Goal: Task Accomplishment & Management: Manage account settings

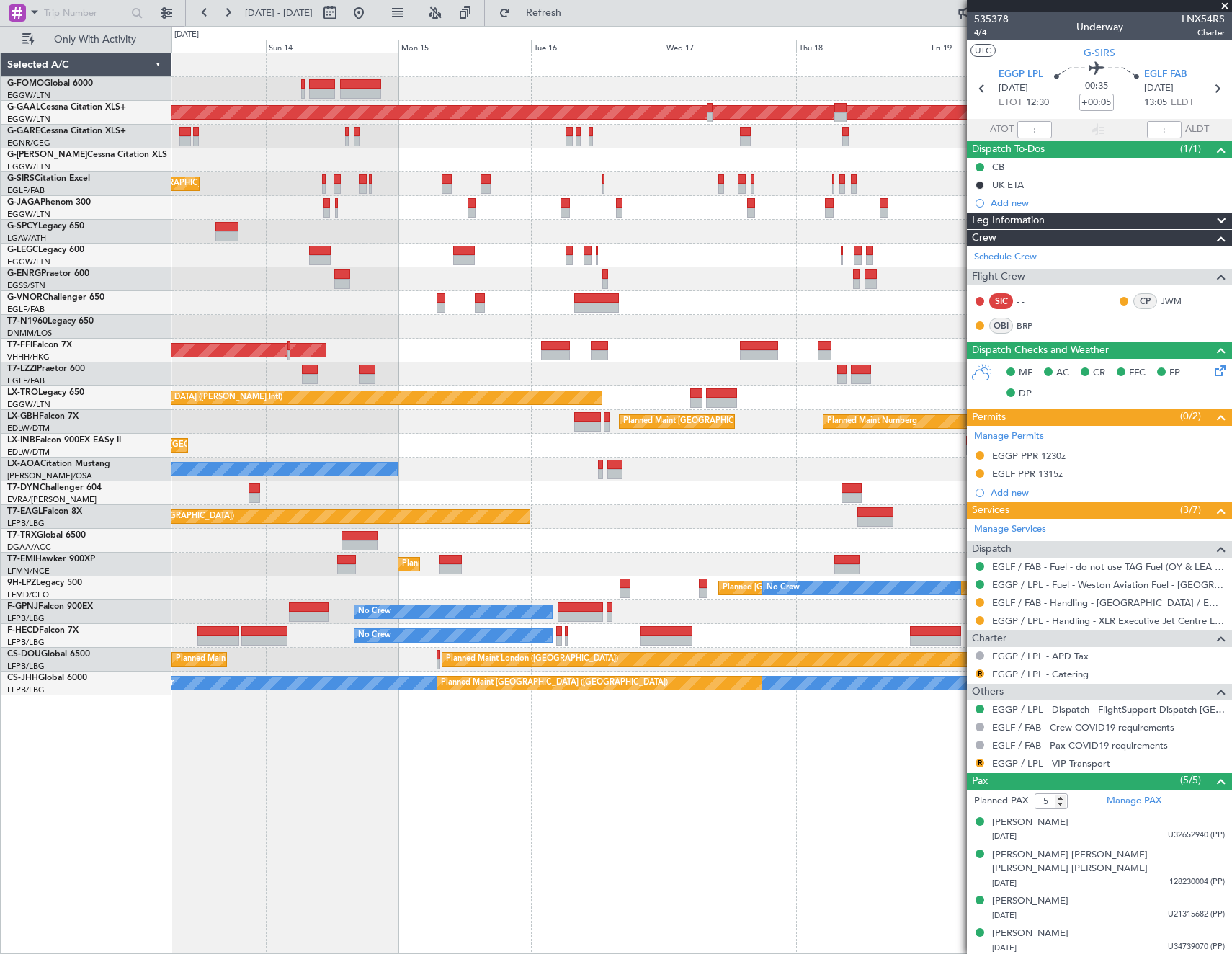
click at [537, 345] on div "Planned Maint [GEOGRAPHIC_DATA] ([GEOGRAPHIC_DATA]) Planned [GEOGRAPHIC_DATA] P…" at bounding box center [701, 374] width 1060 height 642
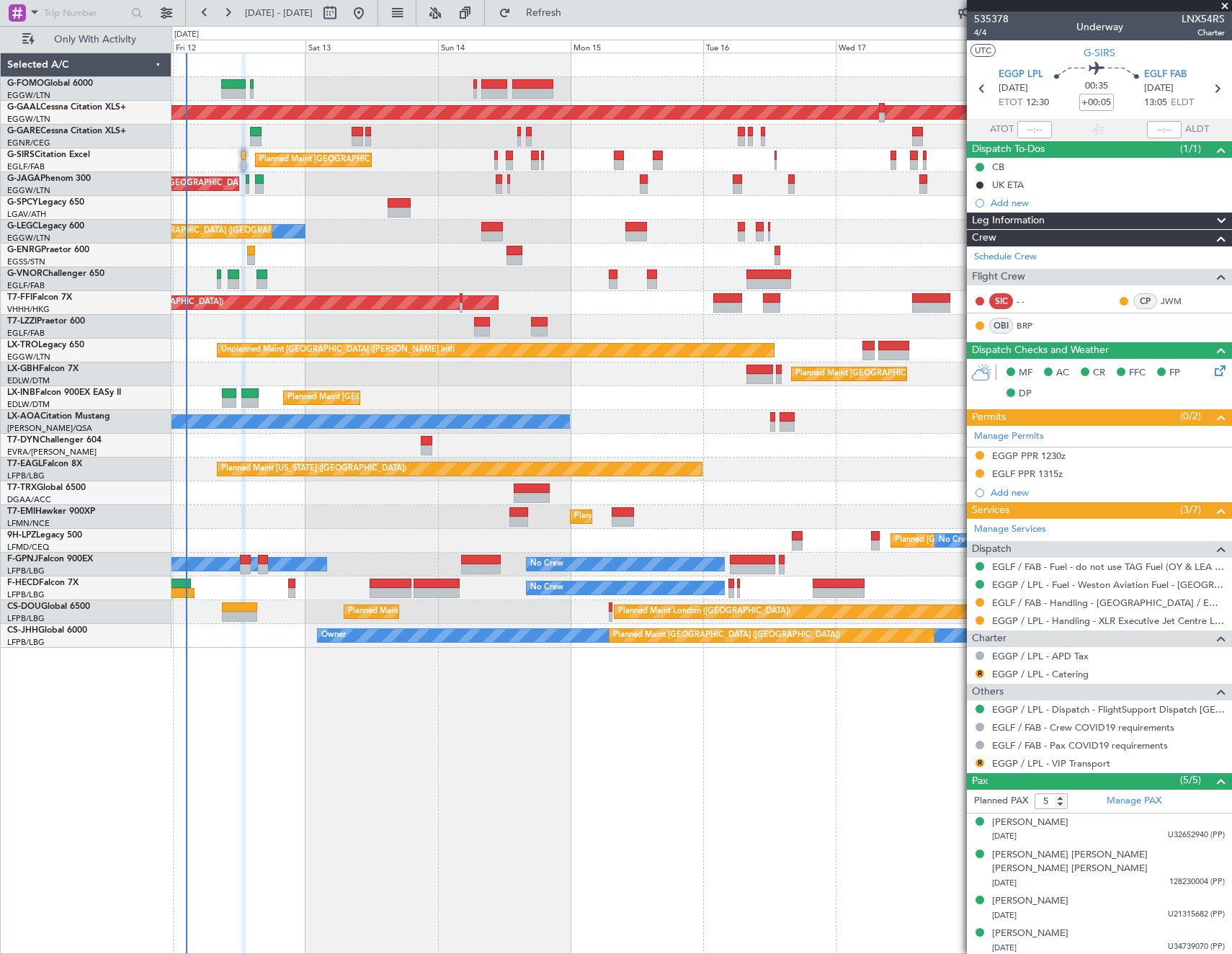
click at [687, 317] on div "Planned Maint [GEOGRAPHIC_DATA] ([GEOGRAPHIC_DATA]) Planned [GEOGRAPHIC_DATA] P…" at bounding box center [701, 351] width 1060 height 594
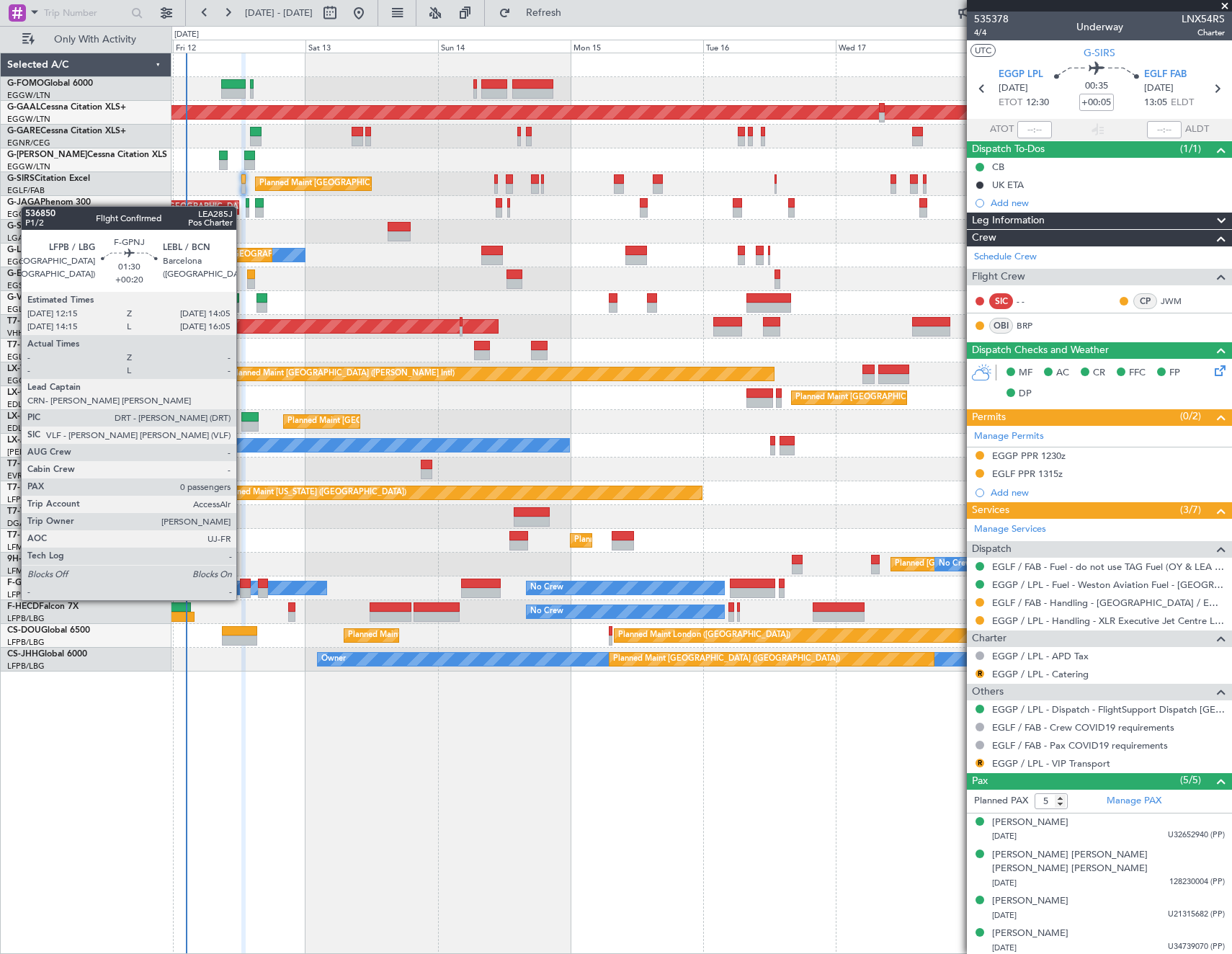
click at [243, 586] on div at bounding box center [245, 584] width 11 height 10
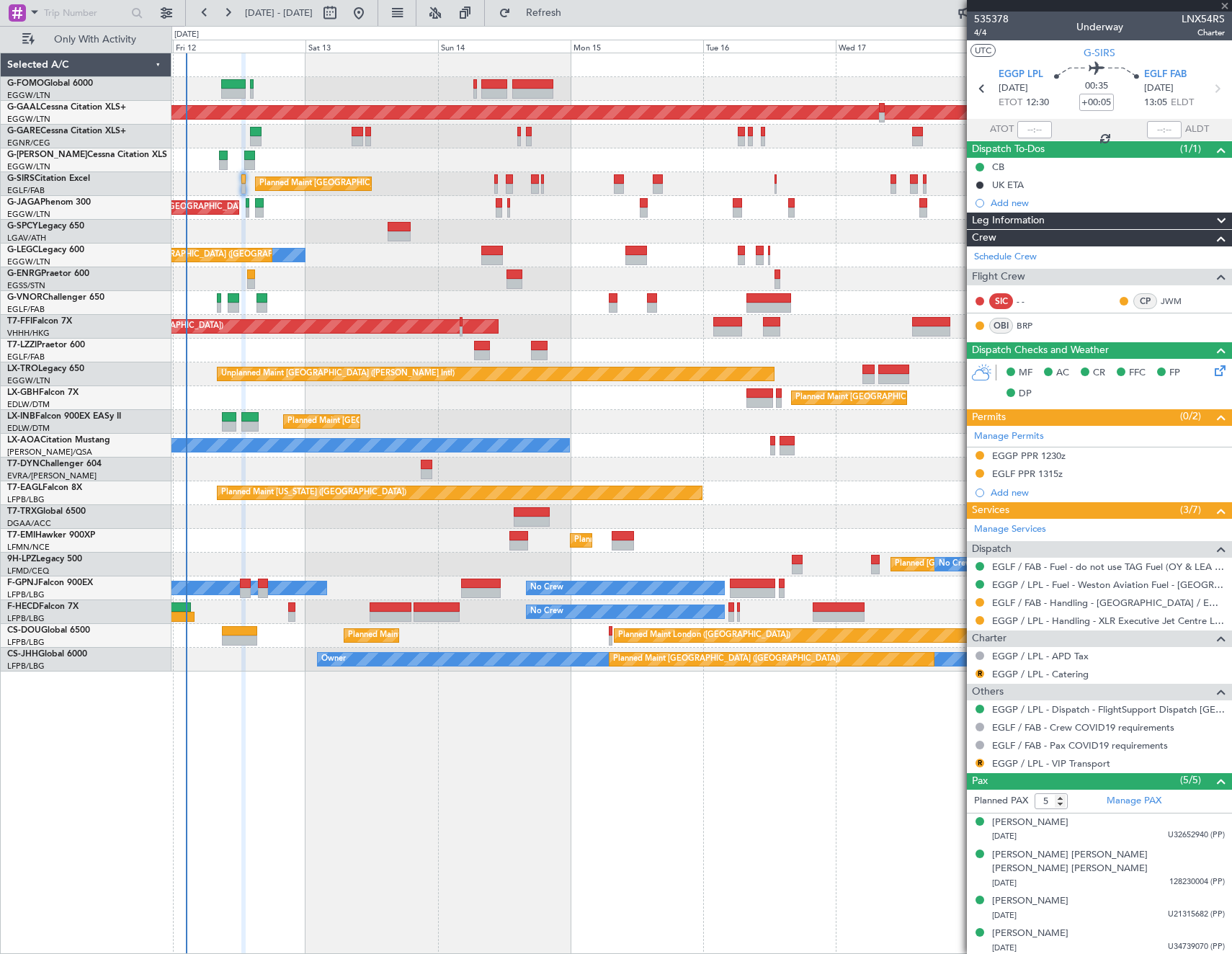
type input "+00:20"
type input "0"
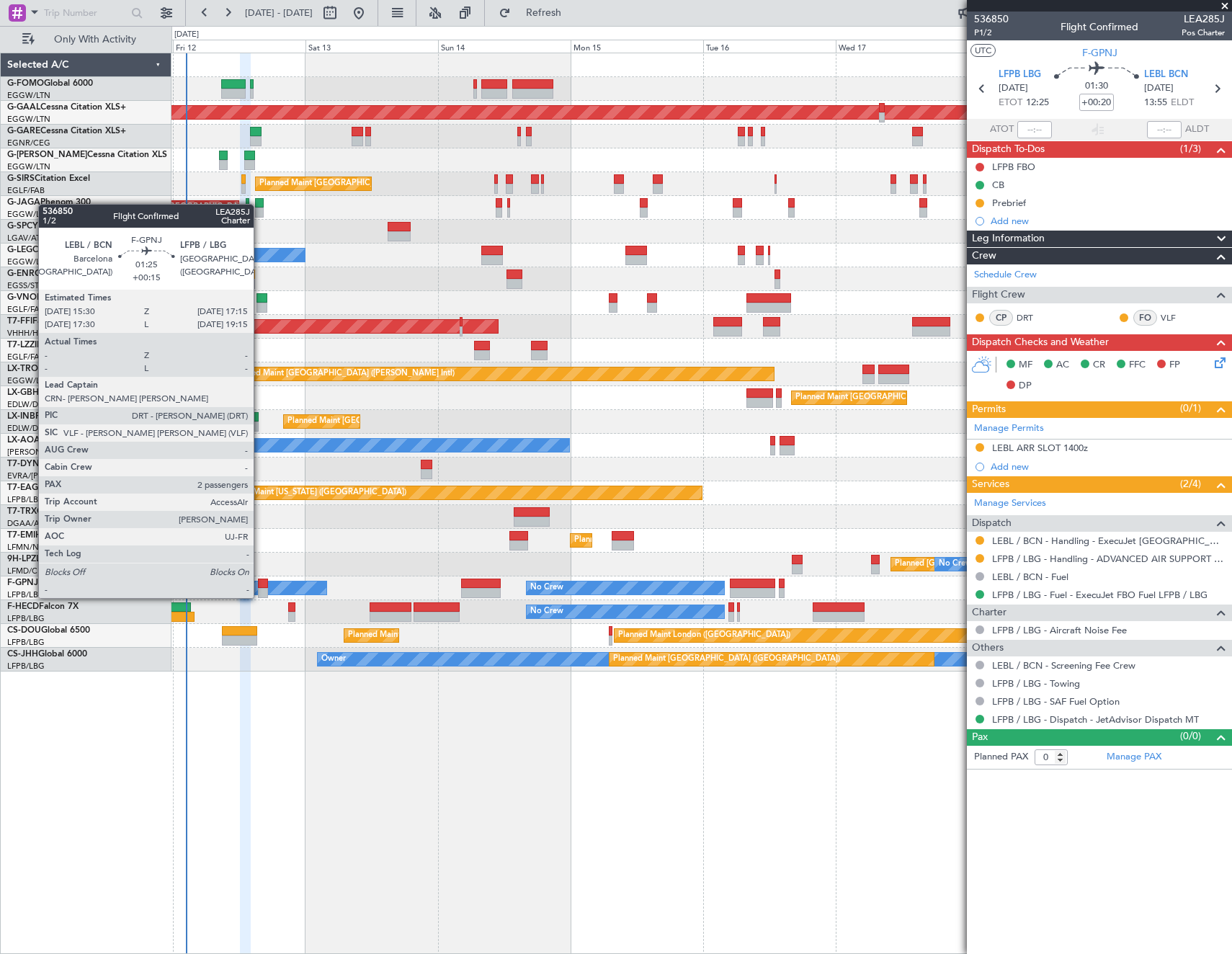
click at [260, 583] on div at bounding box center [263, 584] width 10 height 10
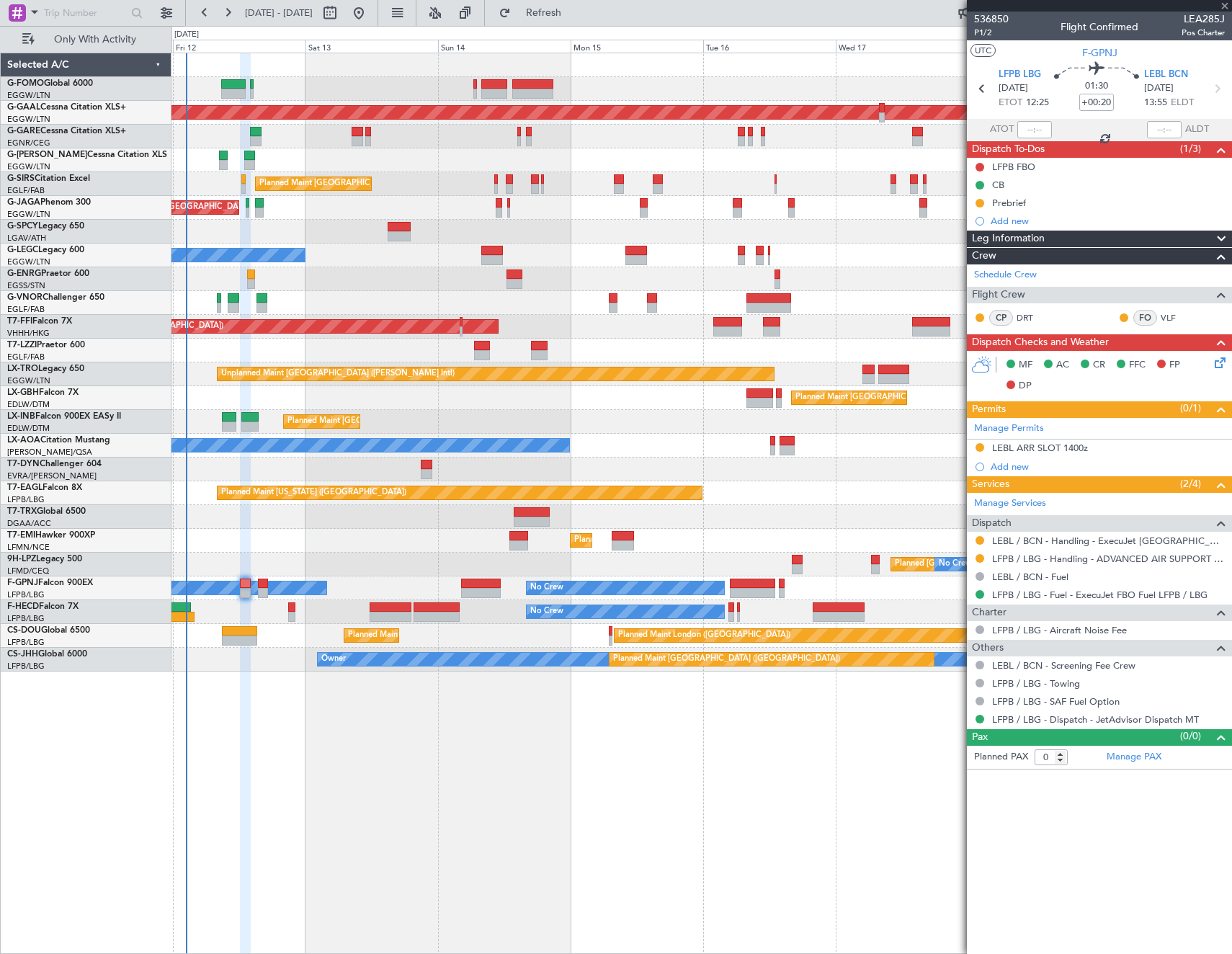
type input "+00:15"
type input "2"
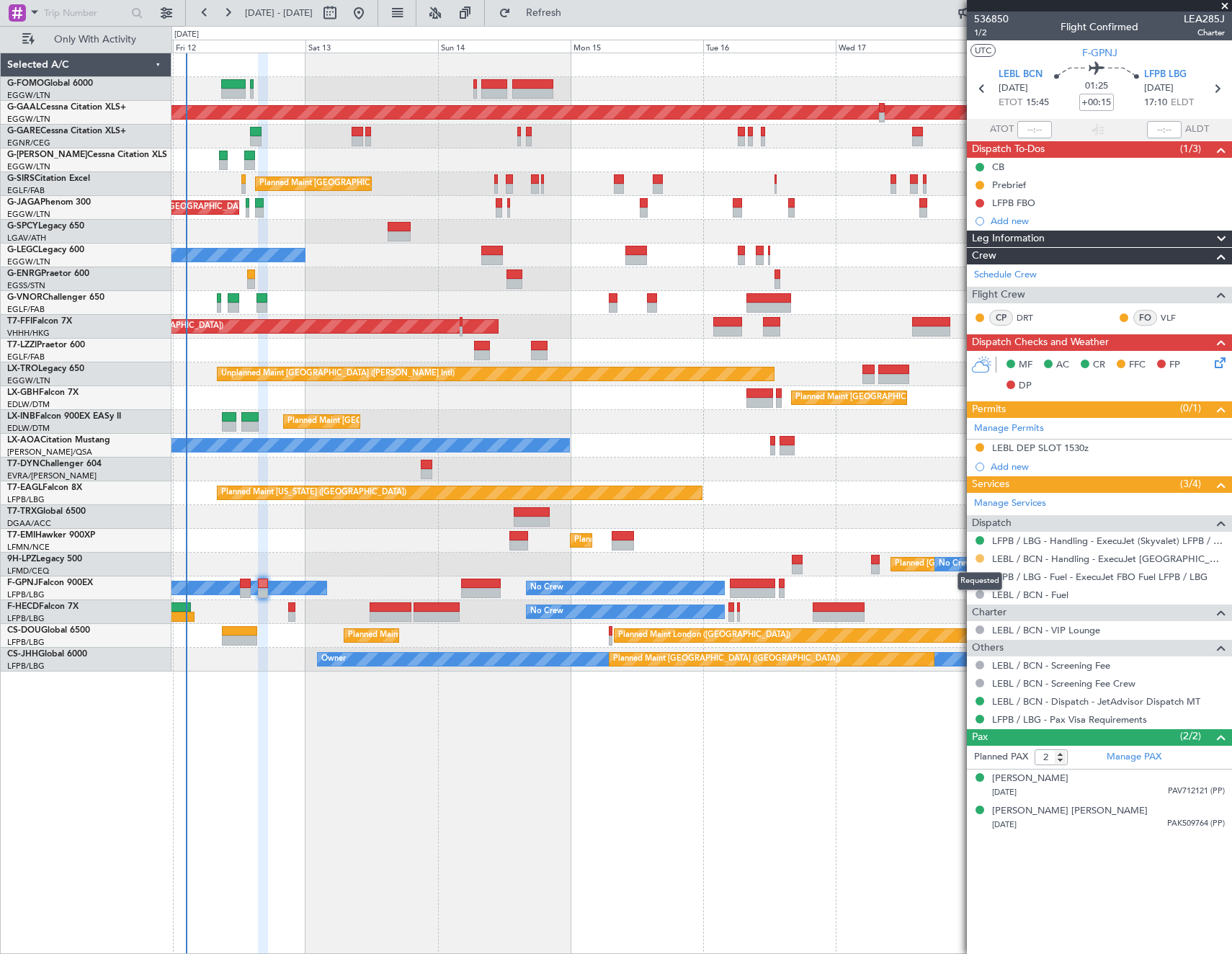
click at [978, 554] on button at bounding box center [980, 559] width 9 height 9
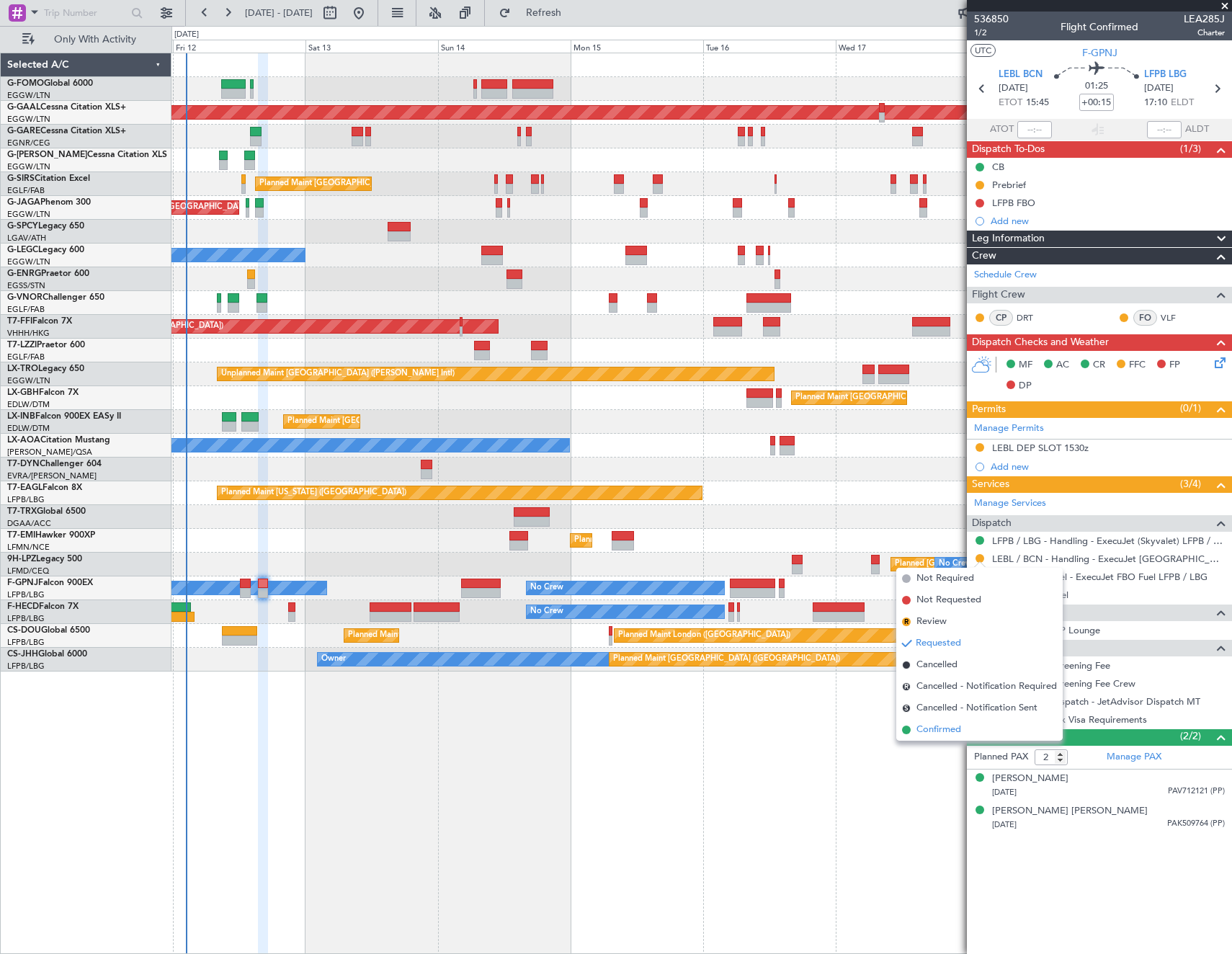
click at [967, 733] on li "Confirmed" at bounding box center [979, 729] width 167 height 21
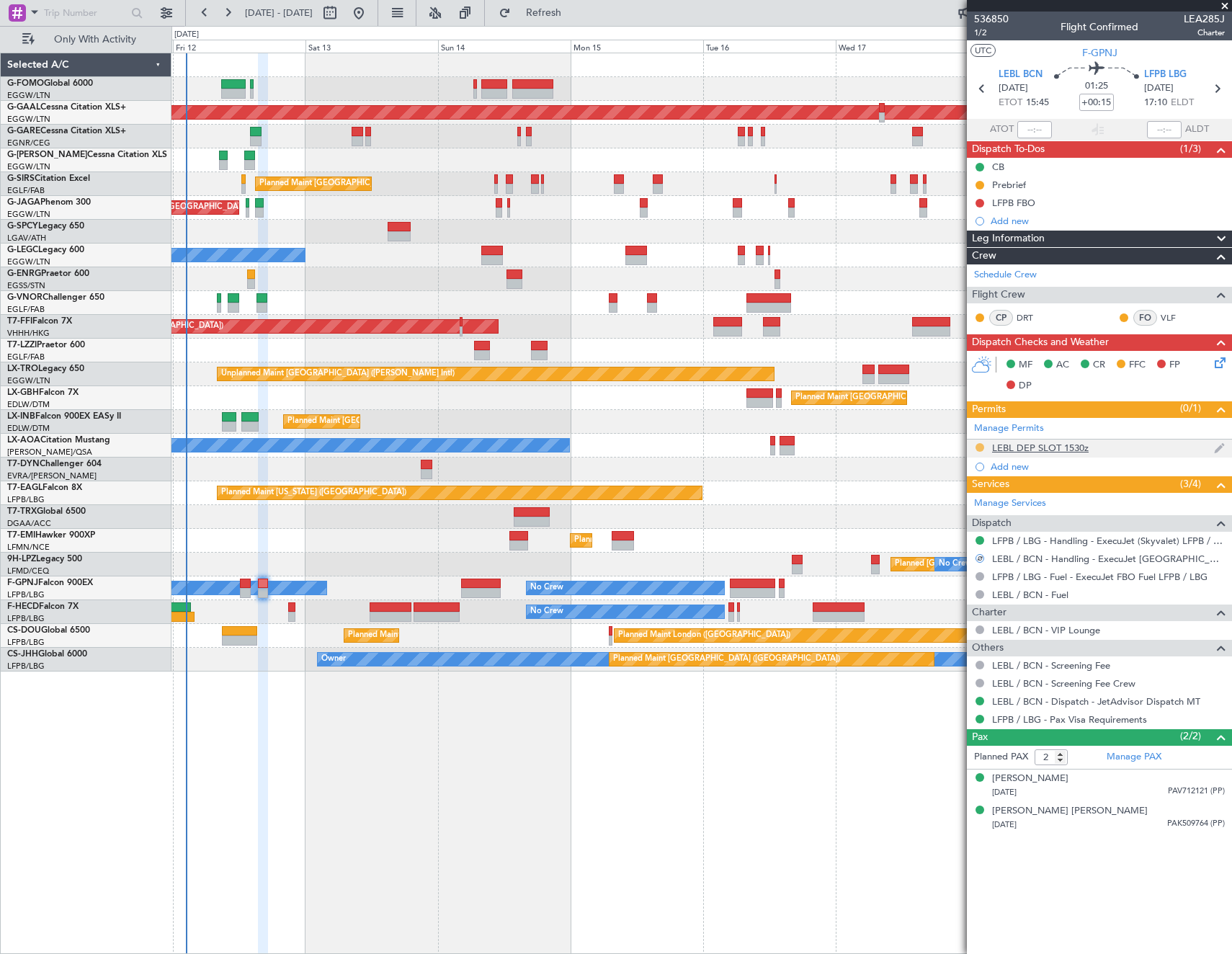
click at [979, 445] on button at bounding box center [980, 448] width 9 height 9
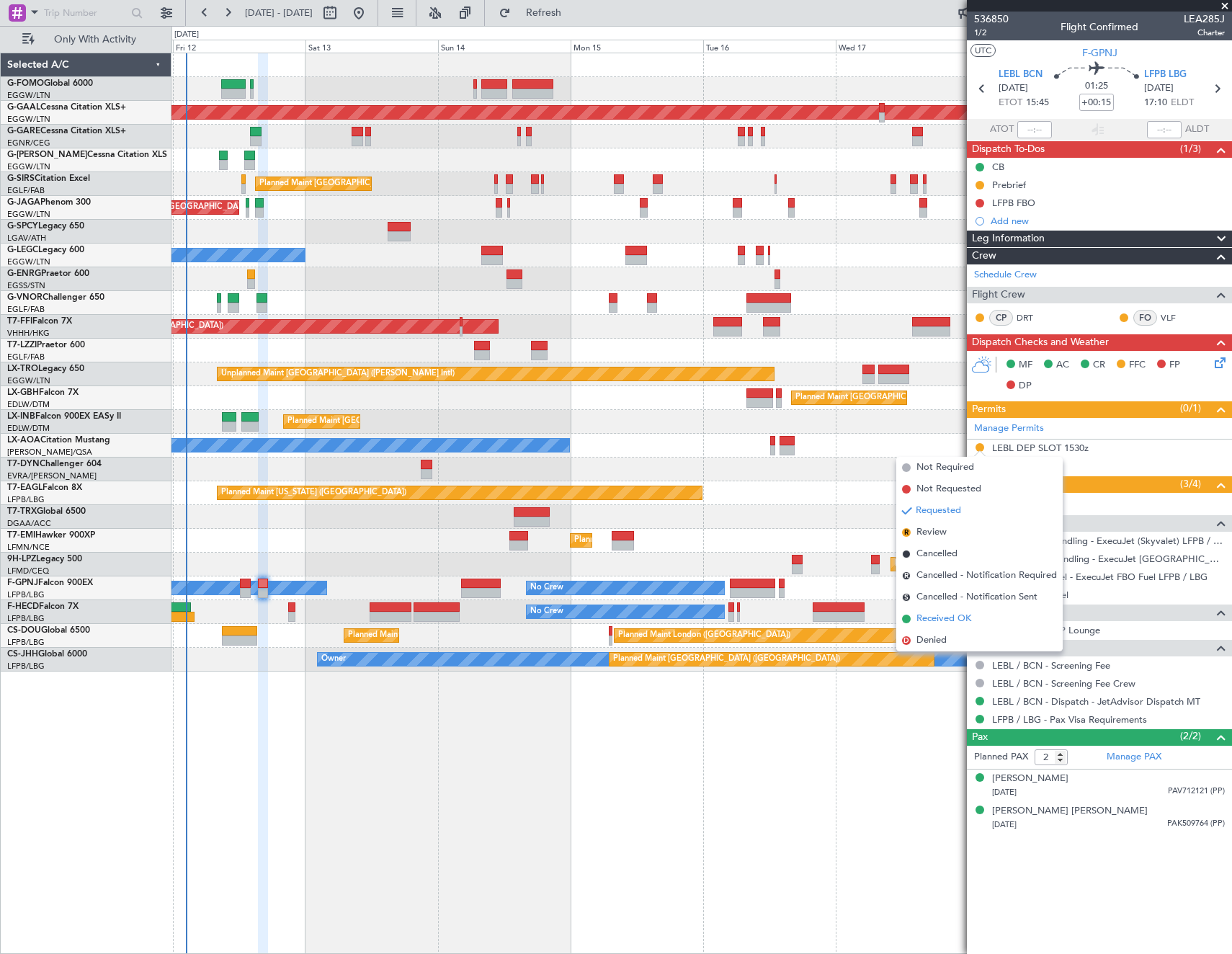
click at [964, 617] on span "Received OK" at bounding box center [944, 618] width 55 height 14
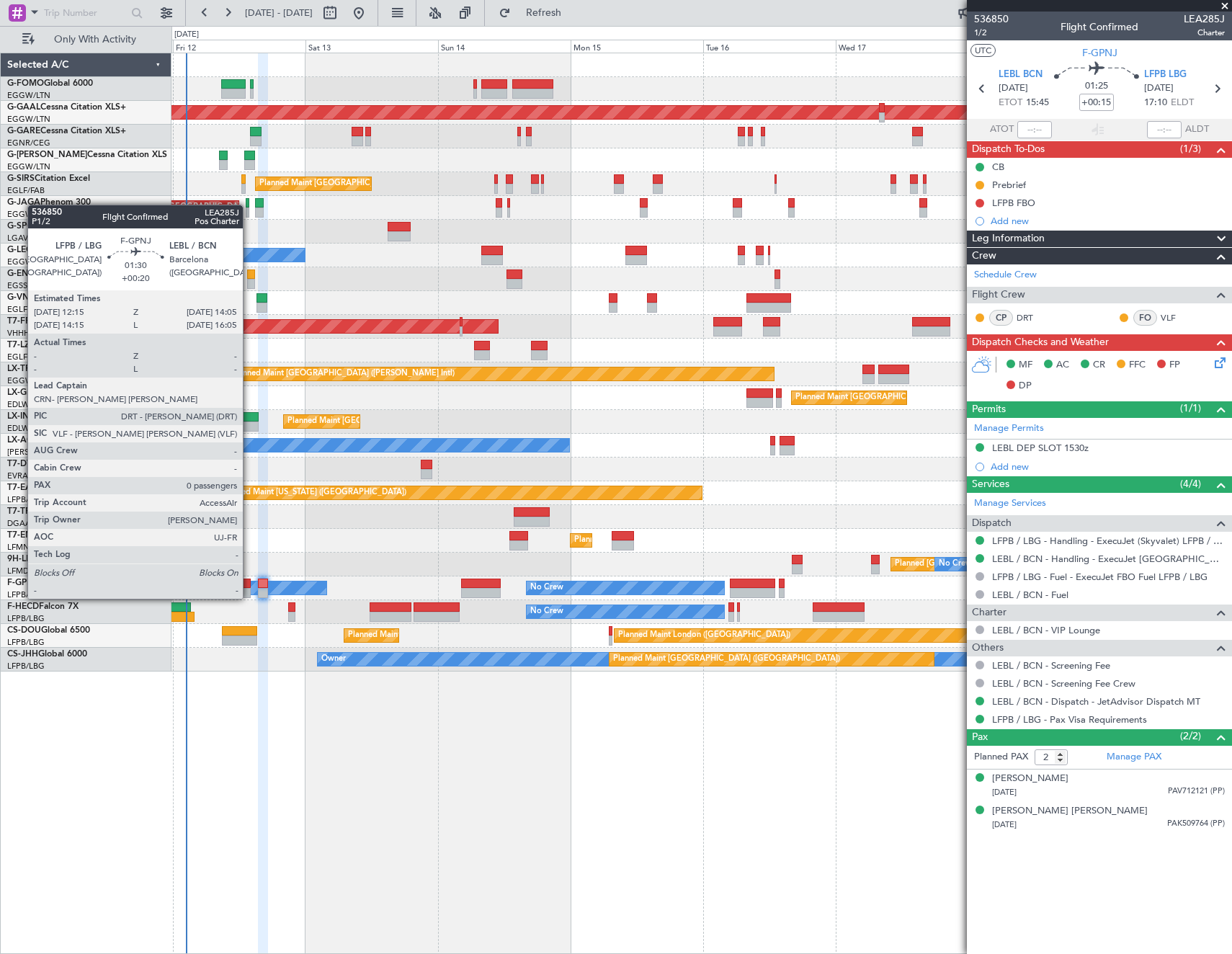
click at [249, 584] on div at bounding box center [245, 584] width 11 height 10
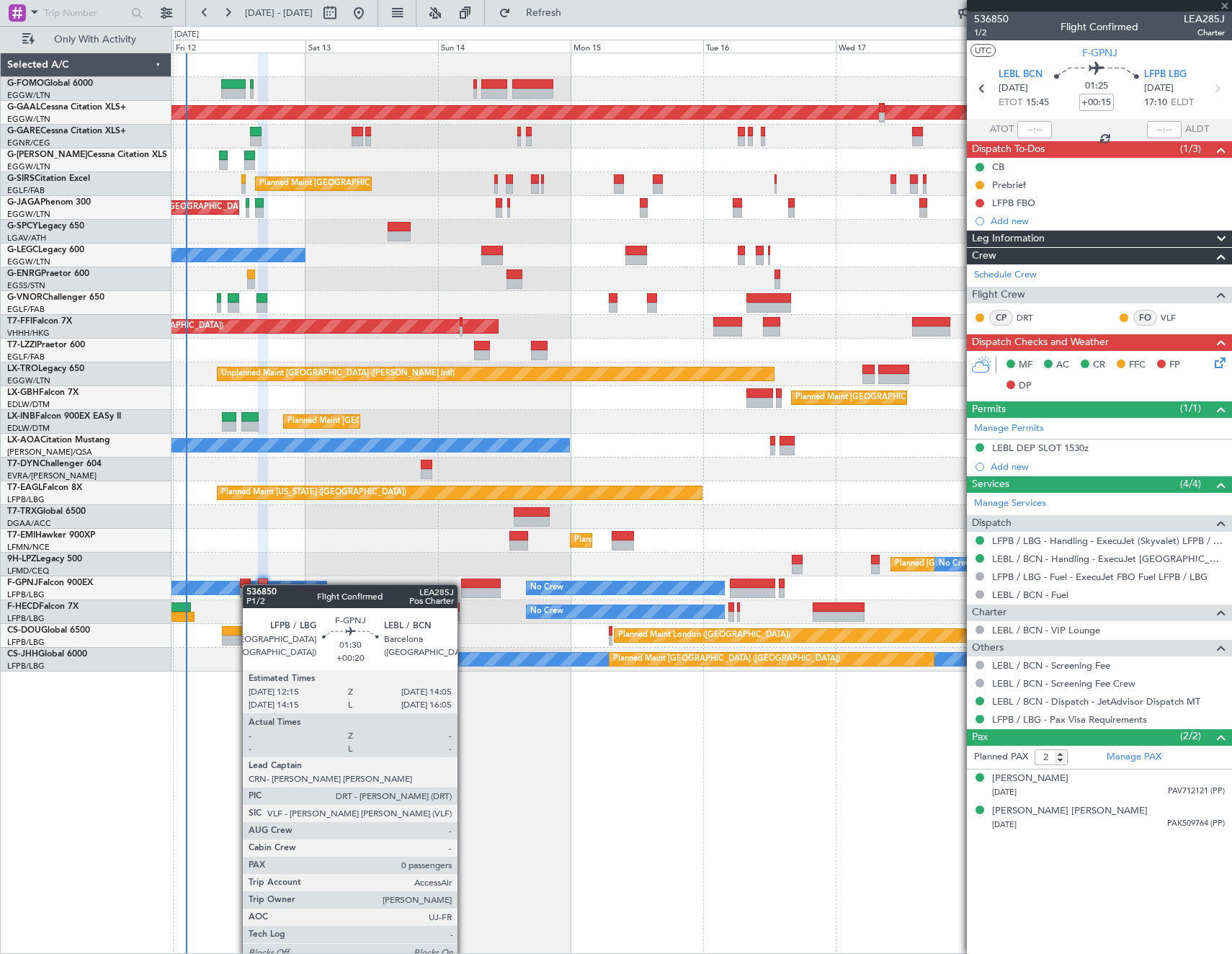
type input "+00:20"
type input "0"
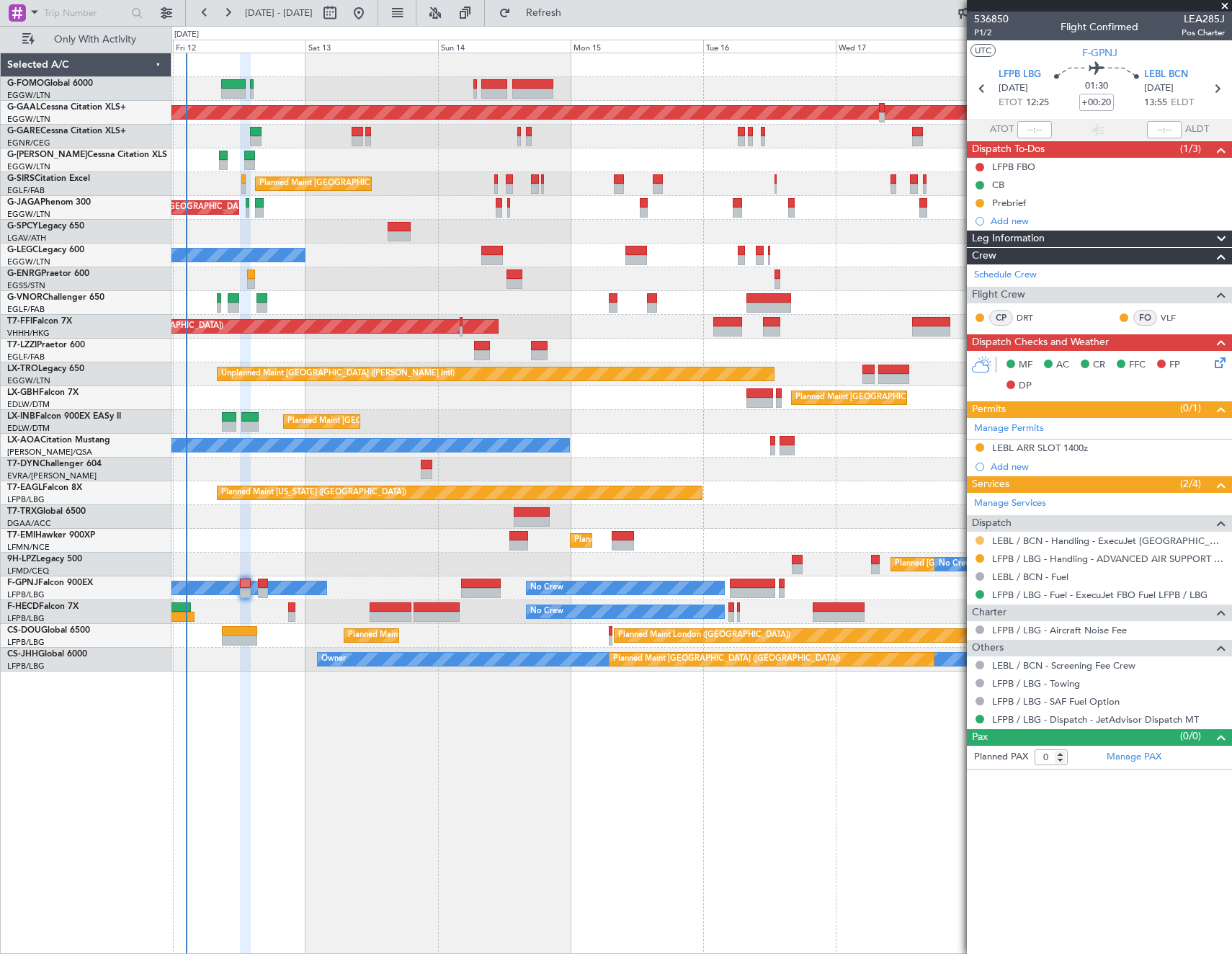
click at [978, 538] on button at bounding box center [980, 540] width 9 height 9
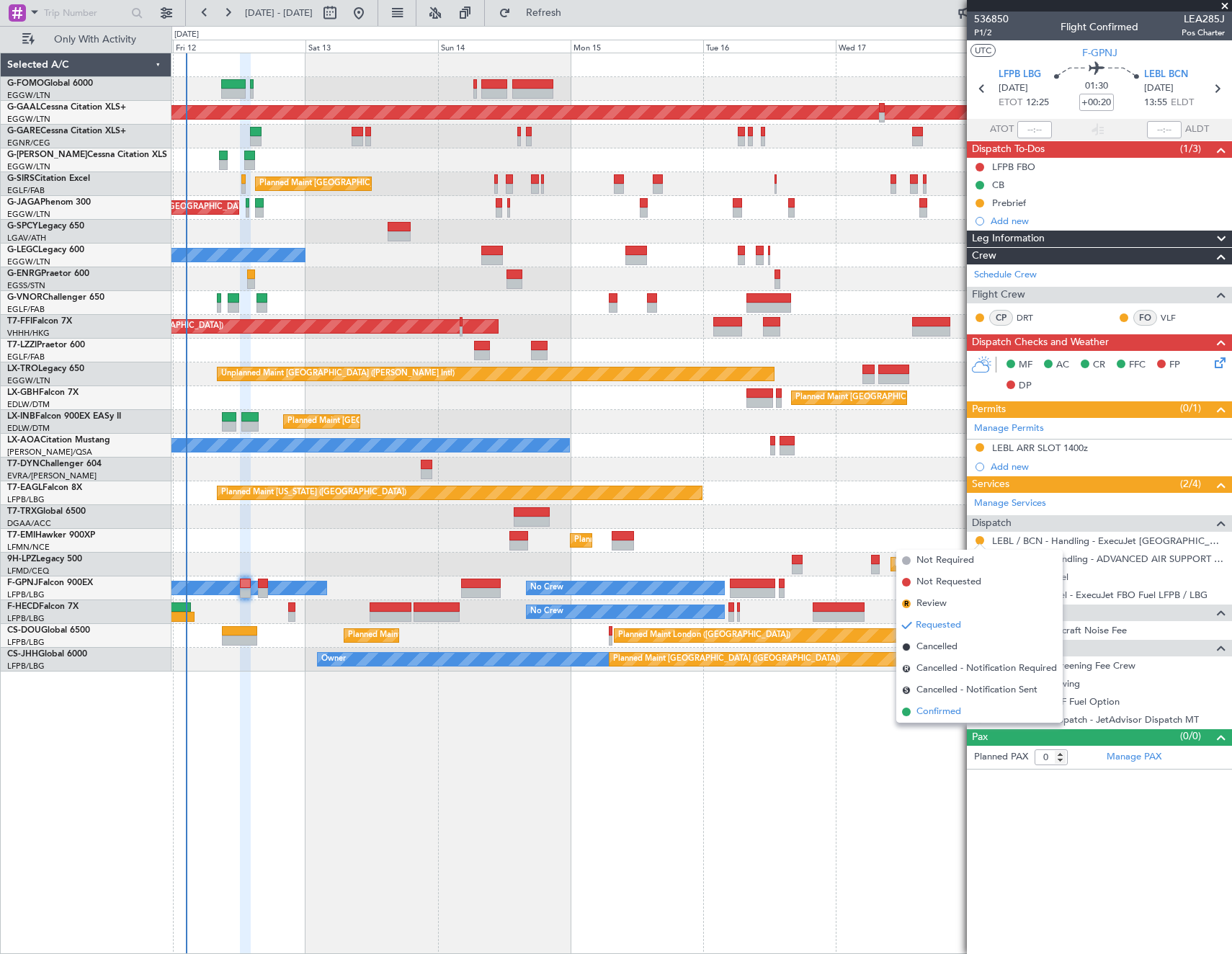
click at [973, 709] on li "Confirmed" at bounding box center [979, 712] width 167 height 21
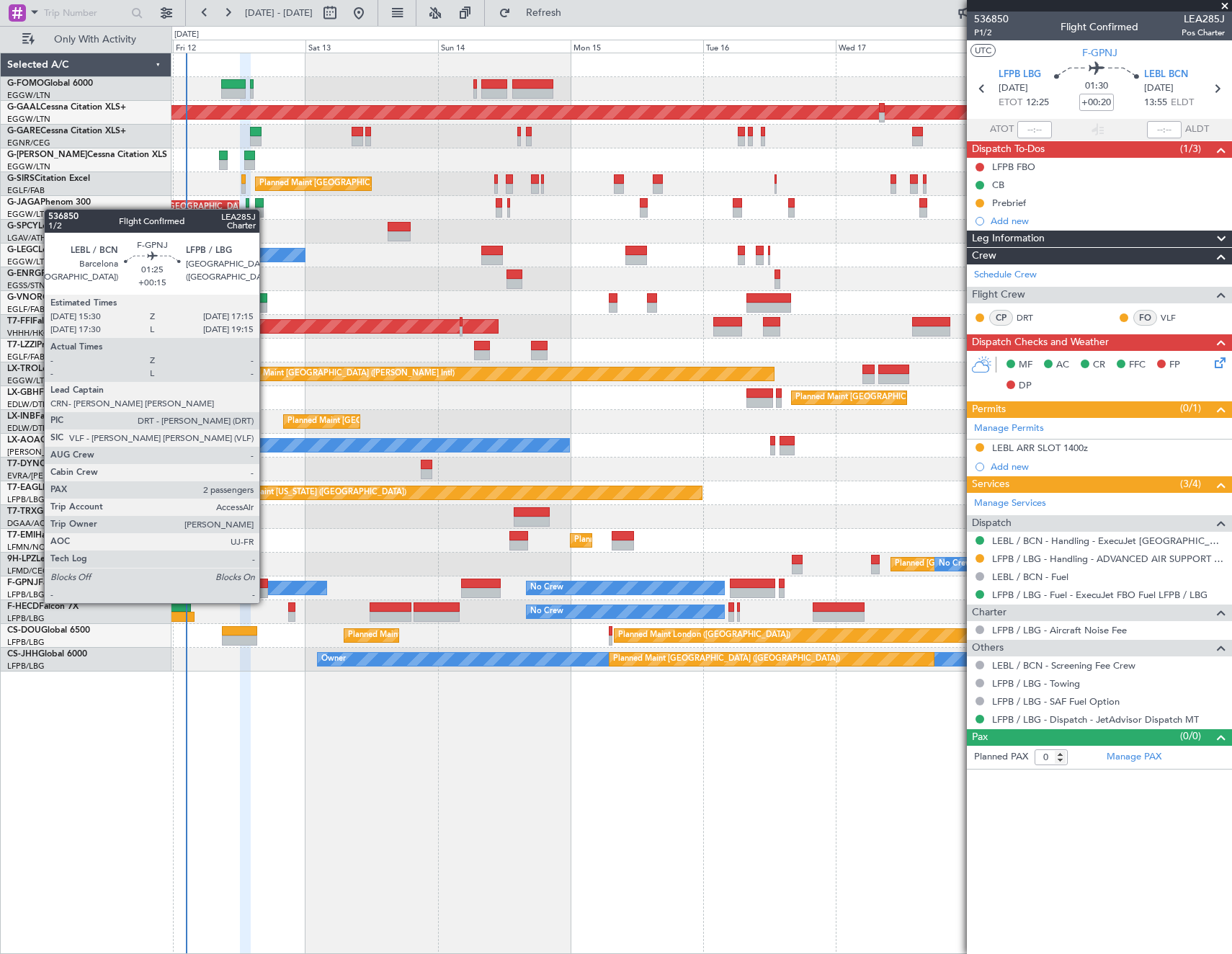
click at [266, 589] on div at bounding box center [263, 593] width 10 height 10
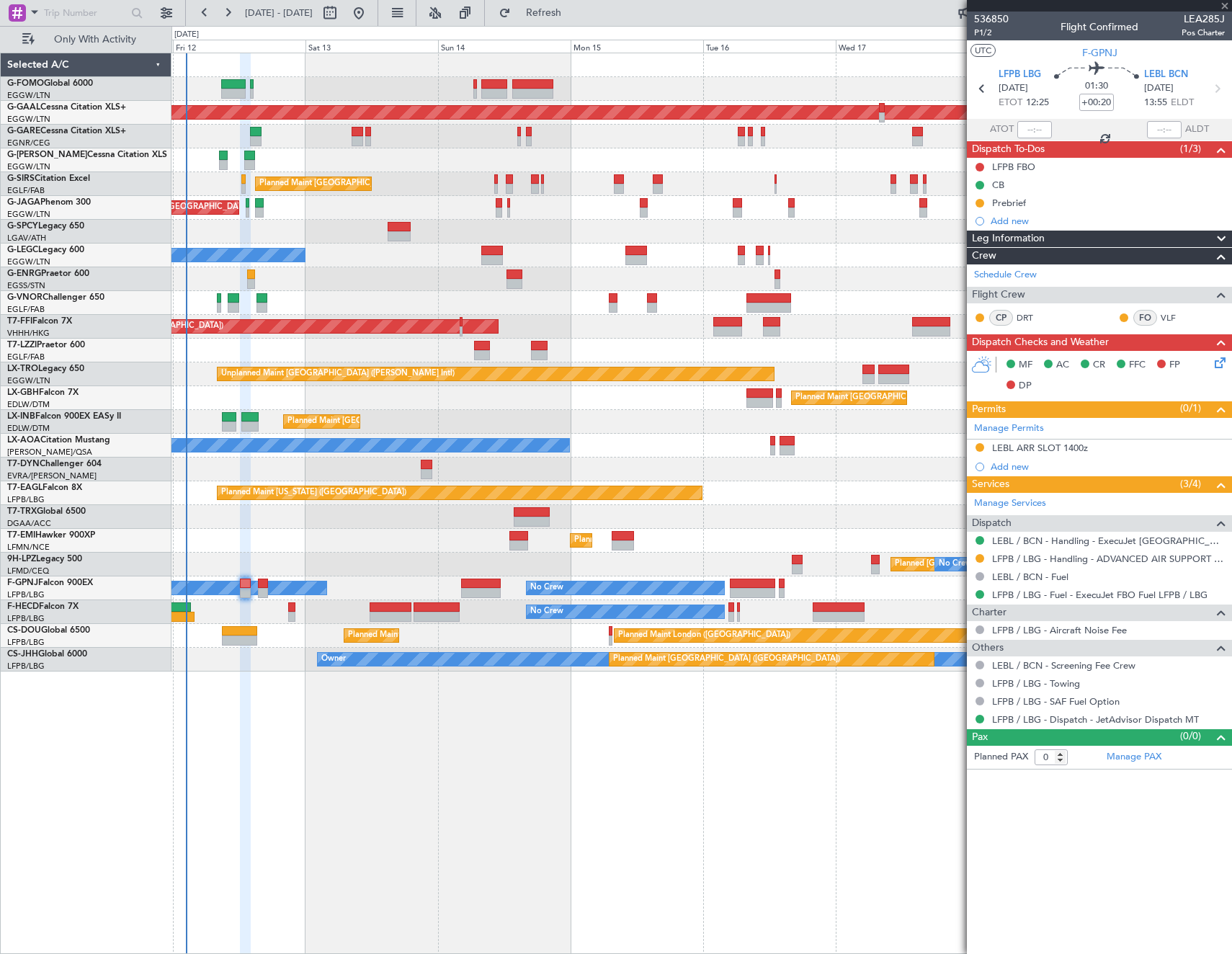
type input "+00:15"
type input "2"
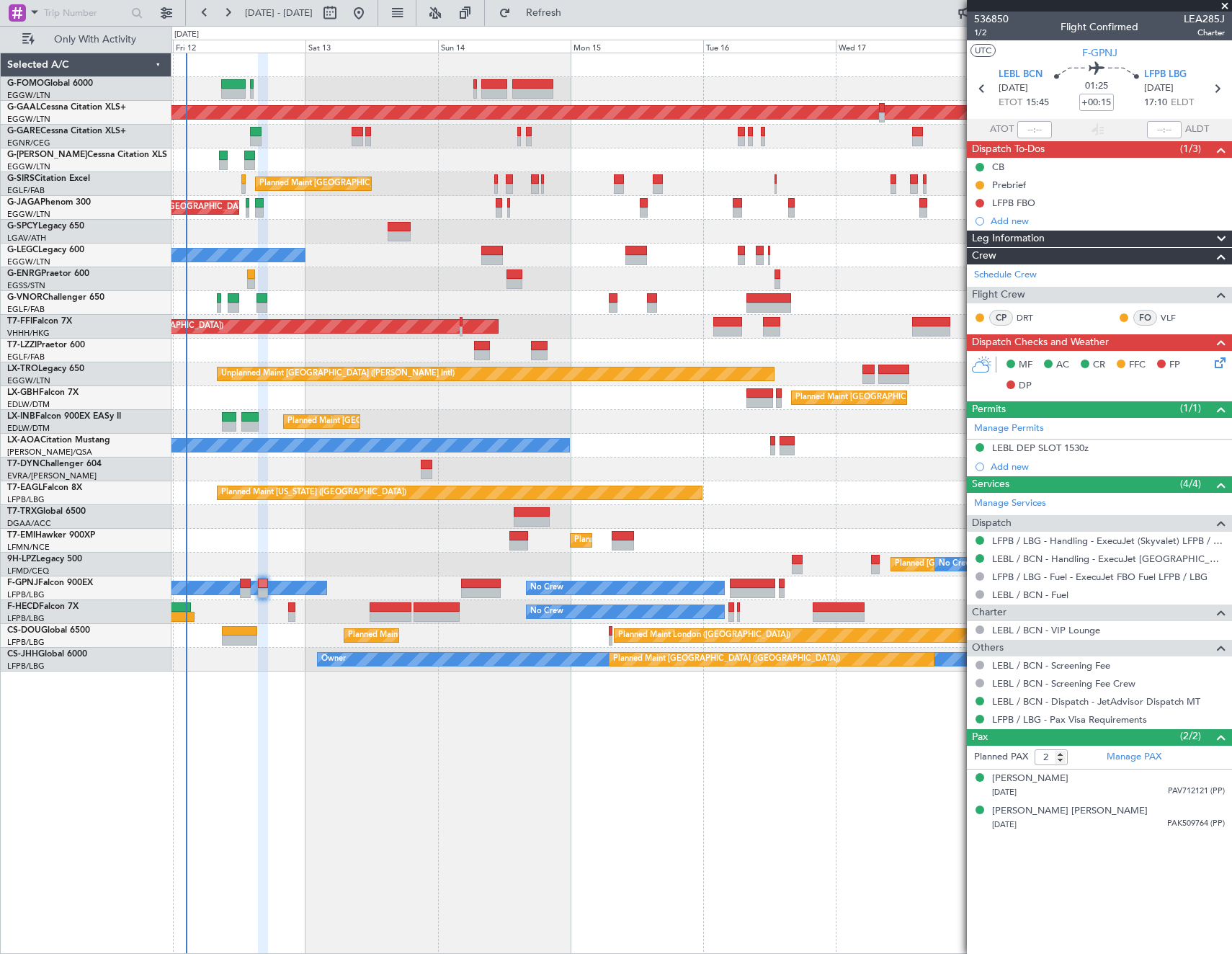
click at [1211, 362] on div "MF AC CR FFC FP DP" at bounding box center [1106, 375] width 212 height 42
click at [1219, 362] on icon at bounding box center [1218, 360] width 12 height 12
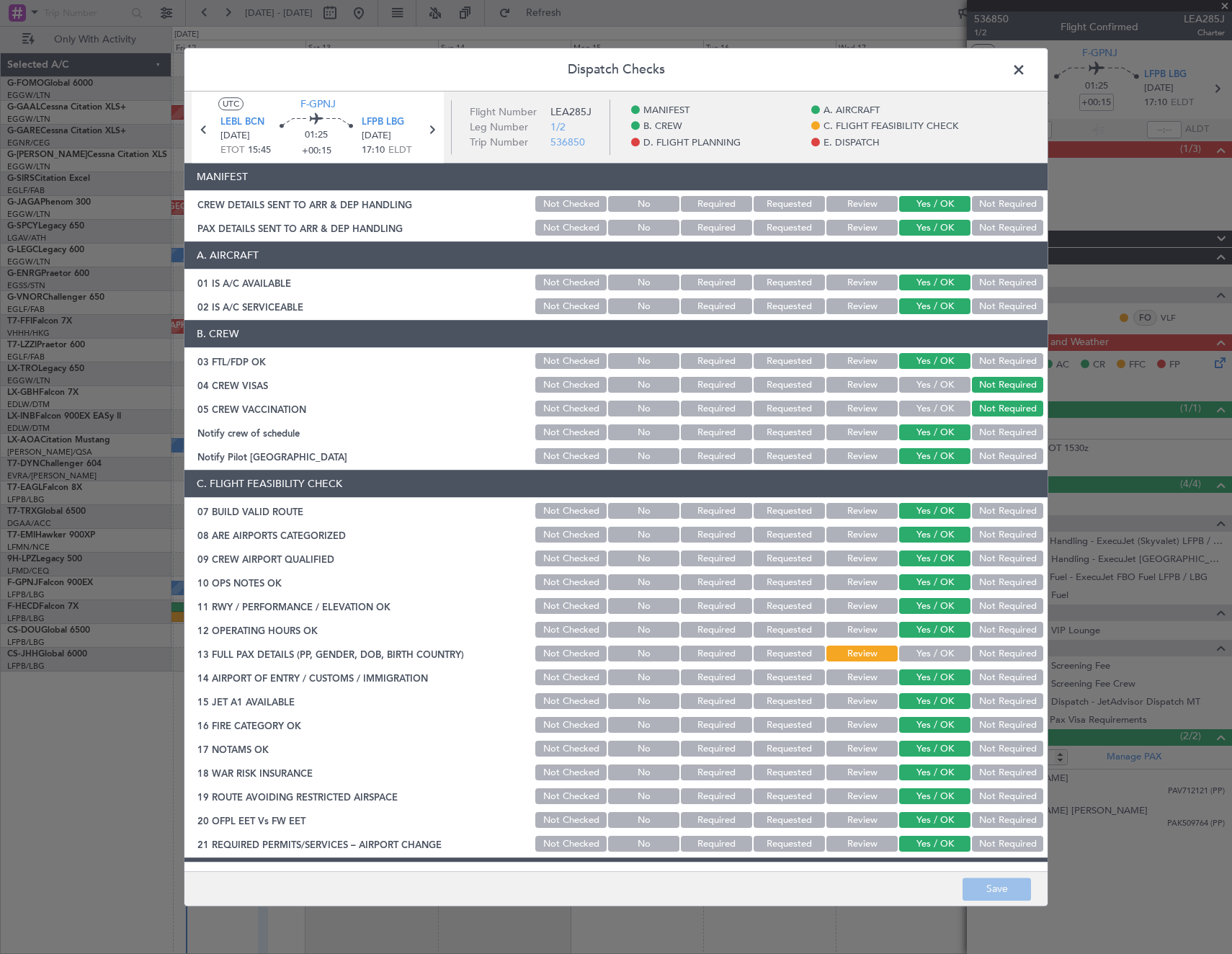
click at [931, 655] on button "Yes / OK" at bounding box center [935, 654] width 71 height 16
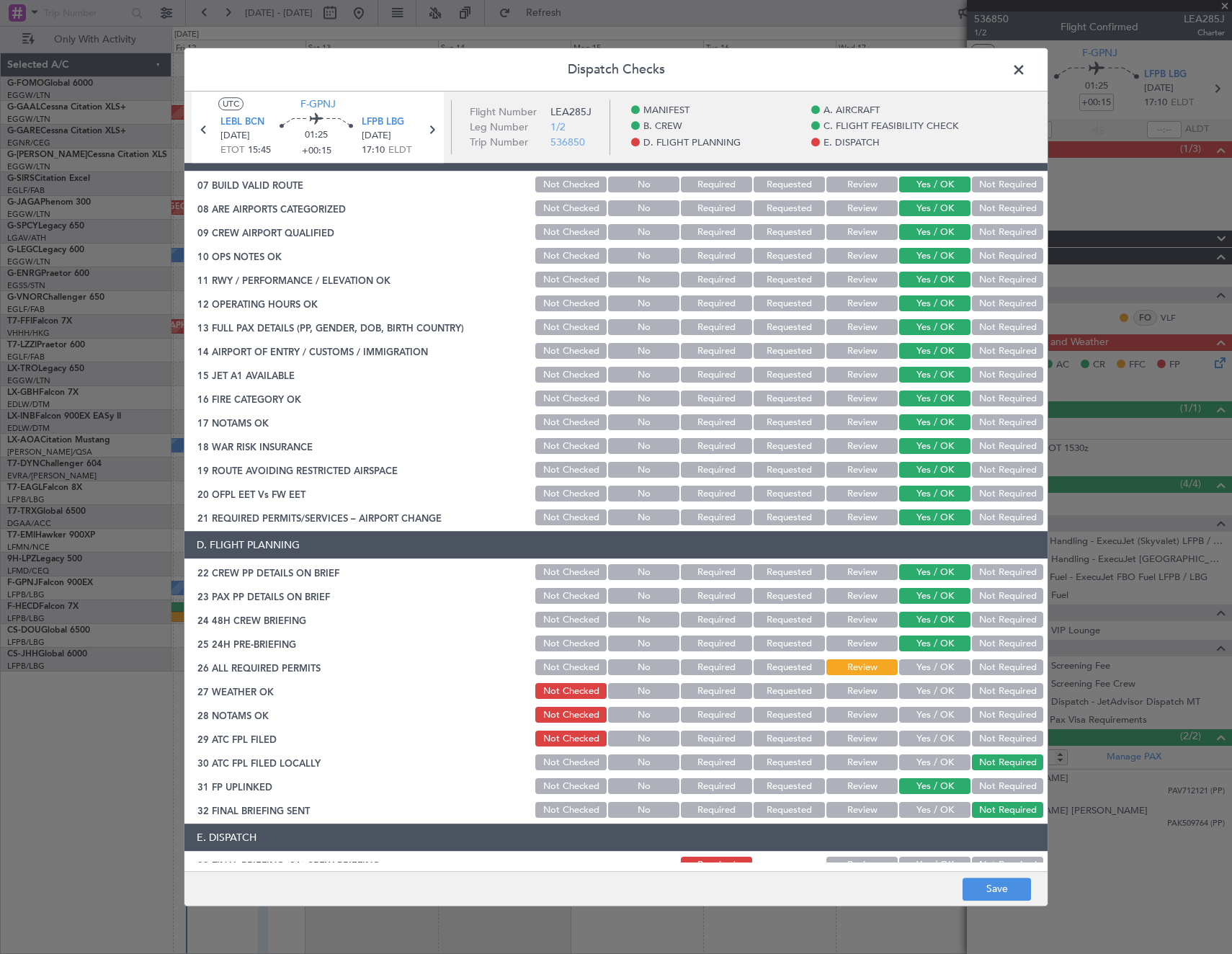
scroll to position [360, 0]
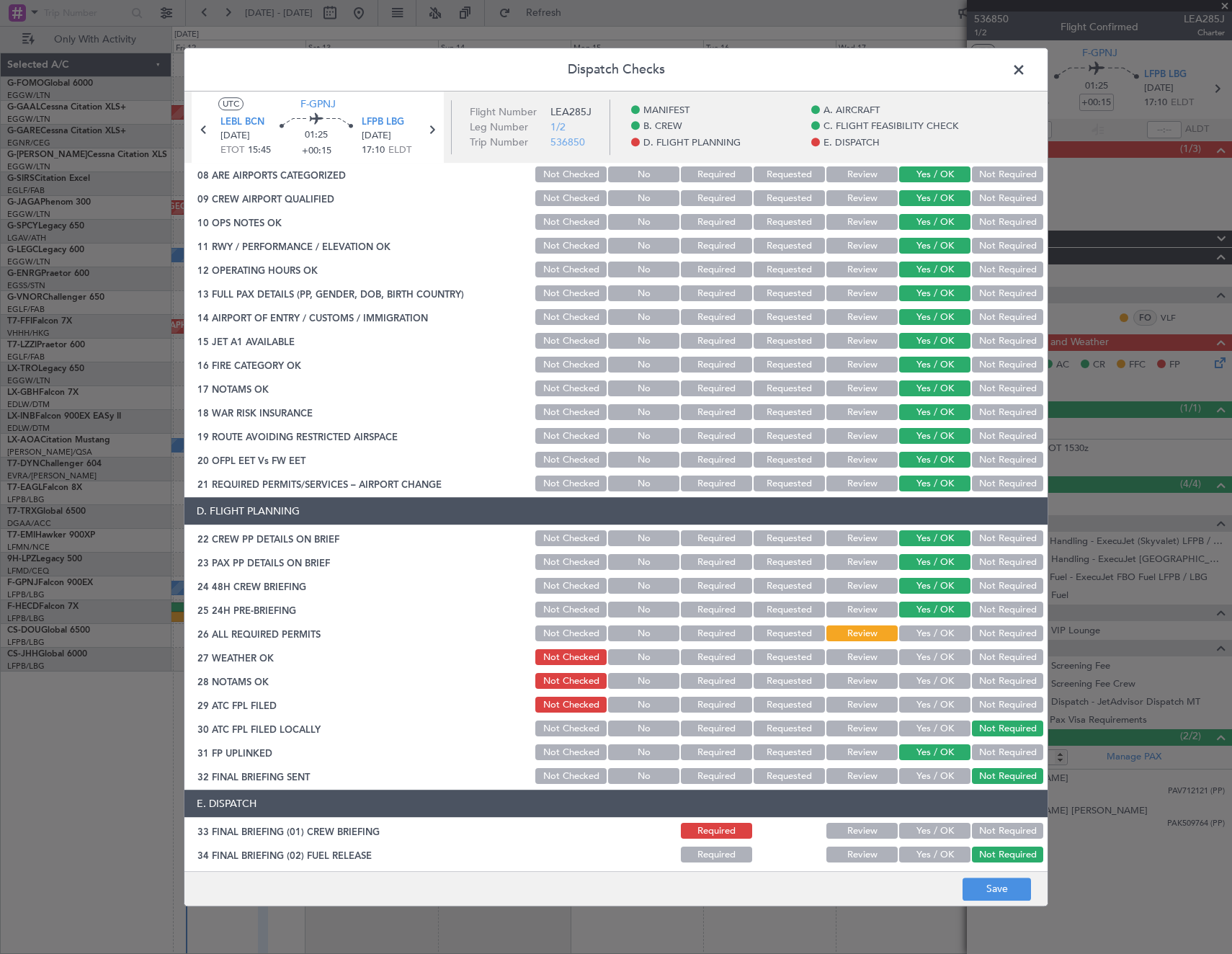
click at [936, 636] on button "Yes / OK" at bounding box center [935, 634] width 71 height 16
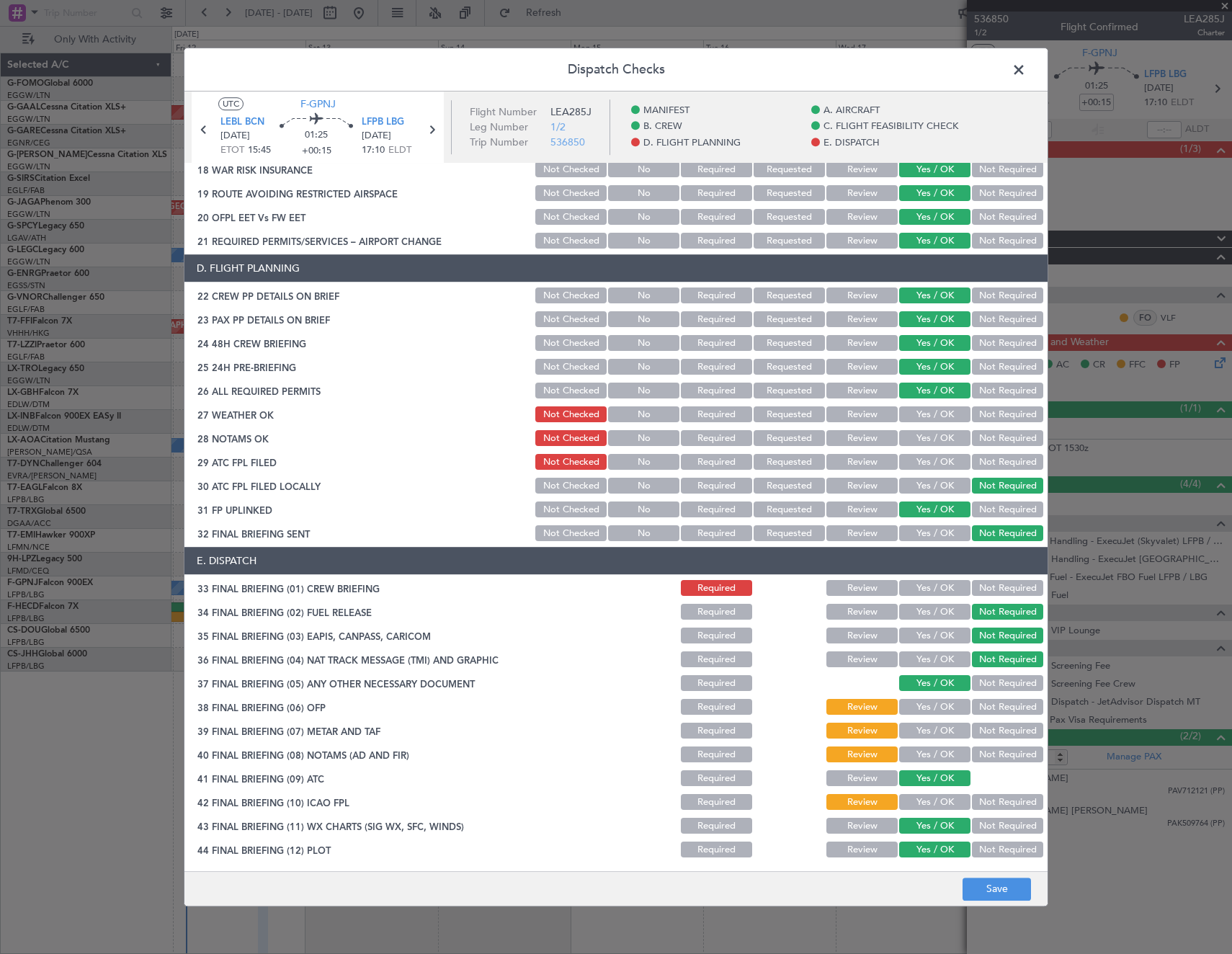
scroll to position [605, 0]
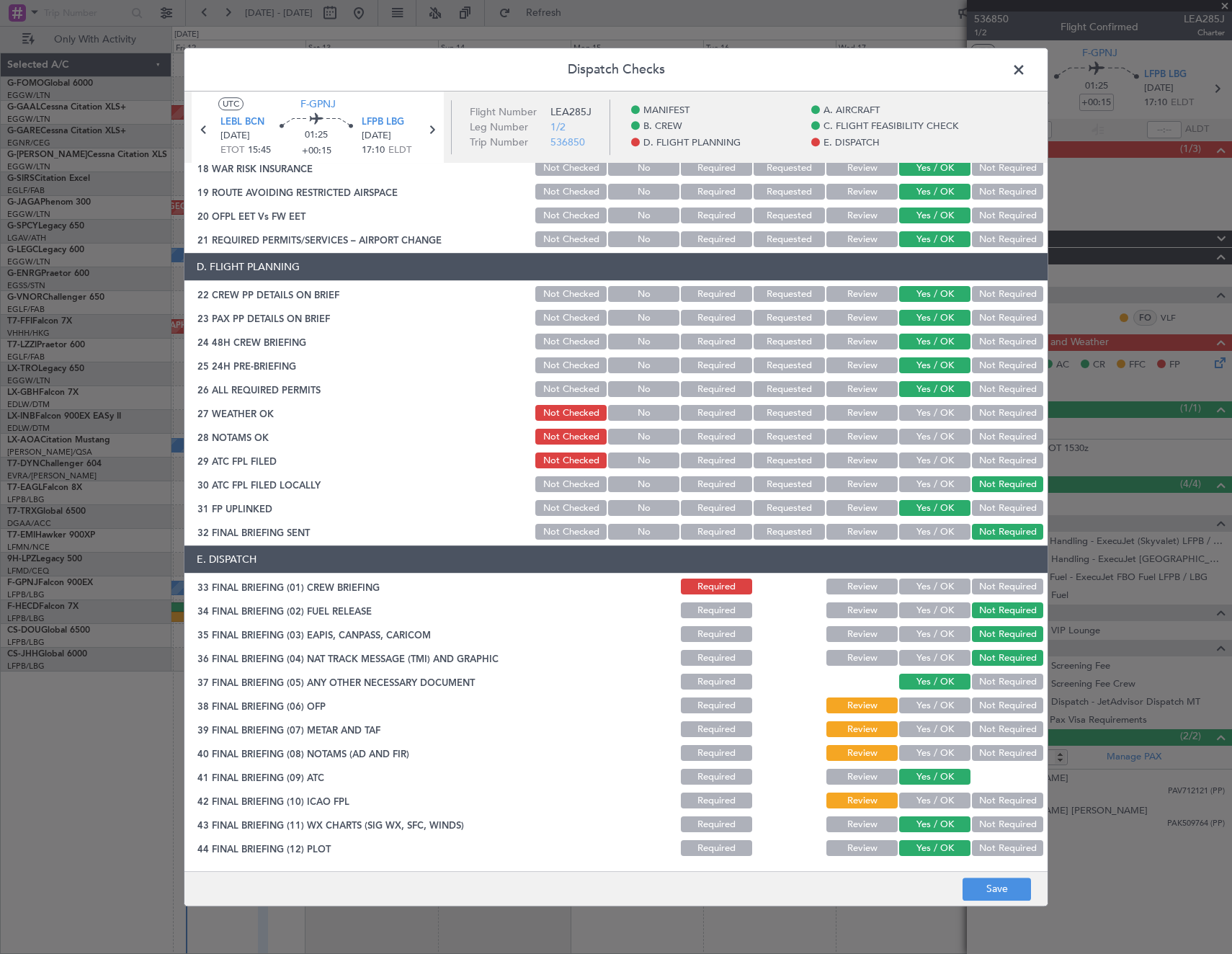
click at [938, 707] on button "Yes / OK" at bounding box center [935, 706] width 71 height 16
click at [938, 731] on button "Yes / OK" at bounding box center [935, 729] width 71 height 16
click at [940, 750] on button "Yes / OK" at bounding box center [935, 753] width 71 height 16
click at [938, 802] on button "Yes / OK" at bounding box center [935, 801] width 71 height 16
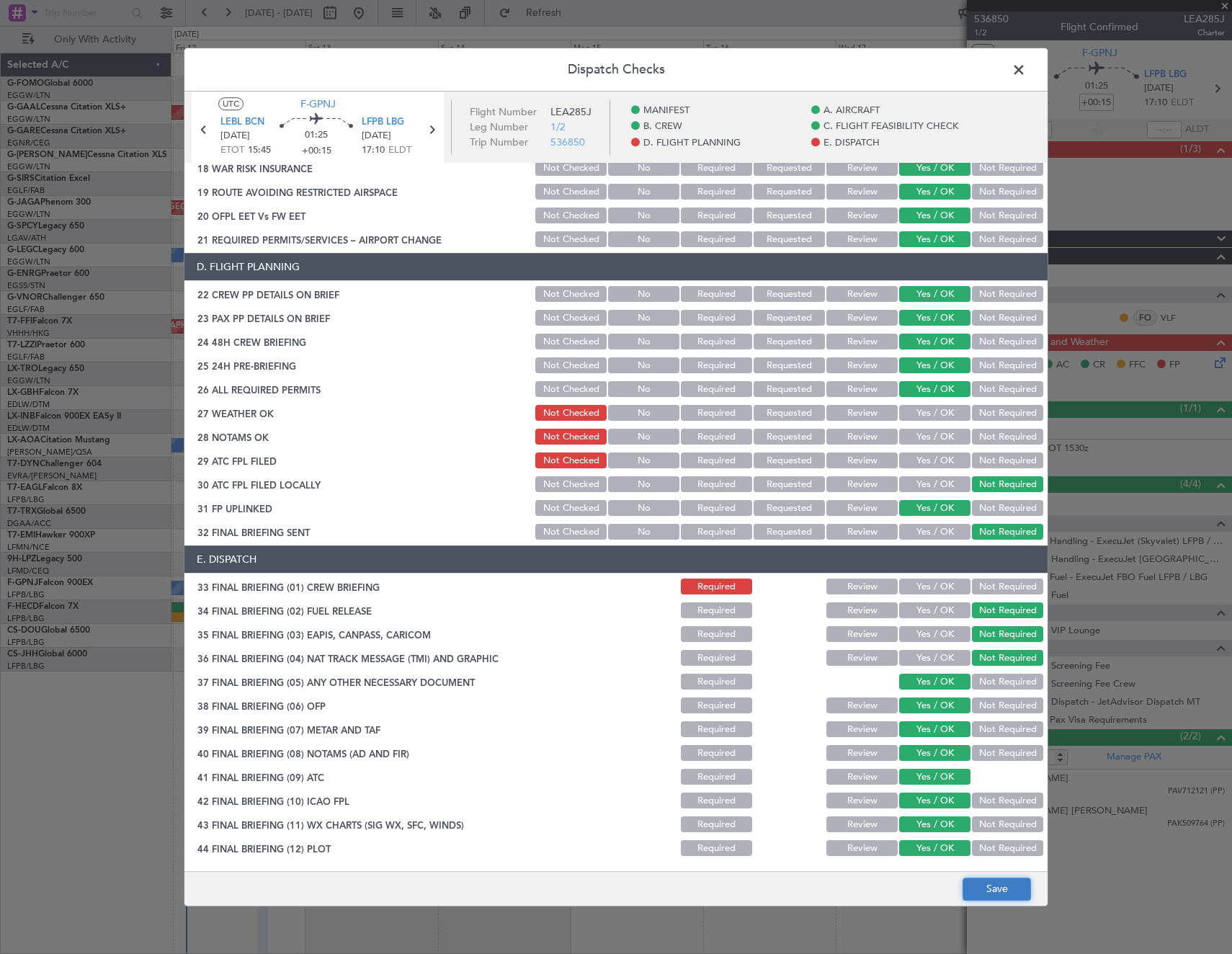
click at [1001, 886] on button "Save" at bounding box center [997, 889] width 68 height 23
click at [1026, 71] on span at bounding box center [1026, 73] width 0 height 29
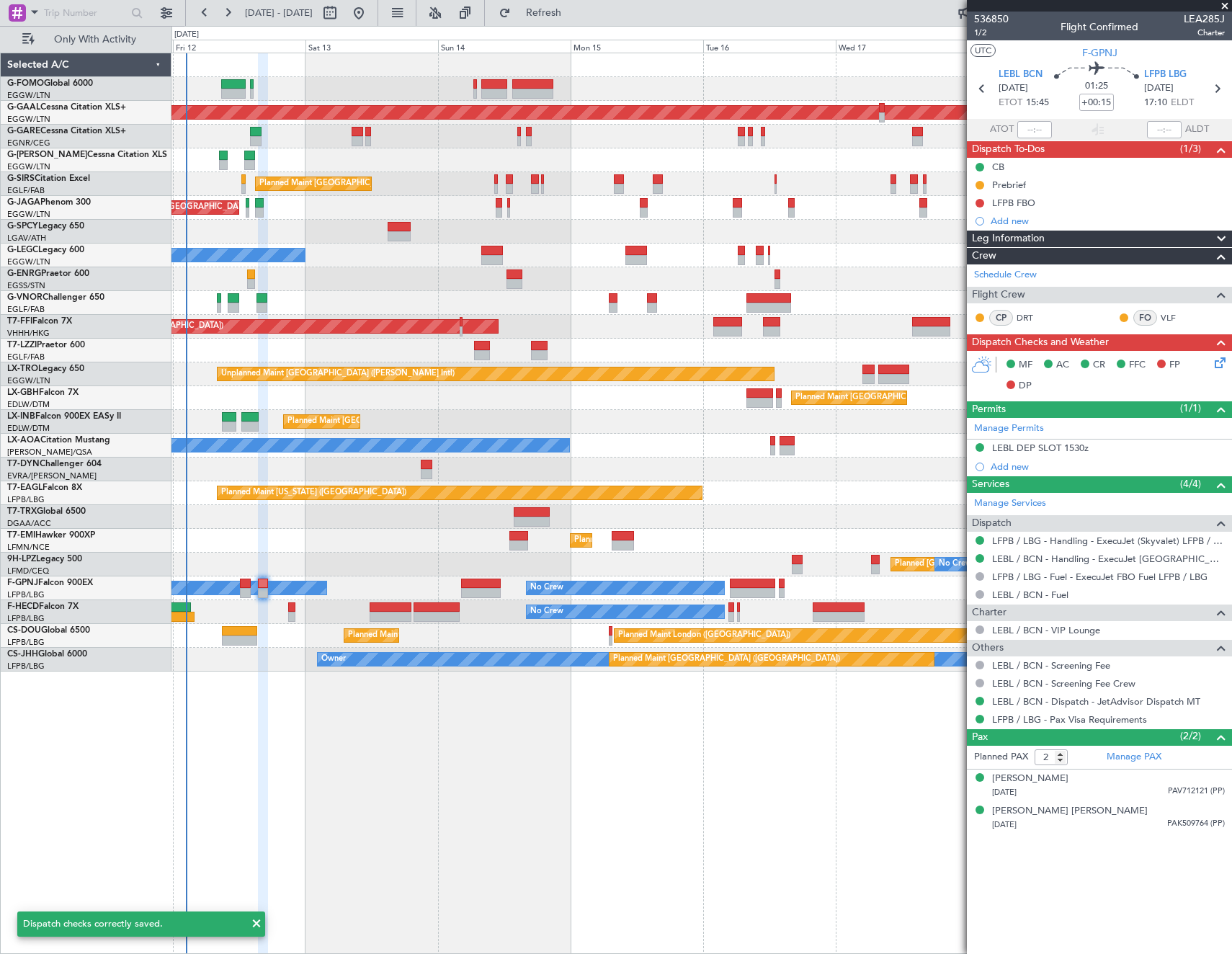
drag, startPoint x: 1019, startPoint y: 71, endPoint x: 1033, endPoint y: 872, distance: 801.1
click at [1033, 872] on article "536850 1/2 Flight Confirmed LEA285J Charter UTC F-GPNJ LEBL BCN [DATE] ETOT 15:…" at bounding box center [1099, 483] width 265 height 942
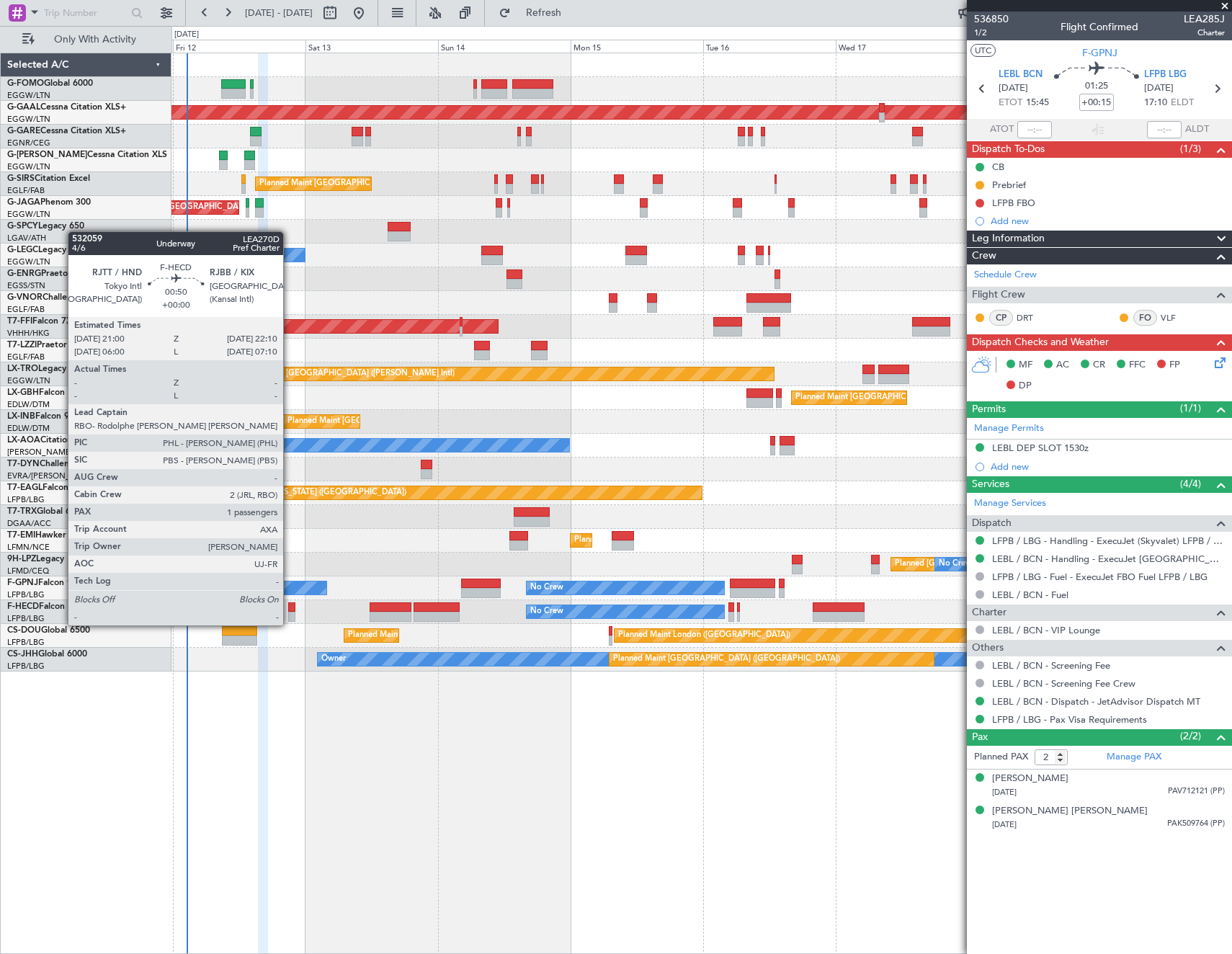
click at [290, 611] on div at bounding box center [291, 608] width 7 height 10
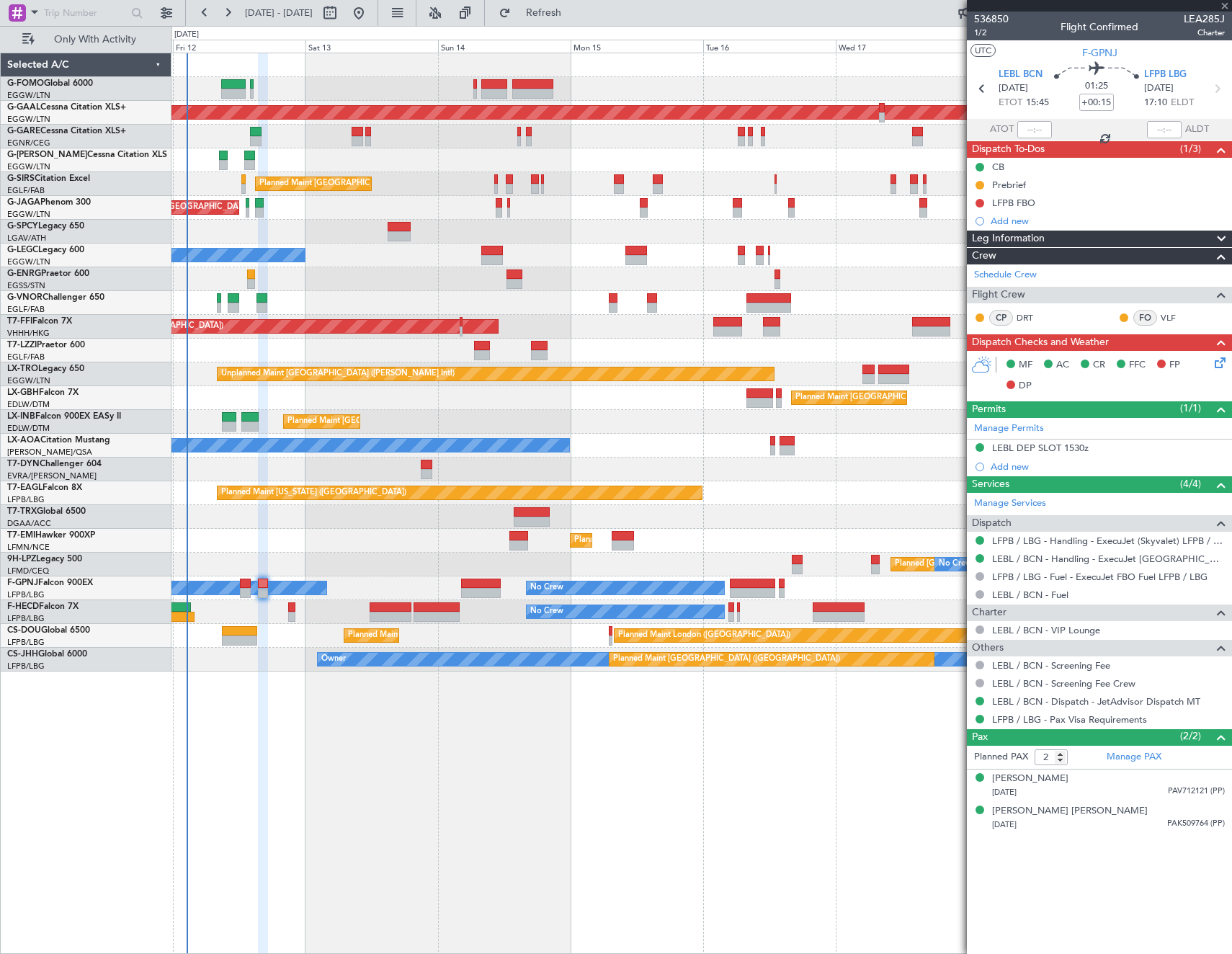
type input "1"
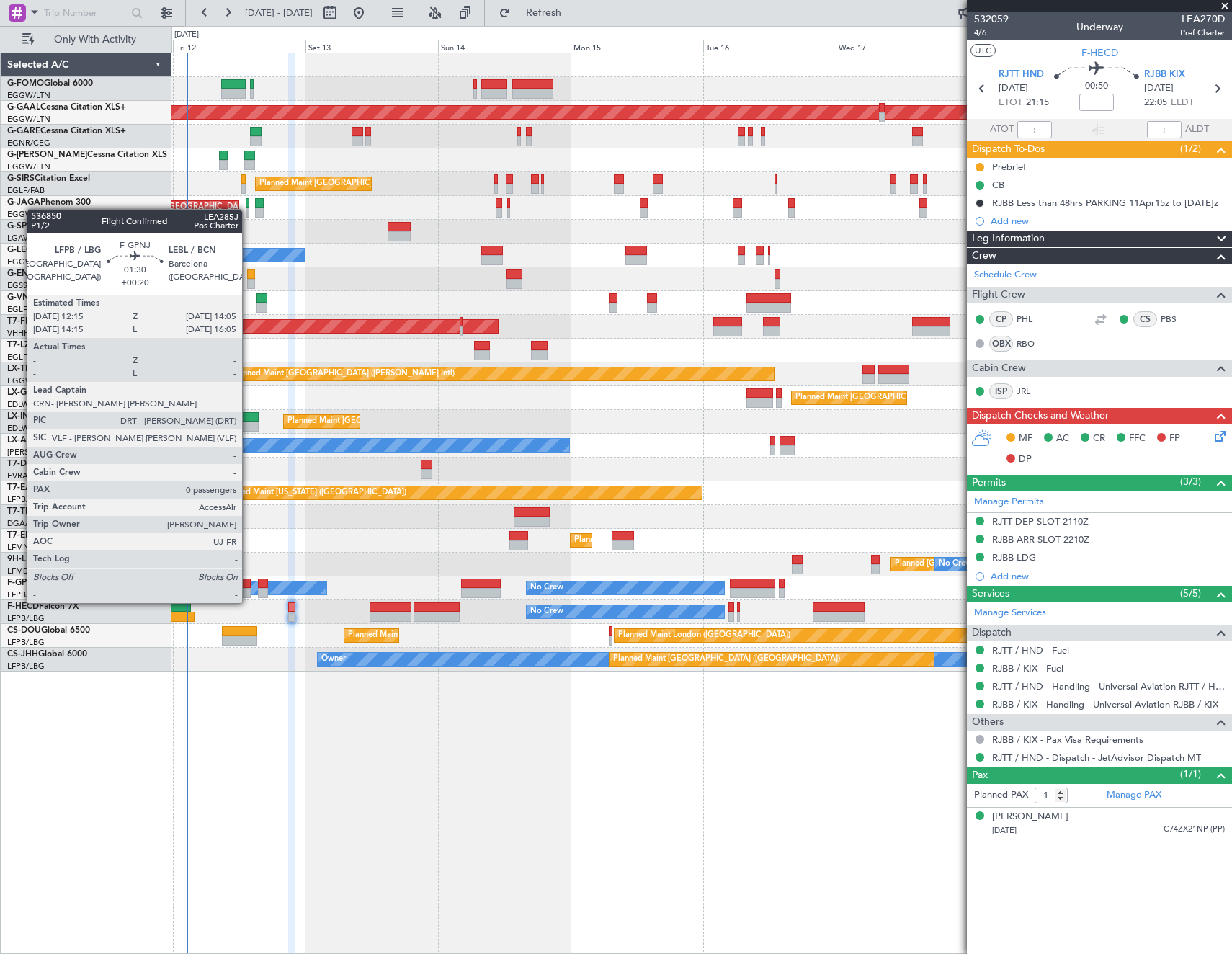
click at [248, 589] on div at bounding box center [245, 593] width 11 height 10
type input "+00:20"
type input "0"
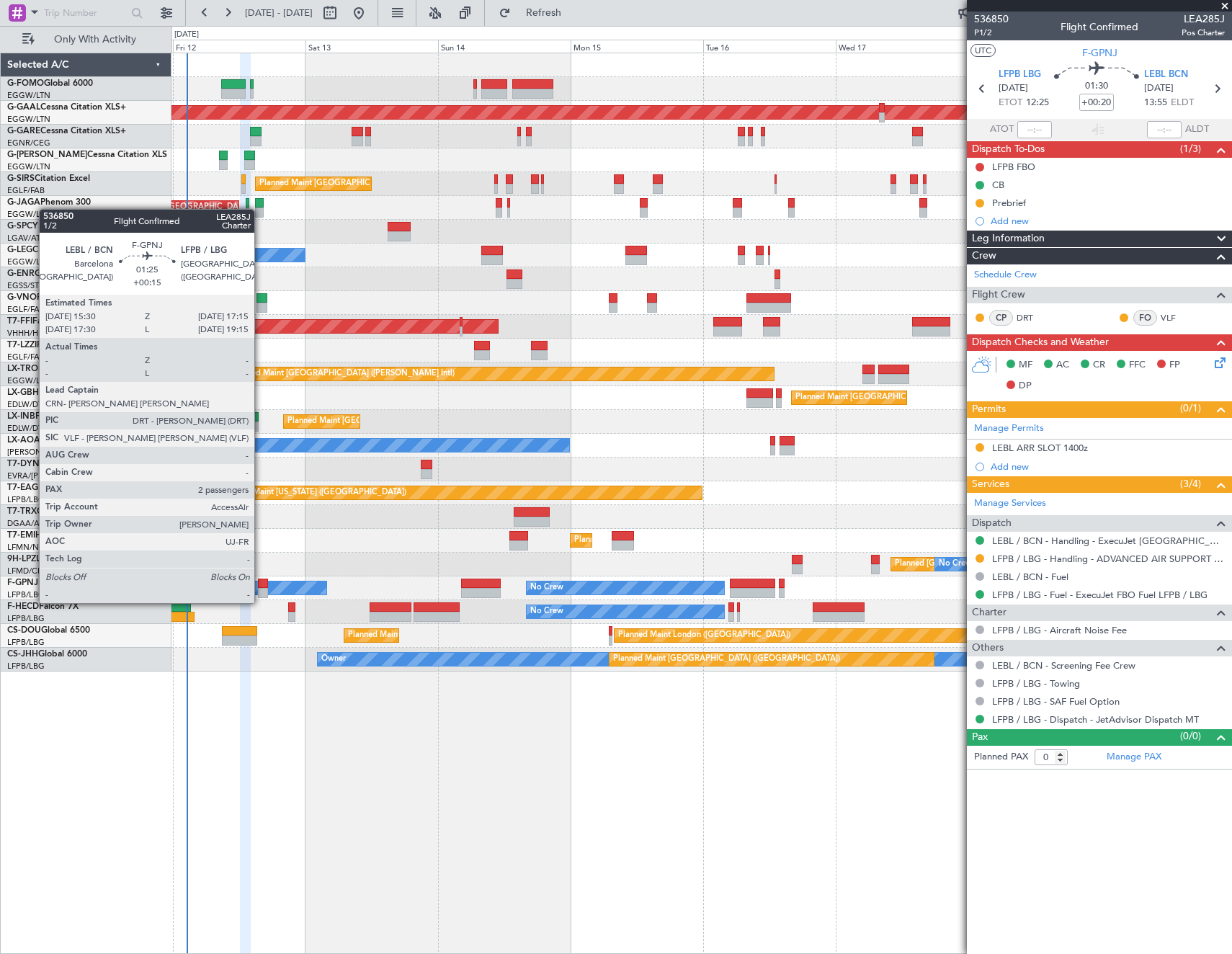
click at [262, 589] on div at bounding box center [263, 593] width 10 height 10
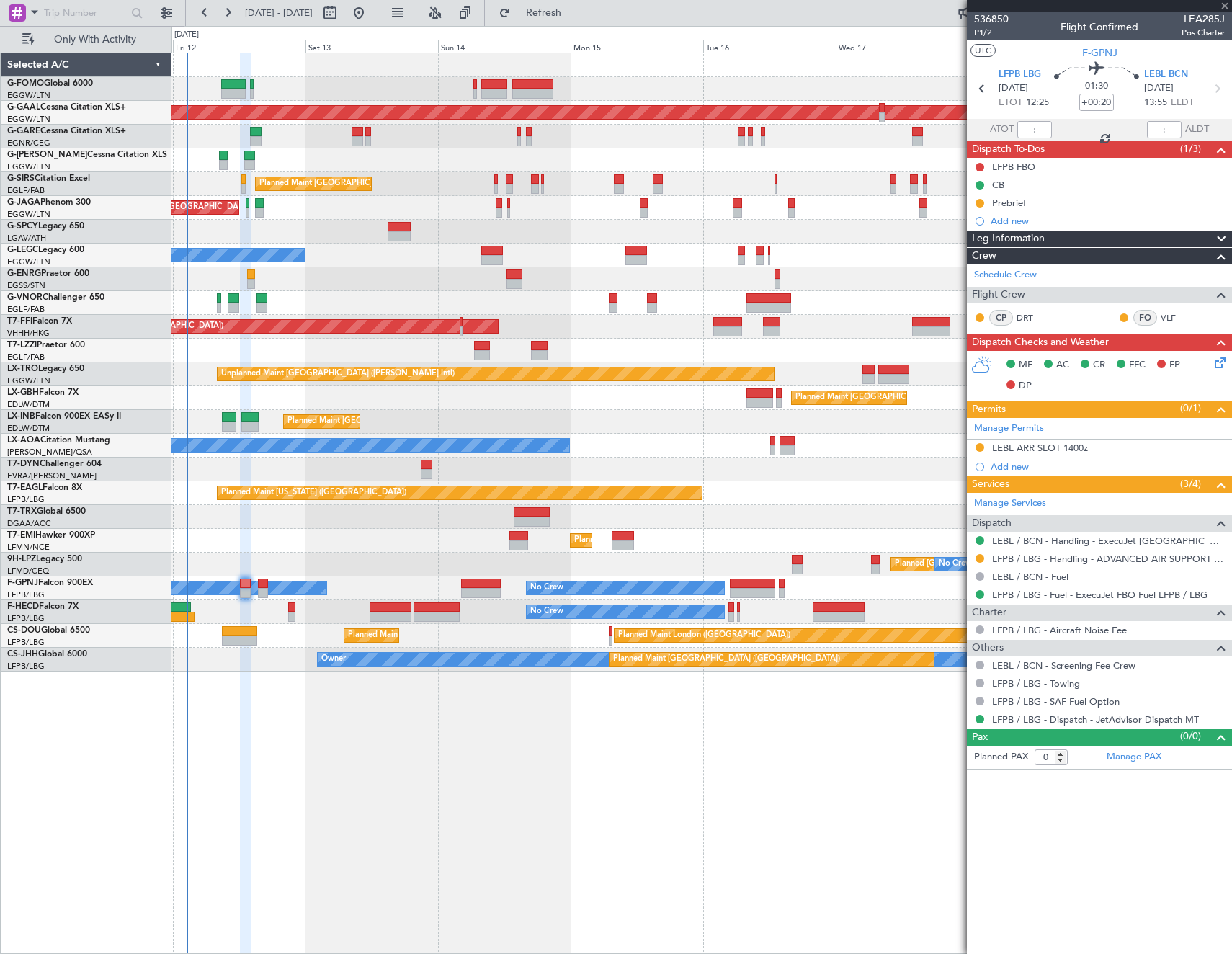
type input "+00:15"
type input "2"
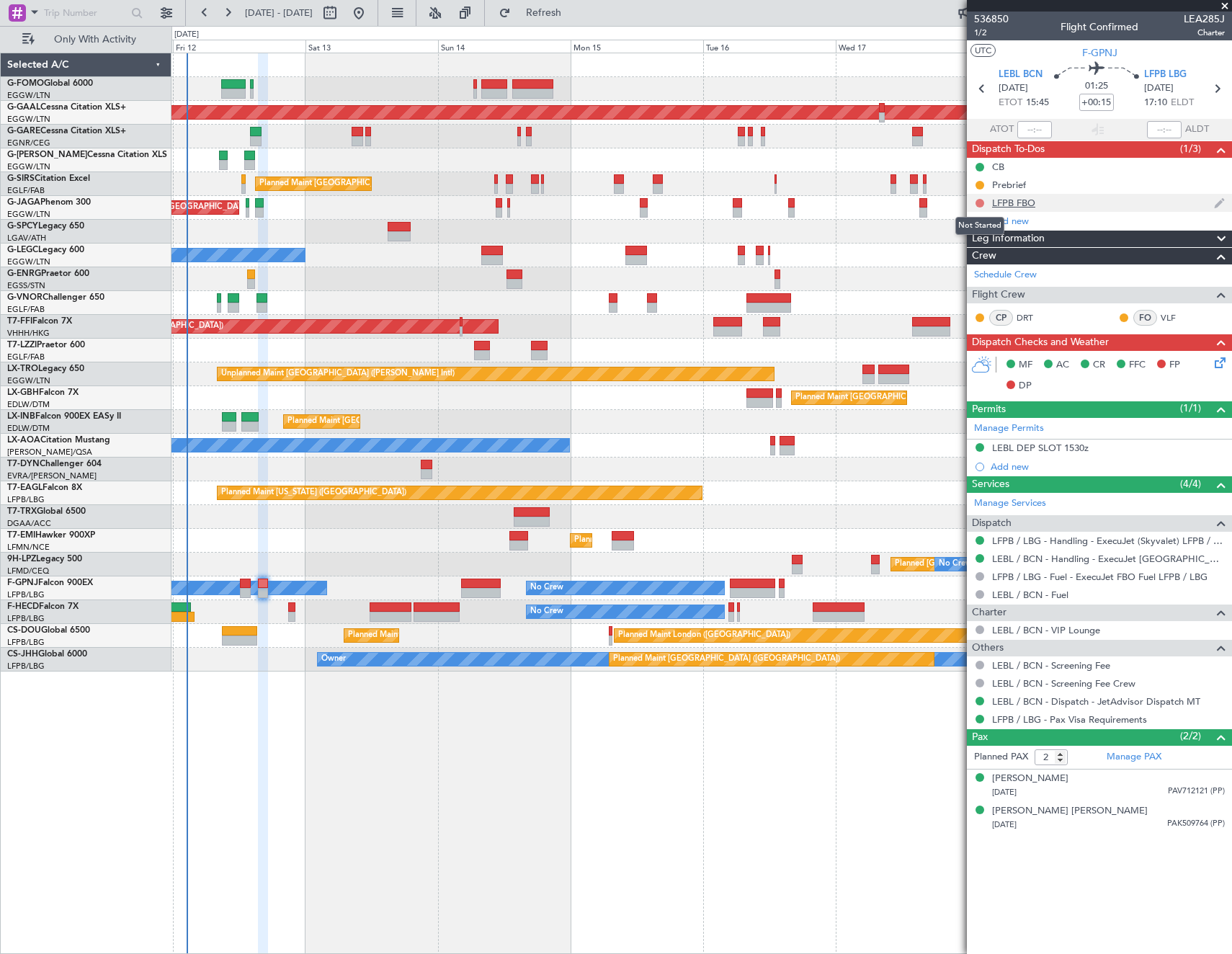
click at [976, 203] on button at bounding box center [980, 203] width 9 height 9
drag, startPoint x: 973, startPoint y: 267, endPoint x: 1198, endPoint y: 317, distance: 230.5
click at [981, 264] on span "Completed" at bounding box center [987, 266] width 47 height 14
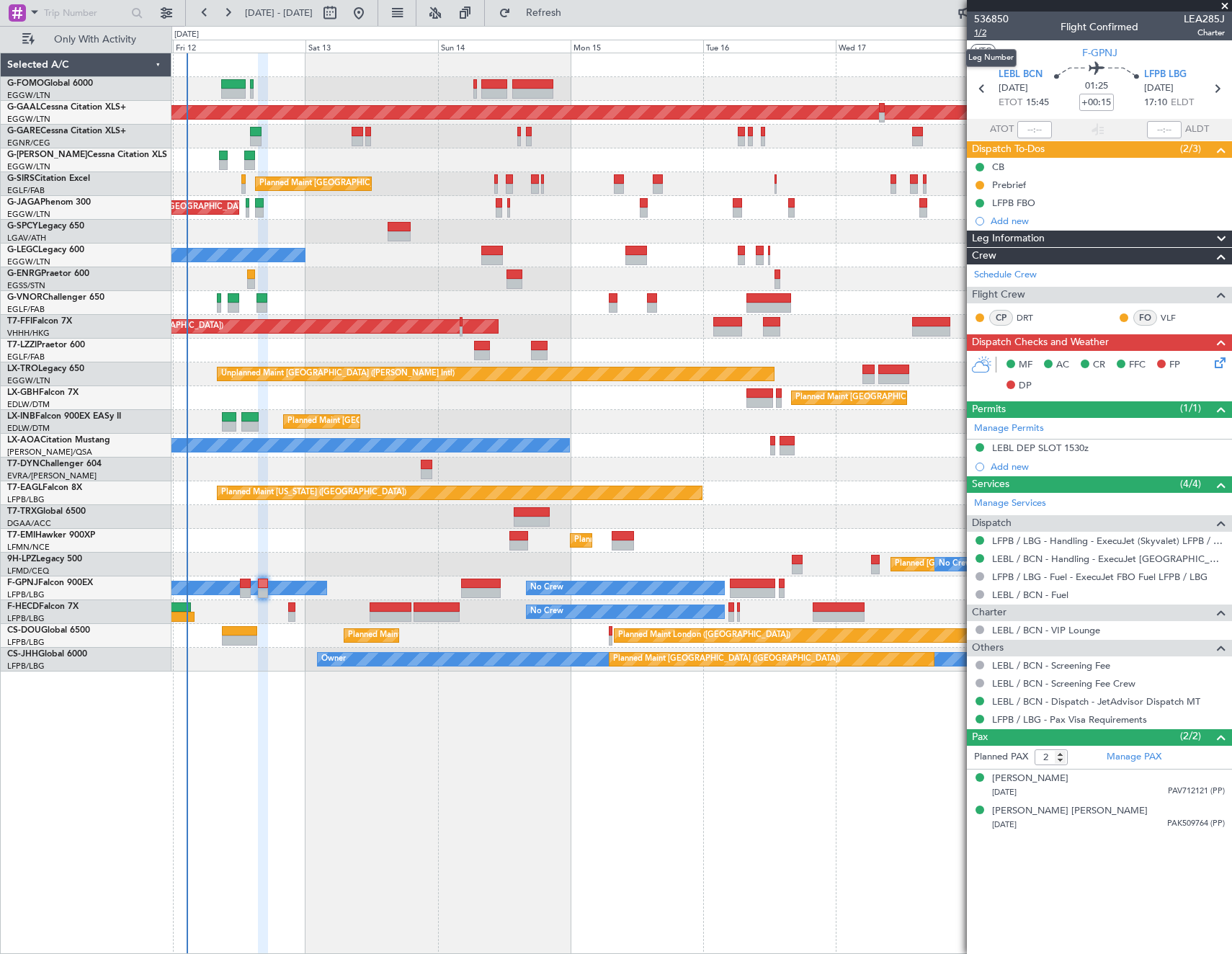
click at [981, 32] on span "1/2" at bounding box center [991, 33] width 35 height 13
click at [1206, 362] on div "MF AC CR FFC FP DP" at bounding box center [1106, 375] width 212 height 42
click at [1224, 362] on icon at bounding box center [1218, 360] width 12 height 12
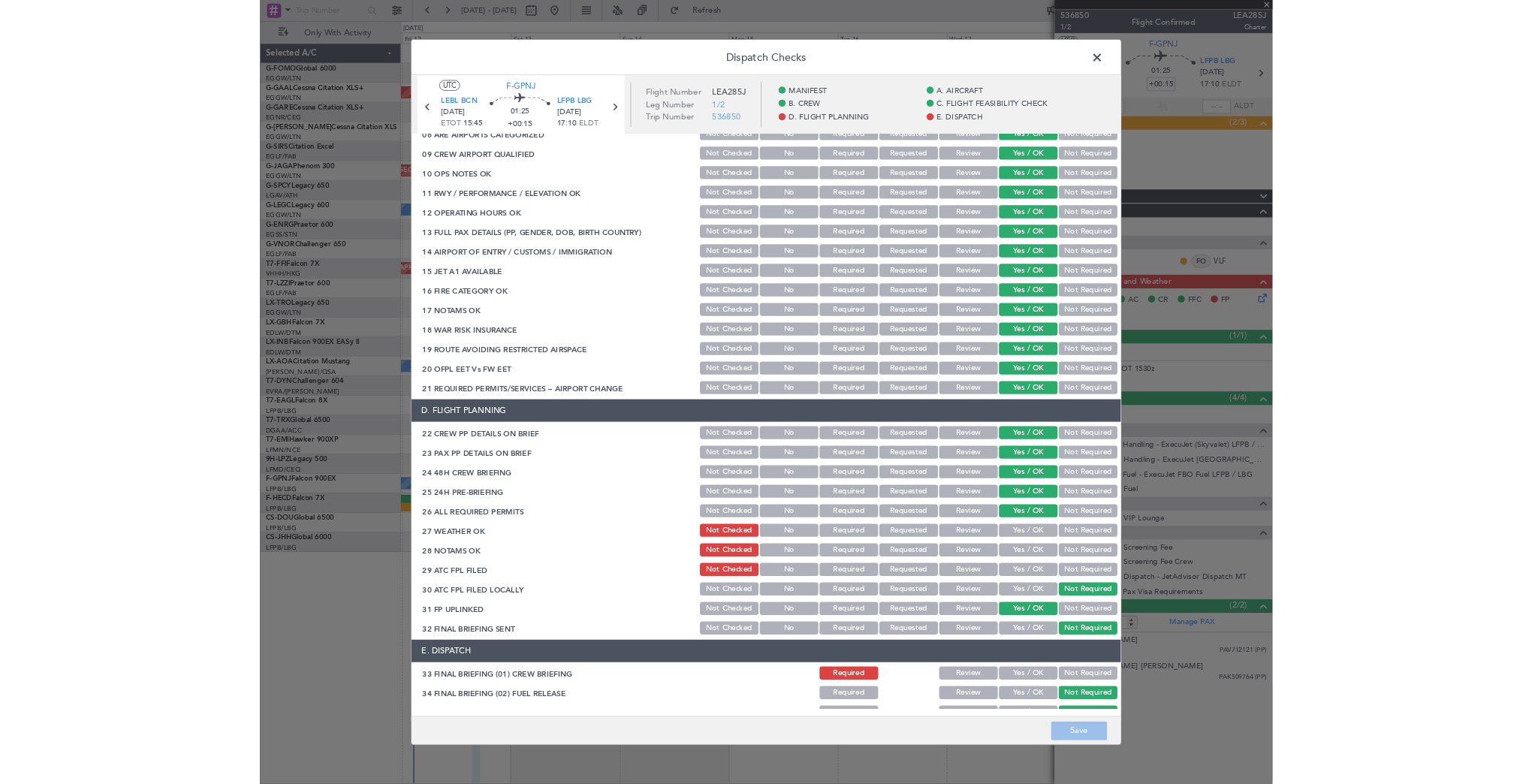
scroll to position [450, 0]
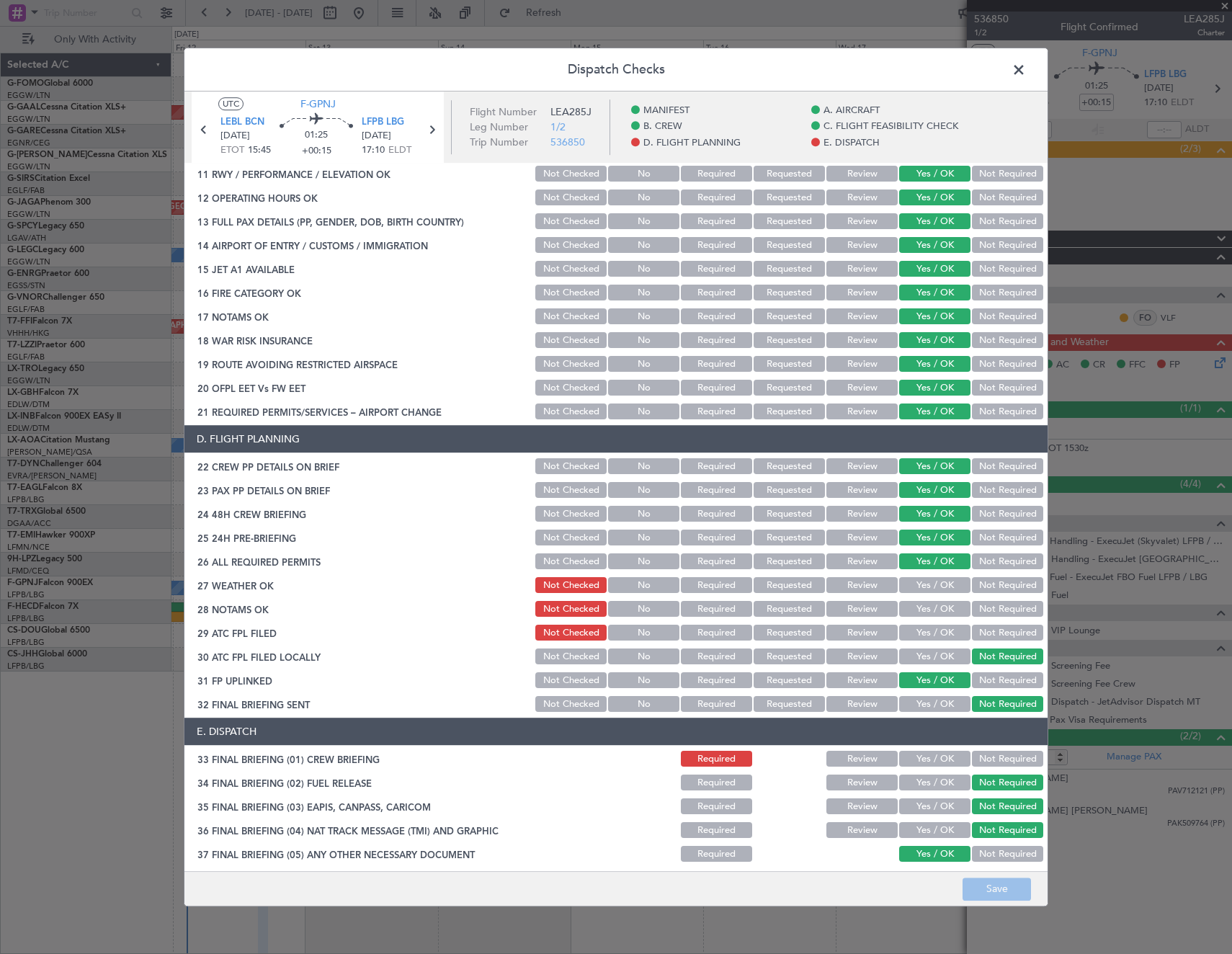
click at [922, 586] on button "Yes / OK" at bounding box center [935, 586] width 71 height 16
click at [920, 609] on button "Yes / OK" at bounding box center [935, 609] width 71 height 16
click at [920, 637] on button "Yes / OK" at bounding box center [935, 633] width 71 height 16
click at [993, 886] on button "Save" at bounding box center [997, 889] width 68 height 23
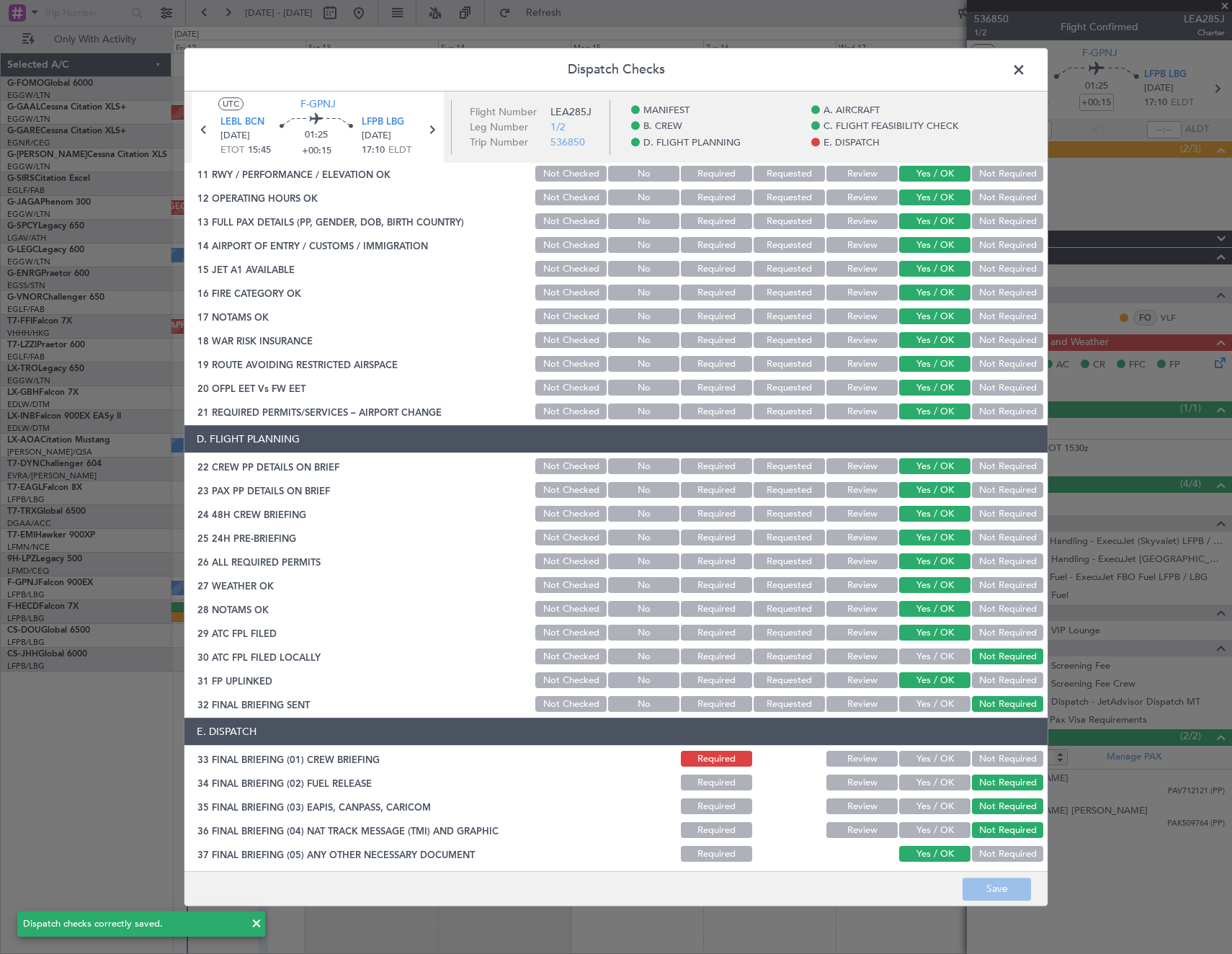
click at [1026, 66] on span at bounding box center [1026, 73] width 0 height 29
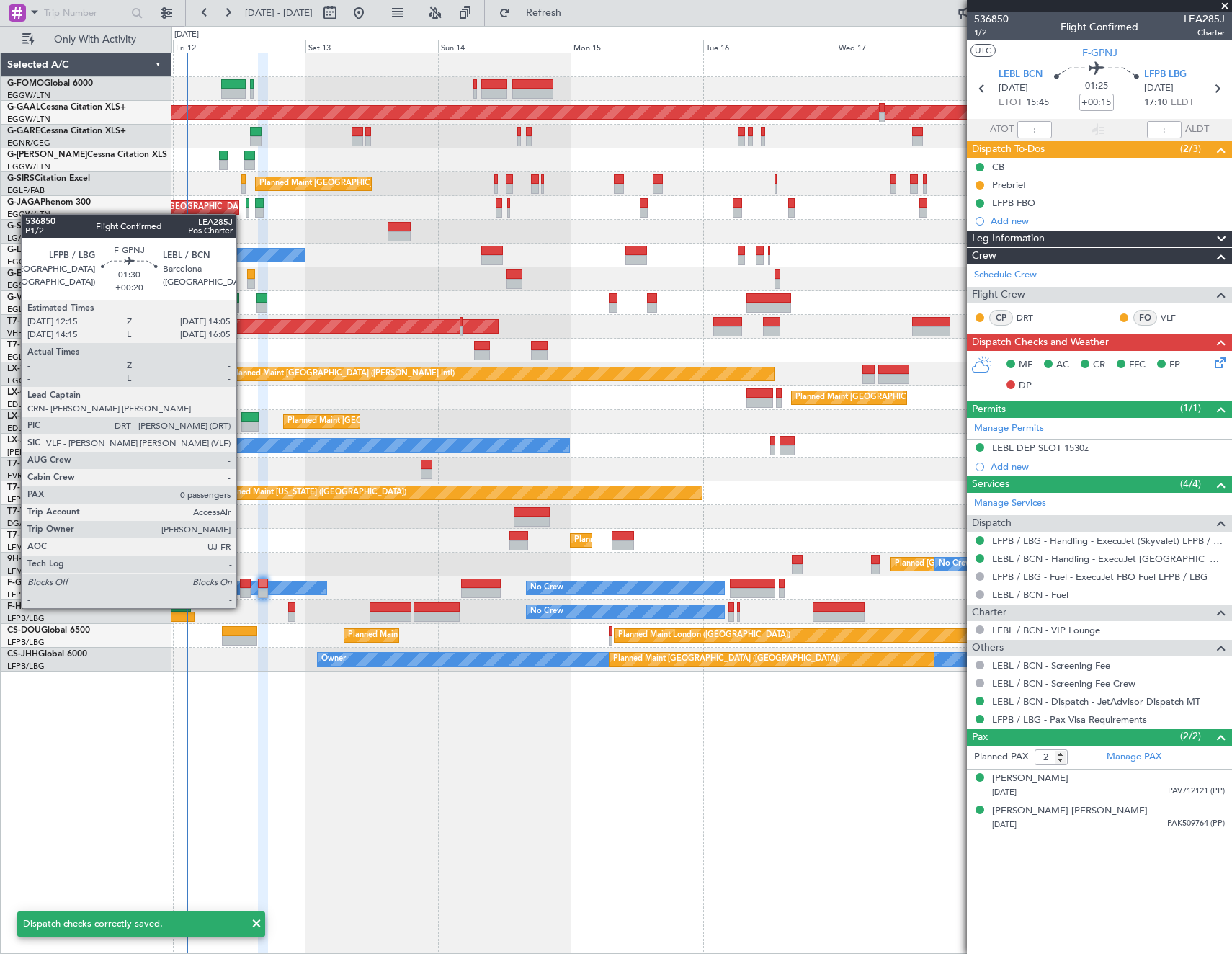
click at [243, 594] on div at bounding box center [245, 593] width 11 height 10
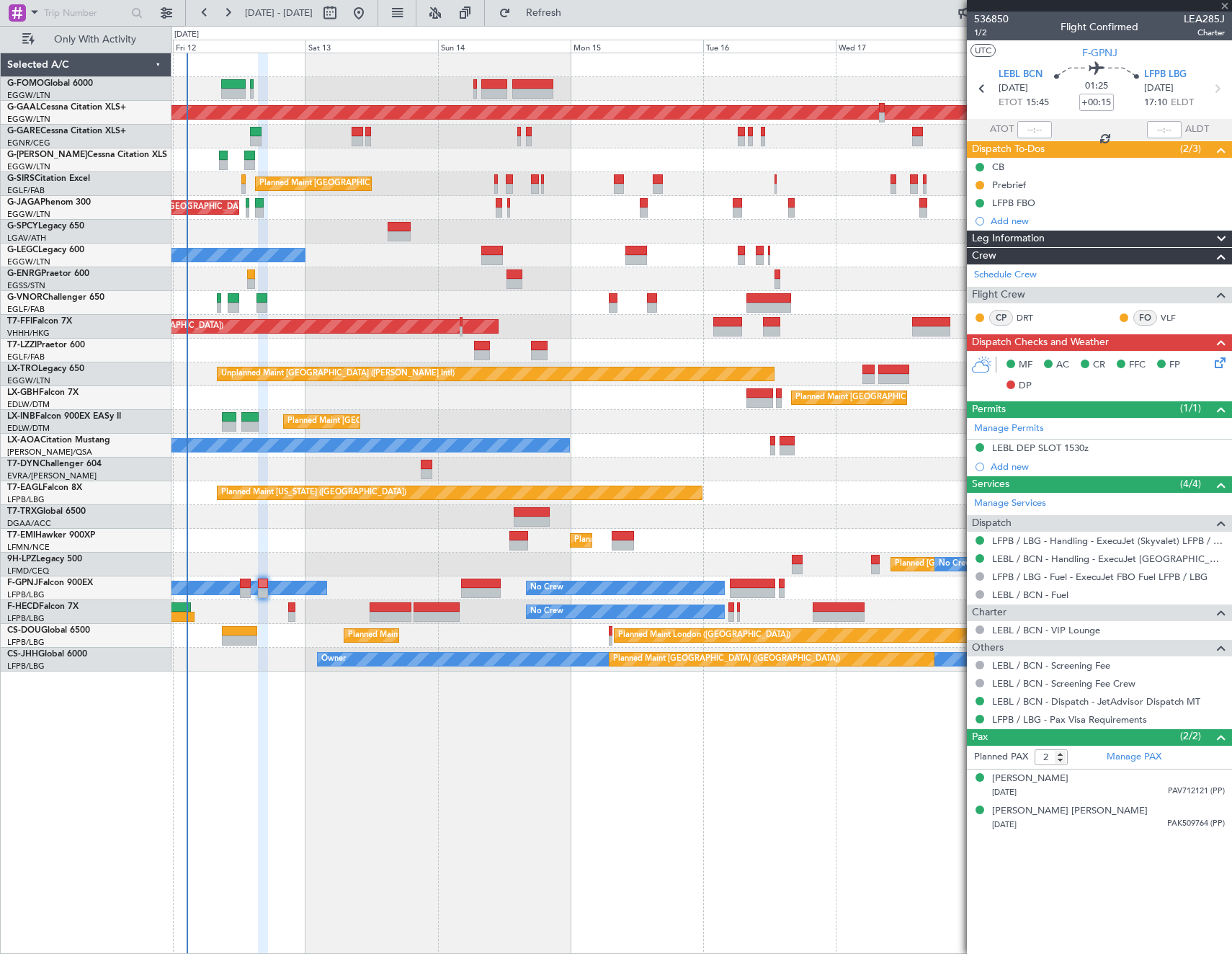
type input "+00:20"
type input "0"
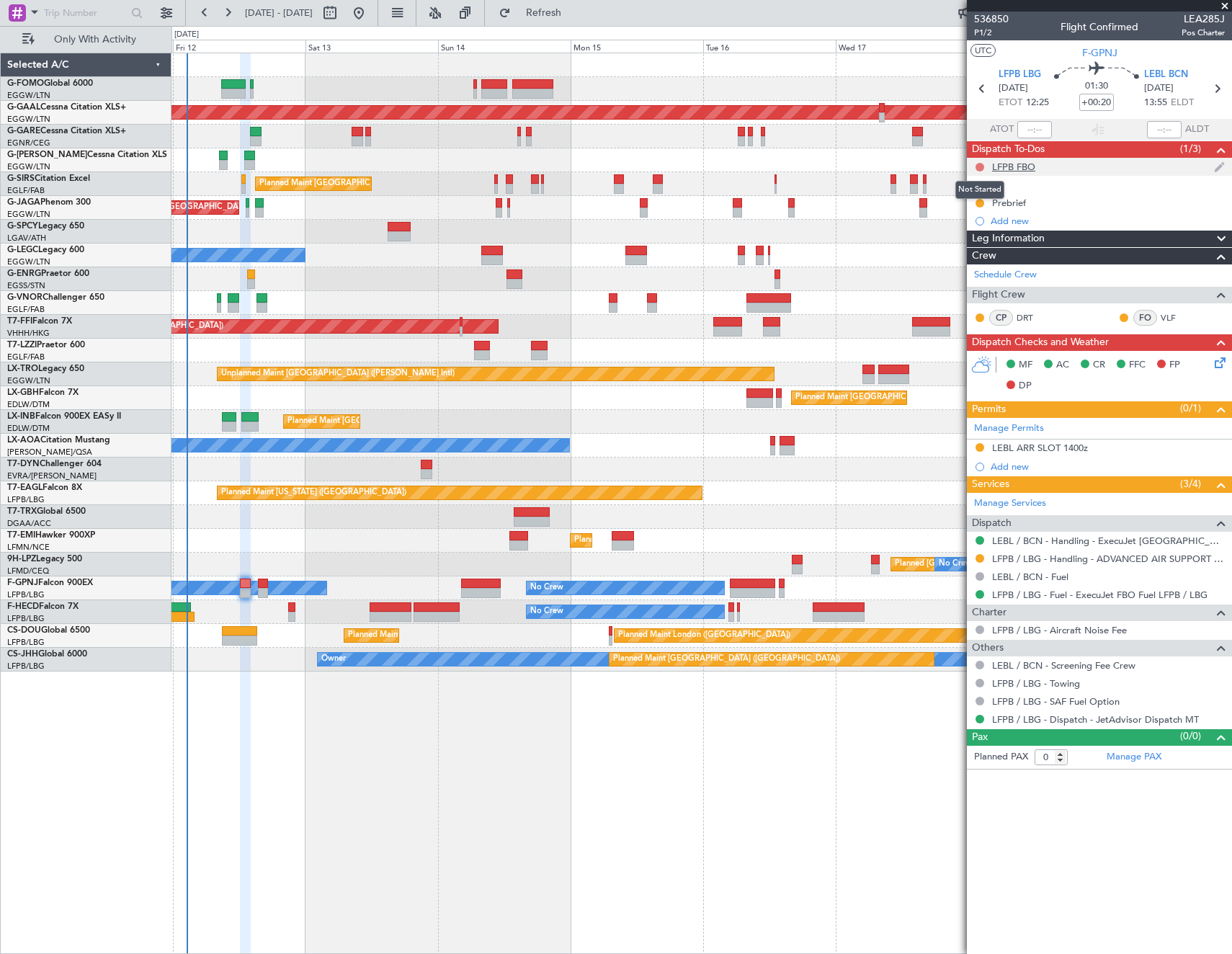
click at [978, 166] on button at bounding box center [980, 168] width 9 height 9
click at [975, 231] on span "Completed" at bounding box center [987, 230] width 47 height 14
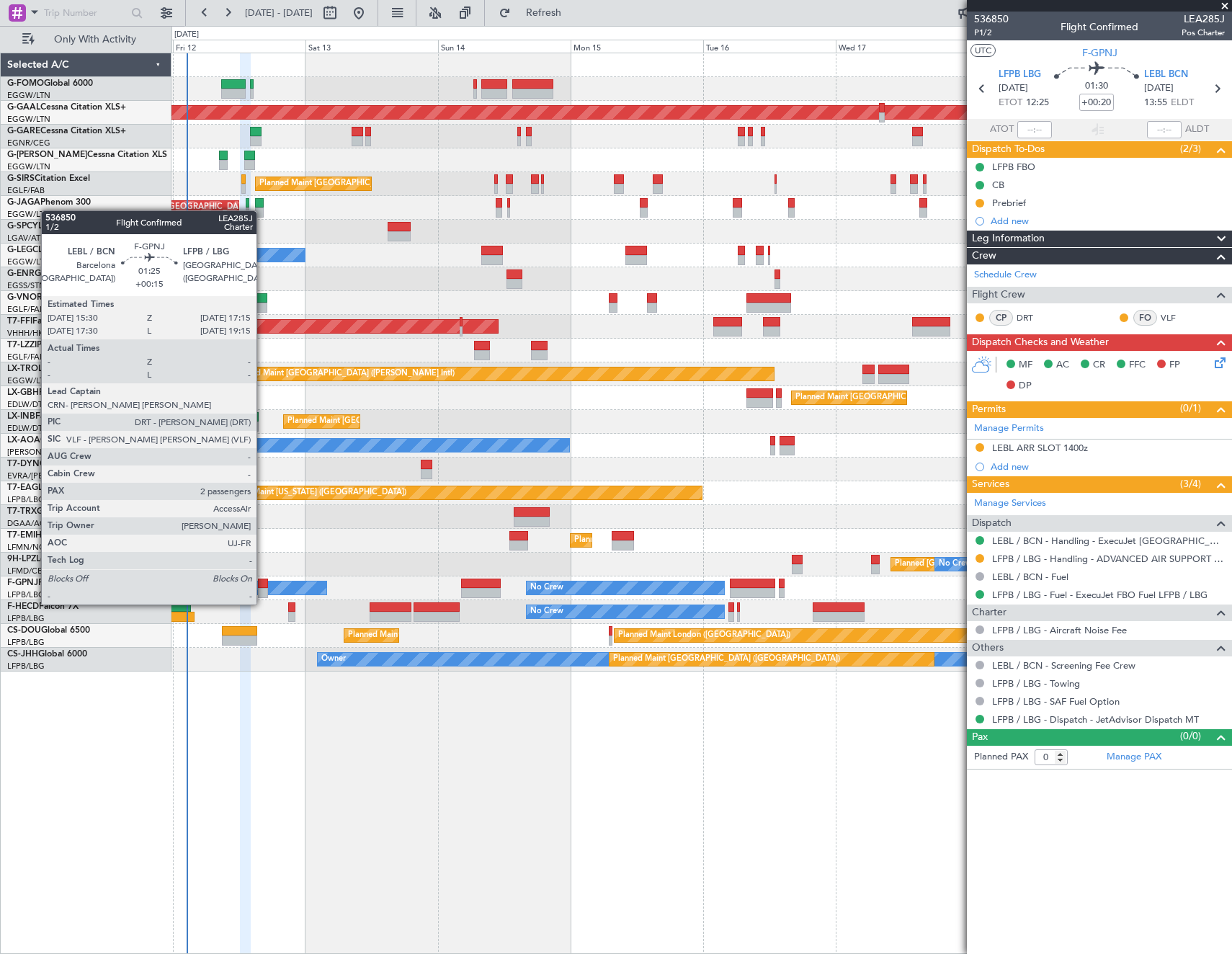
click at [262, 590] on div at bounding box center [263, 593] width 10 height 10
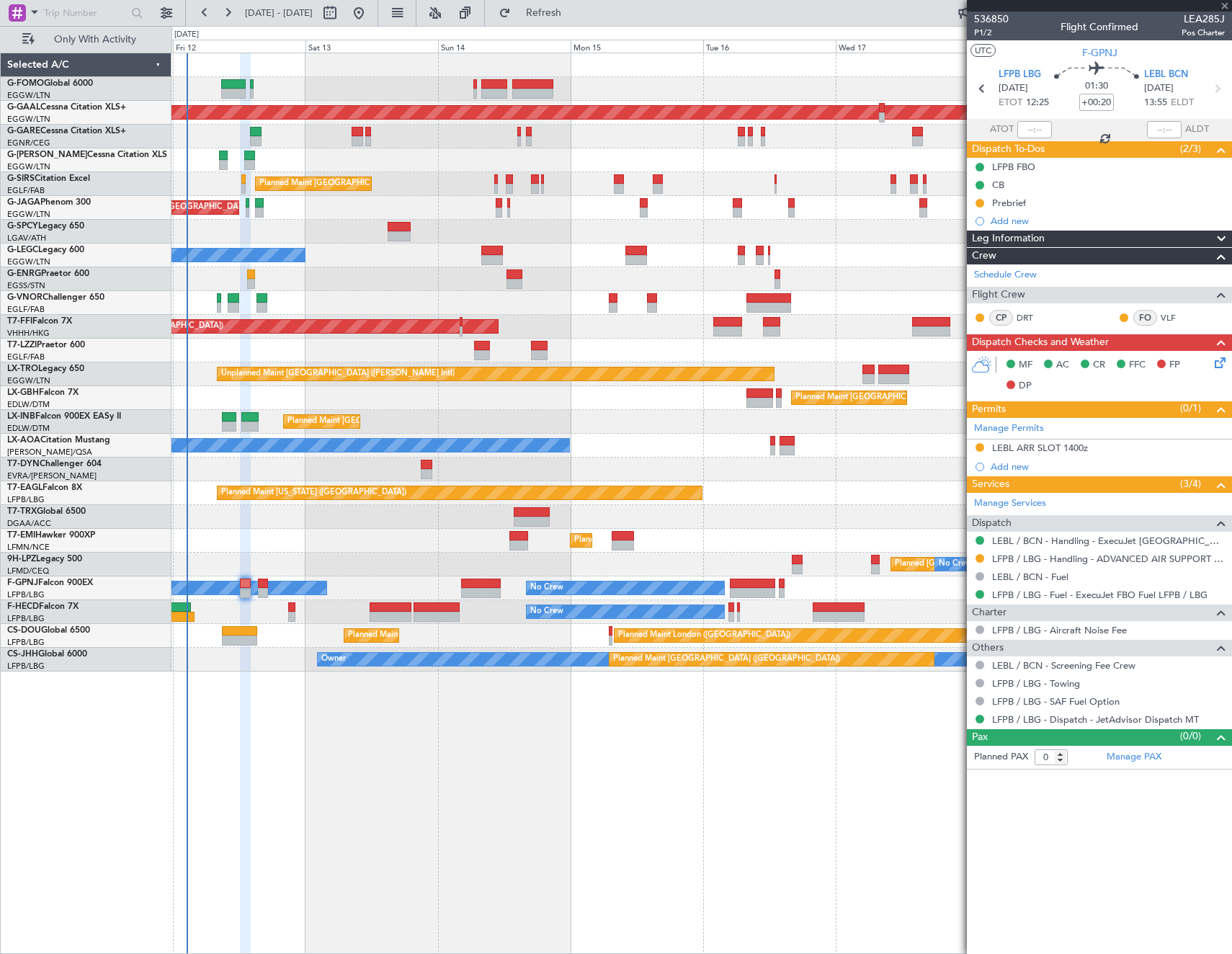
type input "+00:15"
type input "2"
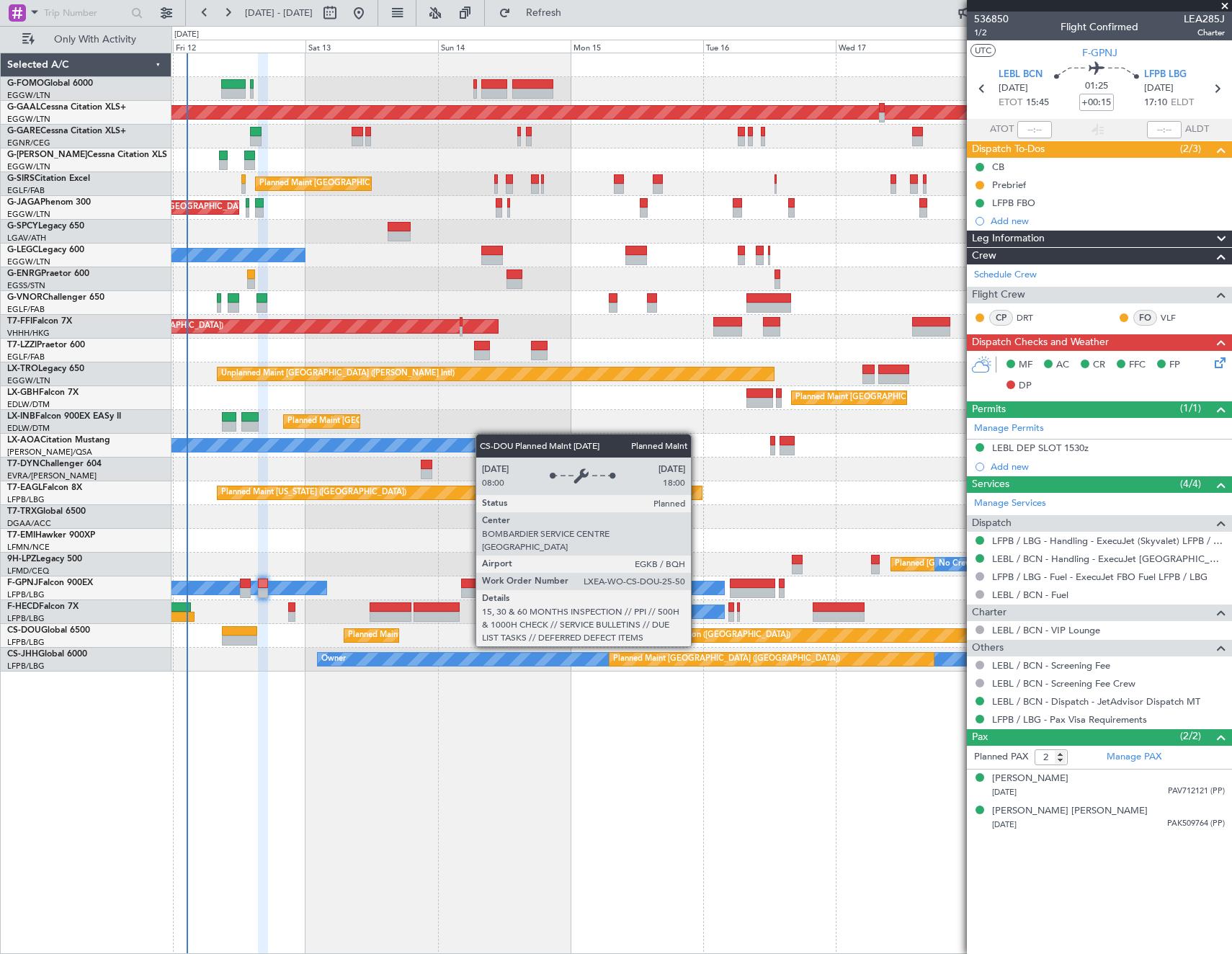
click at [698, 632] on div "Planned Maint London ([GEOGRAPHIC_DATA])" at bounding box center [704, 635] width 172 height 21
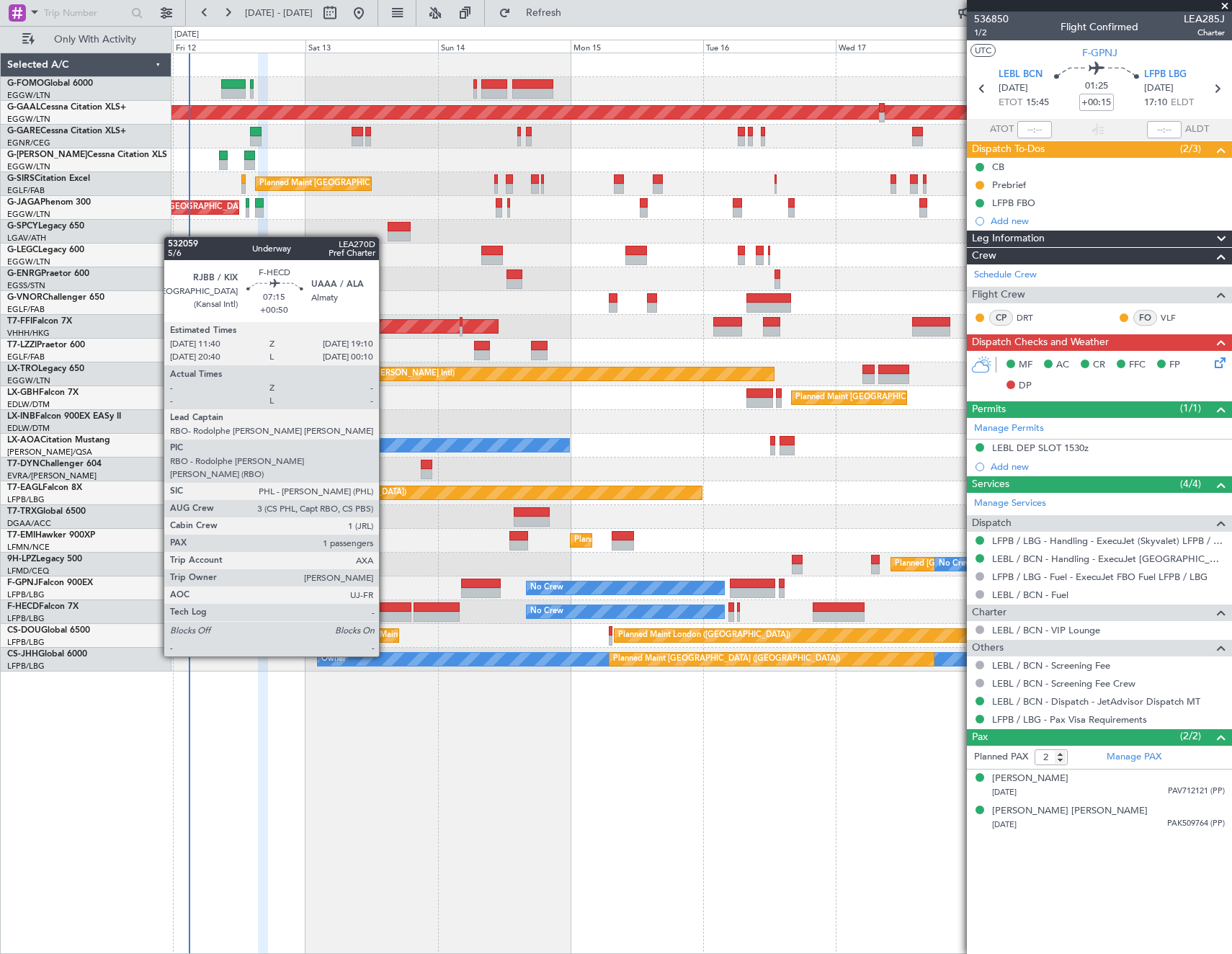
click at [385, 616] on div at bounding box center [391, 617] width 42 height 10
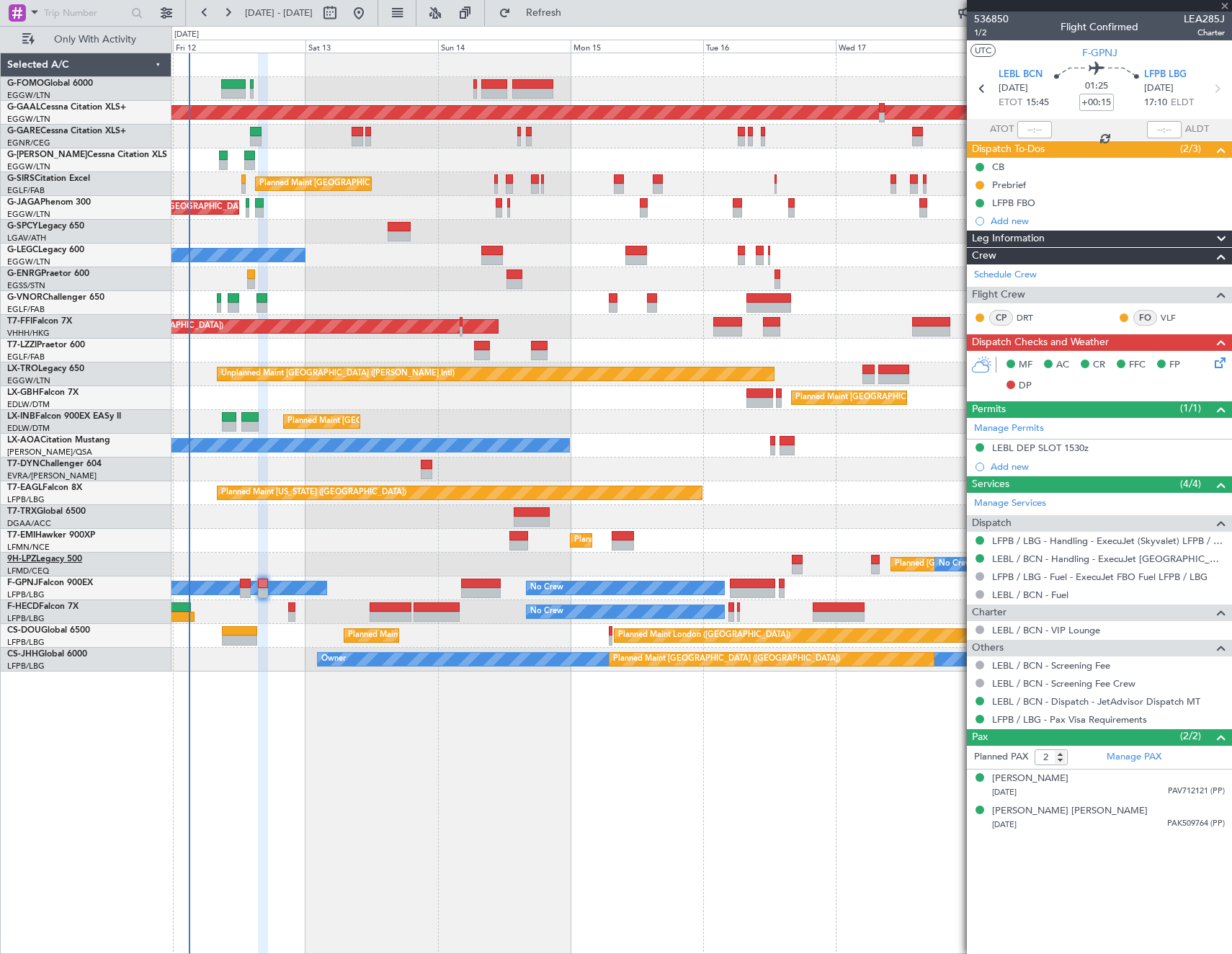
type input "+00:50"
type input "1"
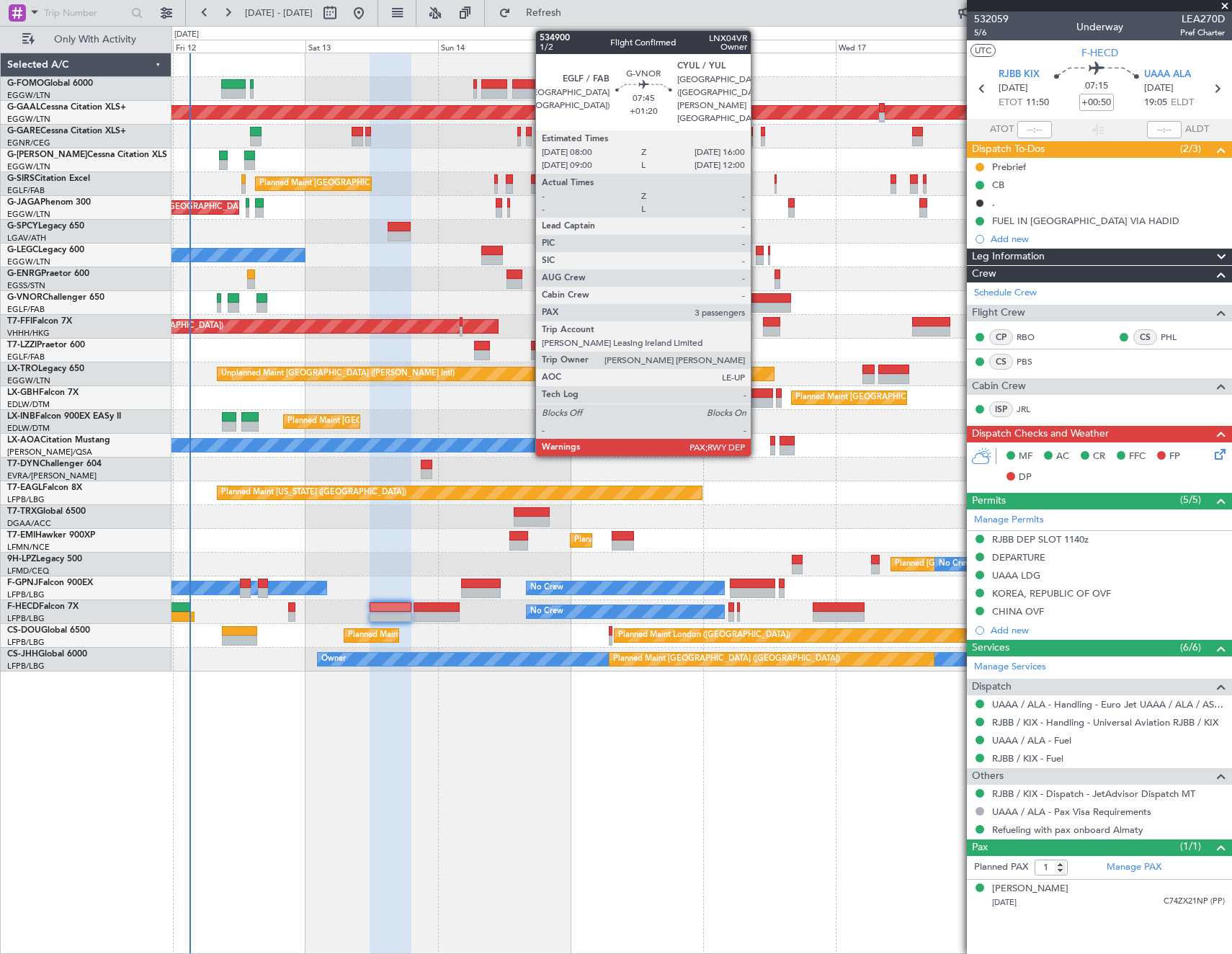
click at [758, 303] on div at bounding box center [769, 308] width 44 height 10
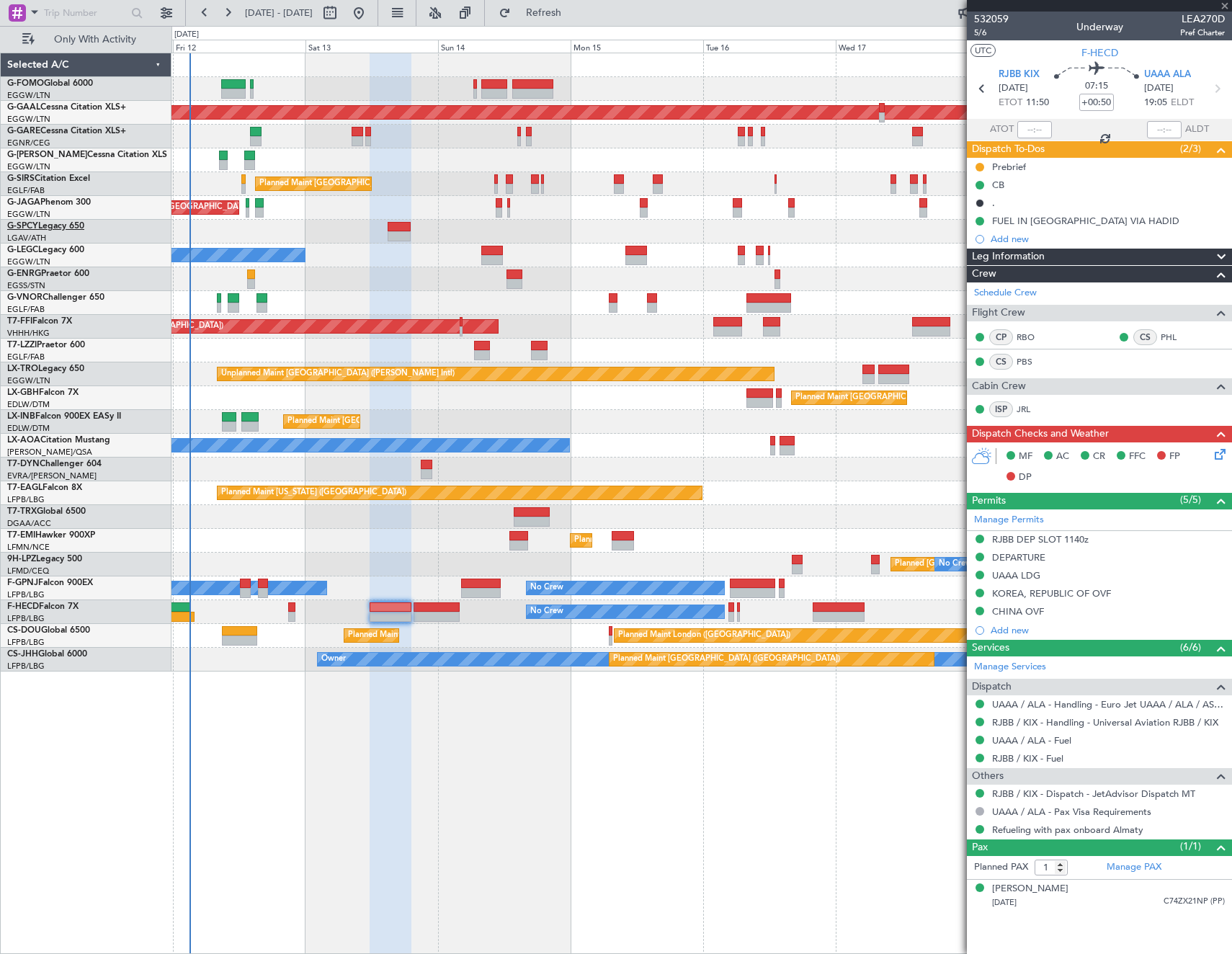
type input "+01:20"
type input "3"
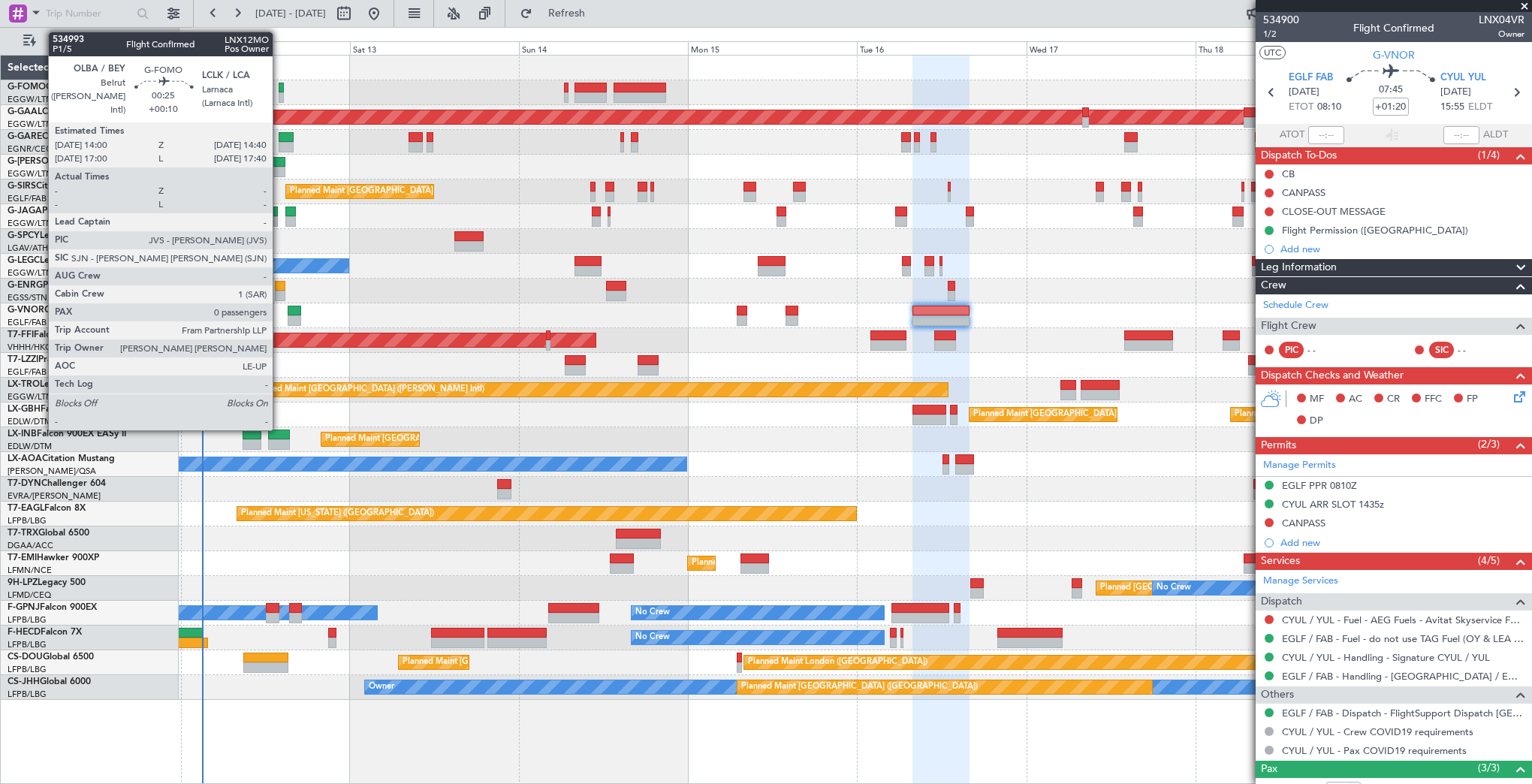
click at [280, 87] on div at bounding box center [281, 88] width 5 height 11
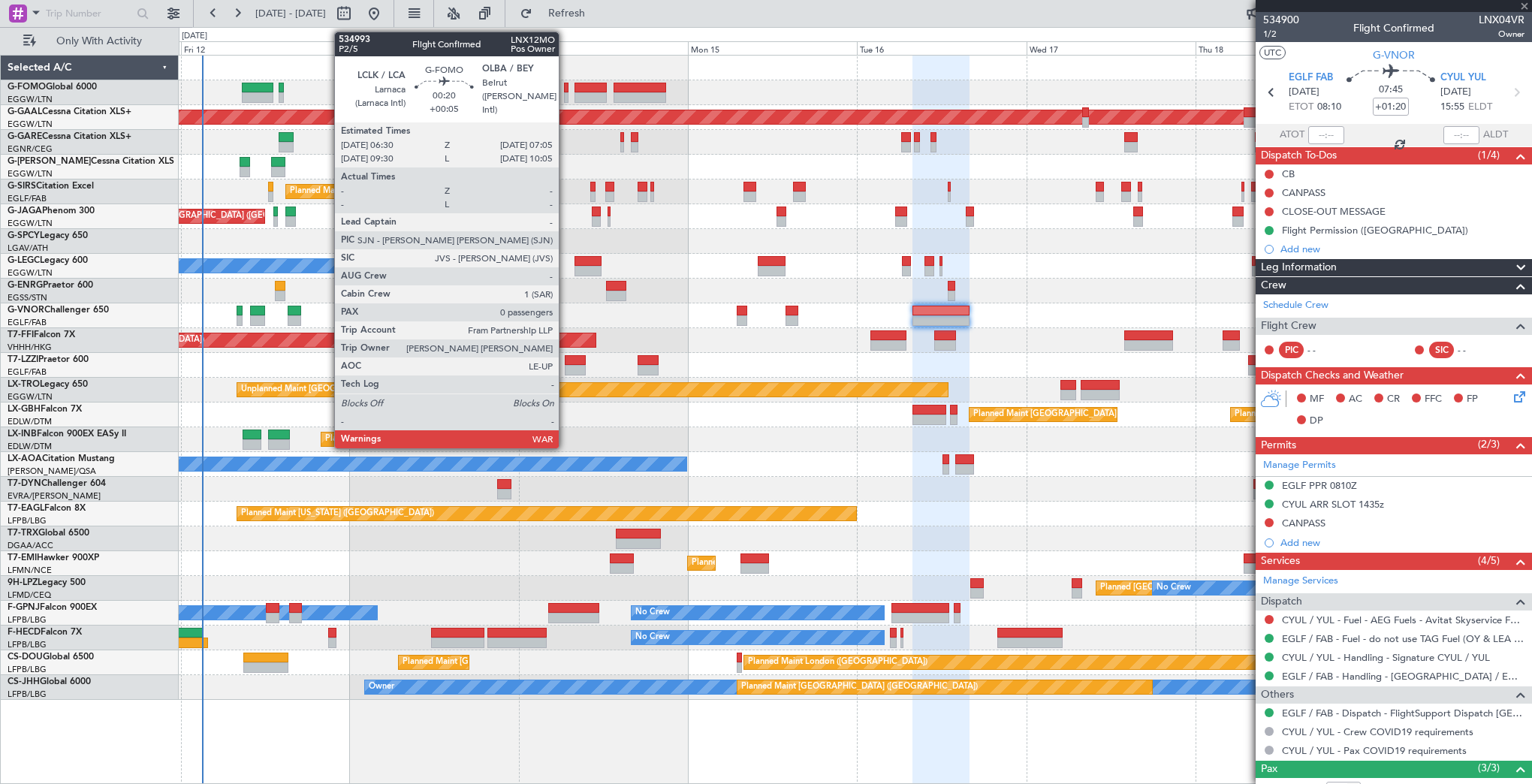
type input "+00:10"
type input "0"
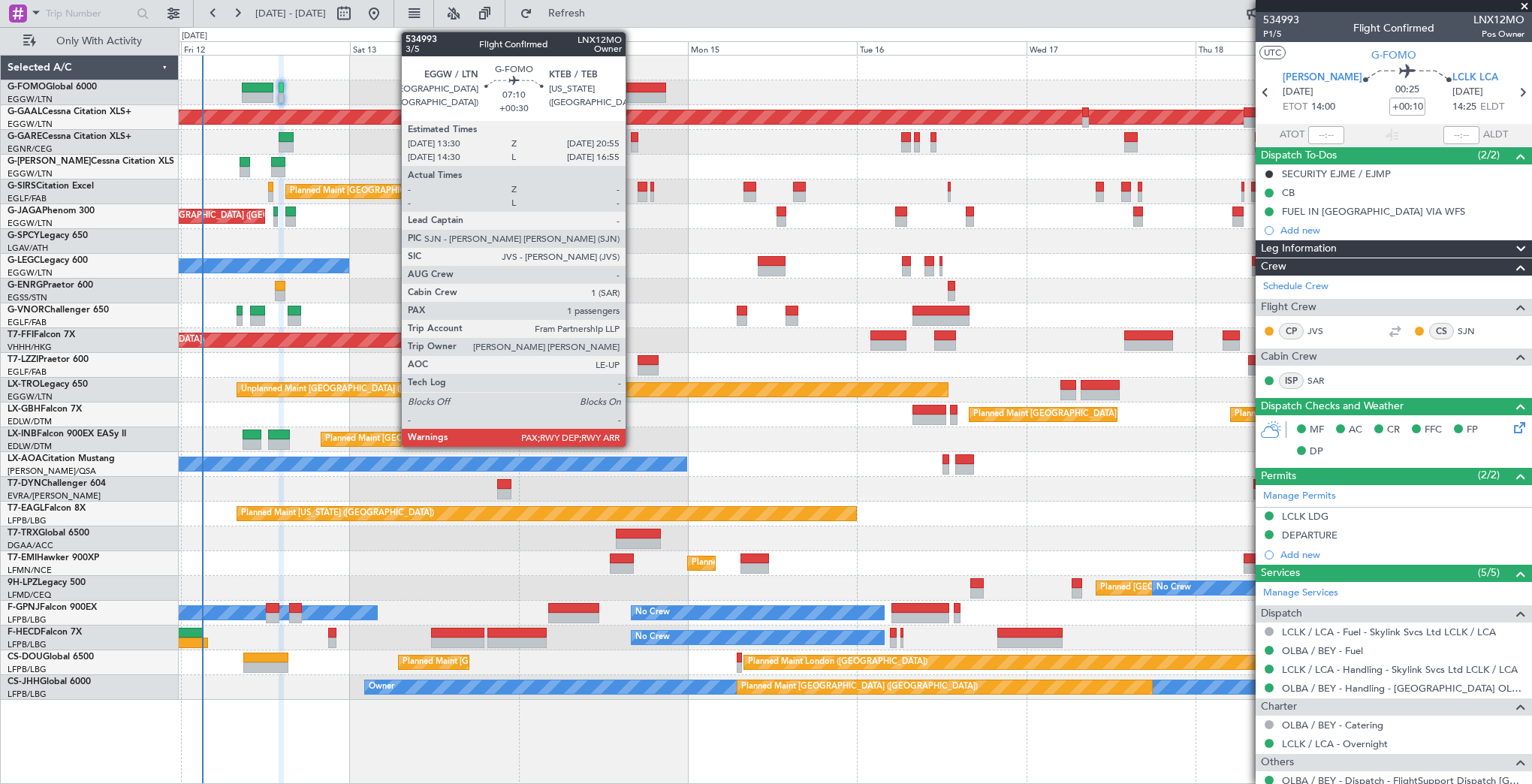
click at [632, 93] on div at bounding box center [640, 98] width 53 height 11
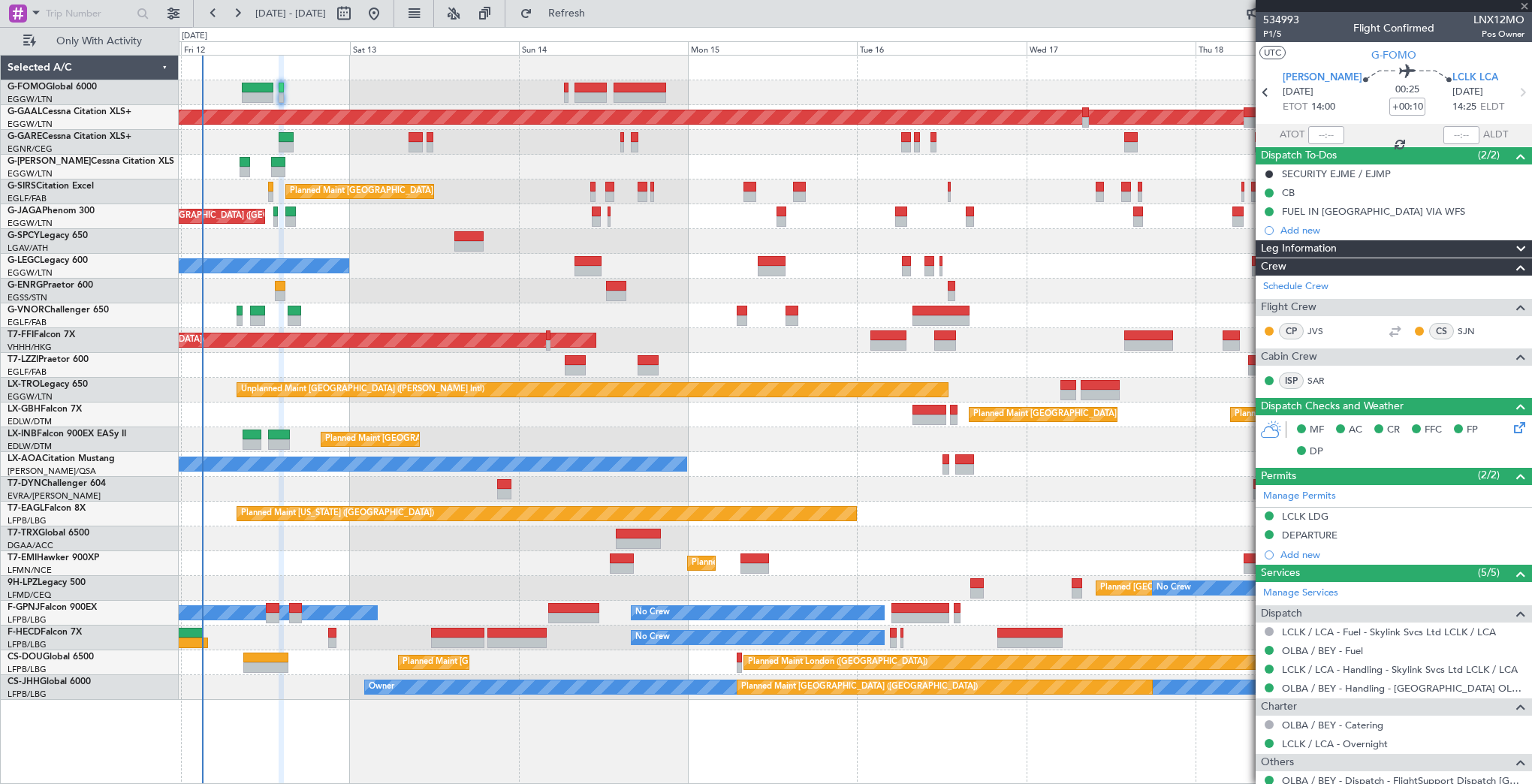
type input "+00:30"
type input "1"
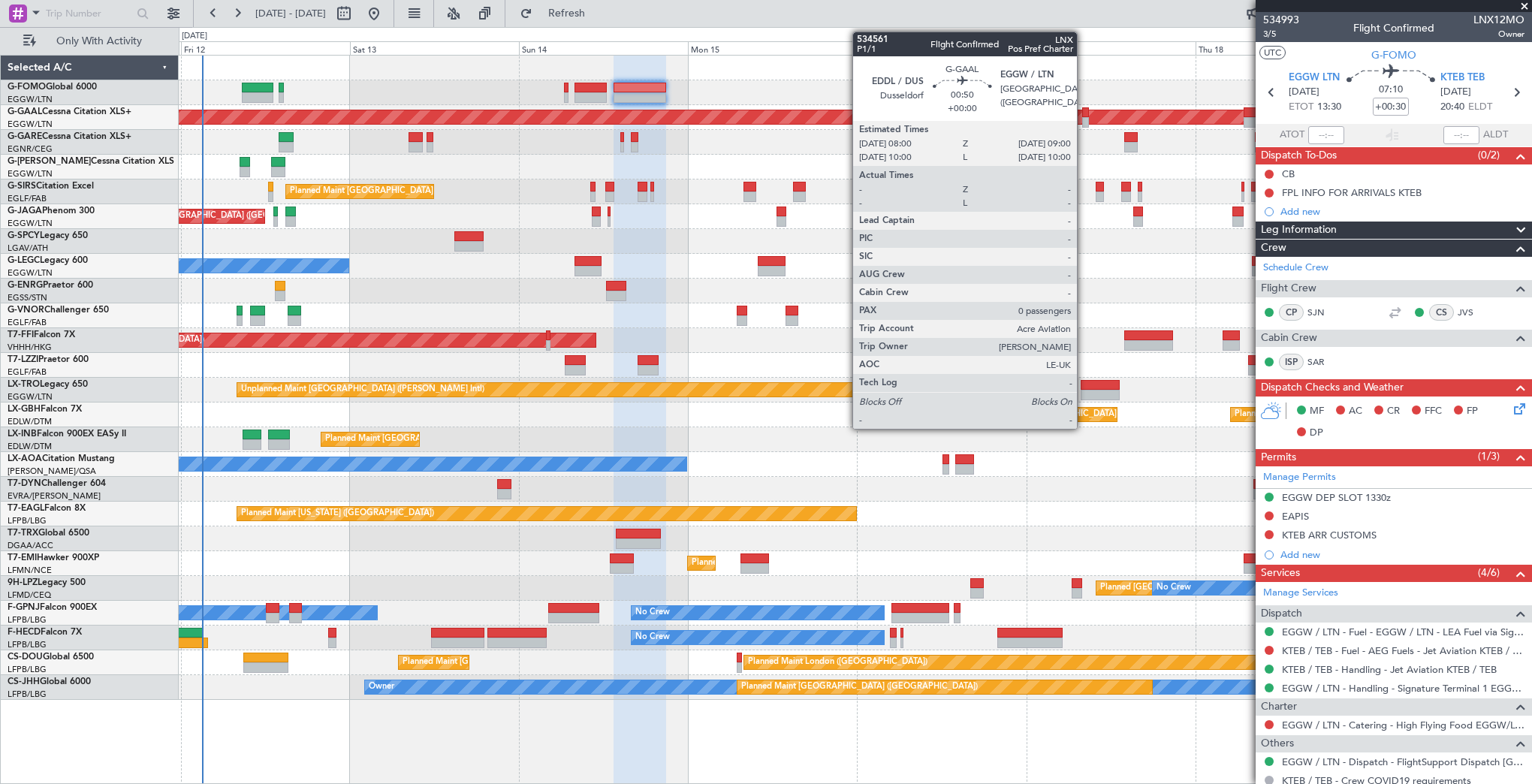
click at [1084, 117] on div at bounding box center [1086, 123] width 8 height 11
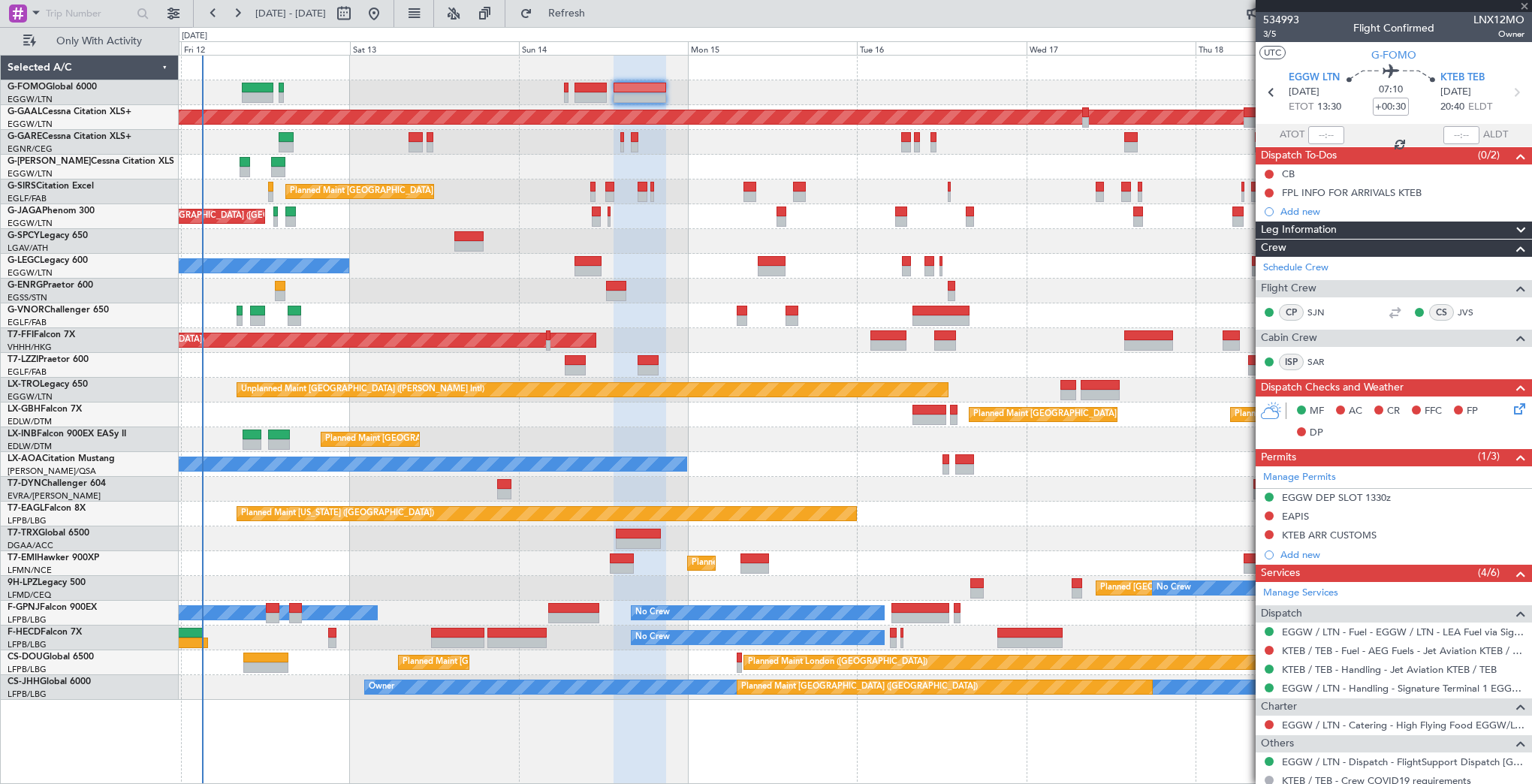
type input "0"
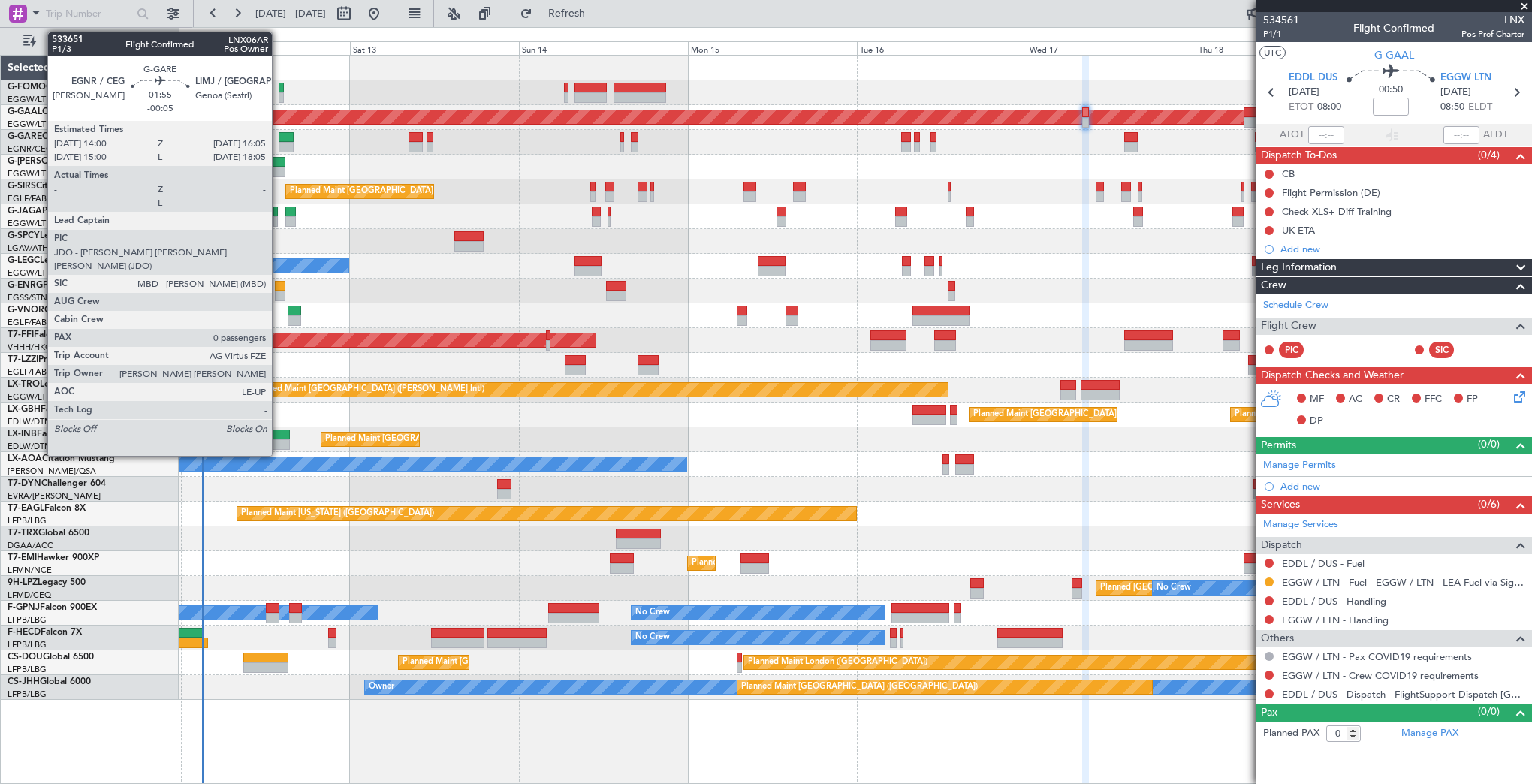
click at [279, 145] on div at bounding box center [286, 148] width 15 height 11
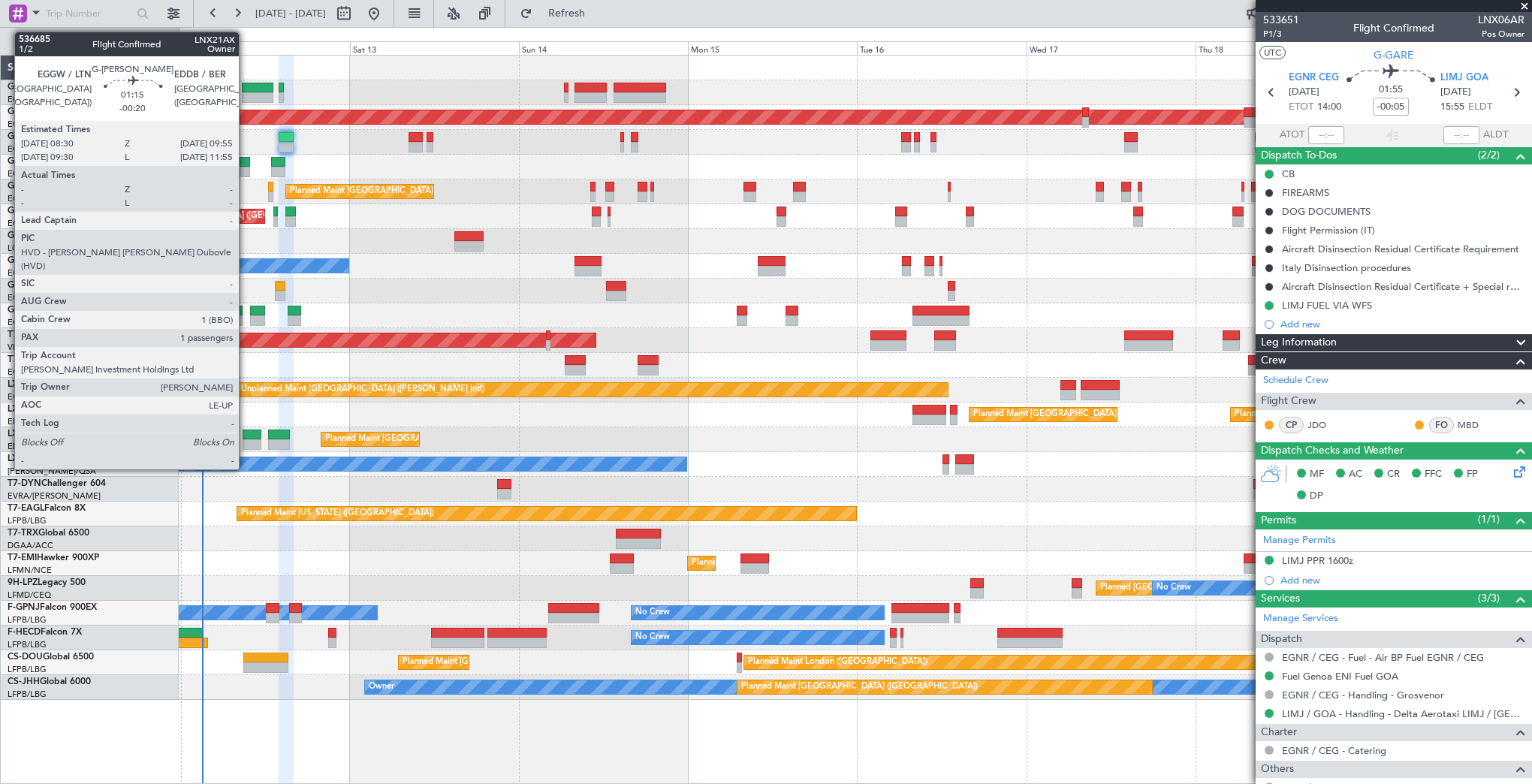
click at [246, 158] on div at bounding box center [245, 162] width 11 height 11
type input "-00:20"
type input "1"
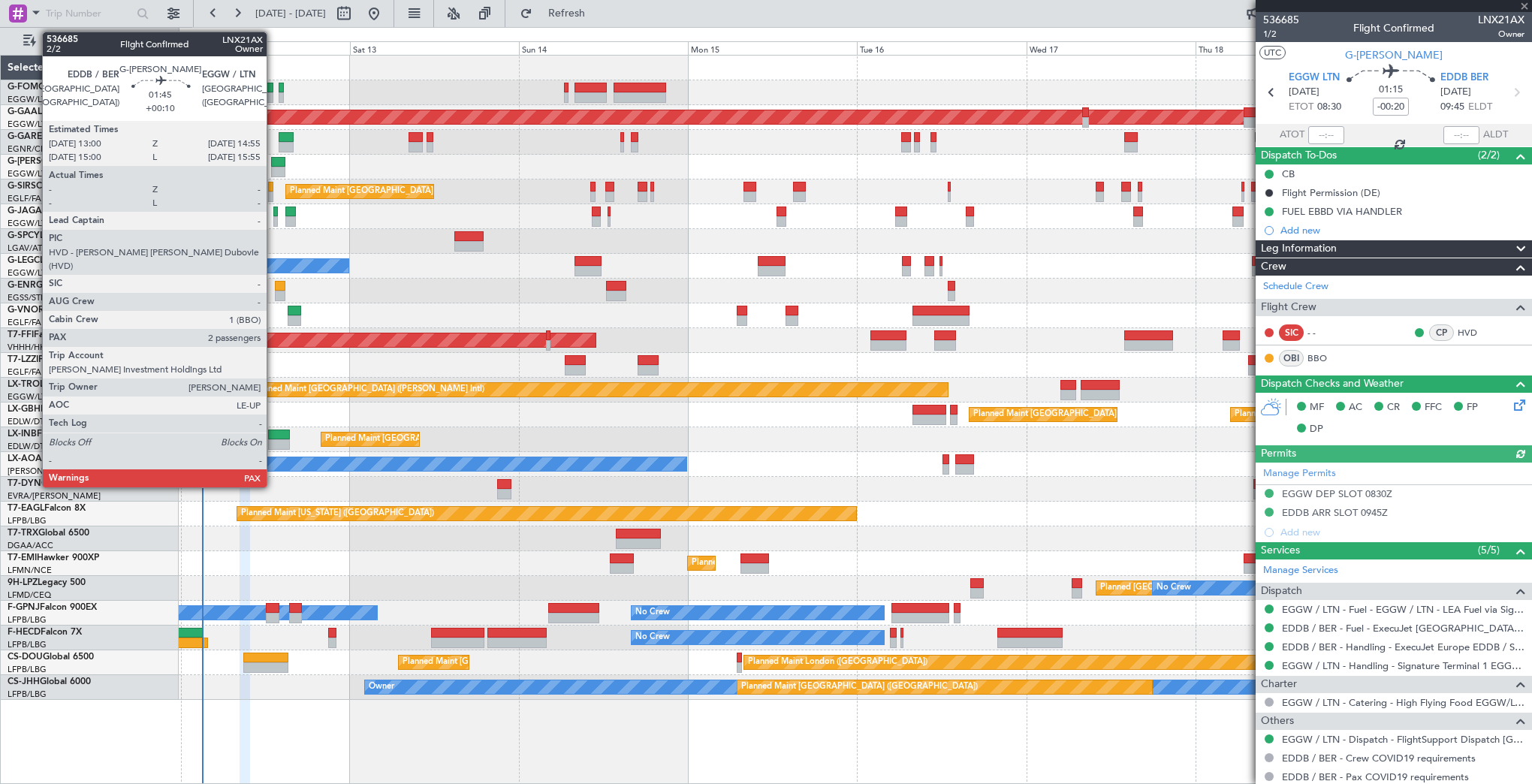
click at [273, 163] on div at bounding box center [277, 162] width 13 height 11
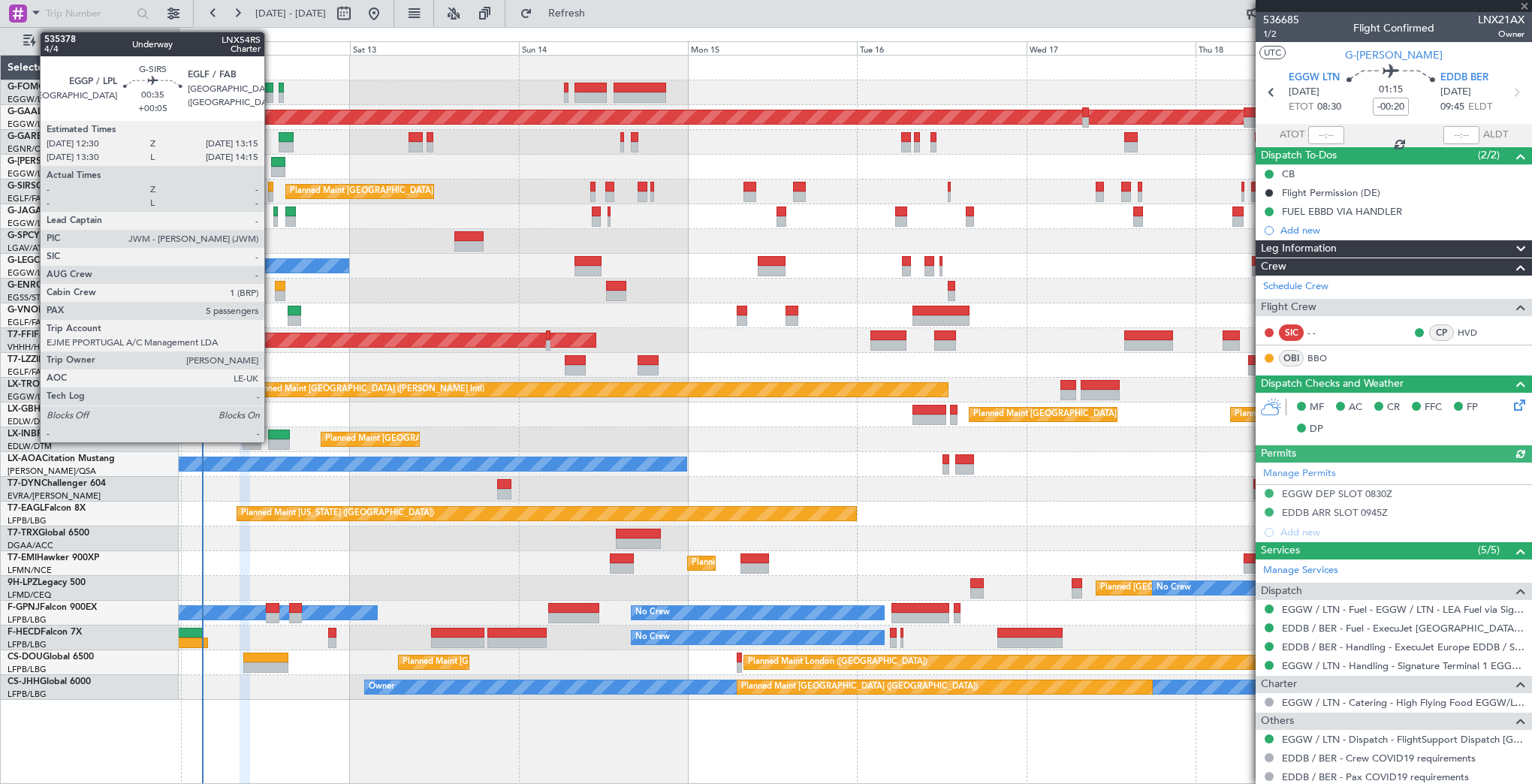
type input "+00:10"
type input "2"
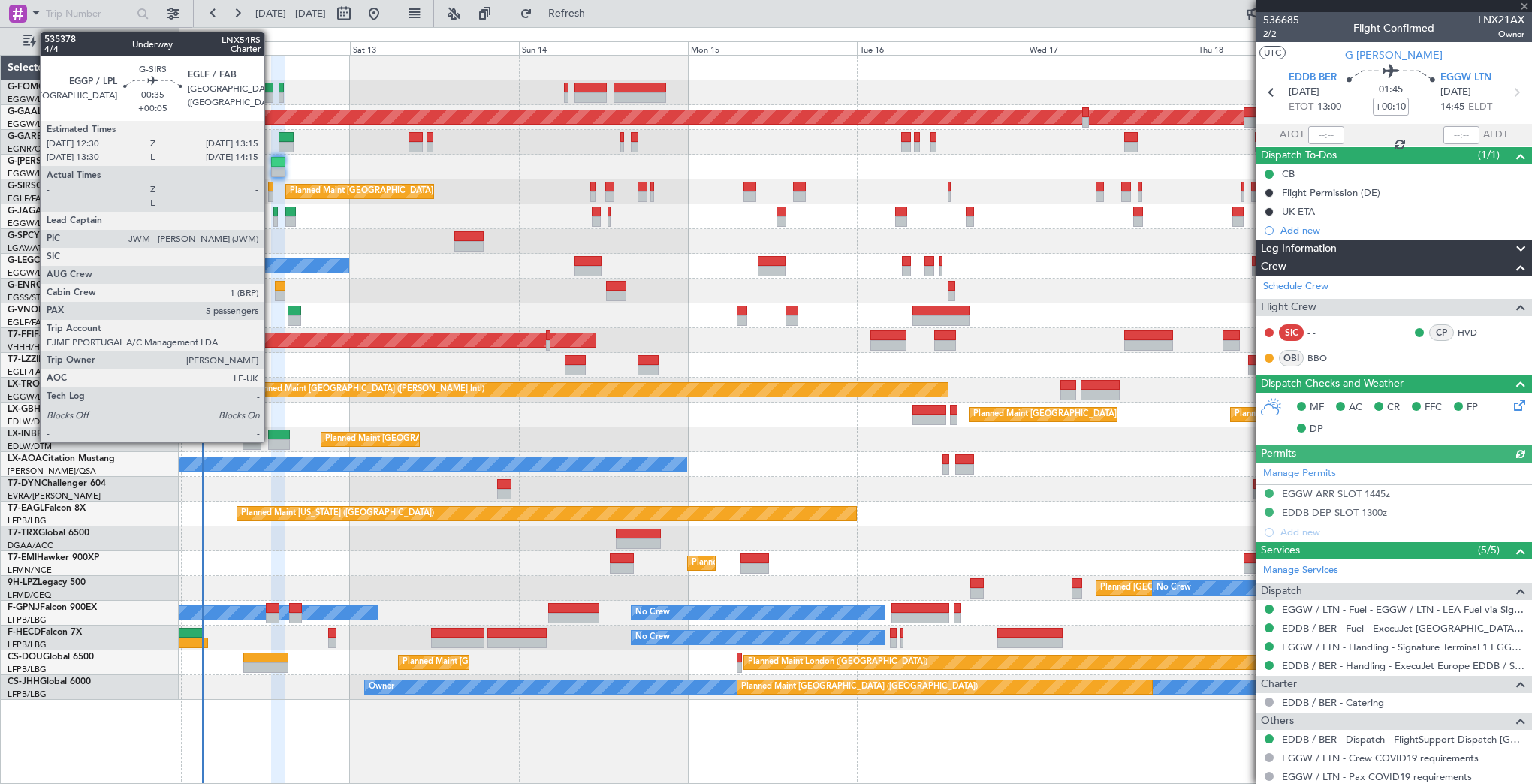
click at [271, 188] on div at bounding box center [271, 187] width 6 height 11
type input "+00:05"
type input "5"
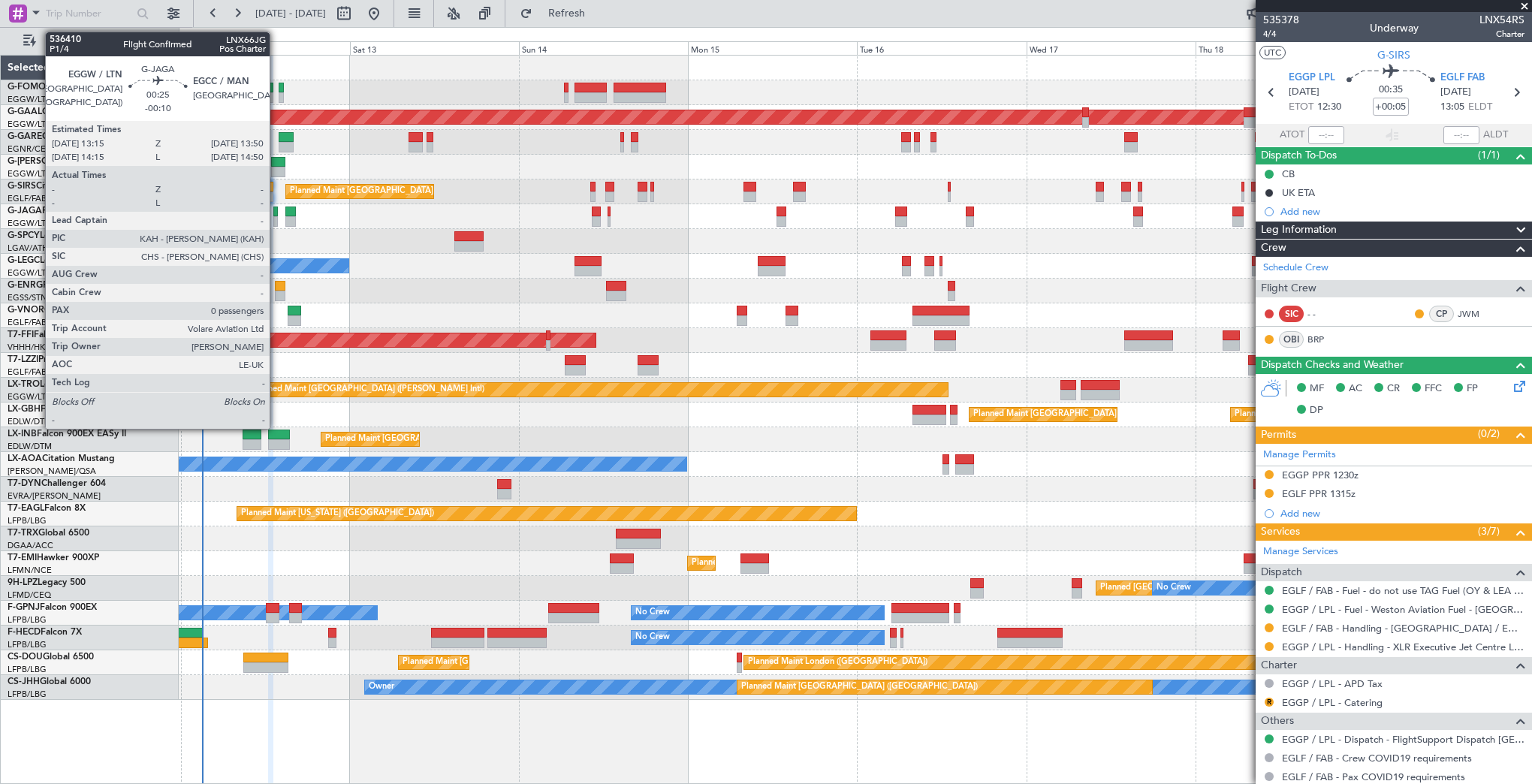
click at [277, 215] on div at bounding box center [276, 212] width 5 height 11
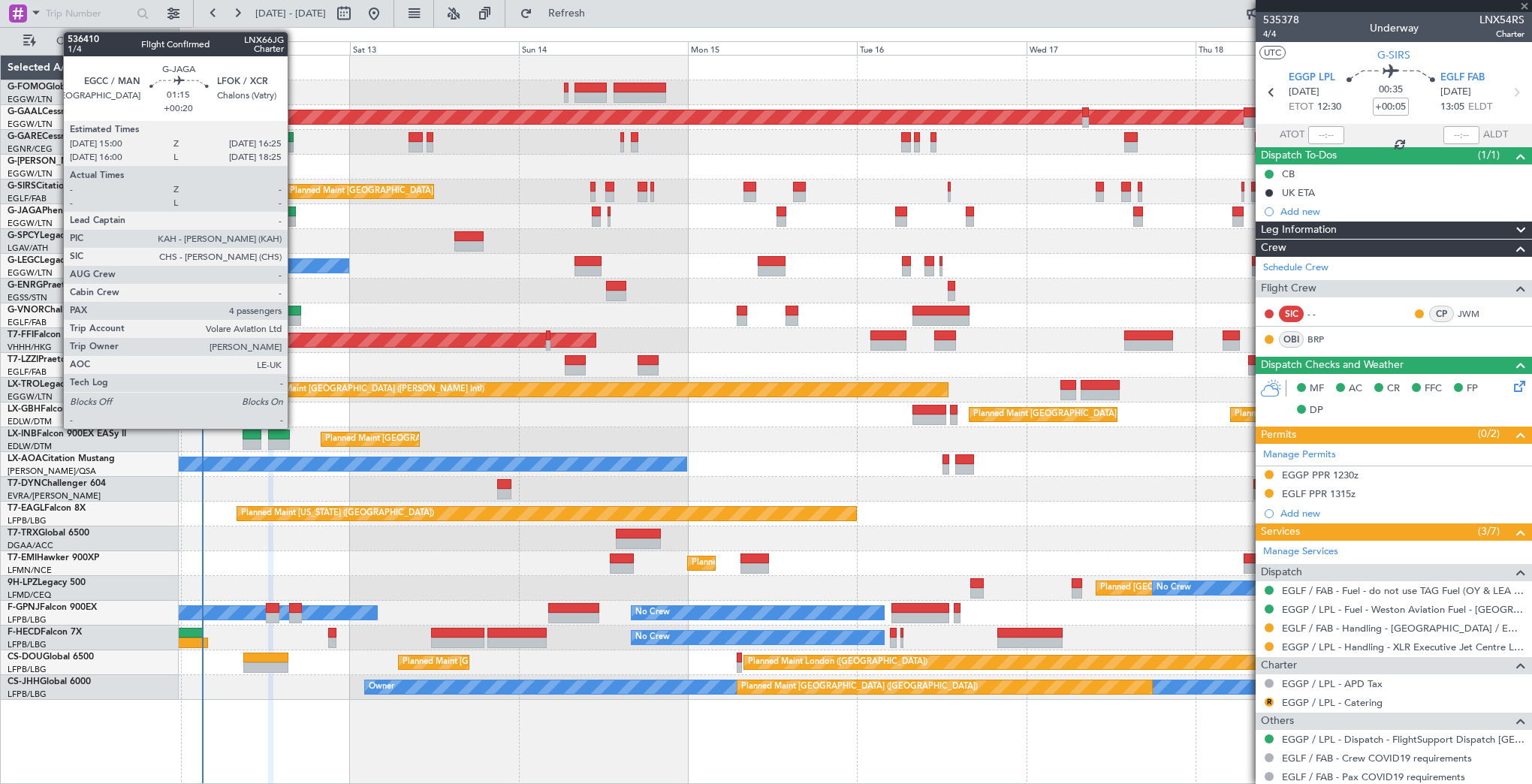
type input "-00:10"
type input "0"
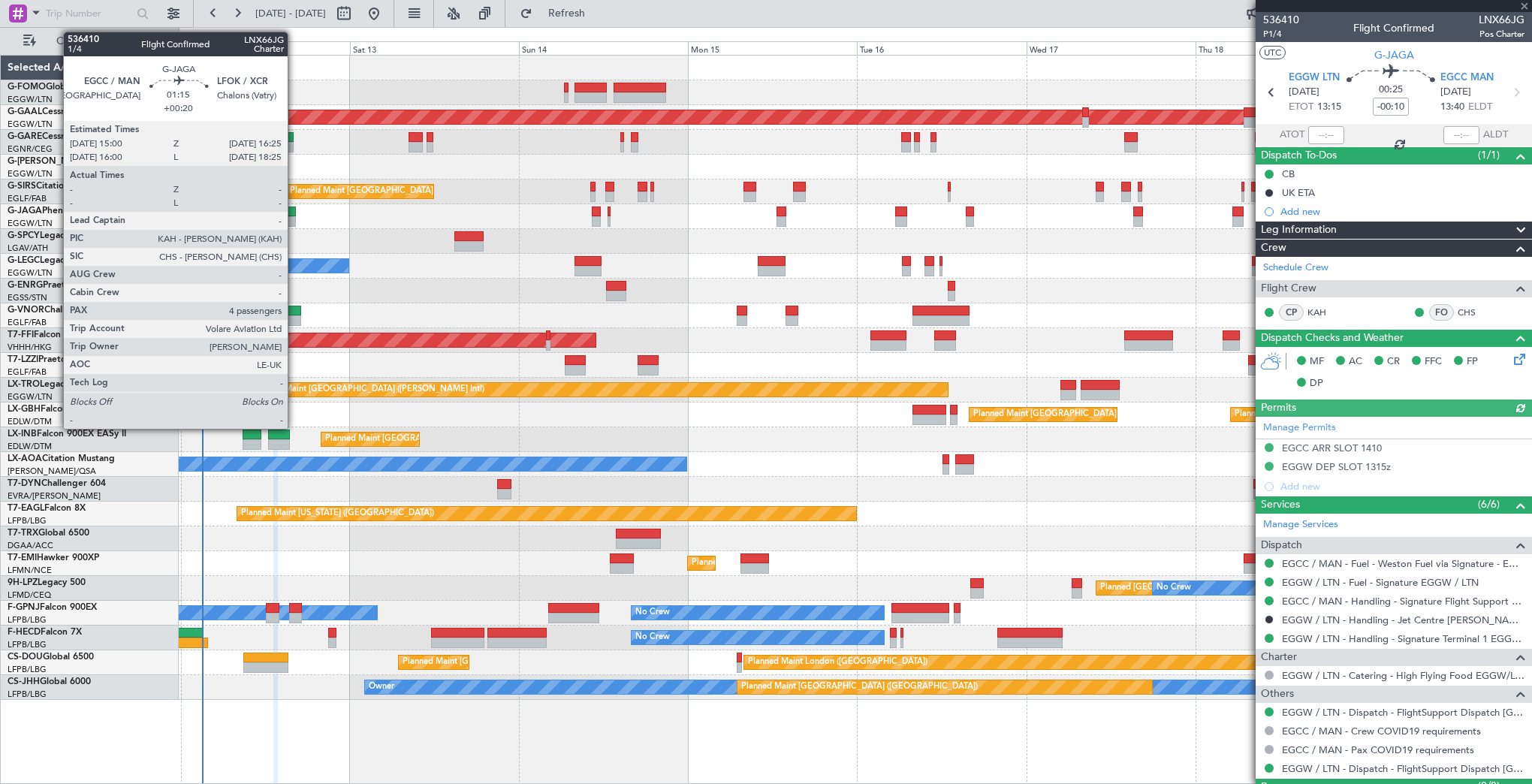
click at [294, 221] on div at bounding box center [290, 222] width 11 height 11
type input "+00:20"
type input "4"
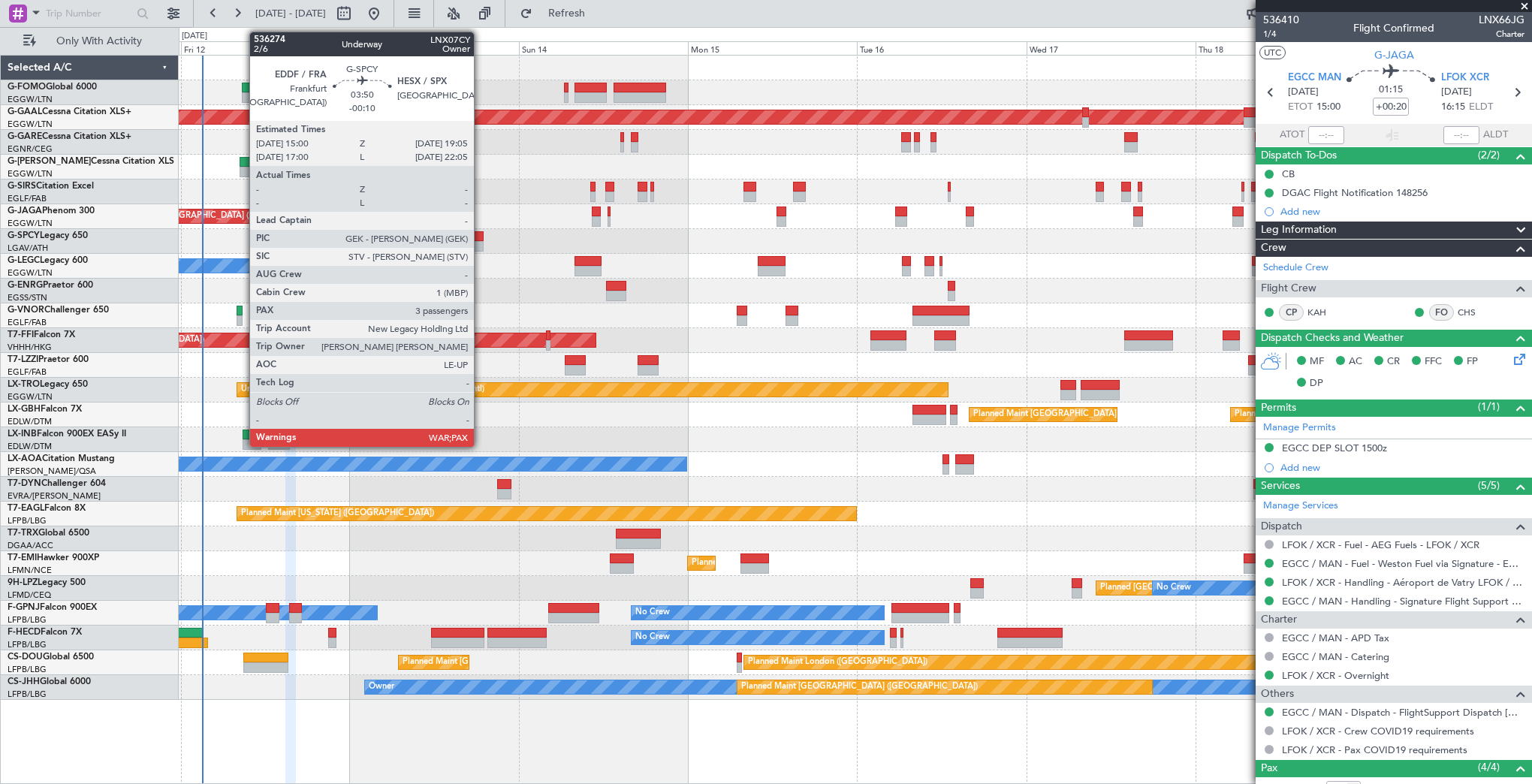
click at [481, 243] on div at bounding box center [469, 246] width 29 height 11
type input "-00:10"
type input "3"
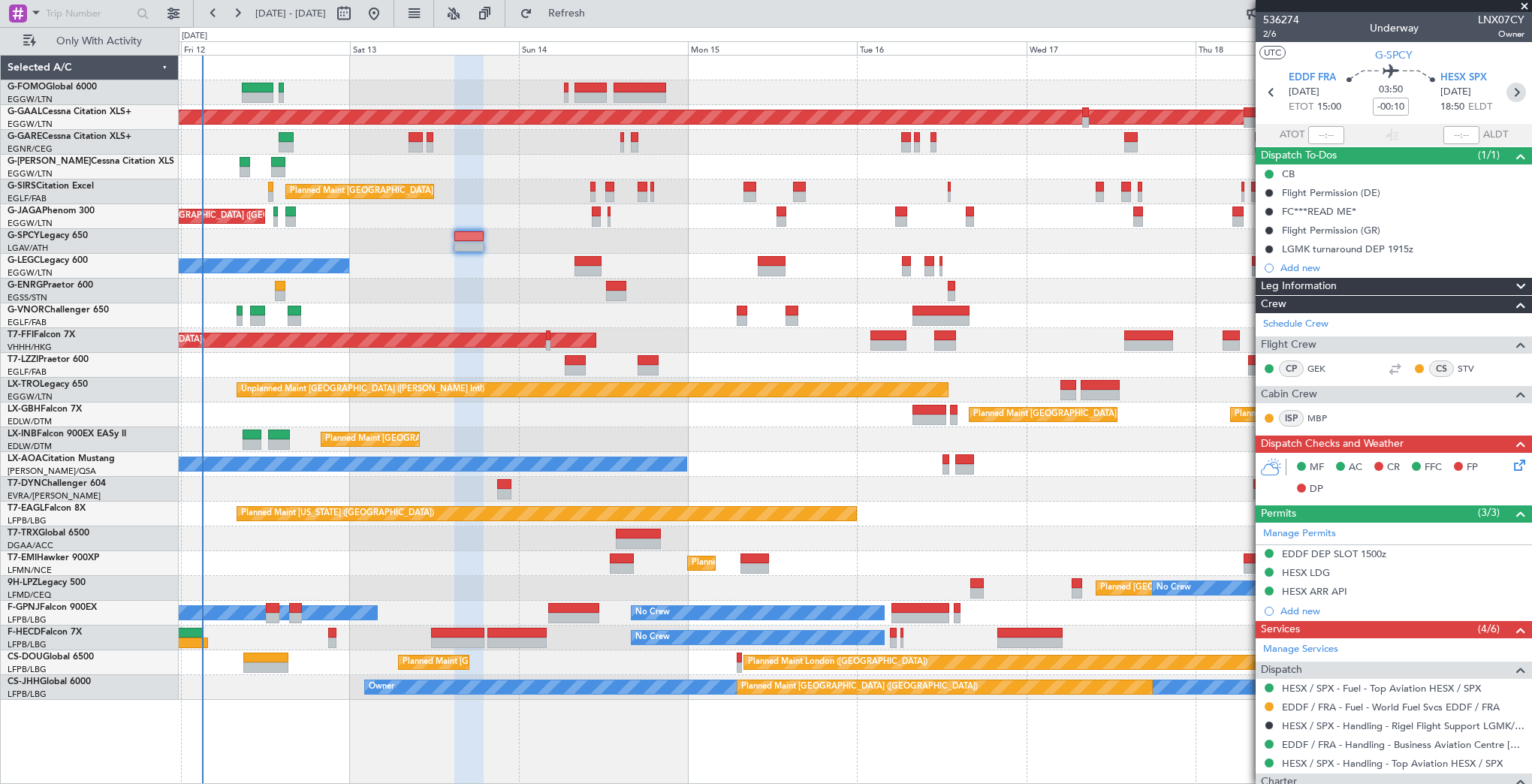
click at [1283, 87] on icon at bounding box center [1516, 92] width 19 height 19
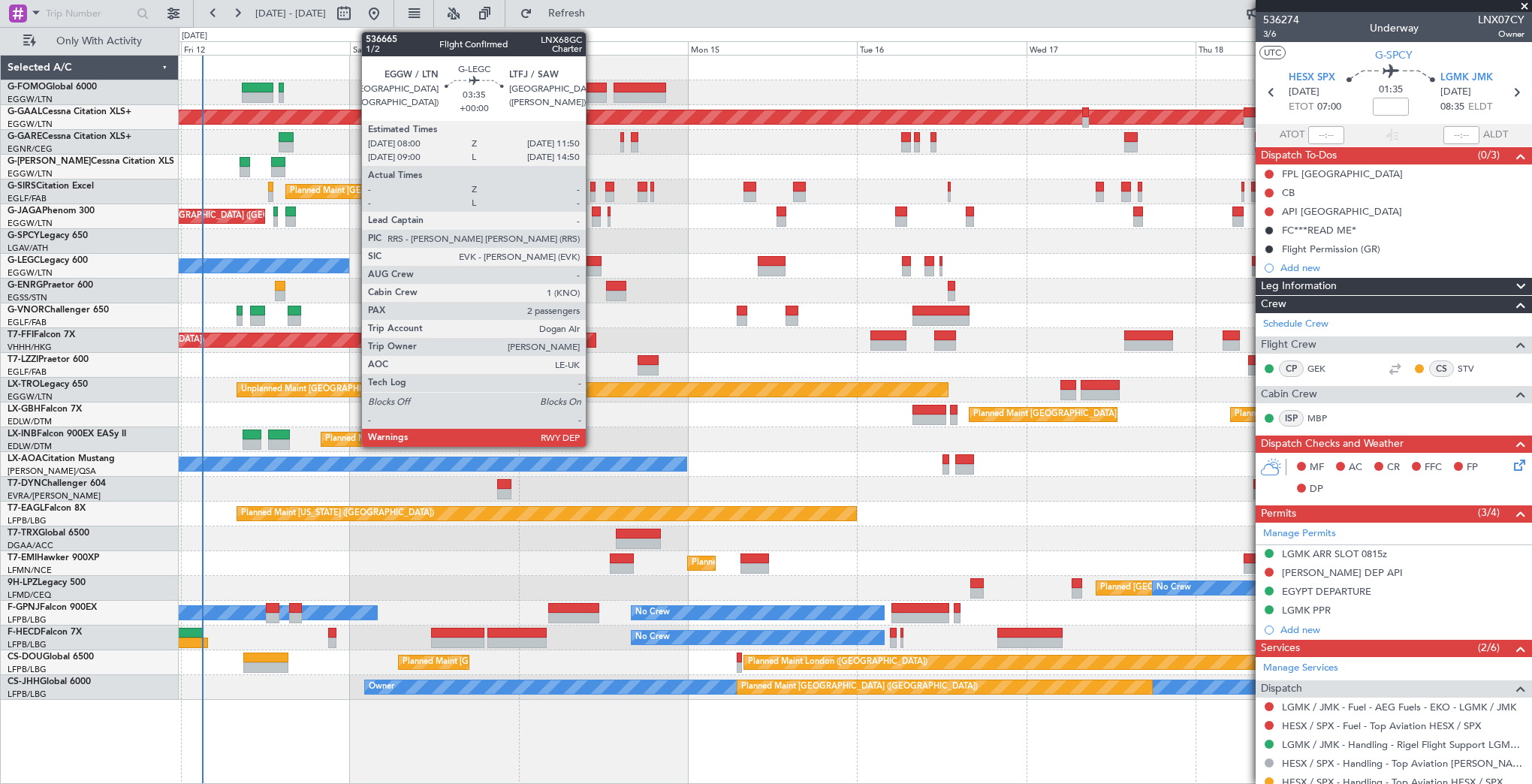
click at [593, 263] on div at bounding box center [588, 261] width 27 height 11
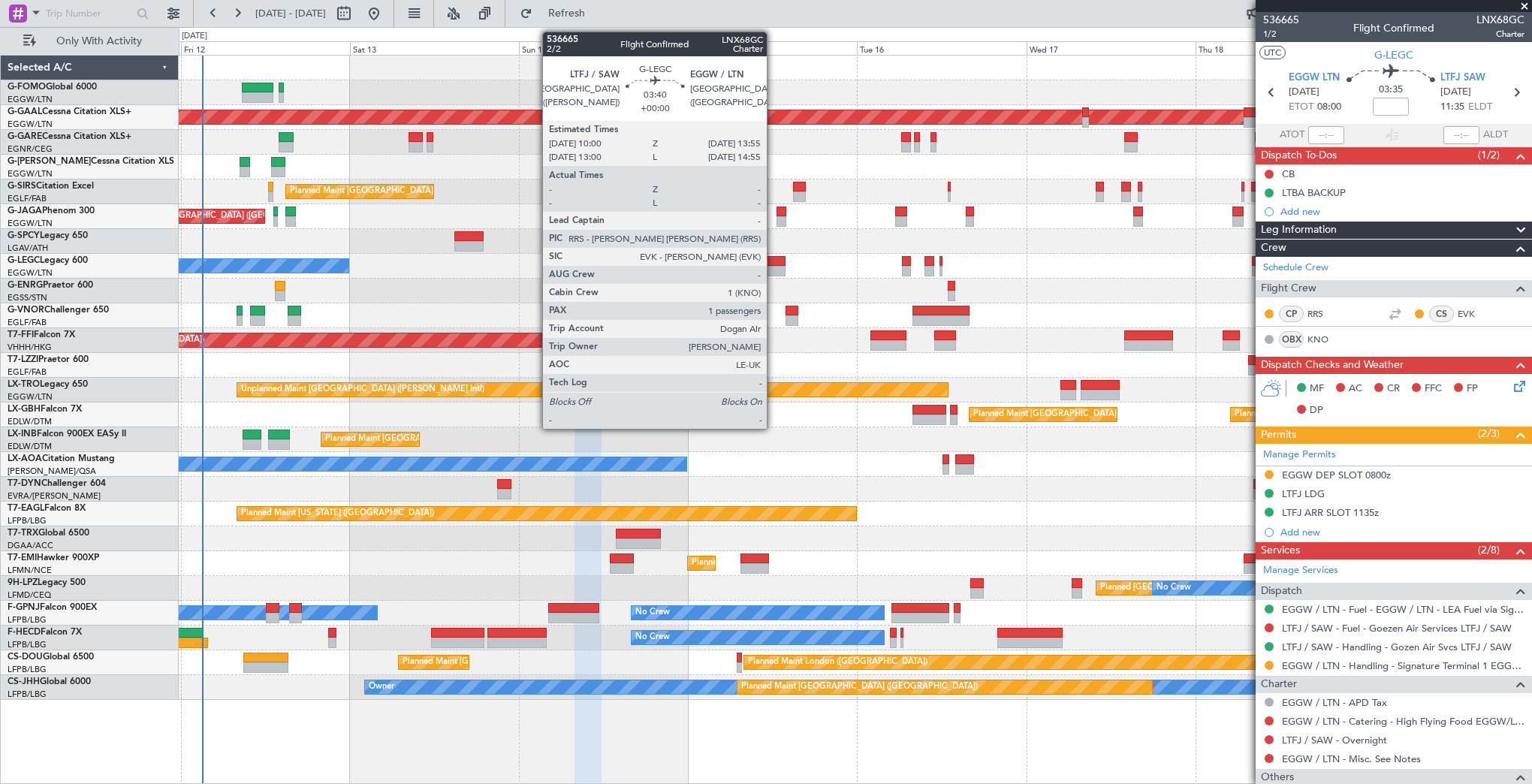
click at [773, 270] on div at bounding box center [772, 271] width 28 height 11
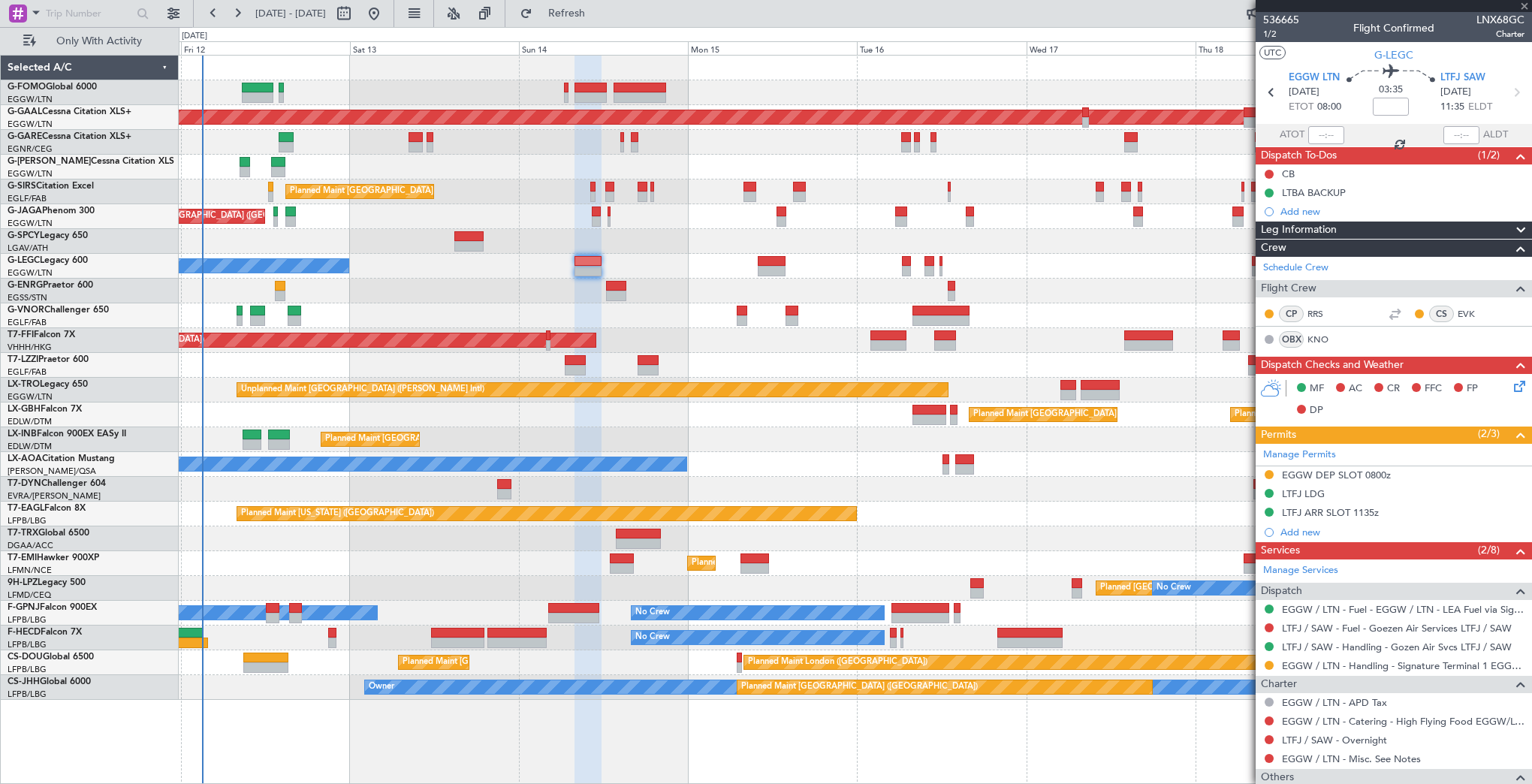
type input "1"
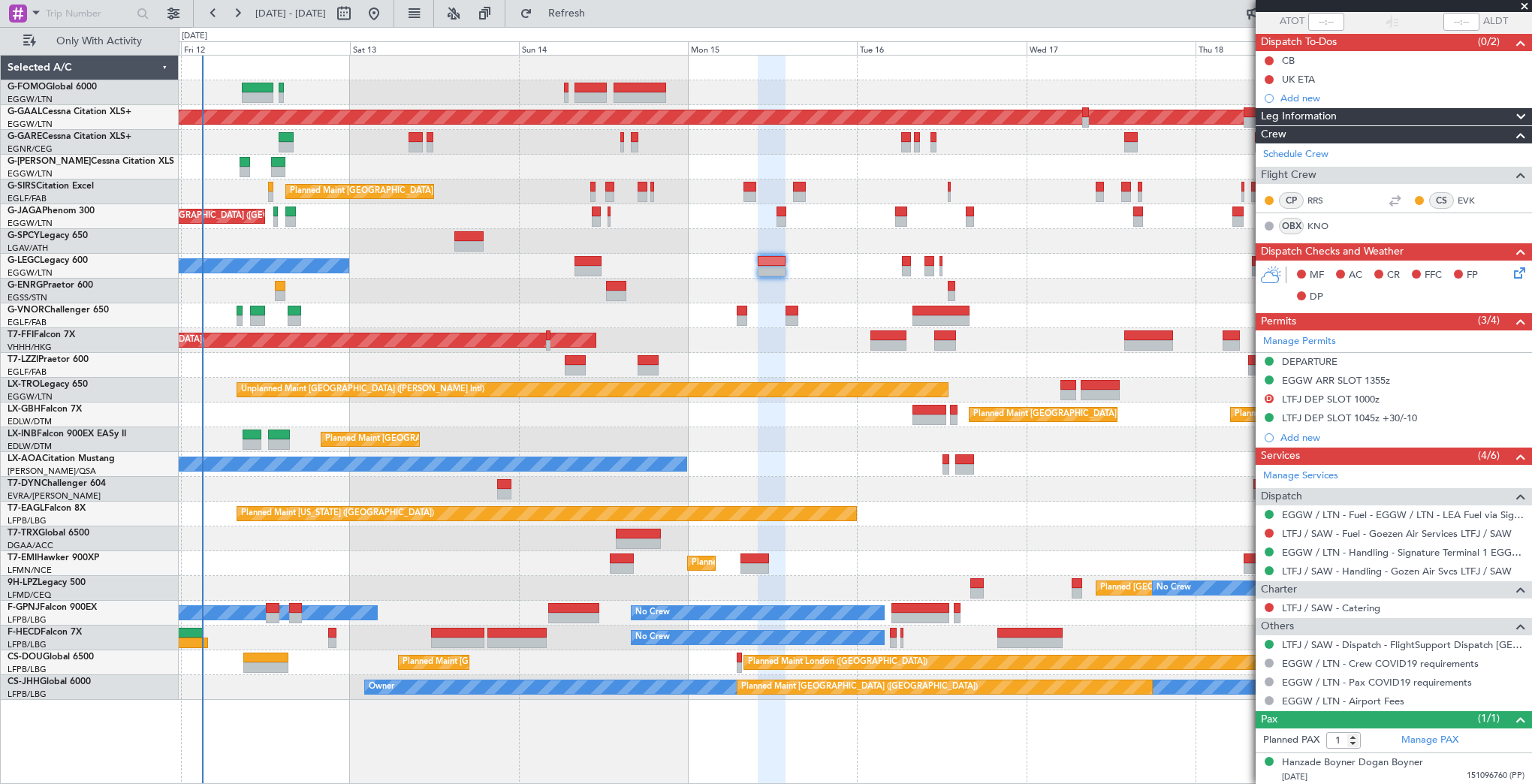
scroll to position [0, 0]
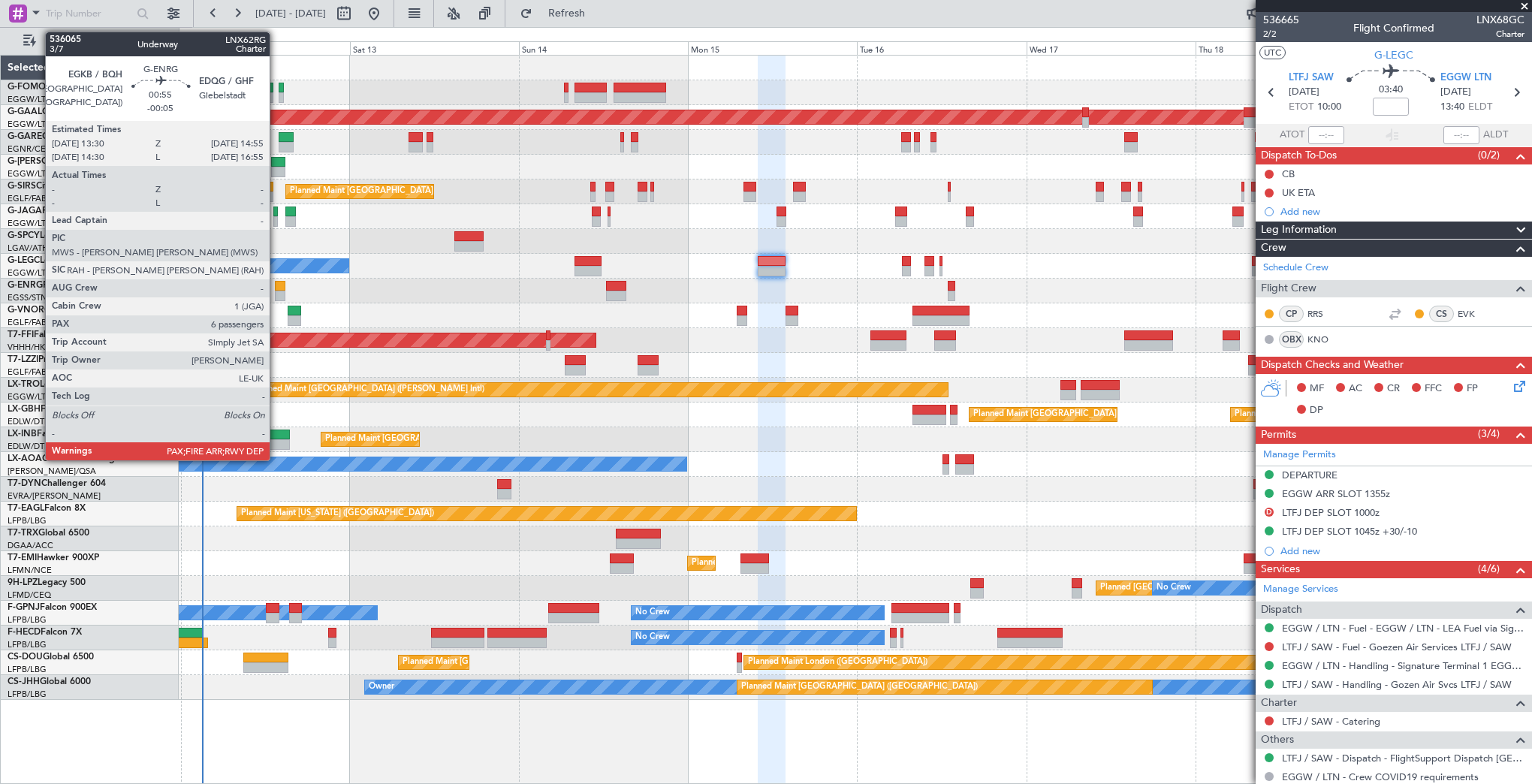
click at [277, 283] on div at bounding box center [280, 287] width 11 height 11
type input "-00:05"
type input "6"
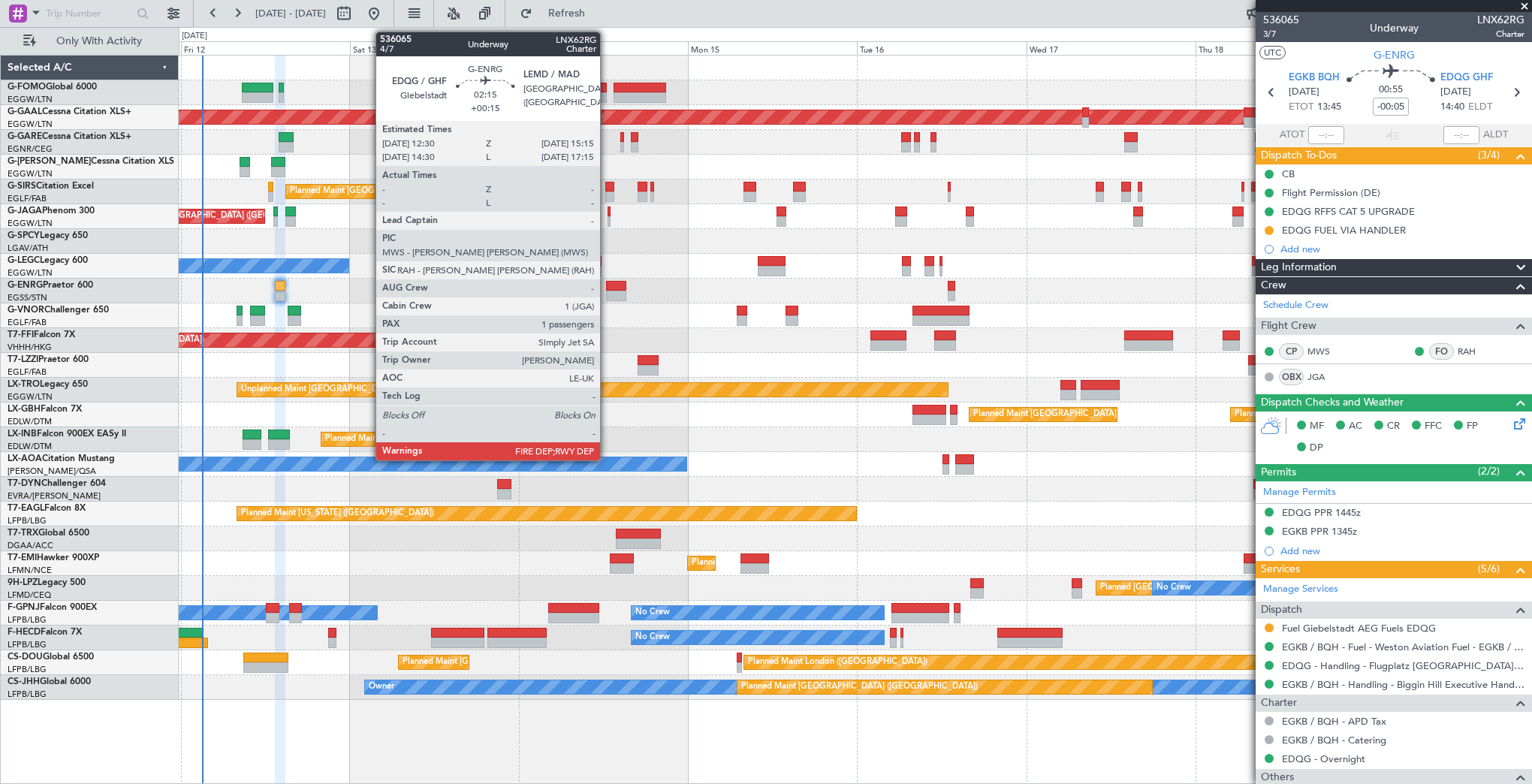
click at [606, 290] on div at bounding box center [615, 296] width 19 height 11
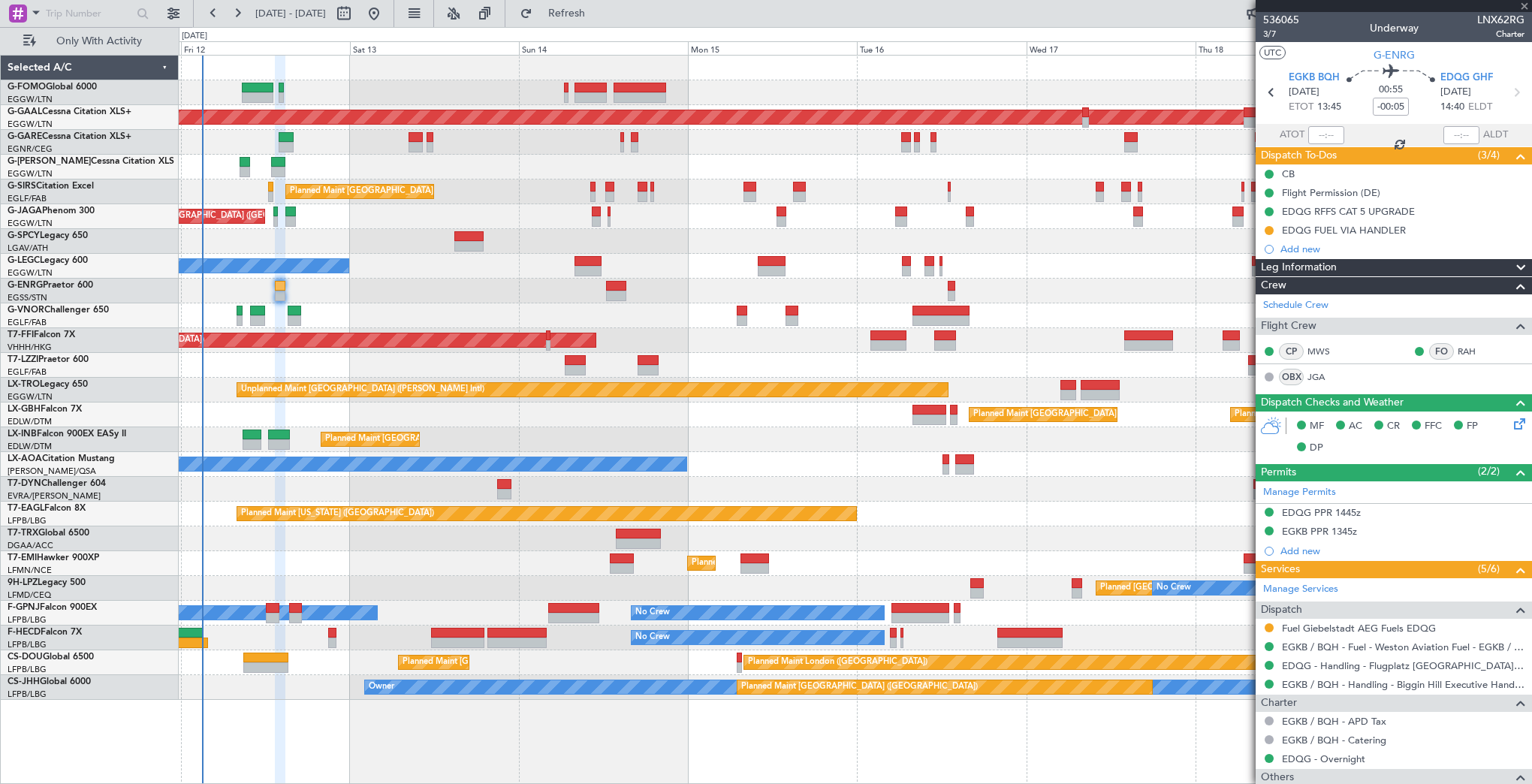
type input "+00:15"
type input "1"
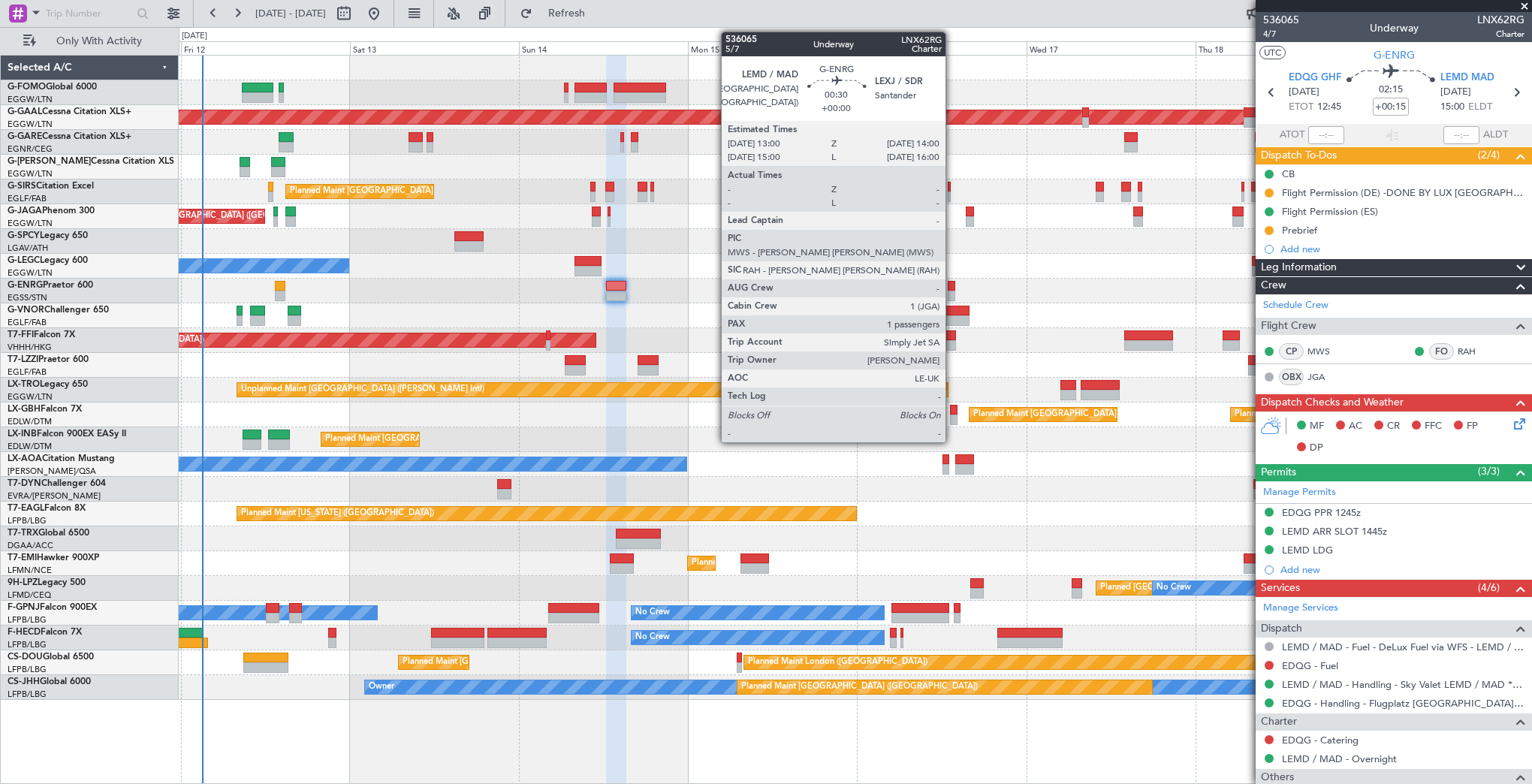
click at [953, 287] on div at bounding box center [952, 287] width 8 height 11
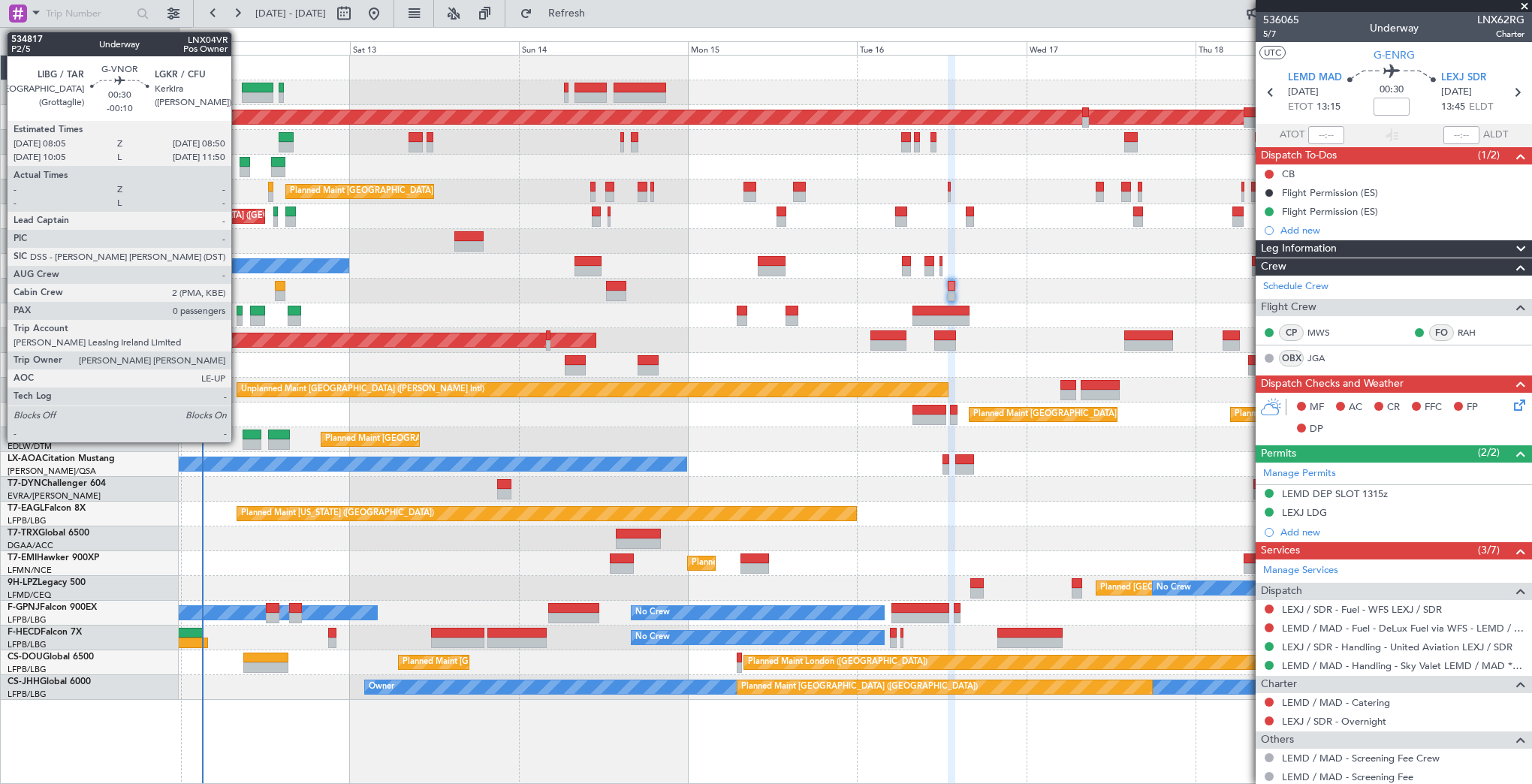
click at [238, 313] on div at bounding box center [239, 311] width 6 height 11
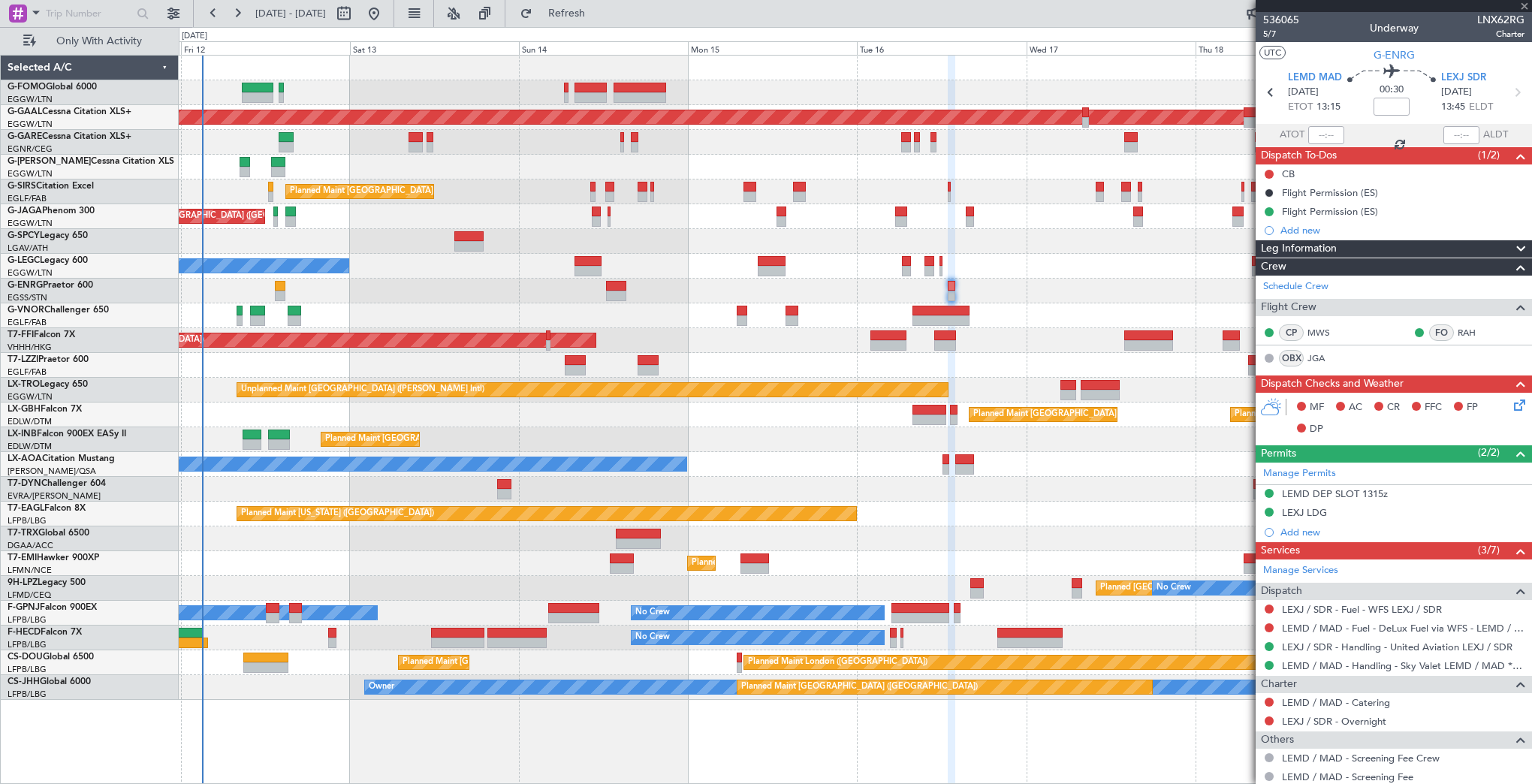
type input "-00:10"
type input "0"
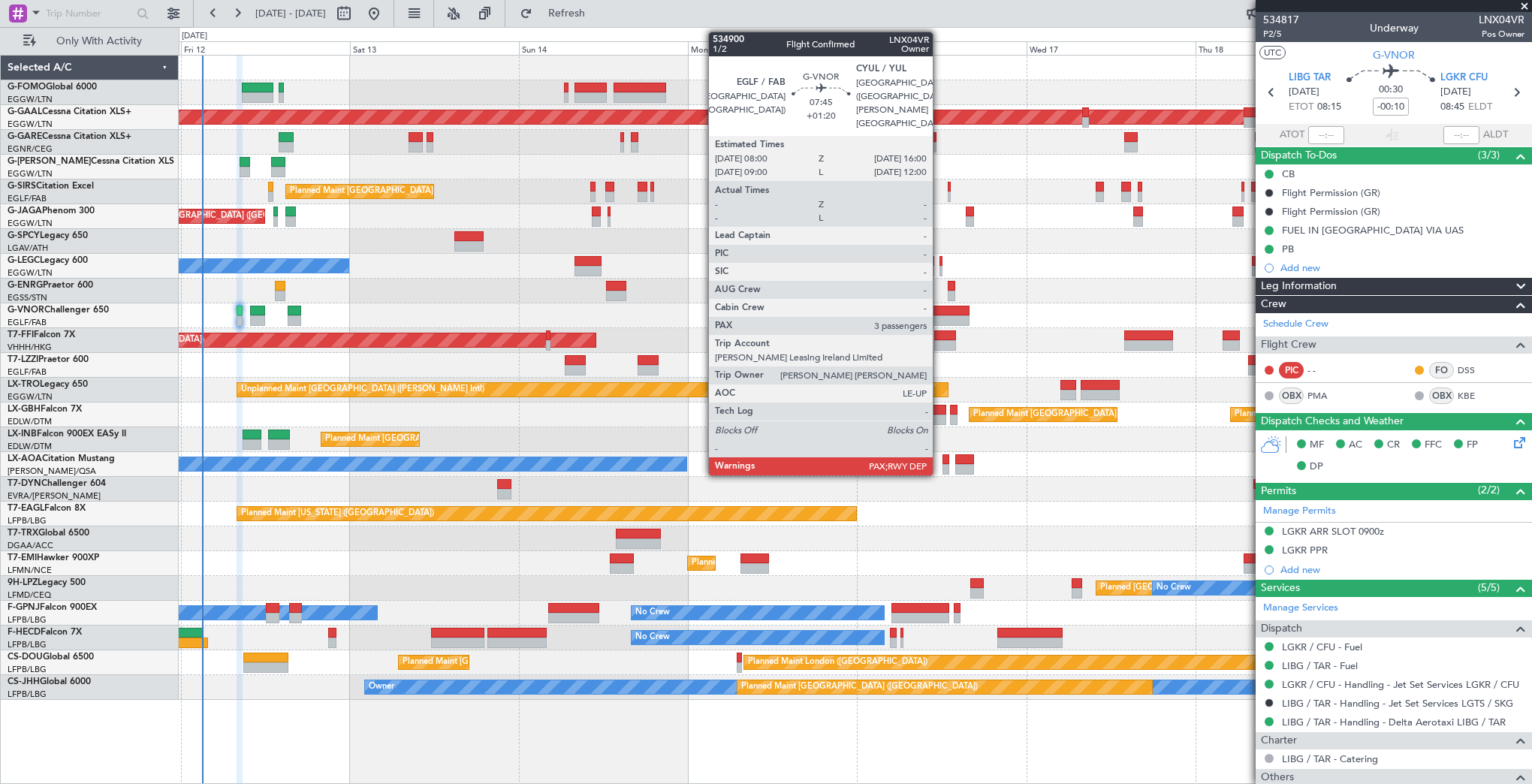
click at [939, 309] on div at bounding box center [941, 311] width 57 height 11
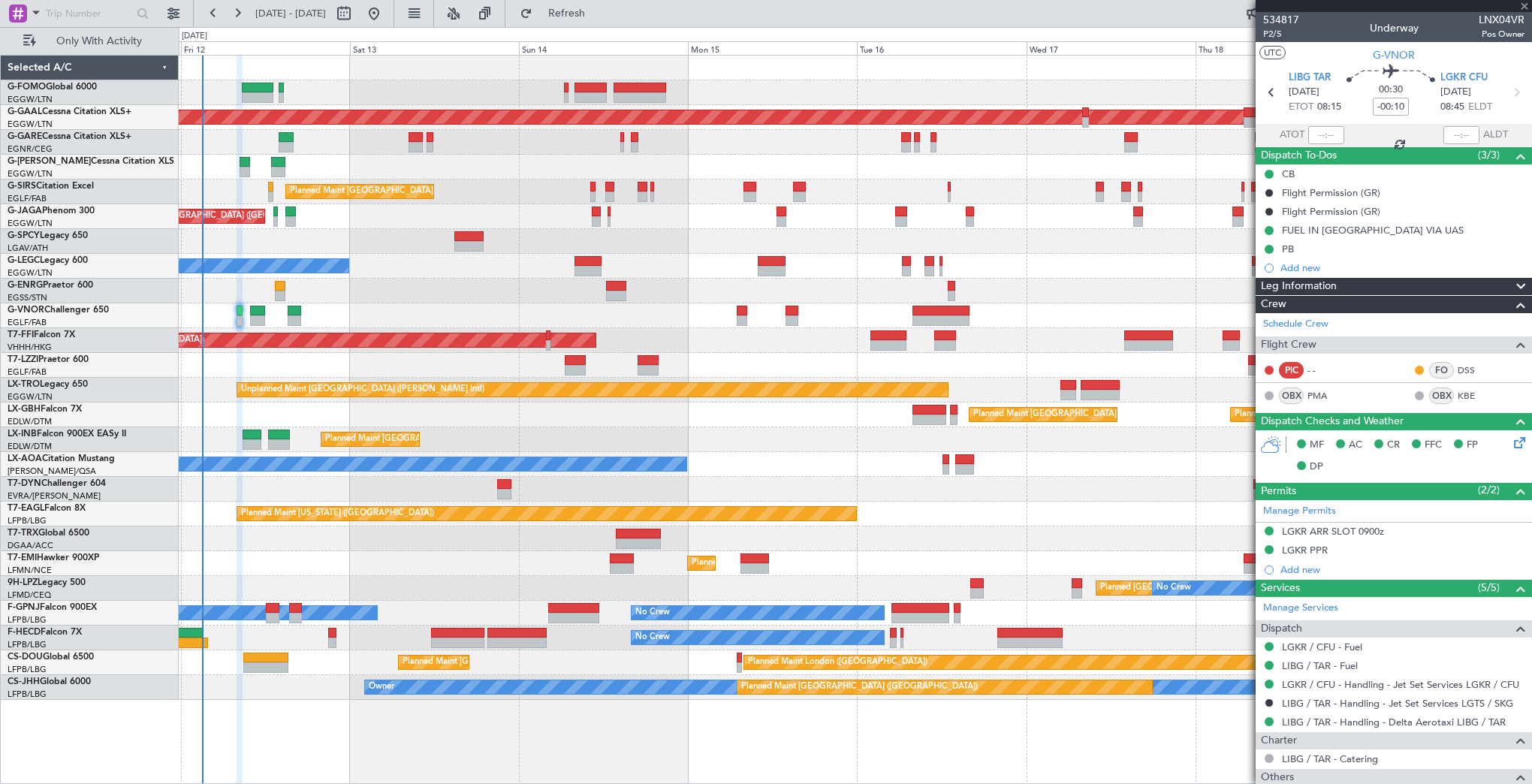
type input "+01:20"
type input "3"
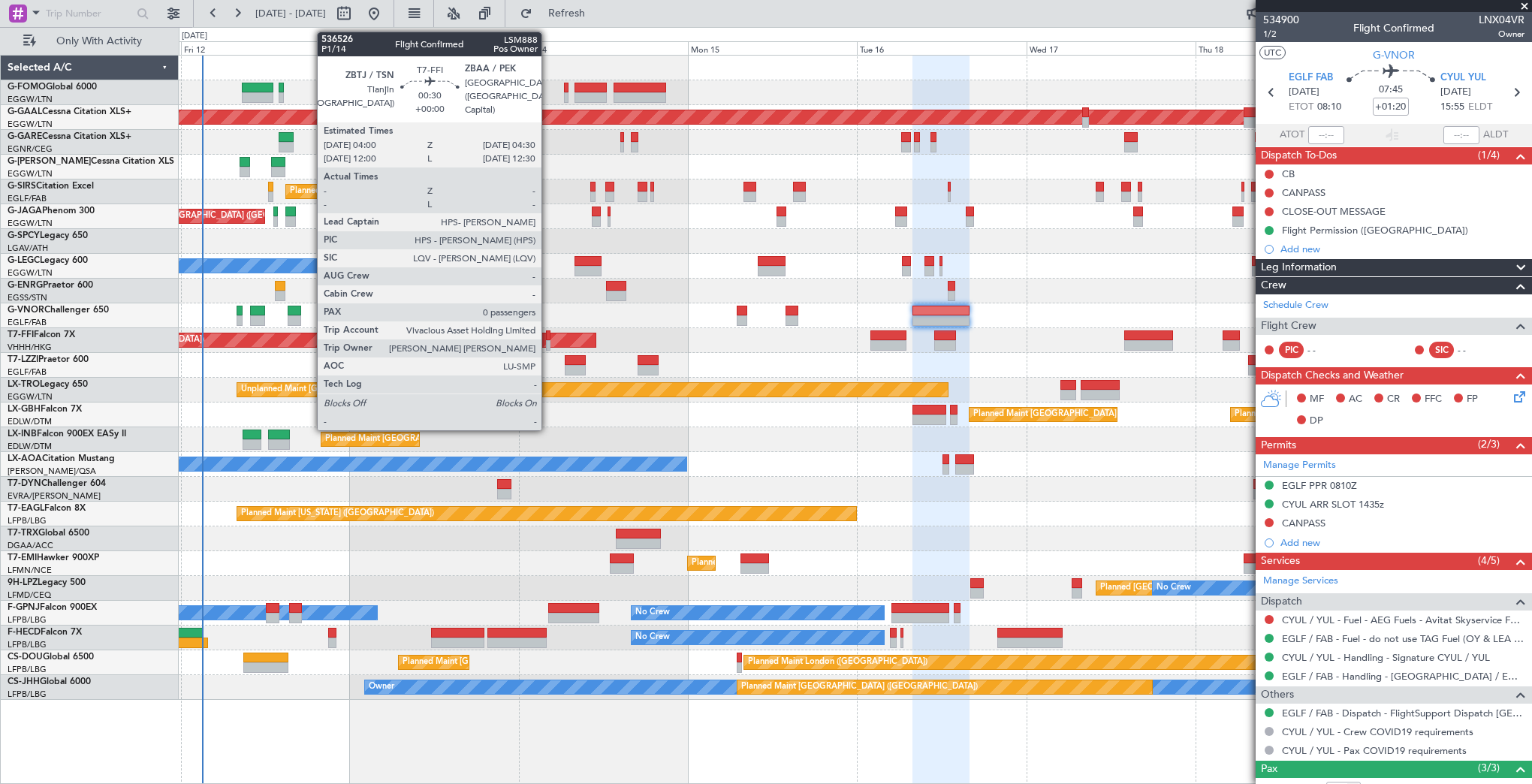
click at [549, 340] on div at bounding box center [548, 345] width 4 height 11
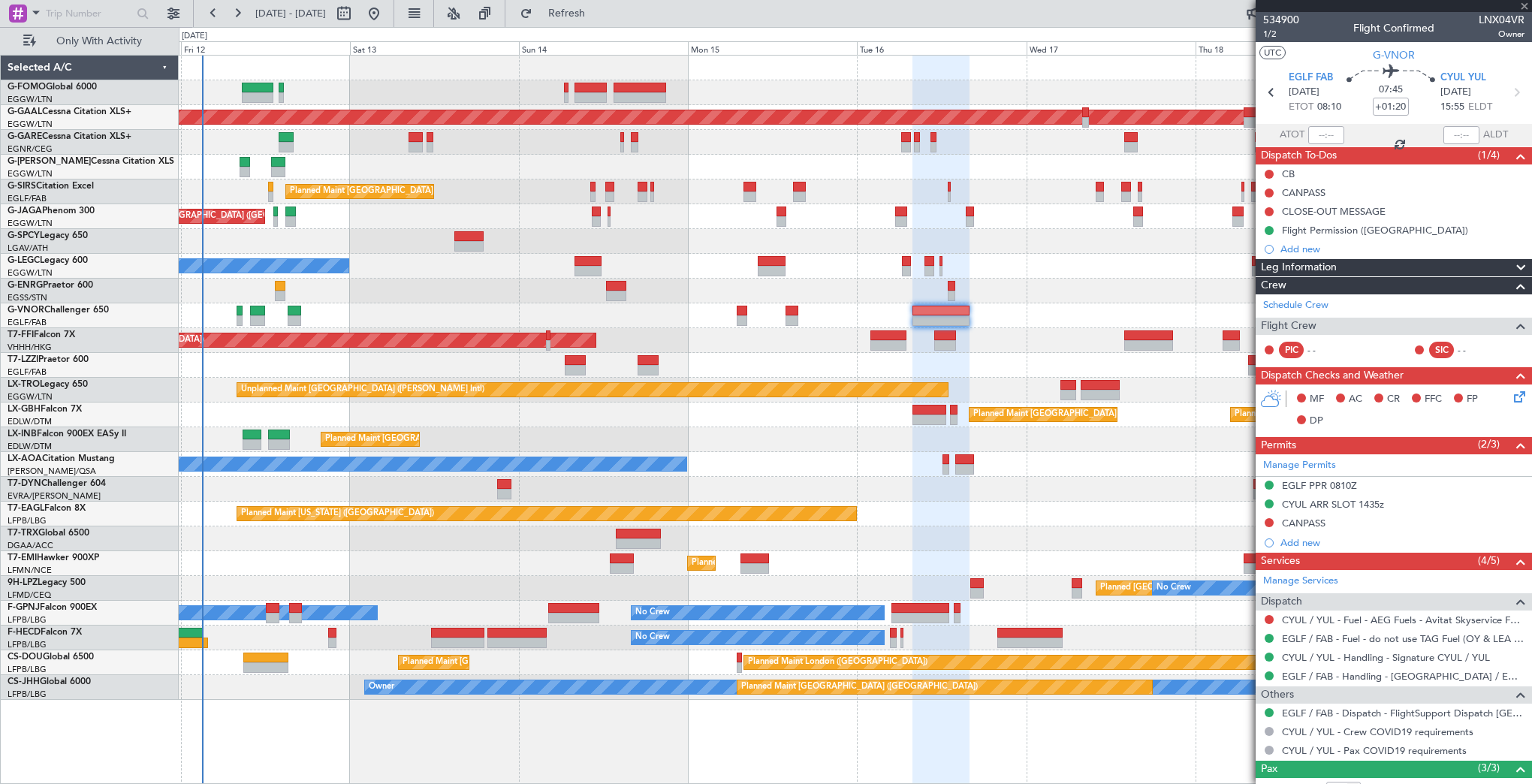
type input "0"
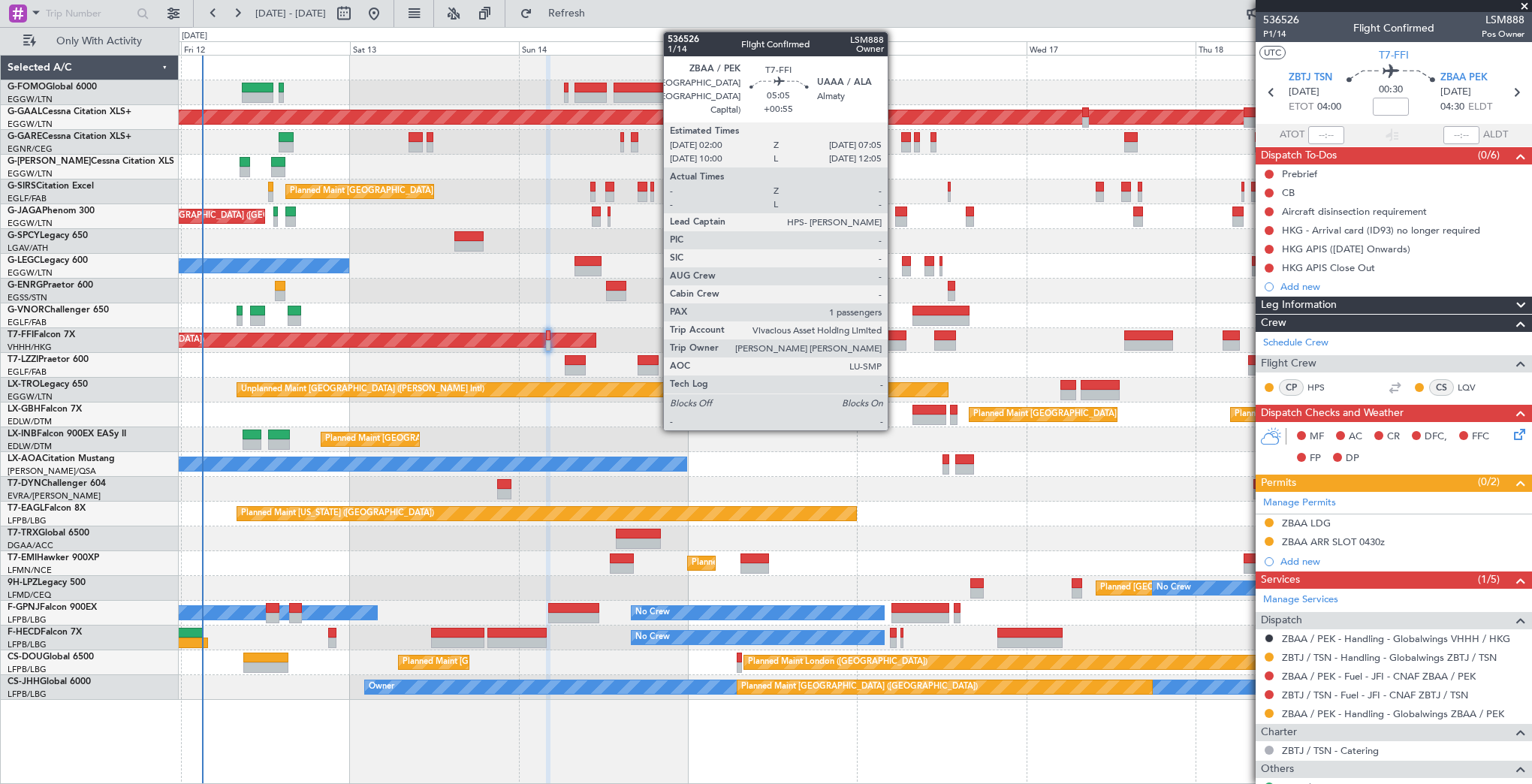
click at [895, 340] on div at bounding box center [888, 345] width 36 height 11
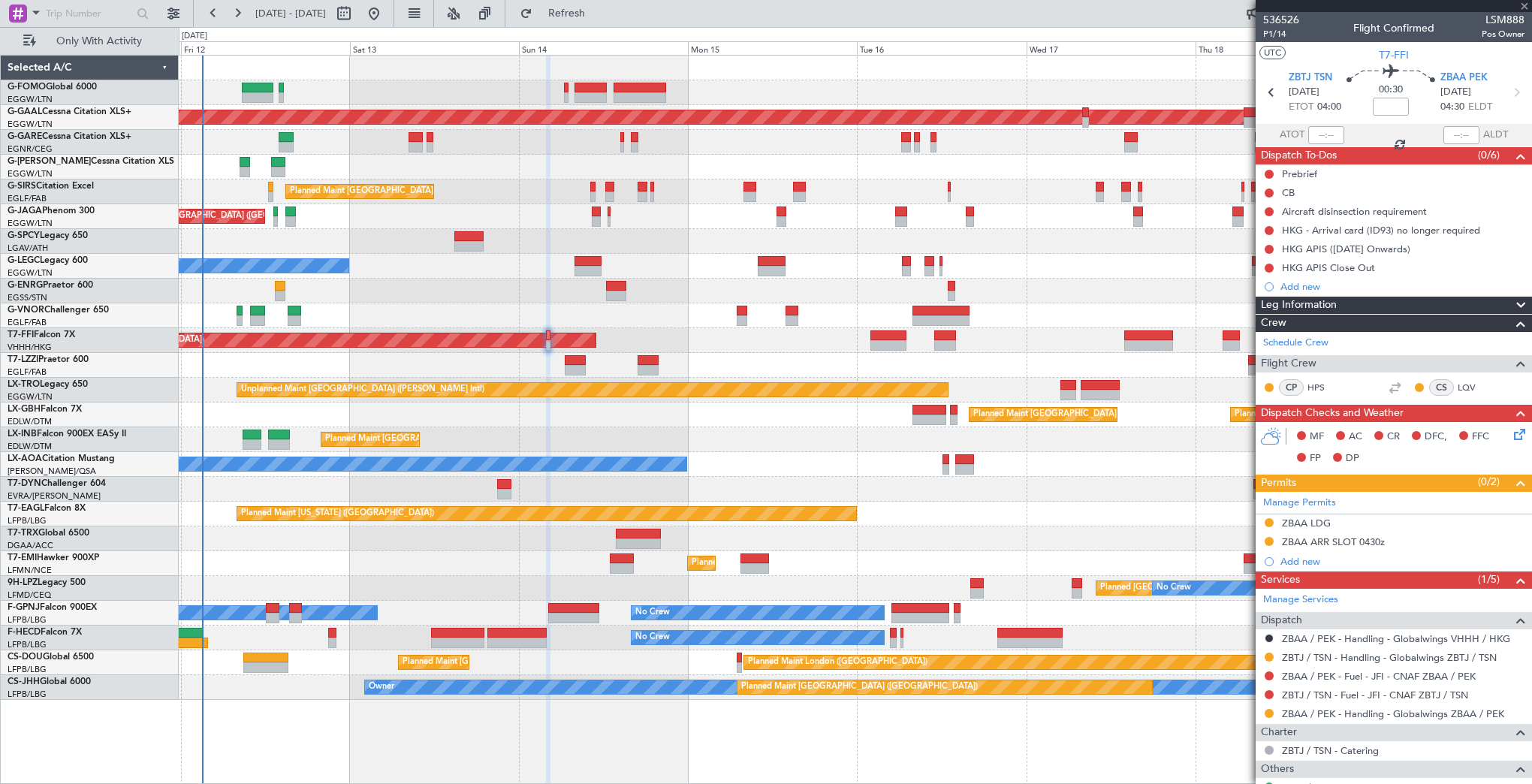
type input "+00:55"
type input "1"
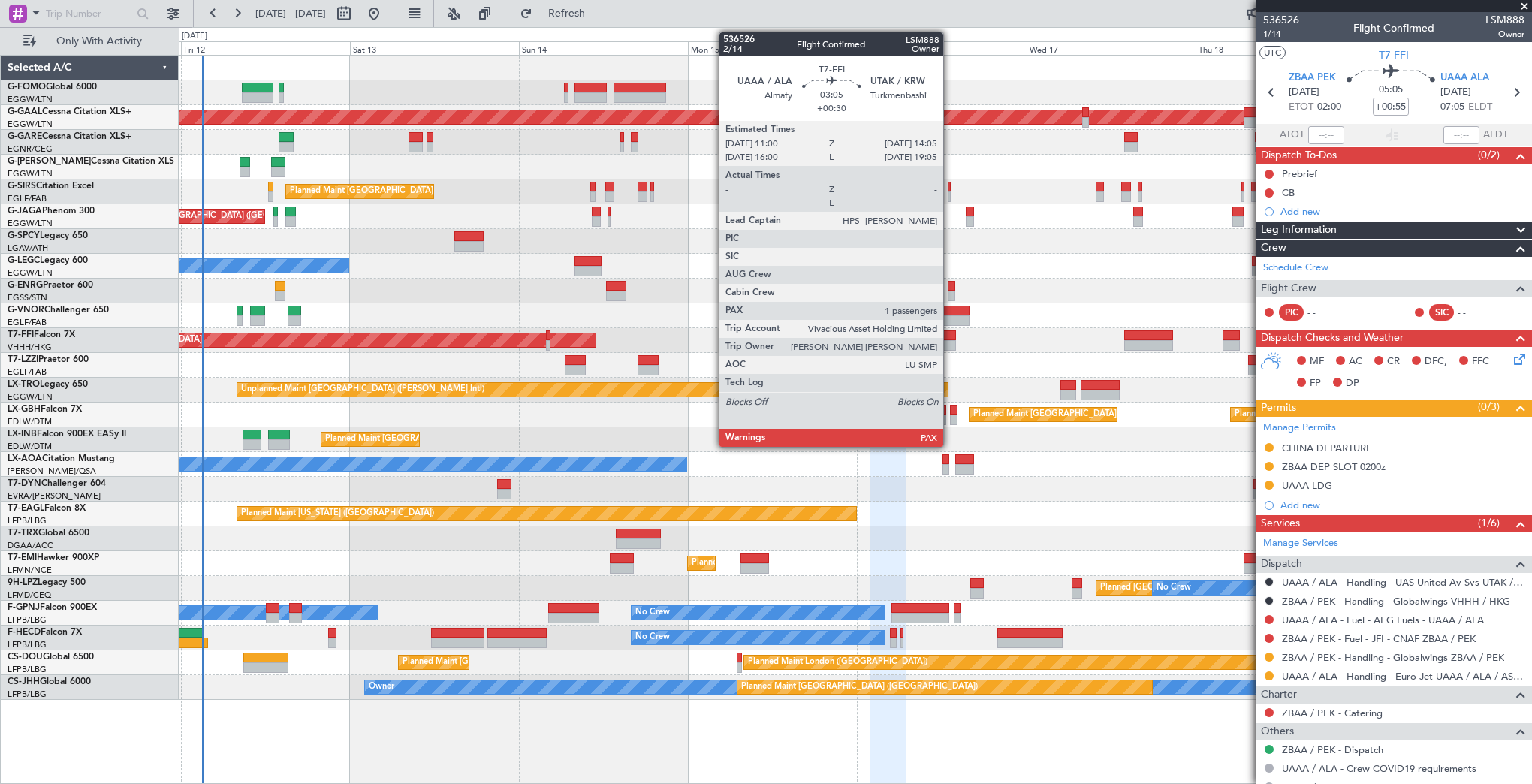
click at [950, 338] on div at bounding box center [945, 336] width 22 height 11
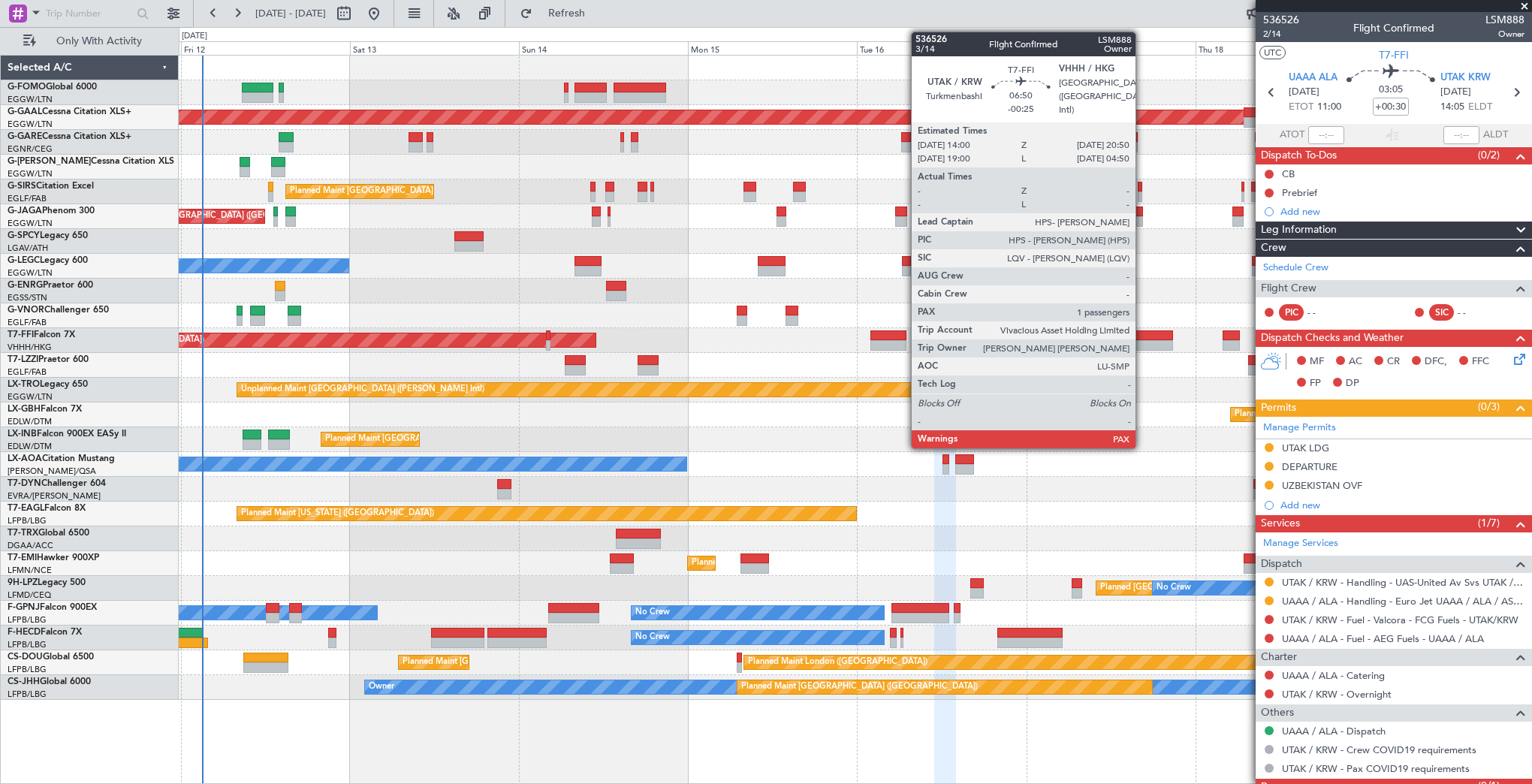
click at [1142, 334] on div at bounding box center [1148, 336] width 49 height 11
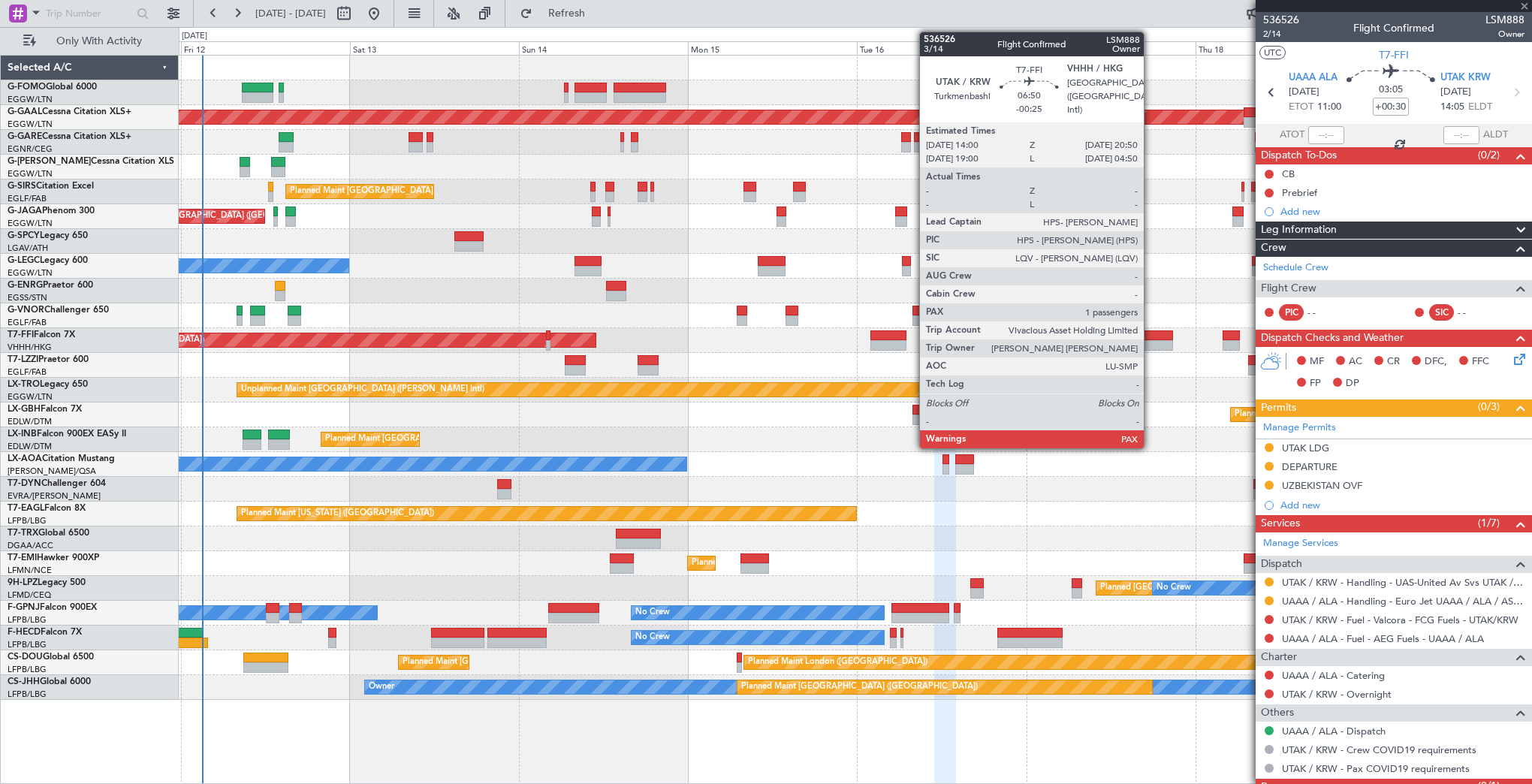
type input "-00:25"
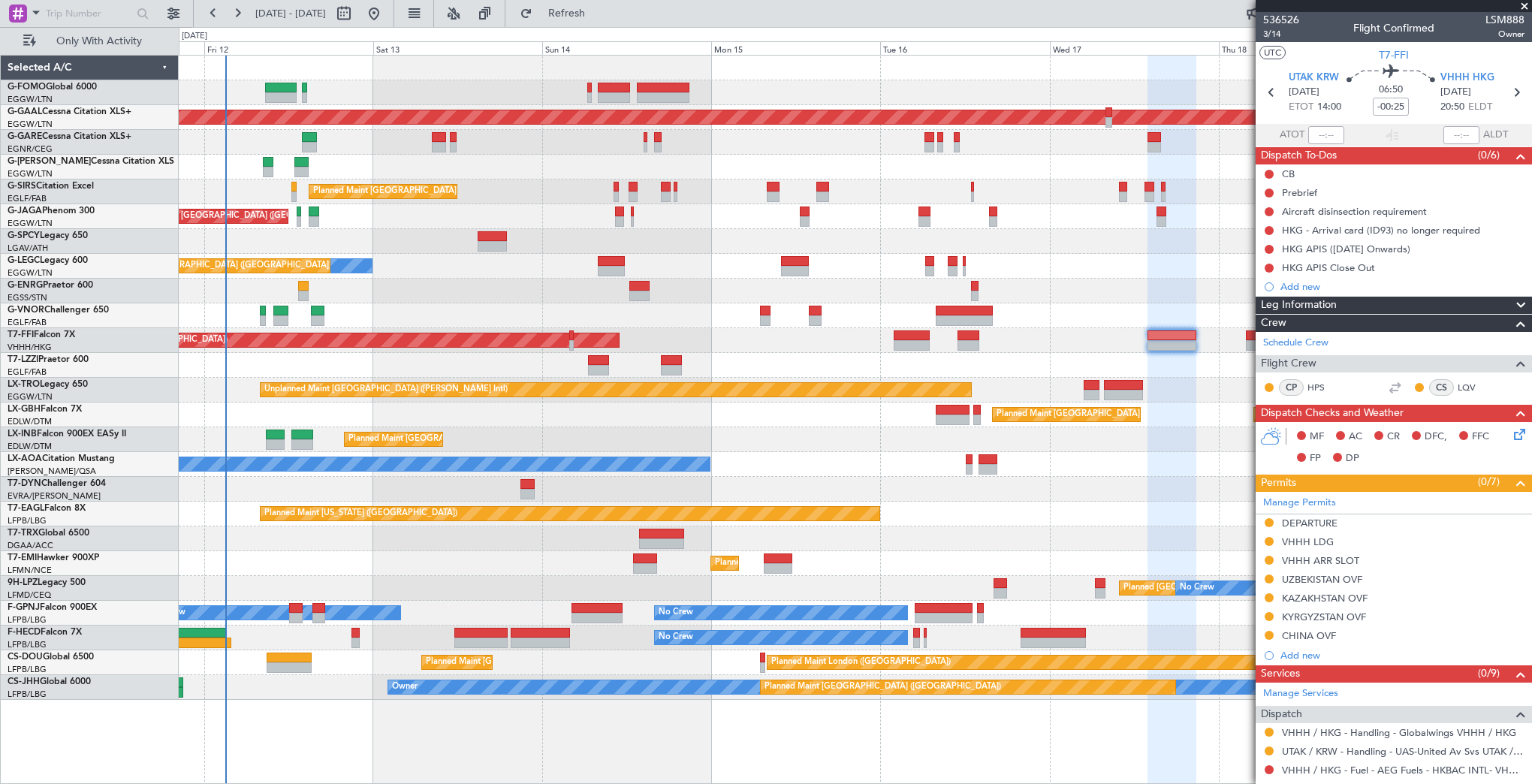
click at [1183, 405] on div "Planned Maint Nurnberg Planned Maint Paris (Le Bourget)" at bounding box center [854, 415] width 1353 height 25
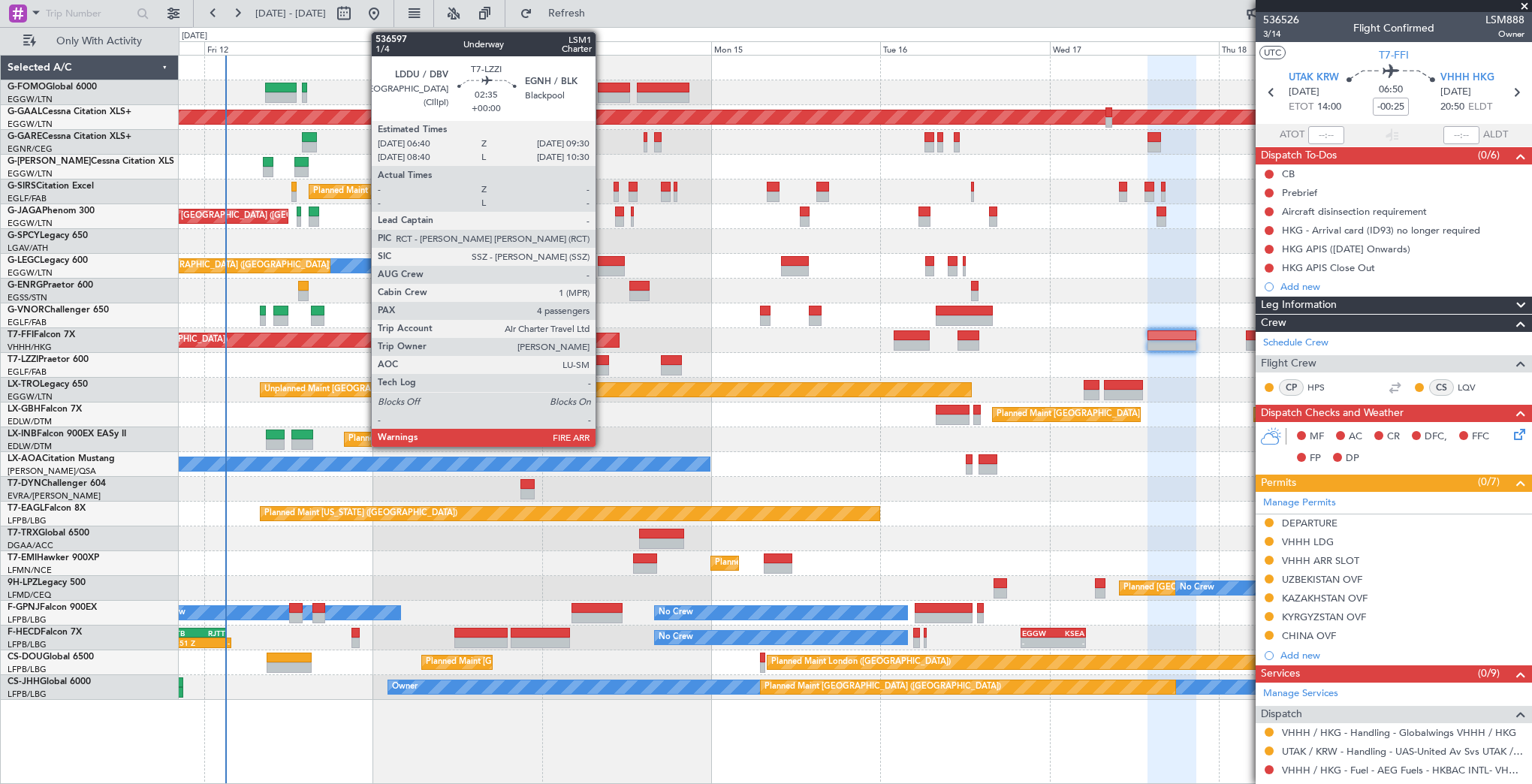
click at [603, 365] on div at bounding box center [598, 370] width 20 height 11
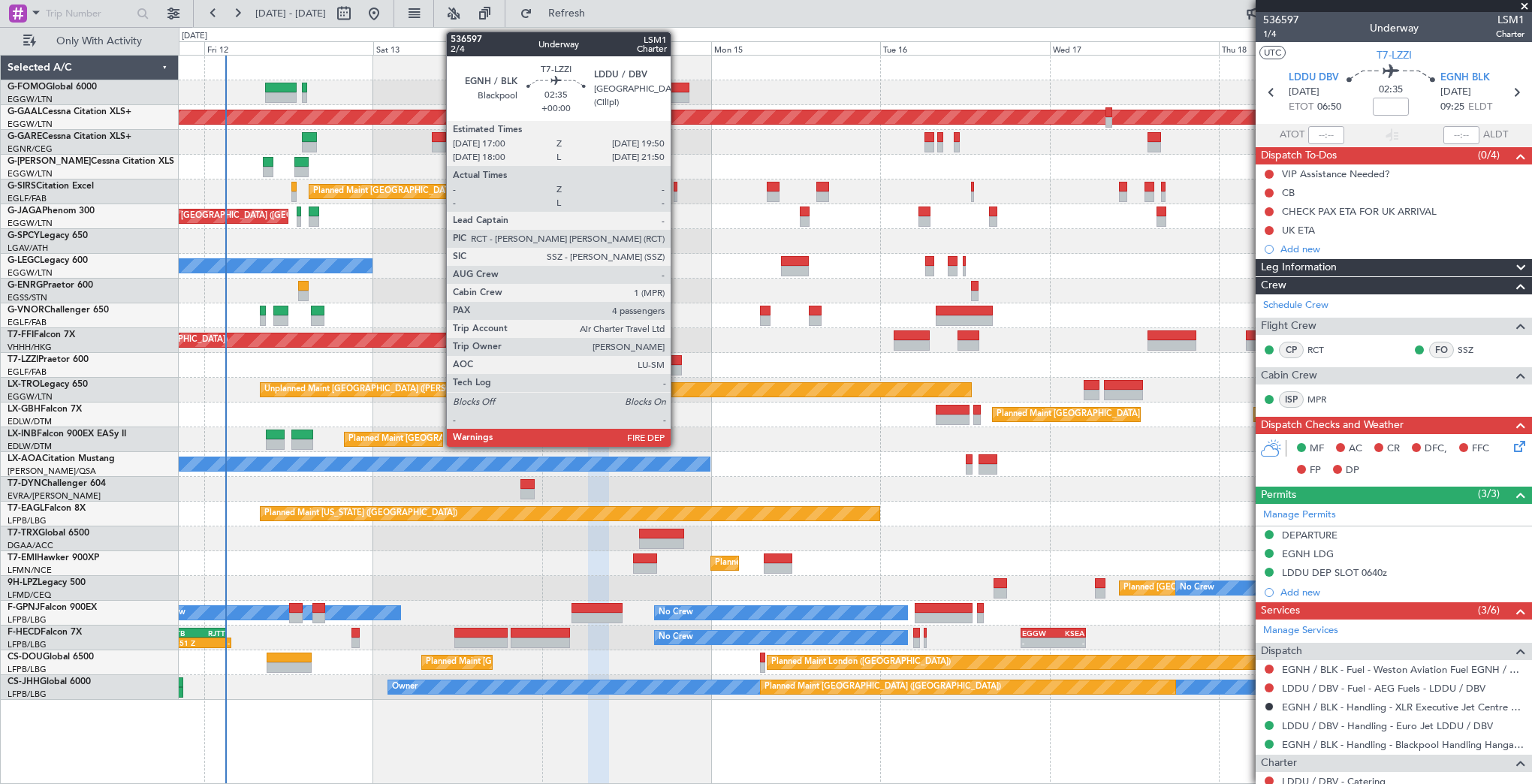
click at [678, 363] on div at bounding box center [671, 361] width 20 height 11
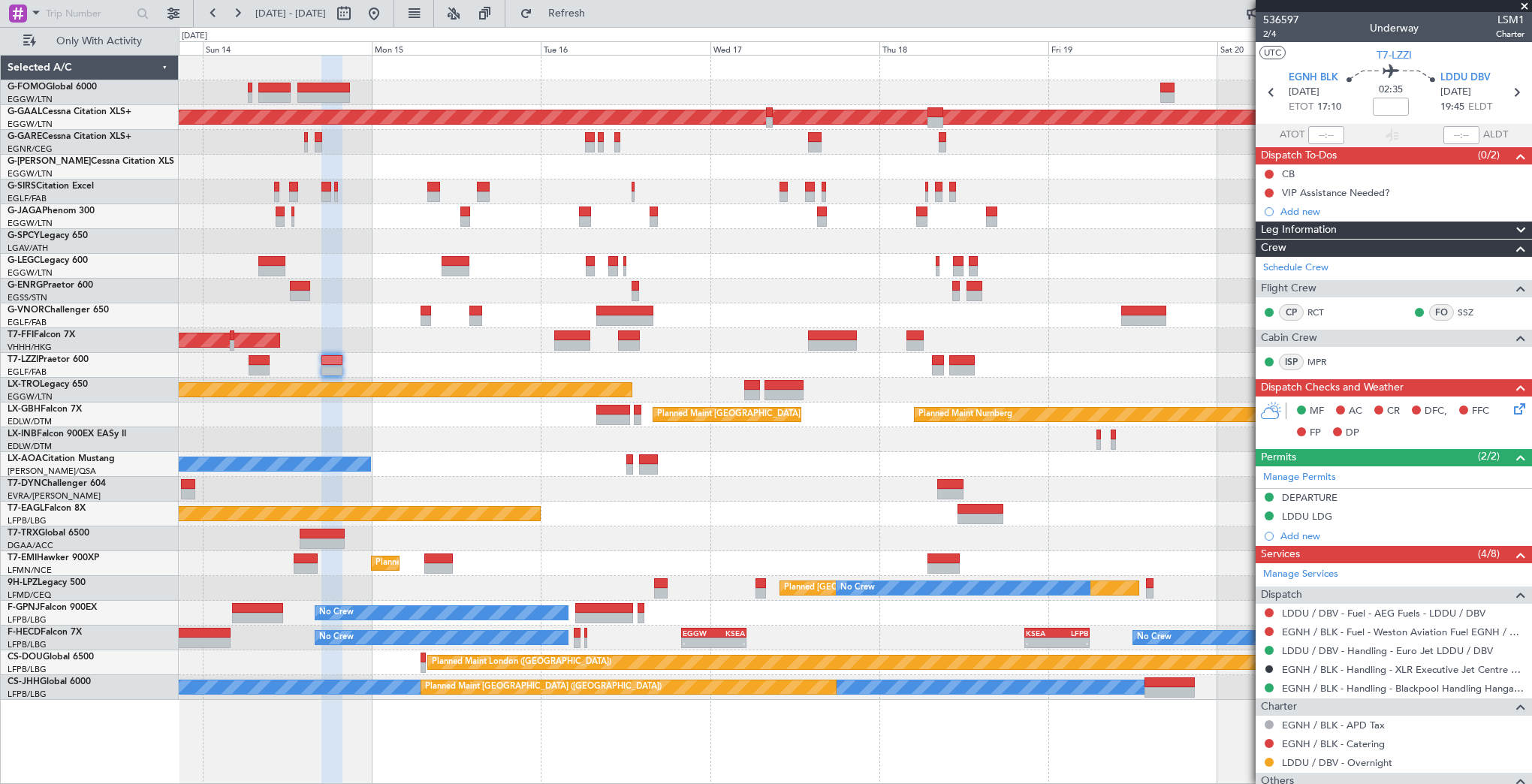
click at [563, 369] on div at bounding box center [854, 365] width 1353 height 25
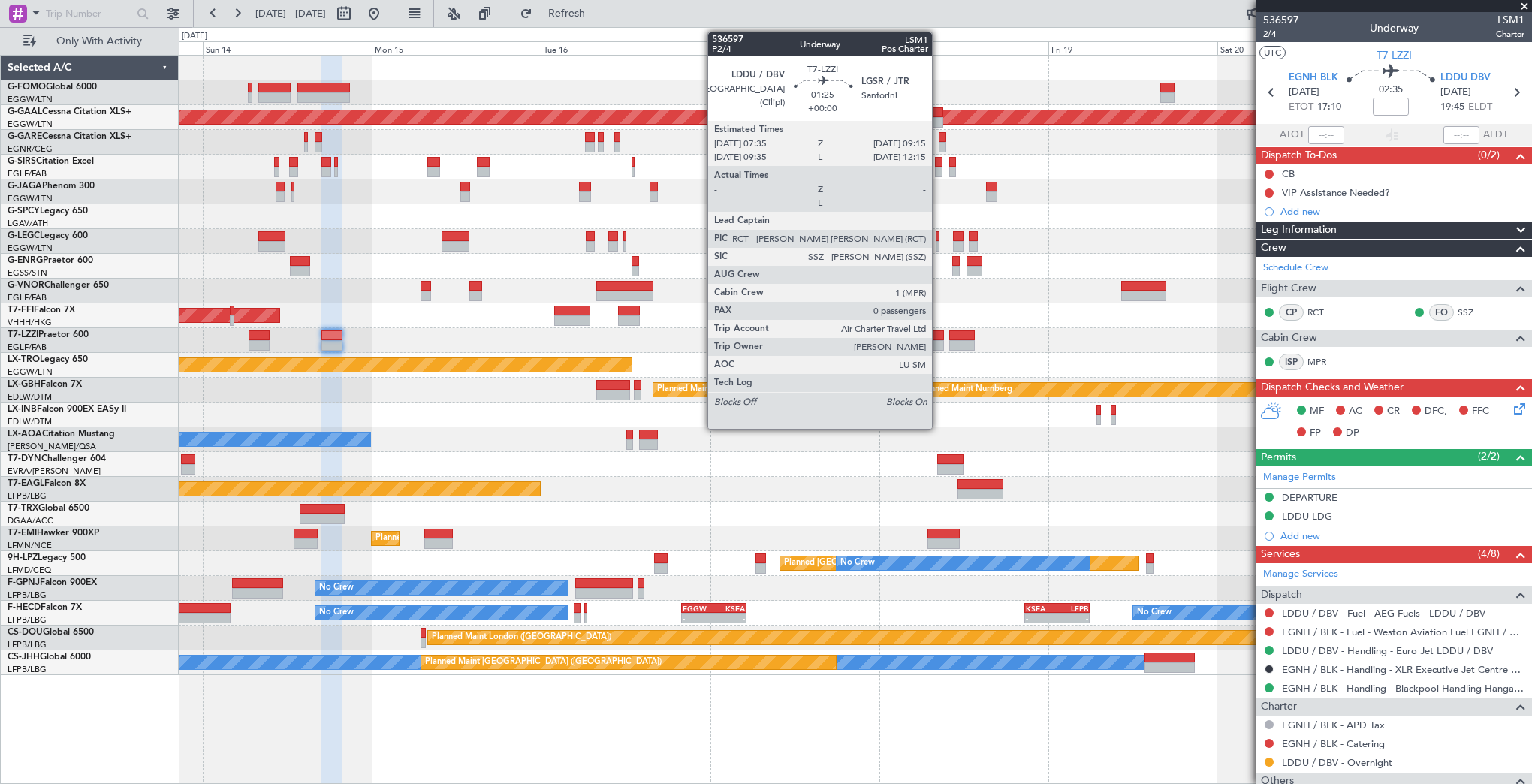
click at [939, 340] on div at bounding box center [938, 345] width 12 height 11
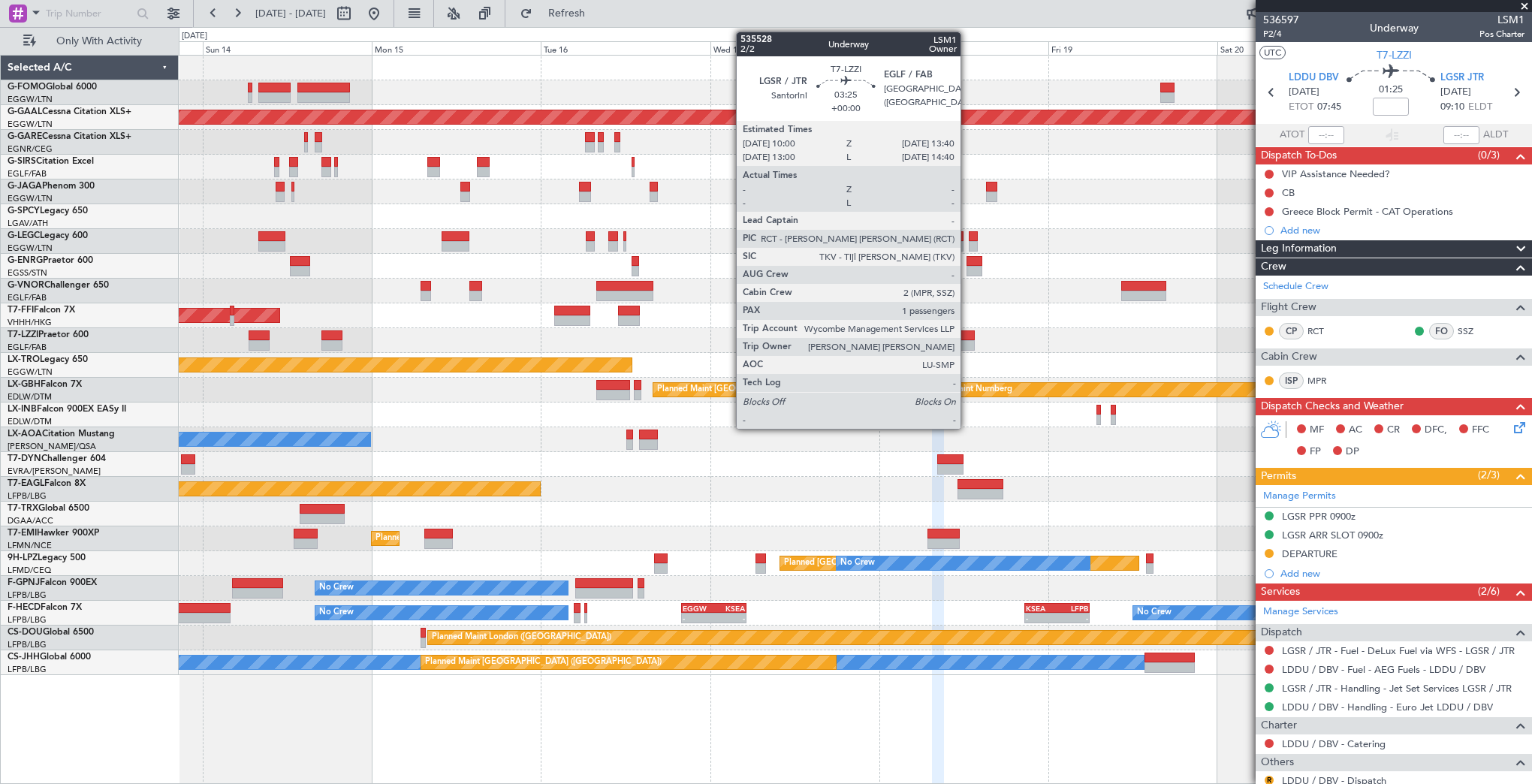
click at [967, 340] on div at bounding box center [963, 345] width 26 height 11
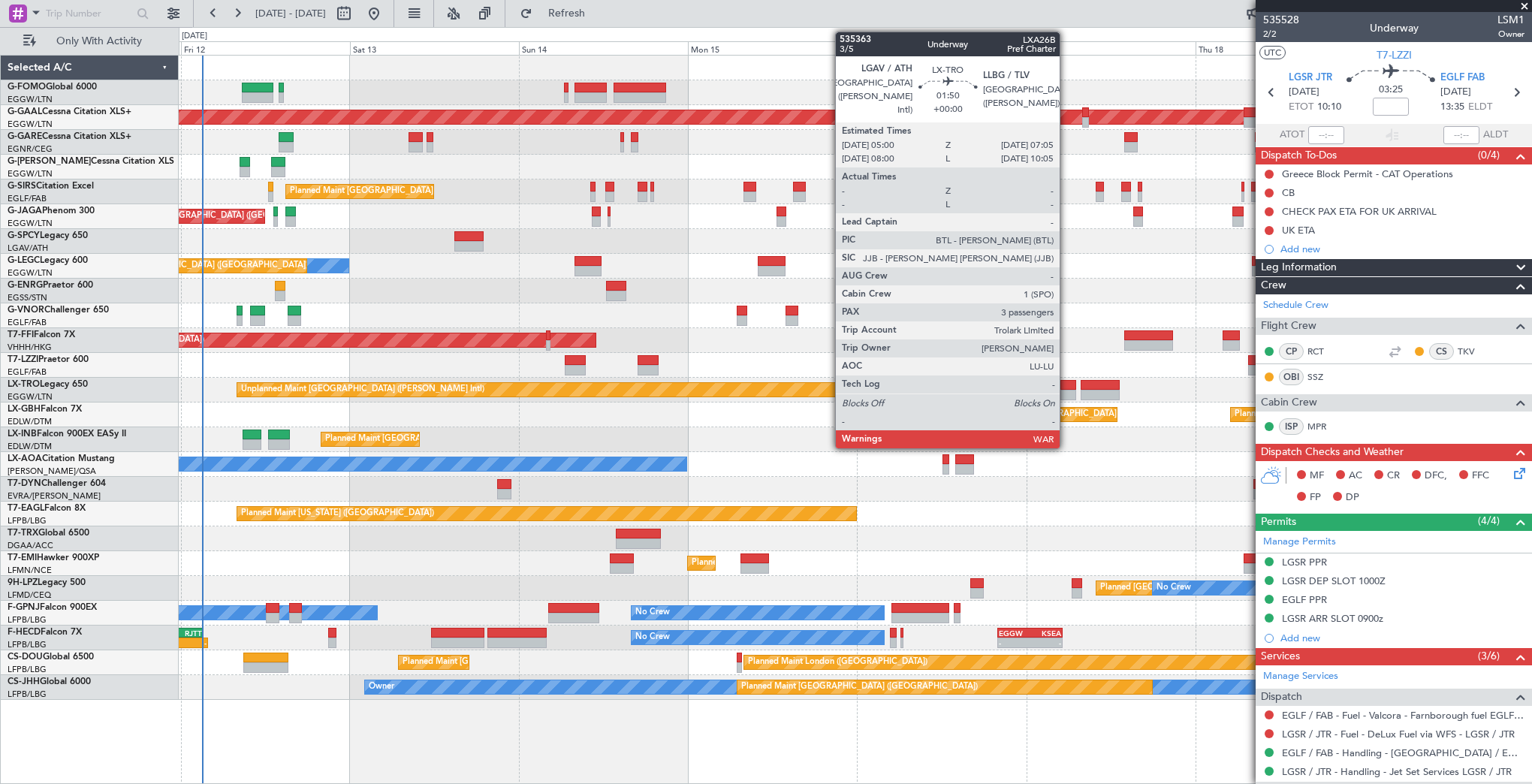
click at [1066, 385] on div at bounding box center [1068, 385] width 15 height 11
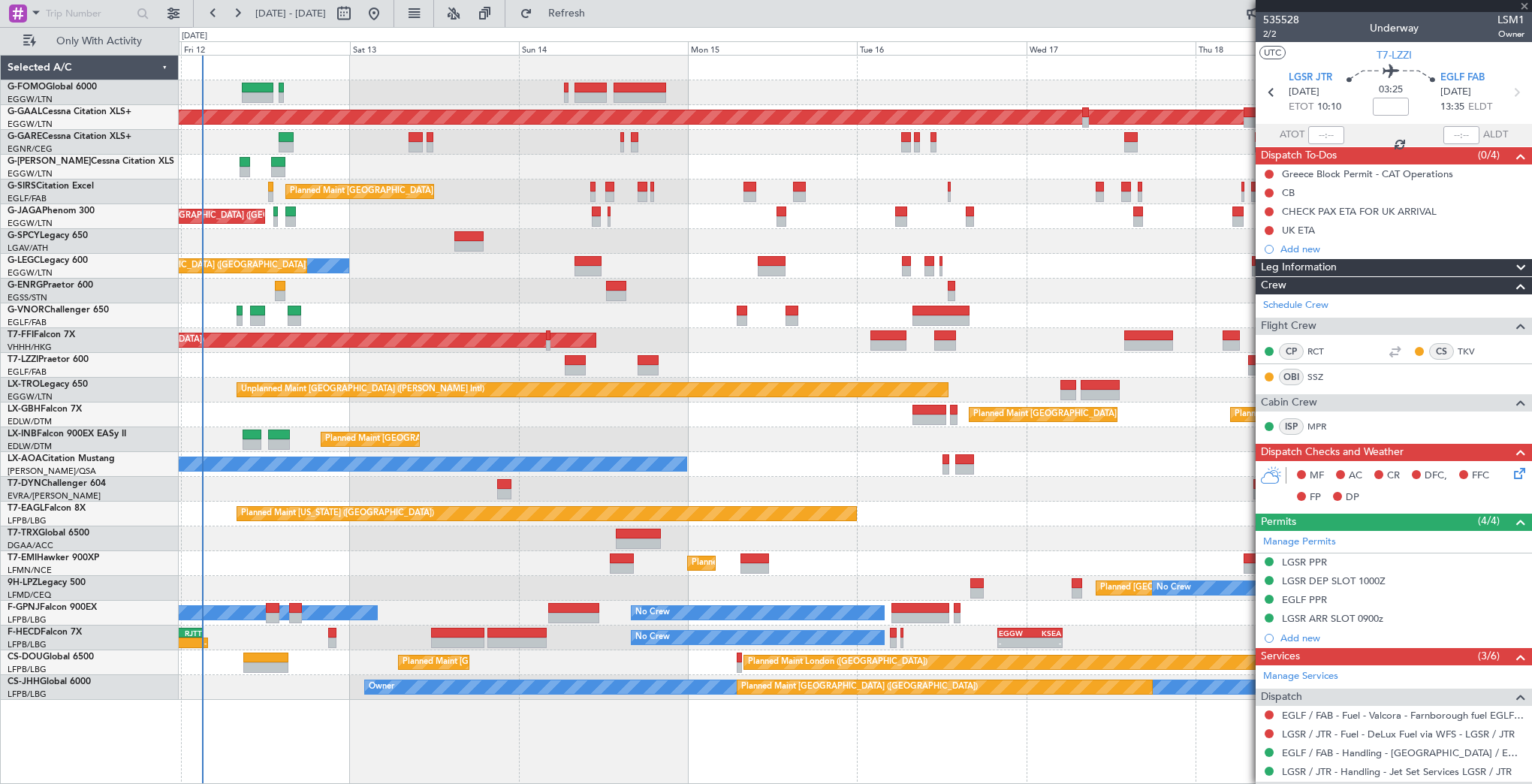
type input "3"
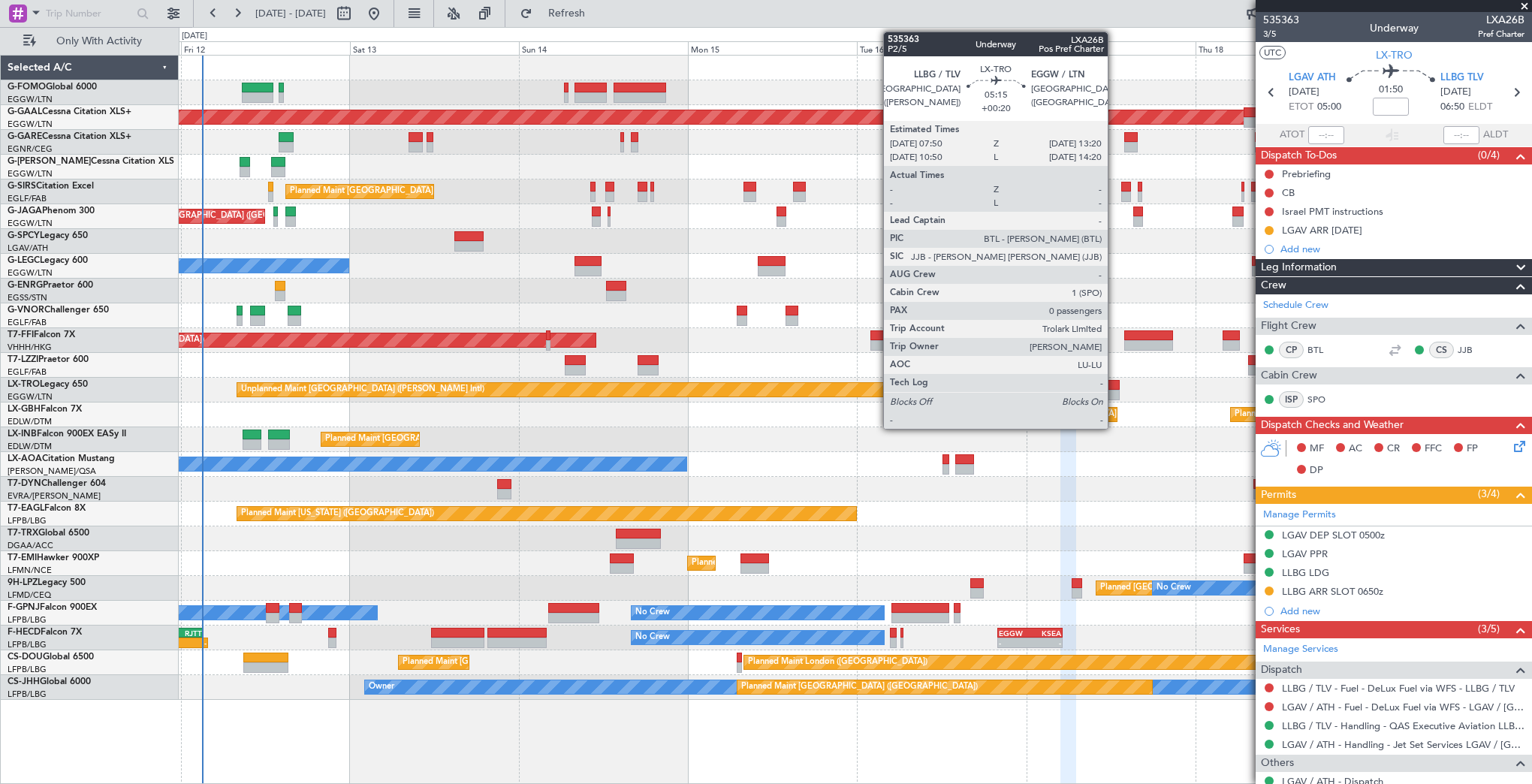
click at [1115, 385] on div at bounding box center [1100, 385] width 39 height 11
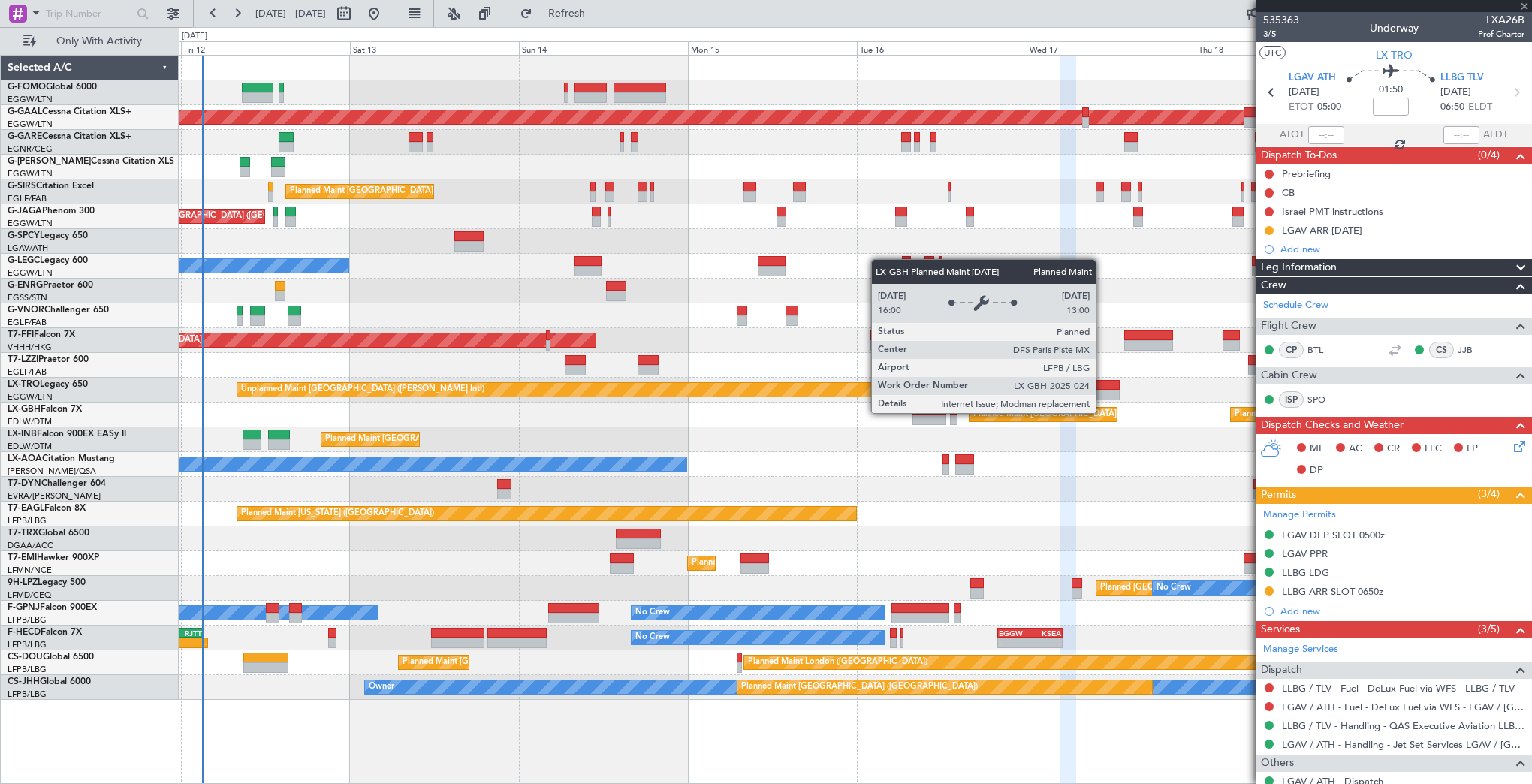
type input "+00:20"
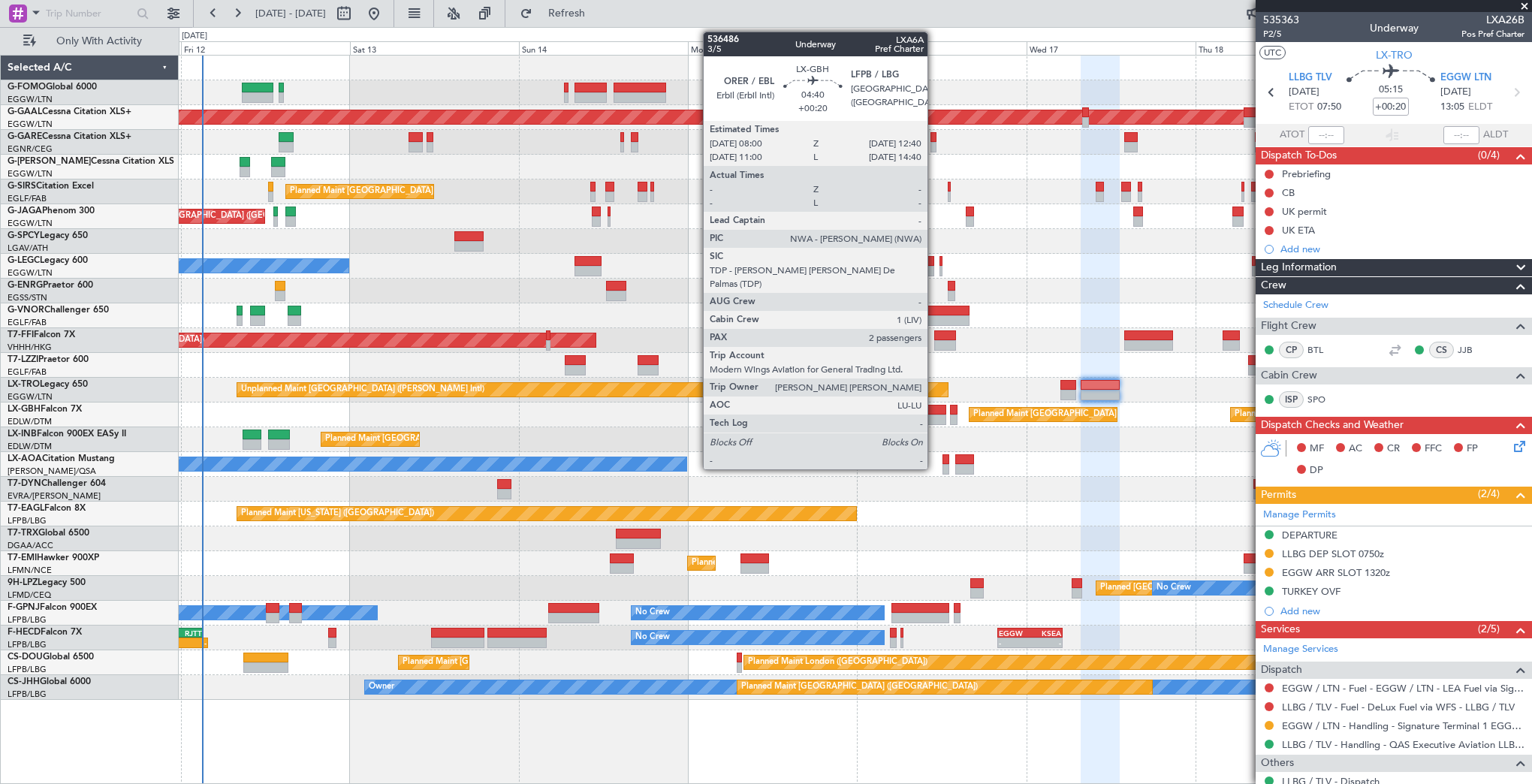
click at [934, 417] on div at bounding box center [929, 420] width 33 height 11
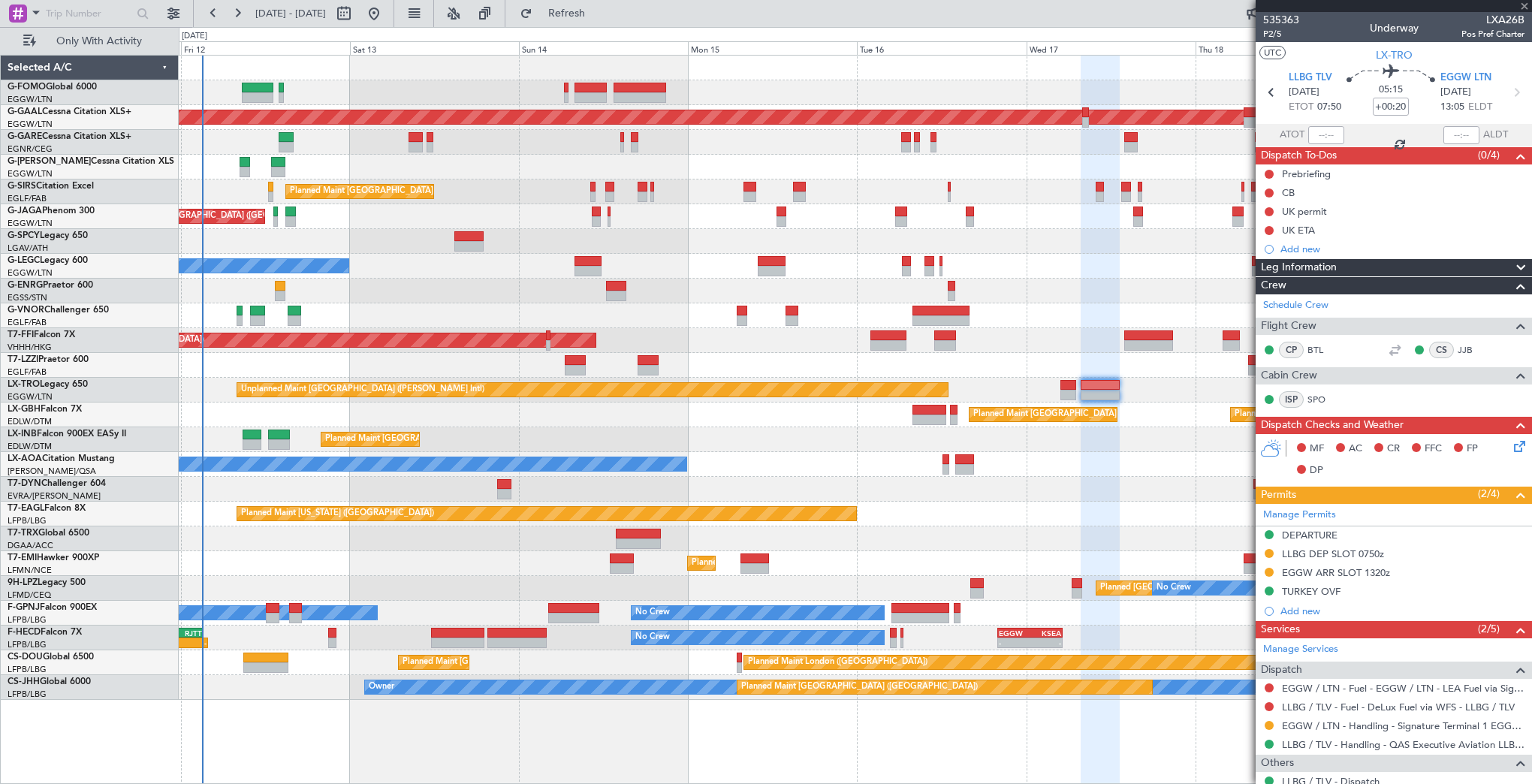
type input "2"
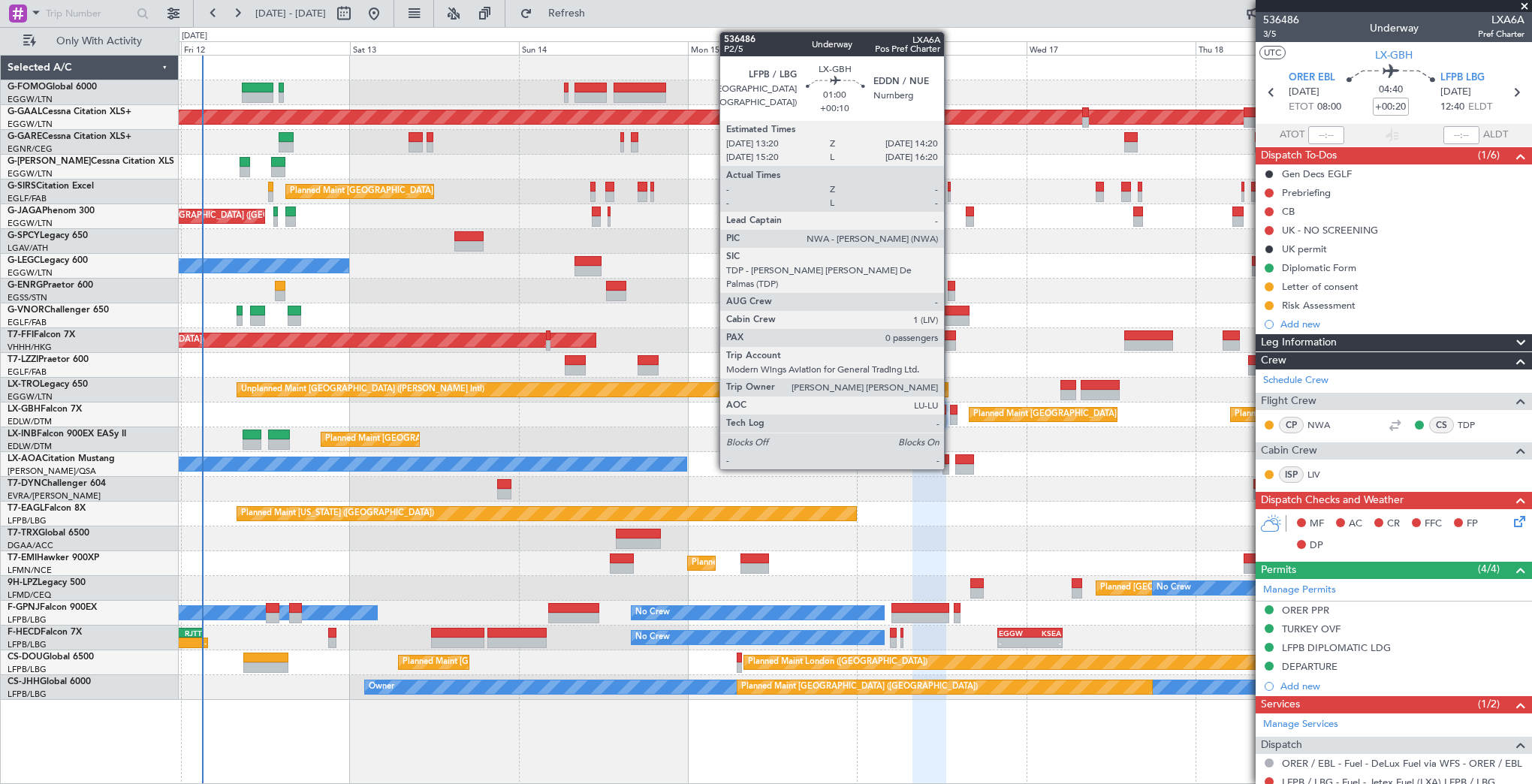
click at [951, 410] on div at bounding box center [954, 410] width 8 height 11
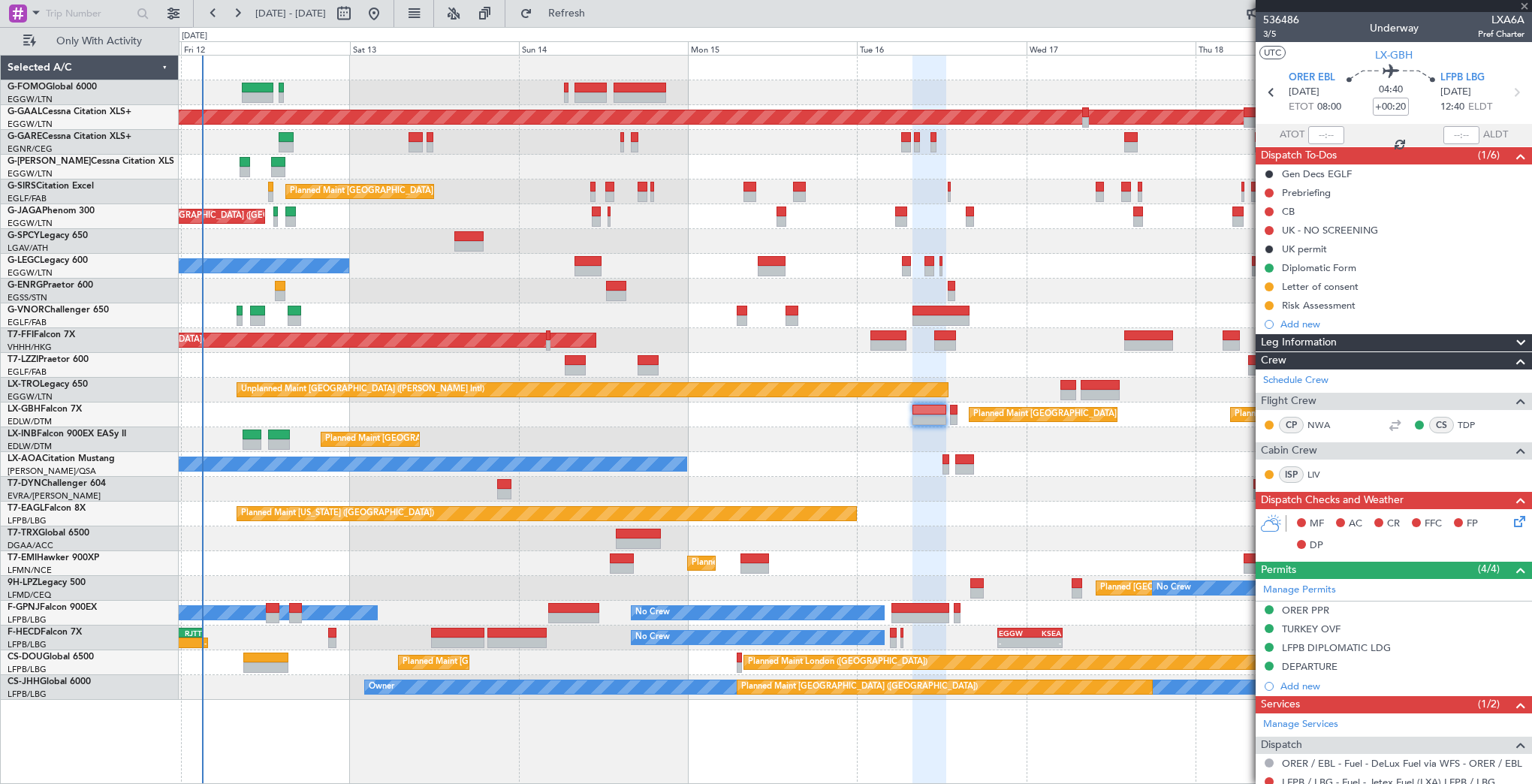
type input "+00:10"
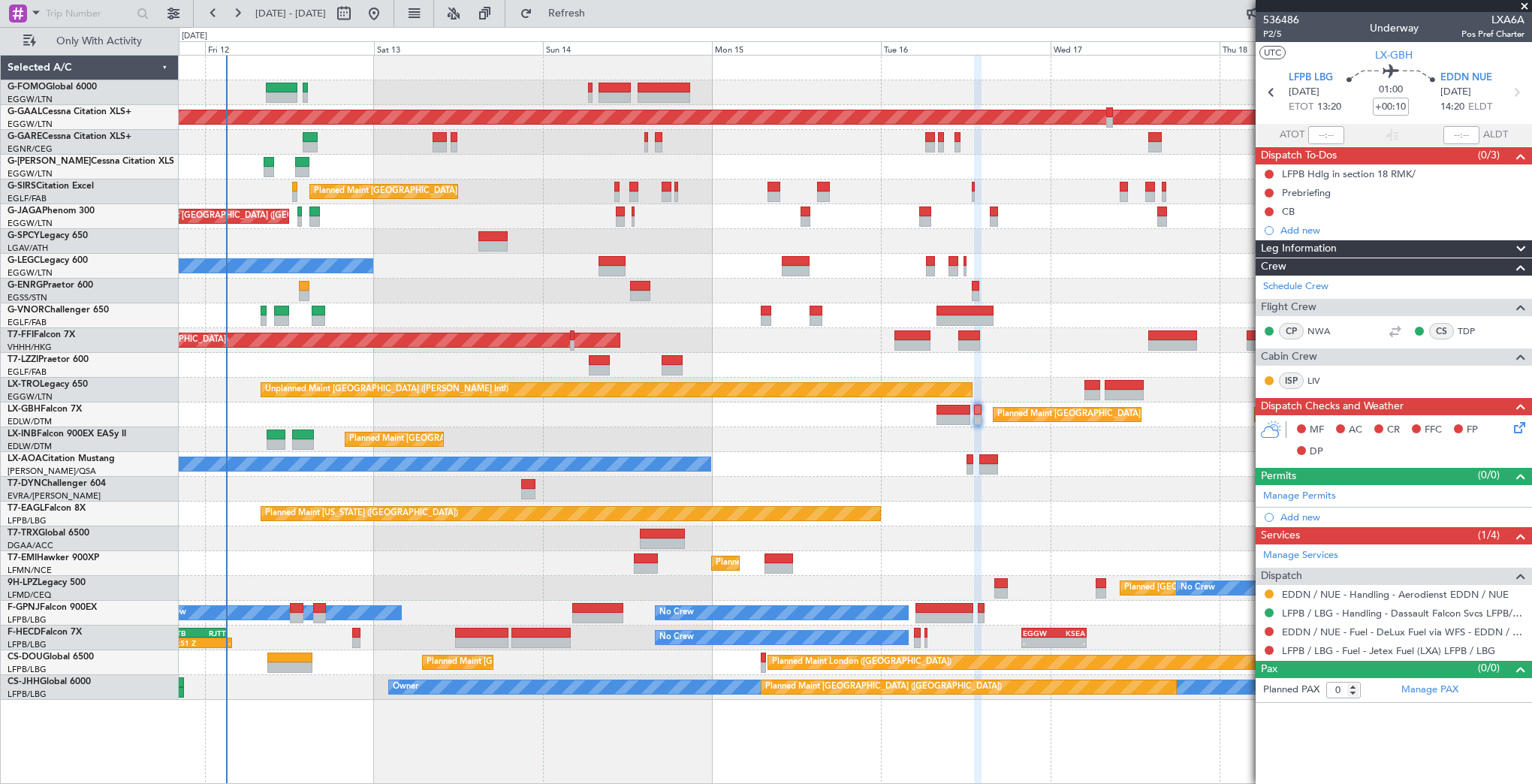
click at [1161, 485] on div "Planned Maint London (Luton) Planned Maint Dusseldorf Planned Maint London (Lut…" at bounding box center [854, 378] width 1353 height 644
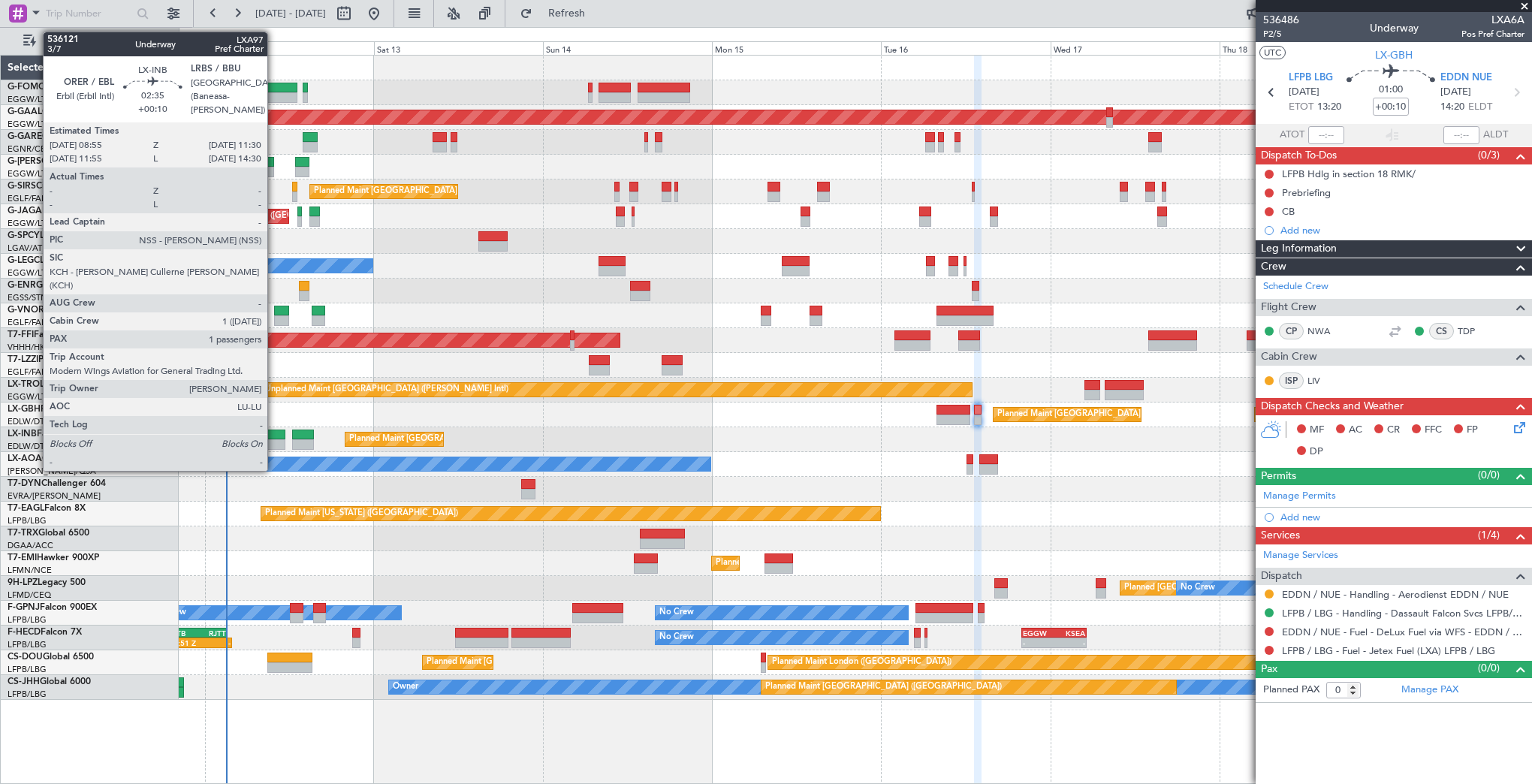
click at [274, 440] on div at bounding box center [276, 445] width 19 height 11
type input "1"
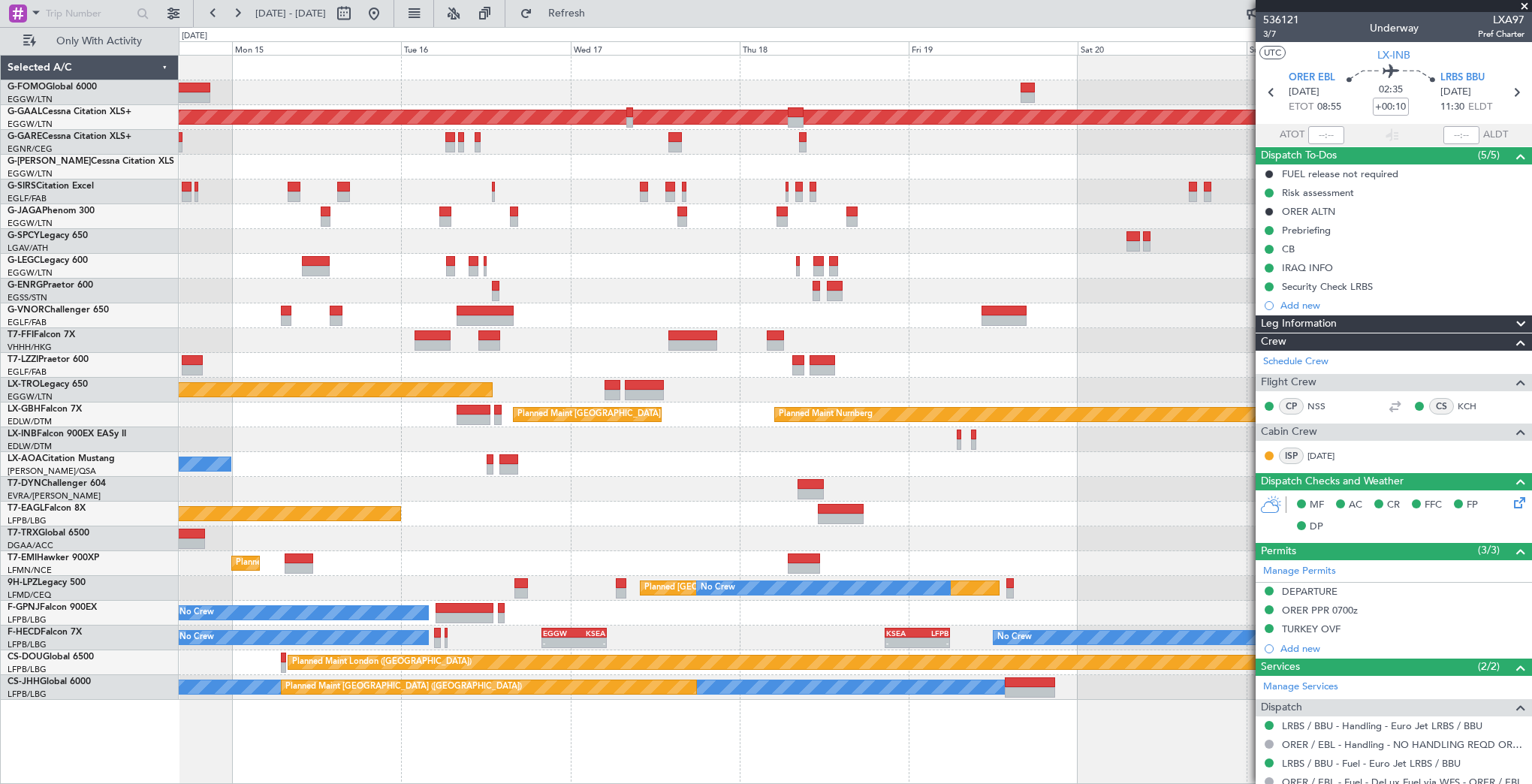
click at [555, 498] on div "Planned Maint Dusseldorf Planned Maint London (Farnborough) A/C Unavailable Lon…" at bounding box center [854, 378] width 1353 height 644
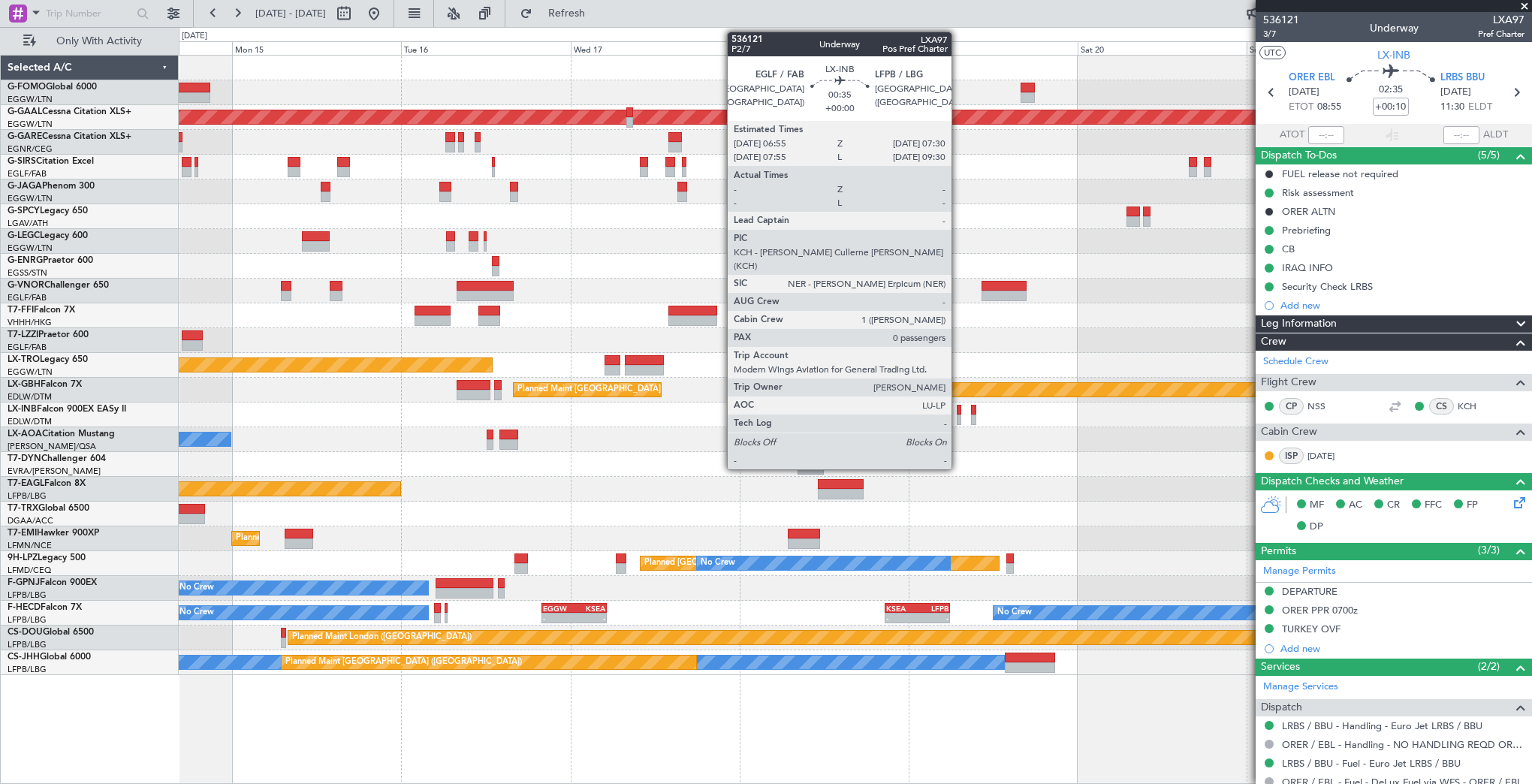
click at [958, 412] on div at bounding box center [959, 410] width 5 height 11
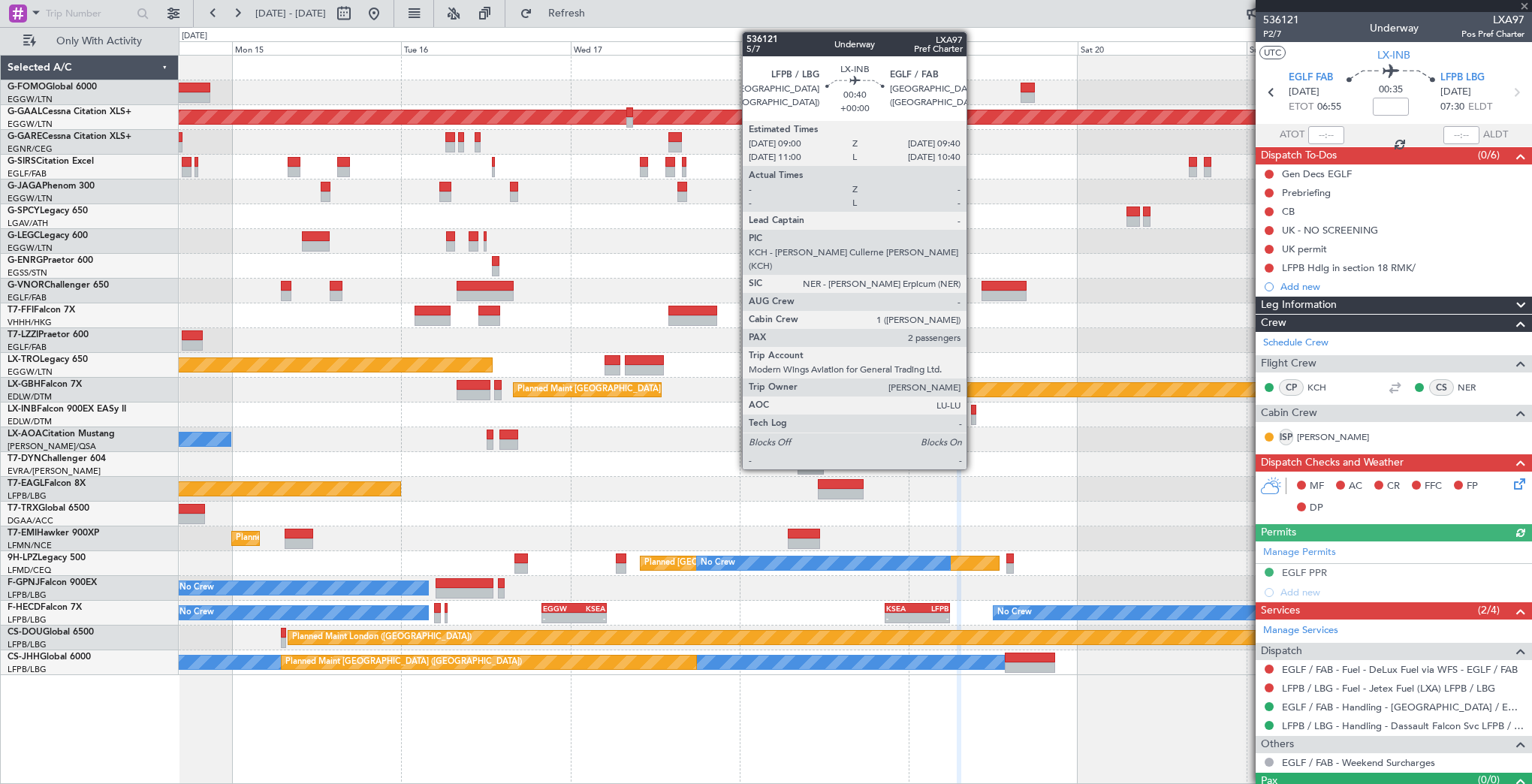
click at [973, 413] on div at bounding box center [973, 410] width 5 height 11
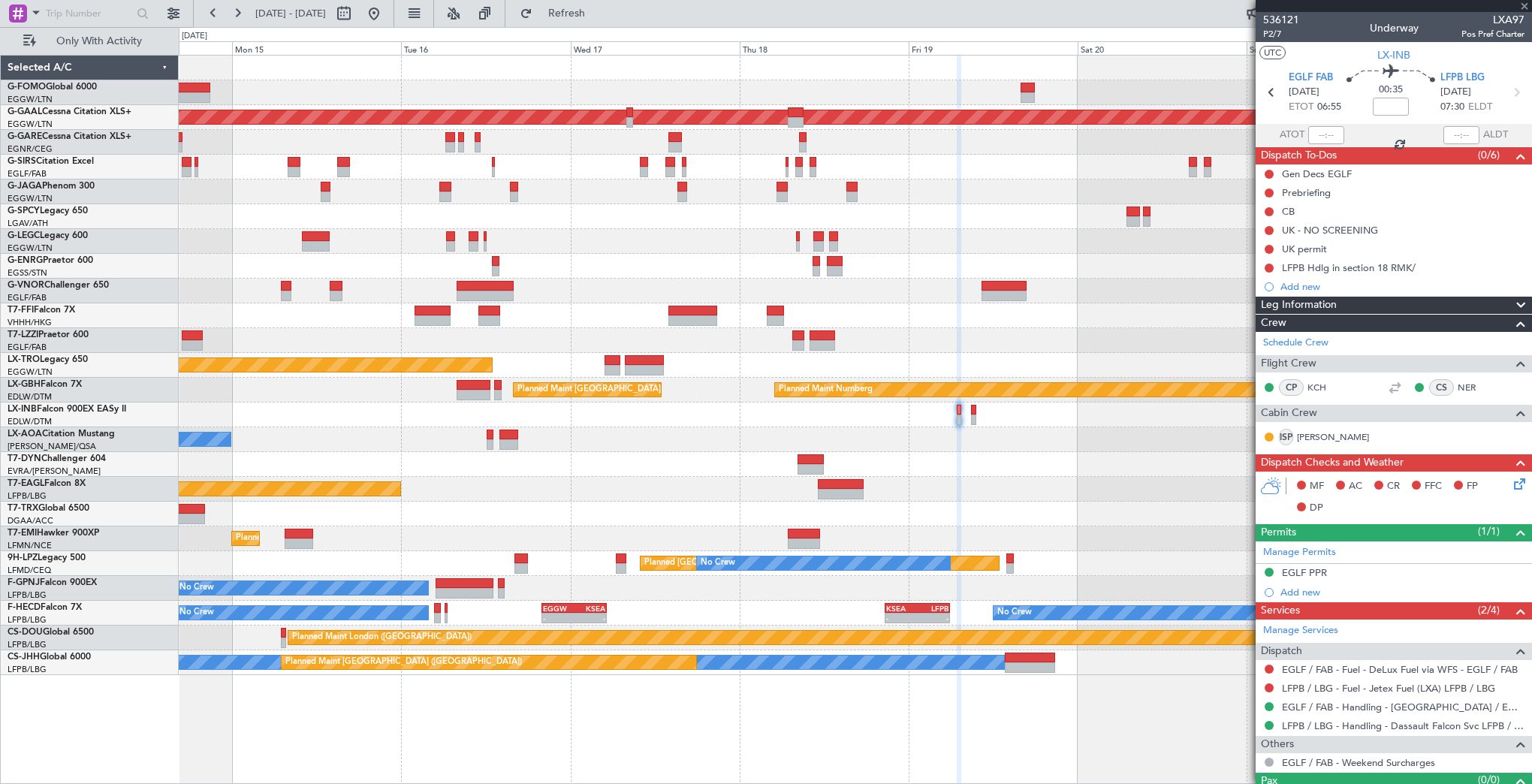
type input "2"
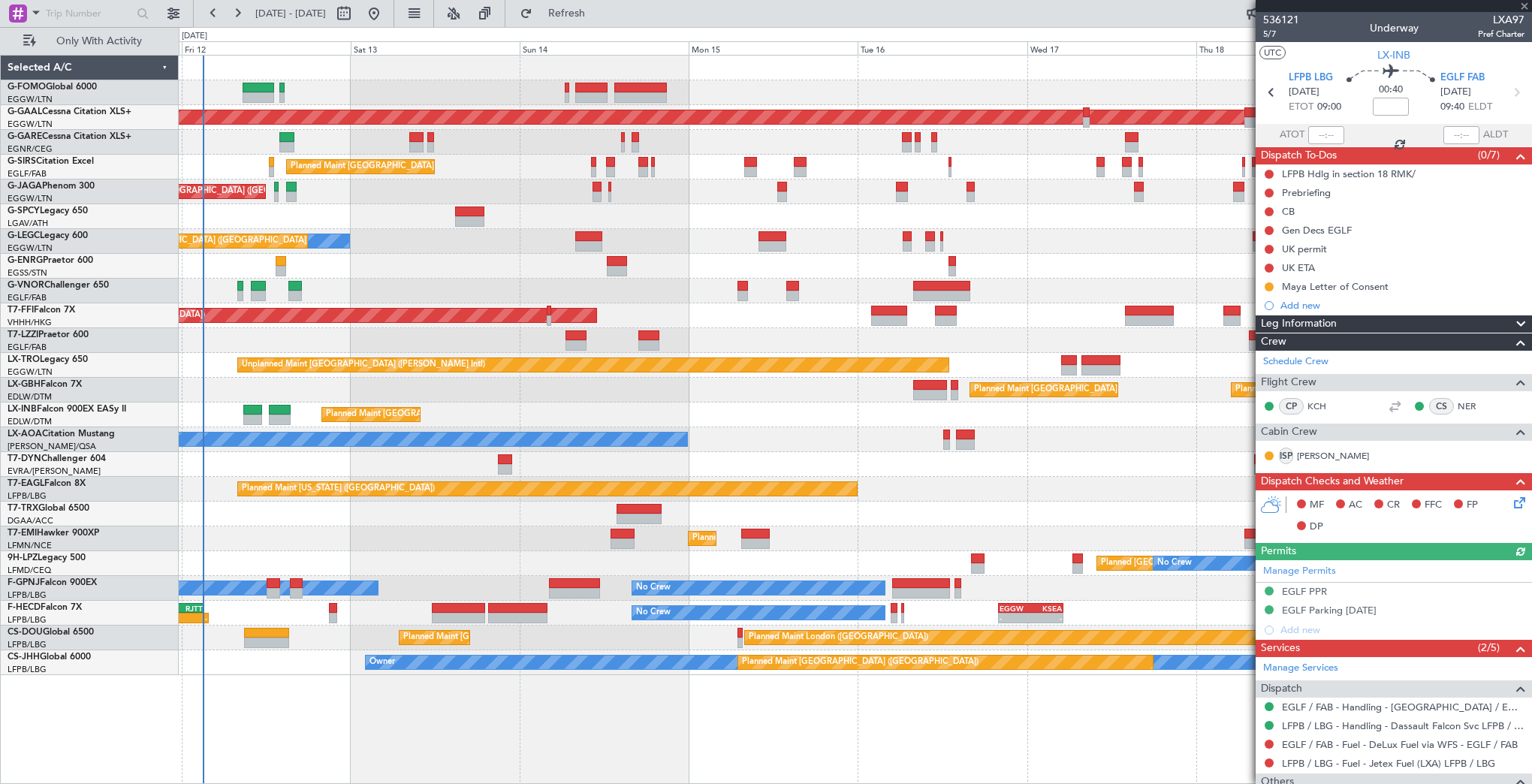
click at [1062, 420] on div "Planned Maint London (Luton) Planned Maint Dusseldorf Planned Maint London (Far…" at bounding box center [854, 365] width 1353 height 619
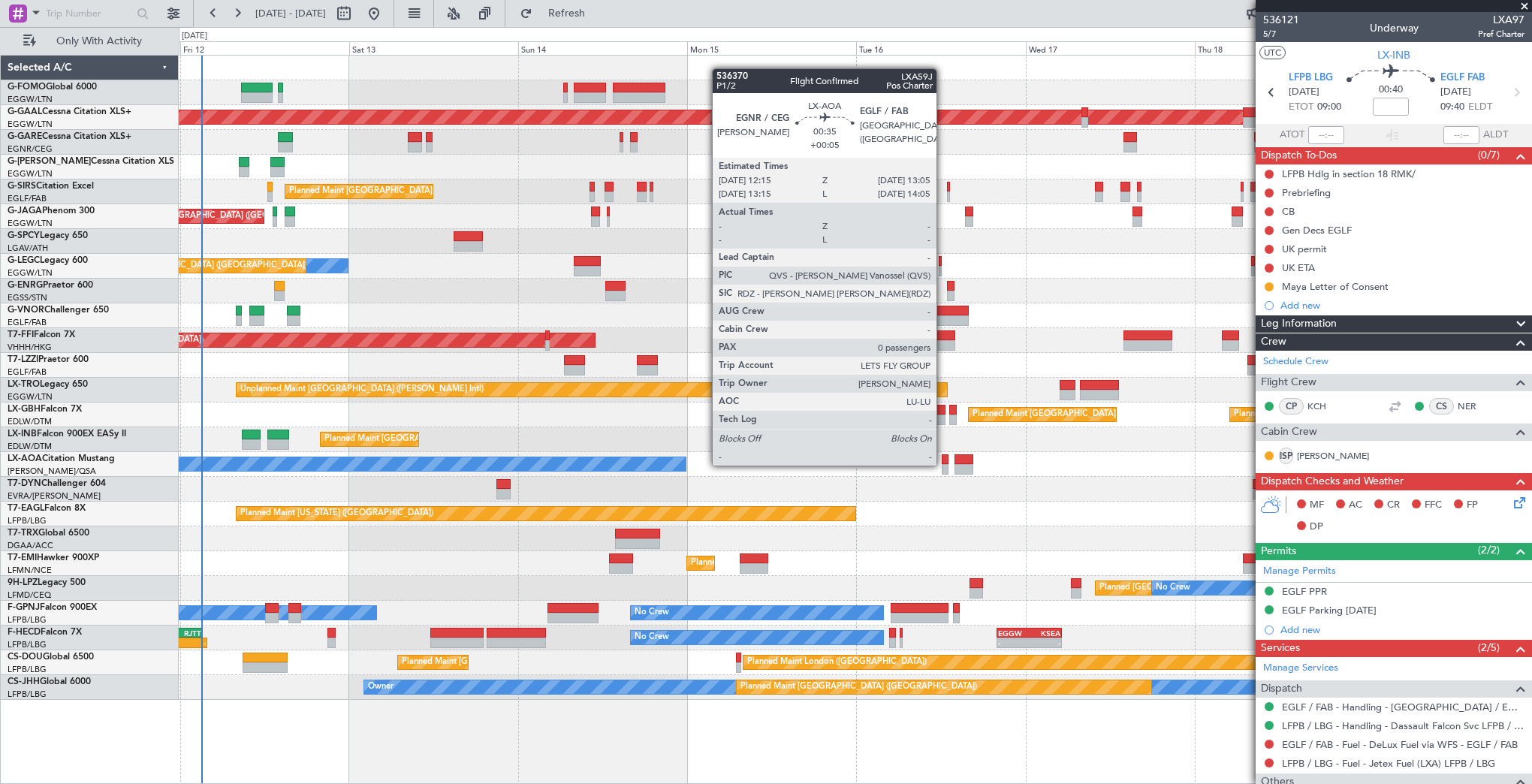
click at [943, 464] on div at bounding box center [945, 470] width 6 height 11
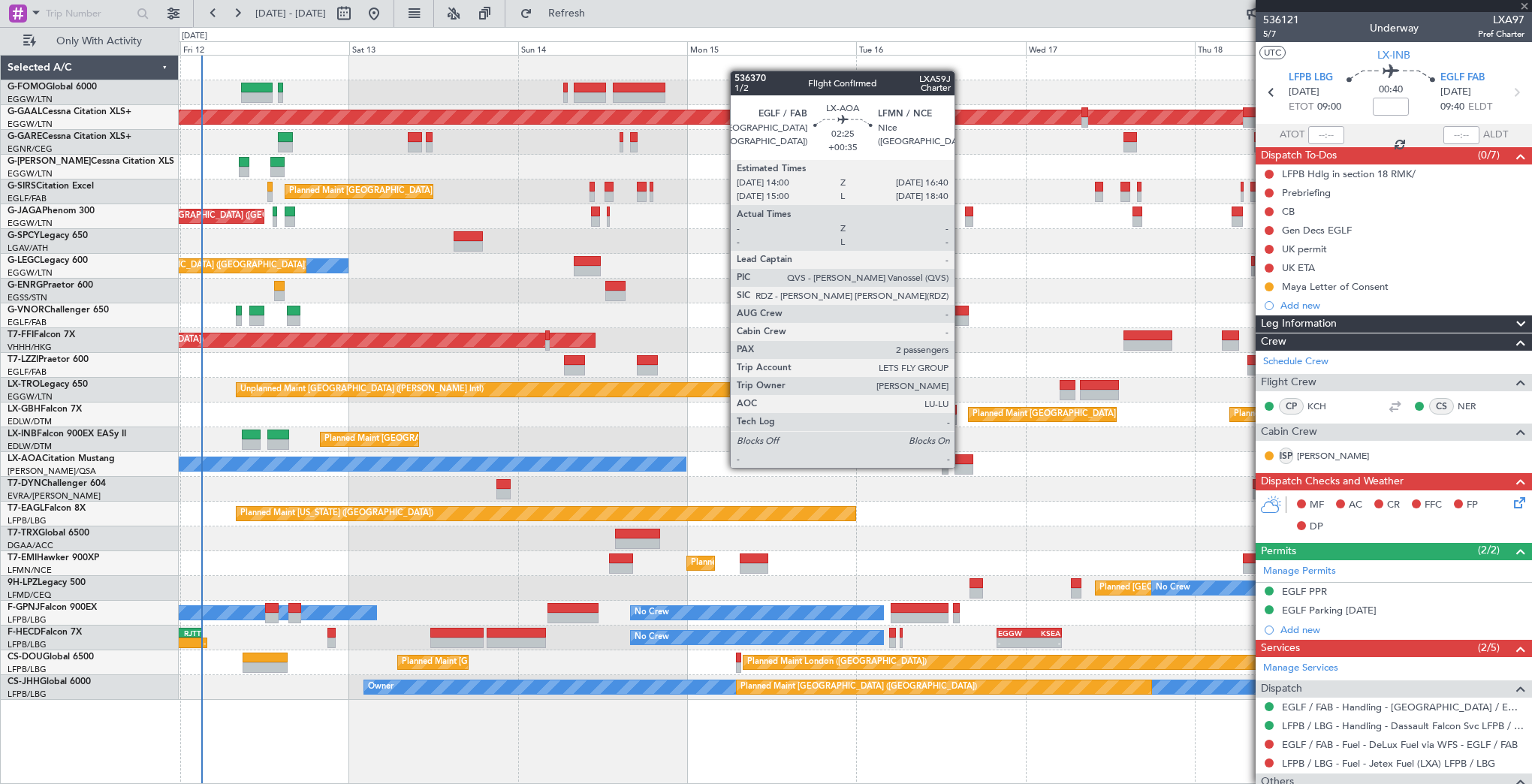
type input "+00:05"
type input "0"
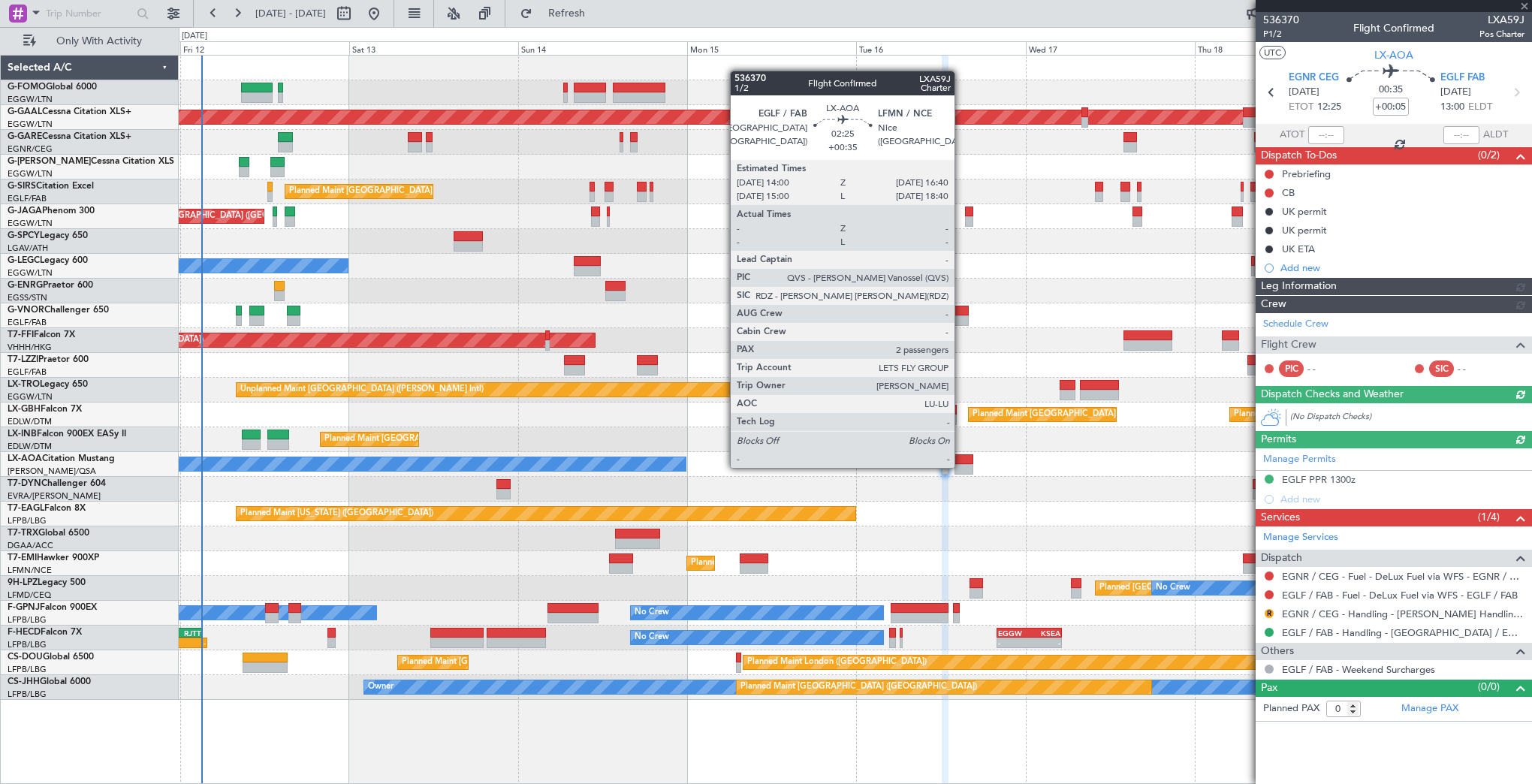
click at [961, 467] on div at bounding box center [963, 470] width 19 height 11
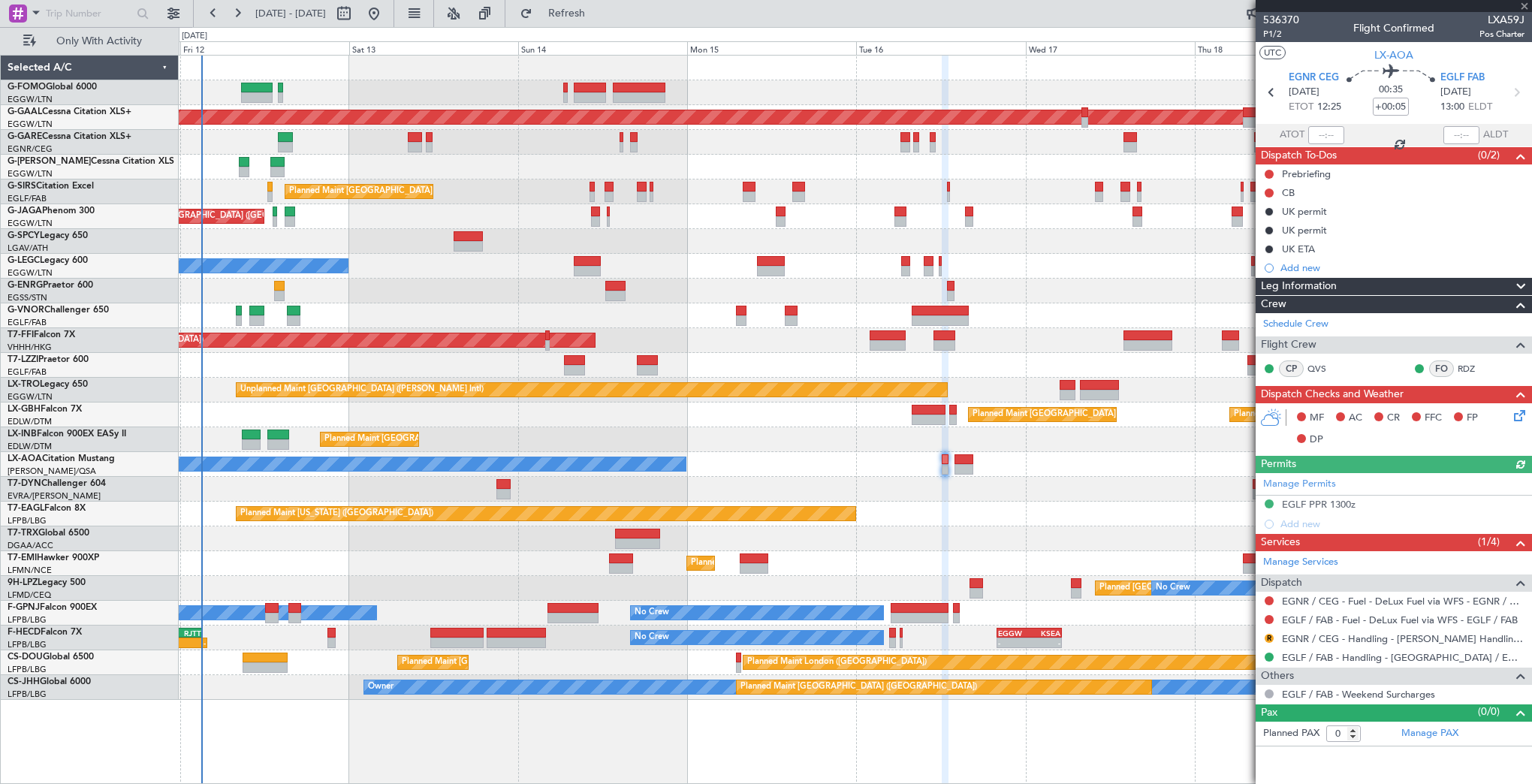
type input "+00:35"
type input "2"
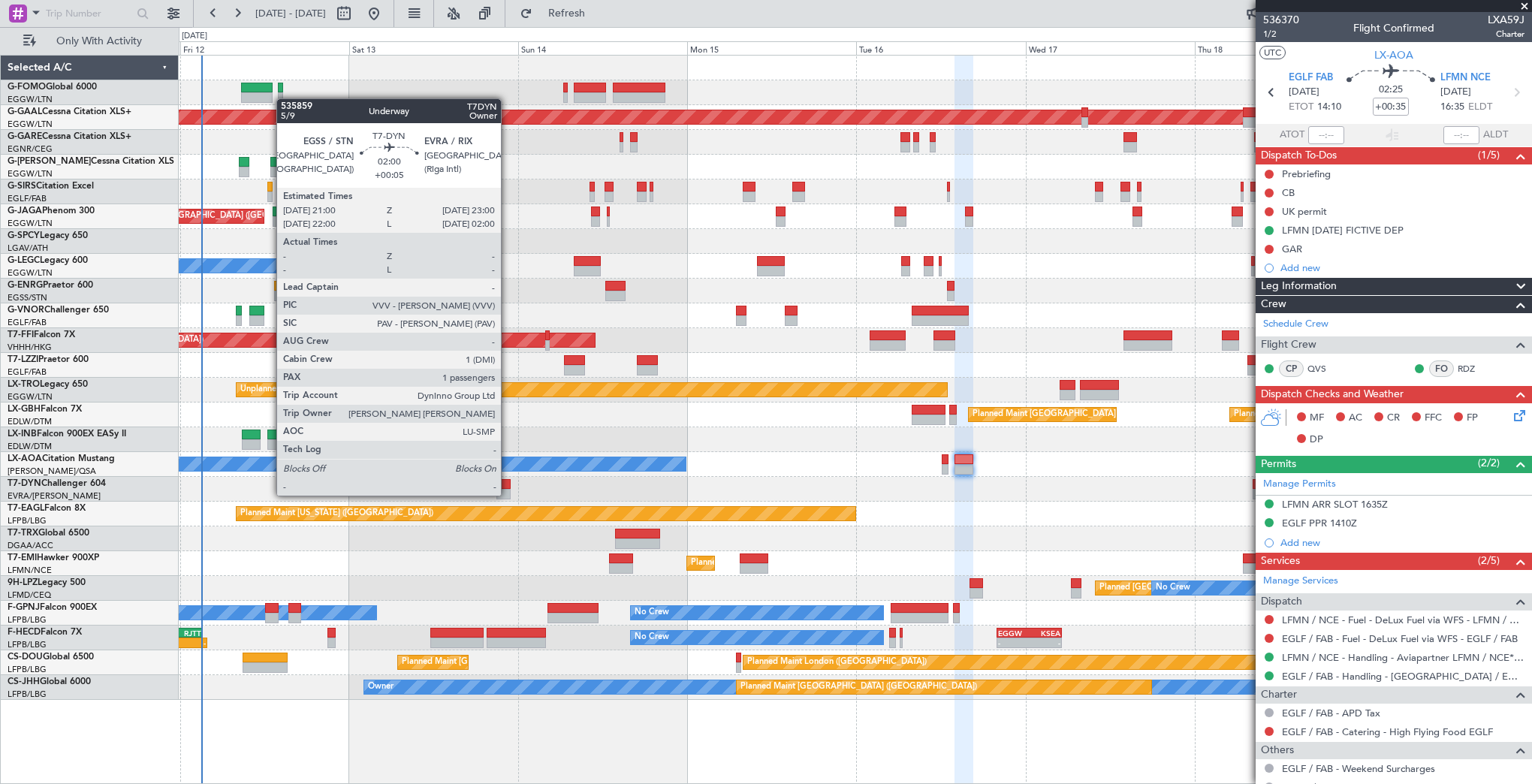
click at [508, 494] on div at bounding box center [504, 494] width 14 height 11
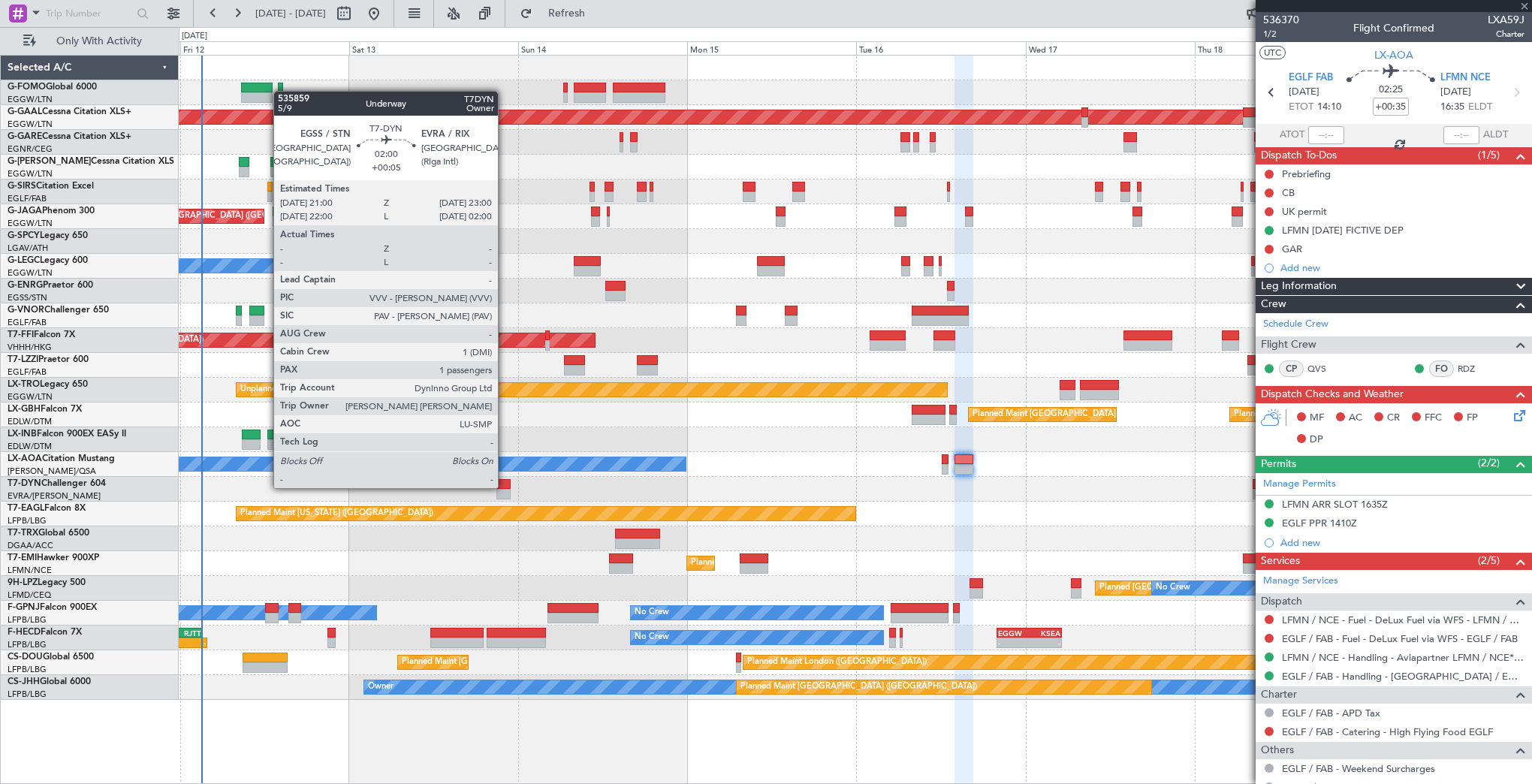
type input "+00:05"
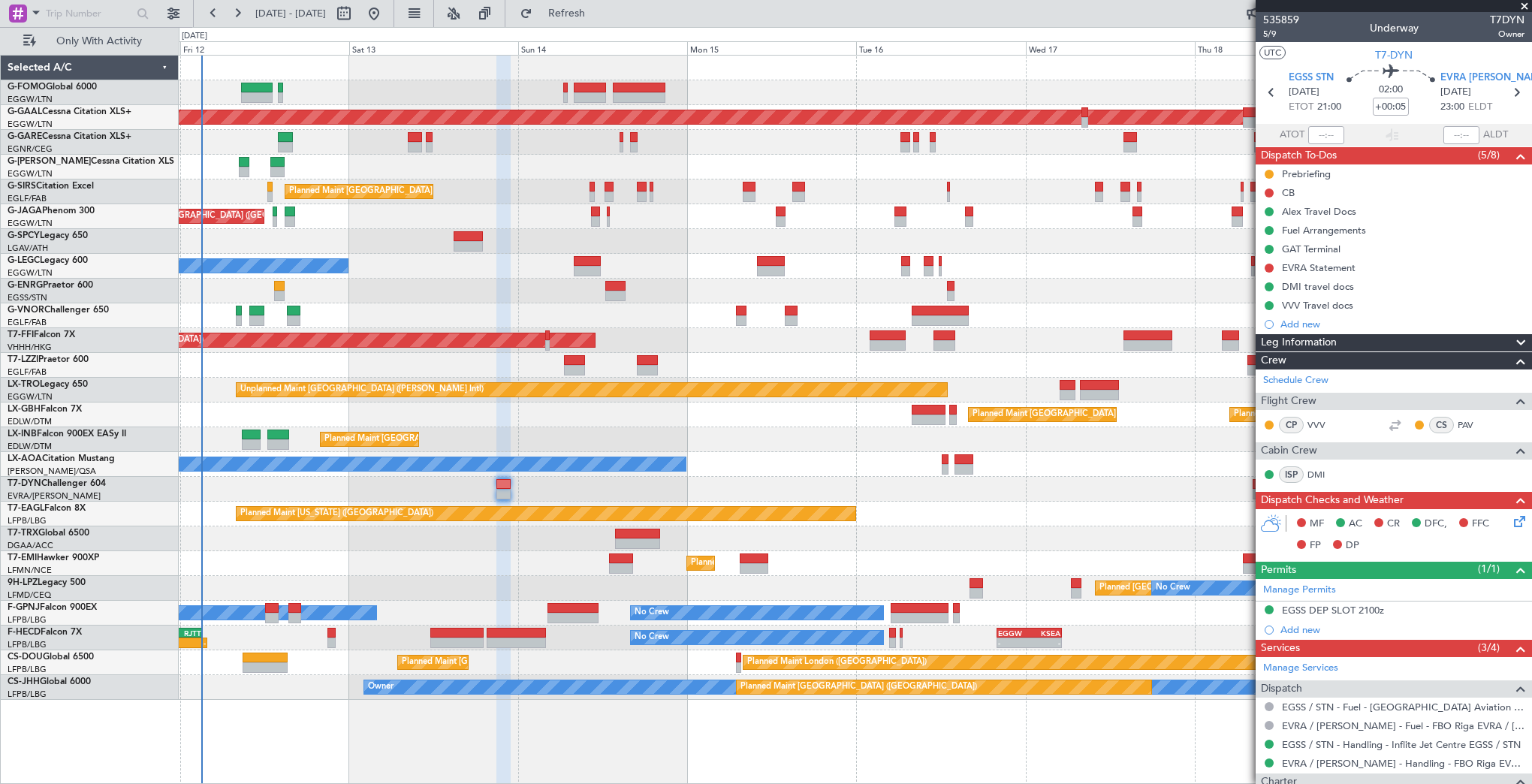
click at [1524, 1] on span at bounding box center [1524, 6] width 15 height 13
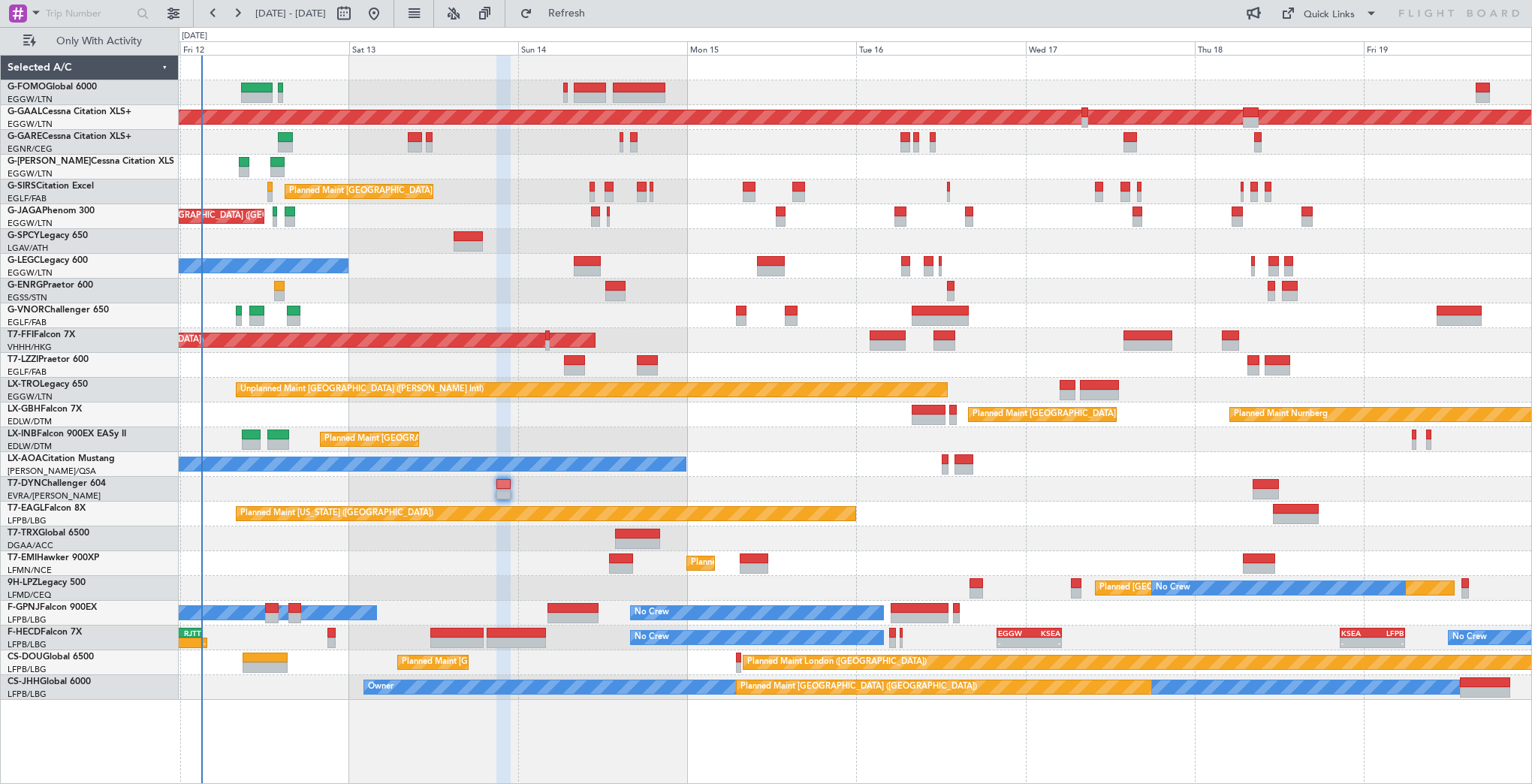
type input "0"
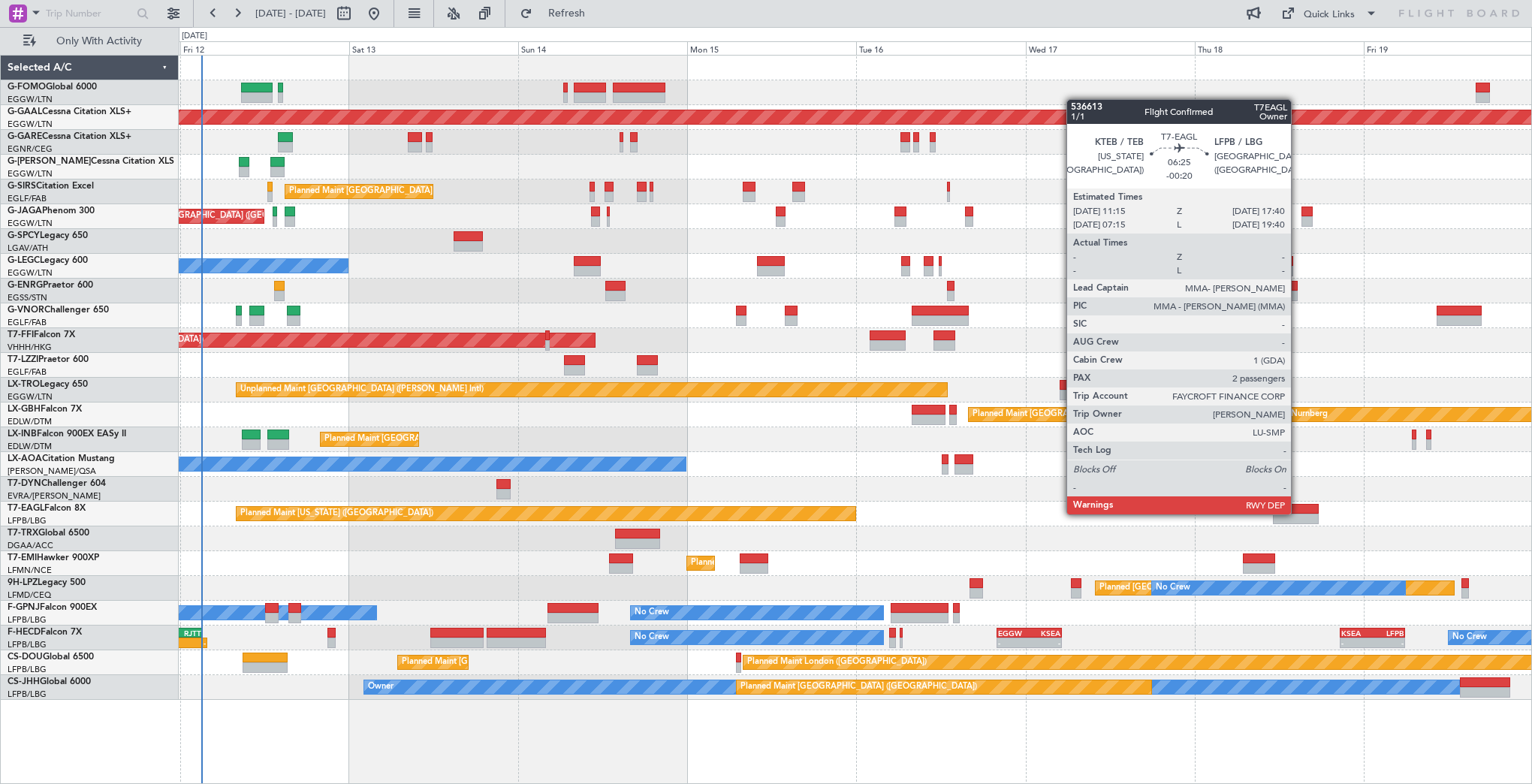
click at [1298, 514] on div at bounding box center [1296, 519] width 46 height 11
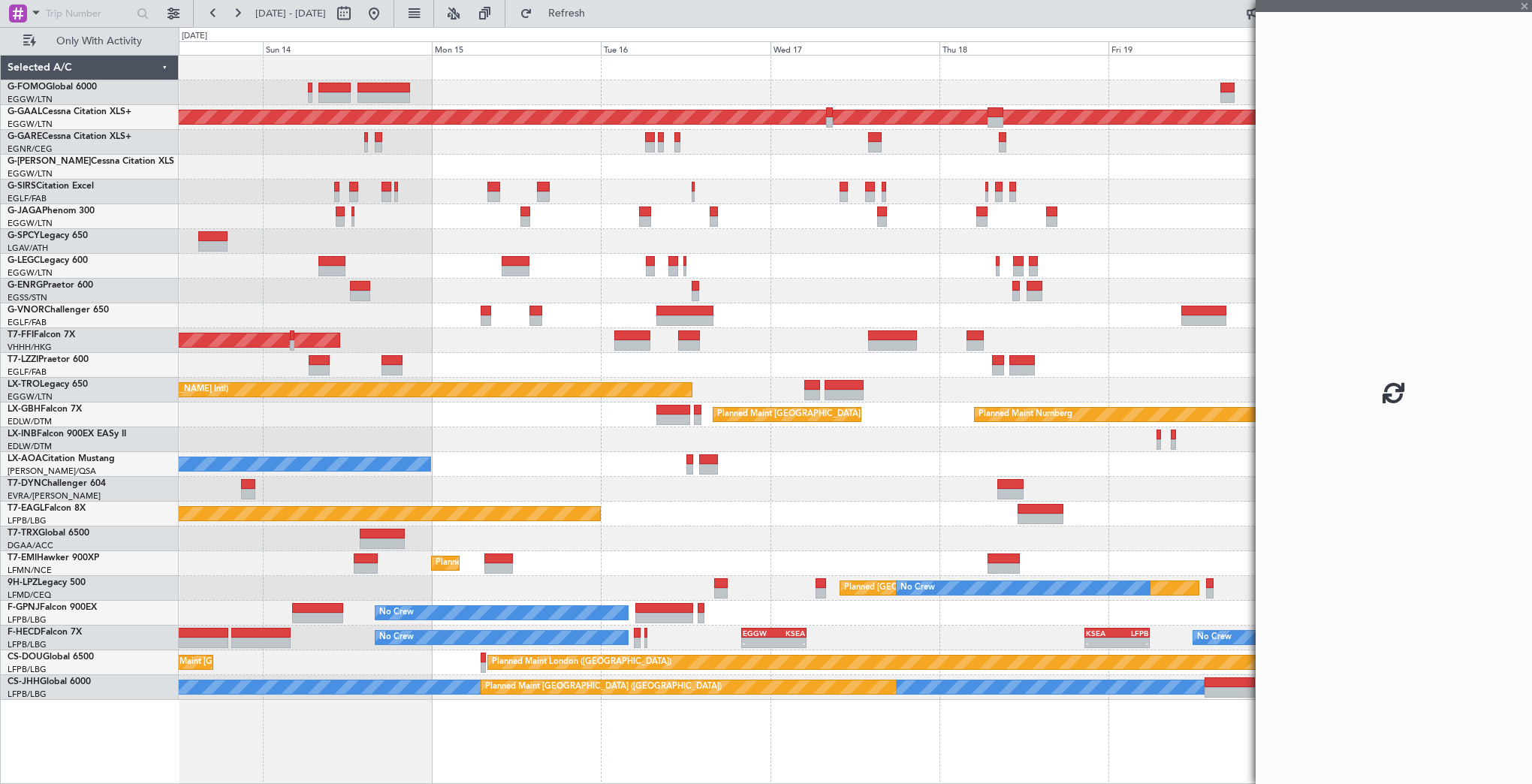
click at [802, 486] on div at bounding box center [854, 489] width 1353 height 25
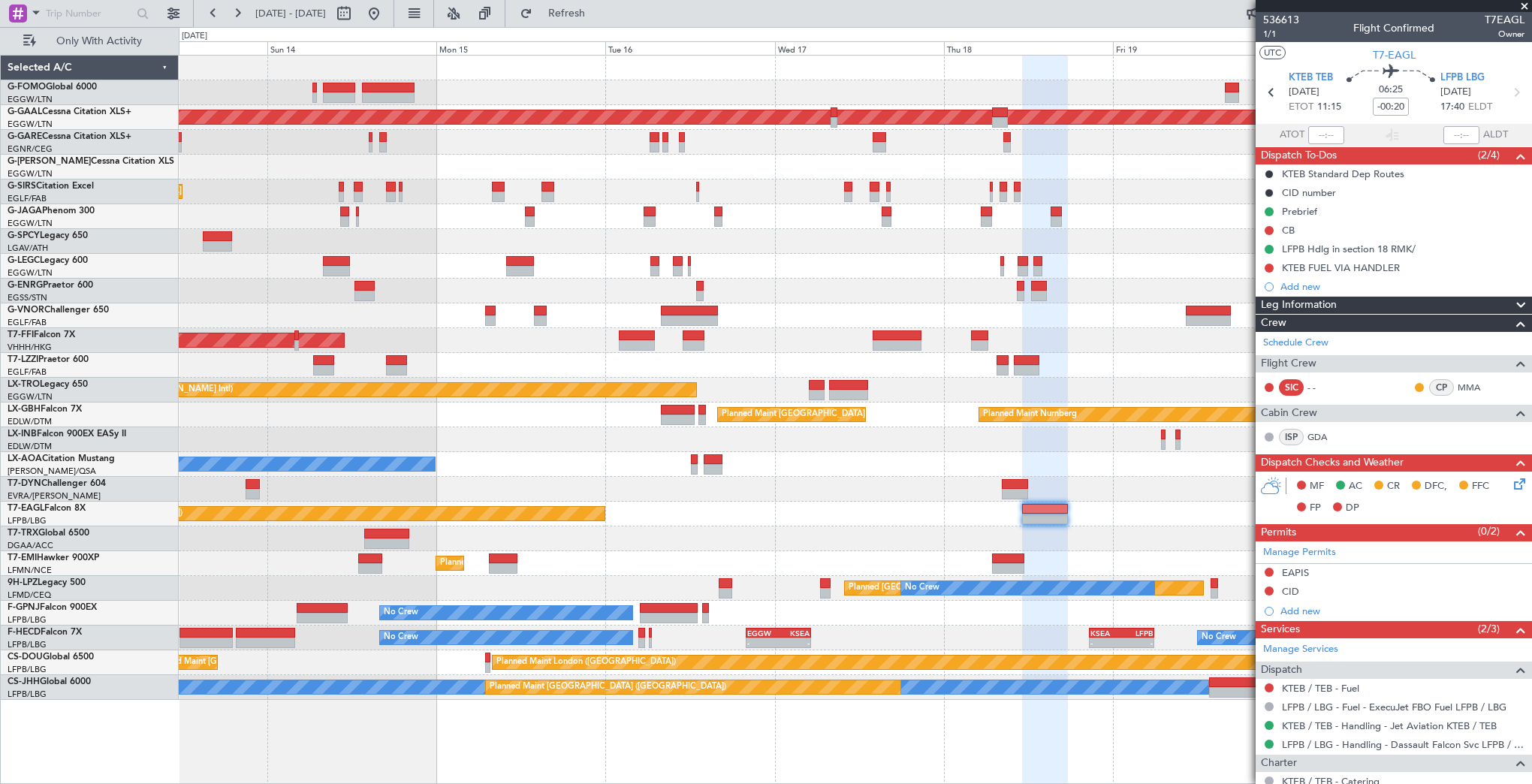
click at [820, 536] on div "Planned Maint London (Luton) Planned Maint Dusseldorf Planned Maint London (Far…" at bounding box center [854, 378] width 1353 height 644
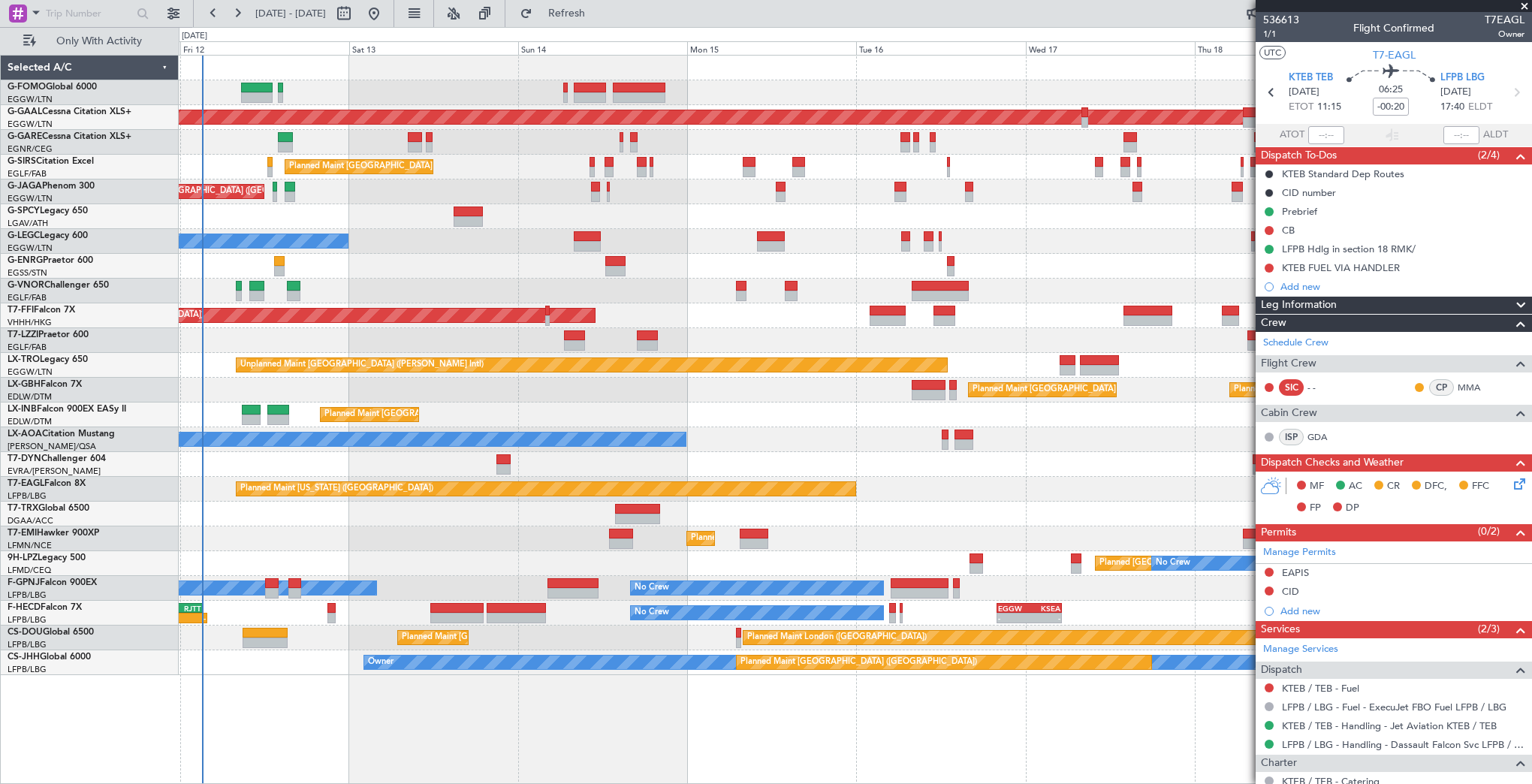
click at [838, 442] on div "Planned Maint London (Luton) Planned Maint Dusseldorf Planned Maint London (Far…" at bounding box center [854, 365] width 1353 height 619
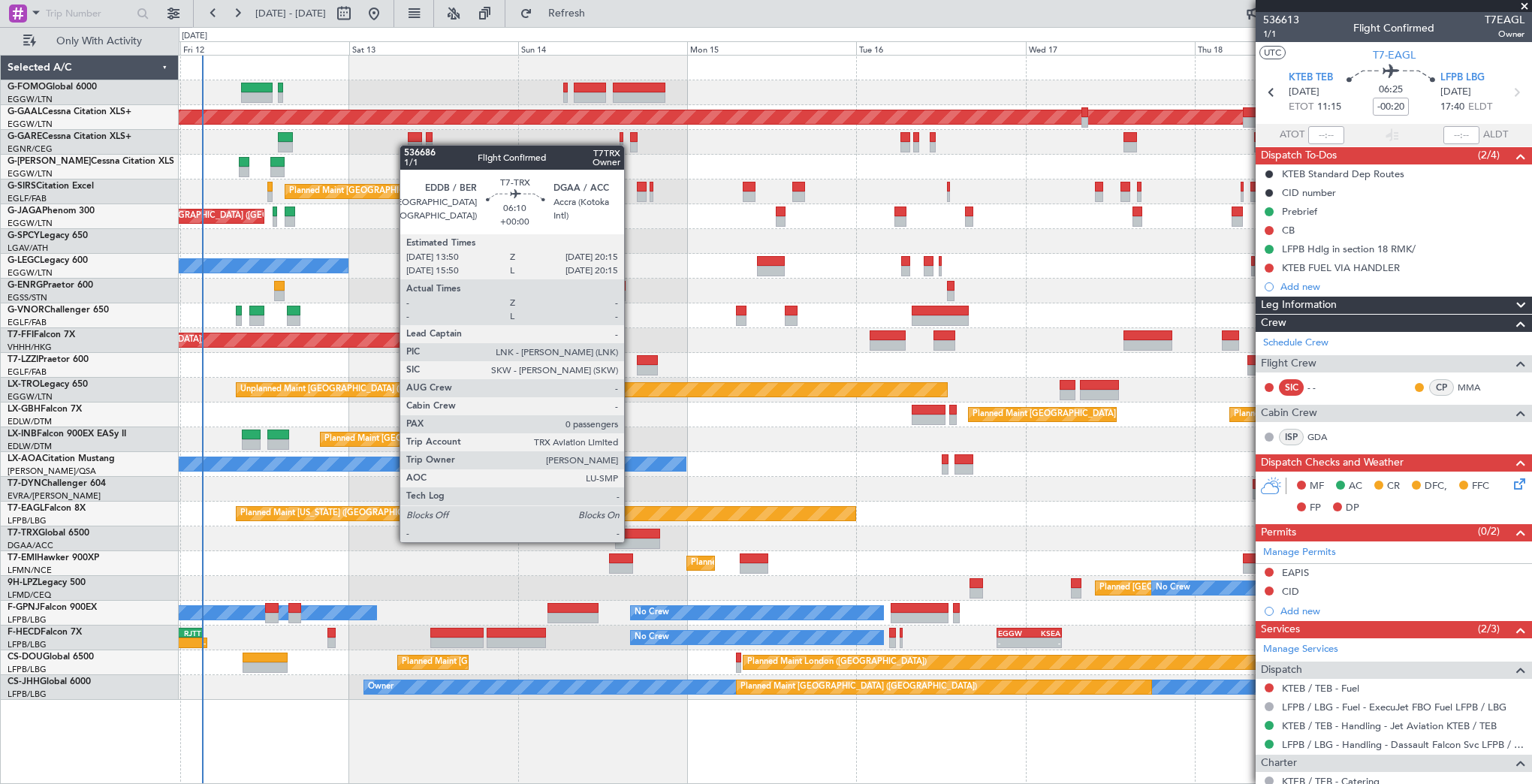
click at [631, 541] on div at bounding box center [637, 544] width 46 height 11
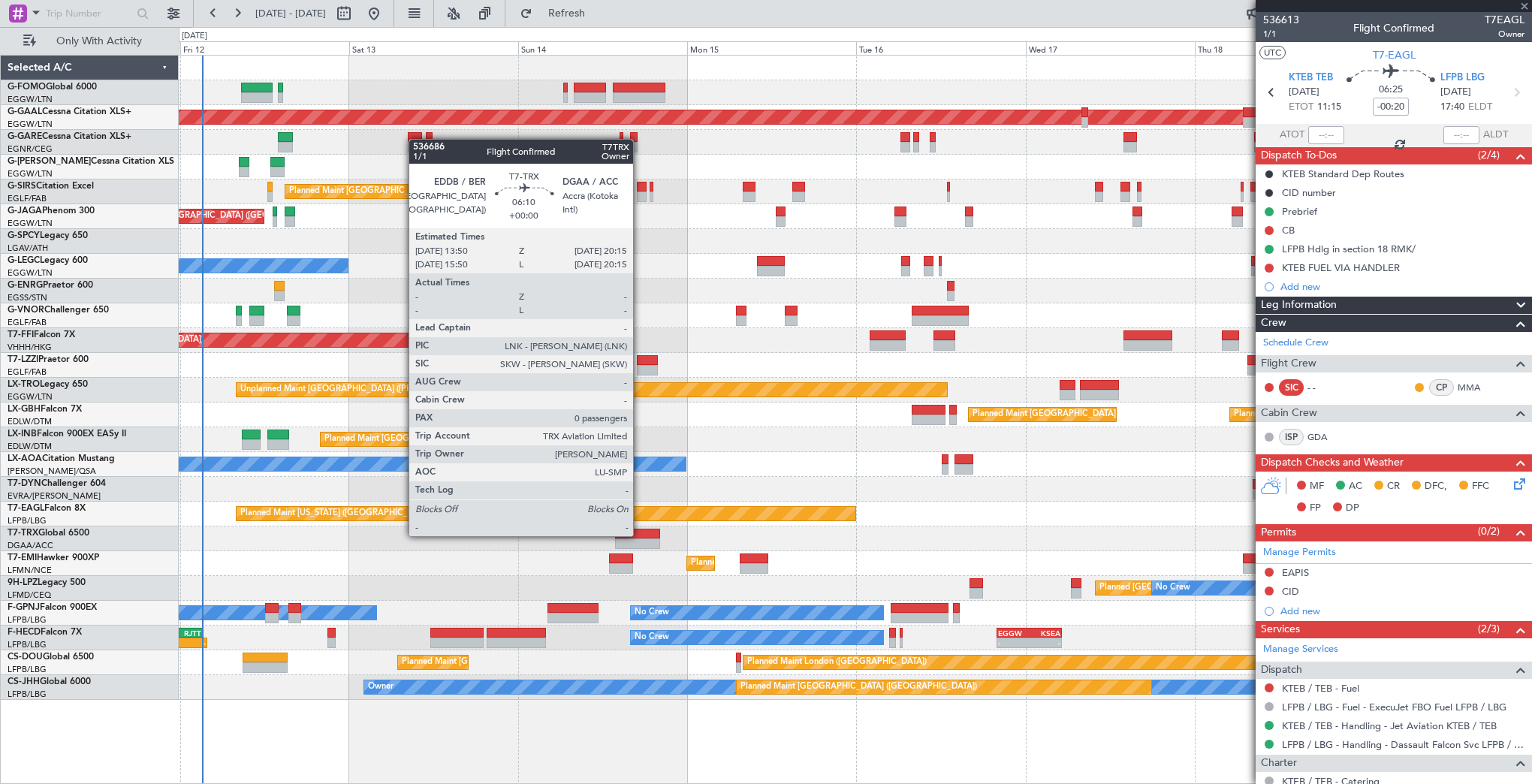
type input "0"
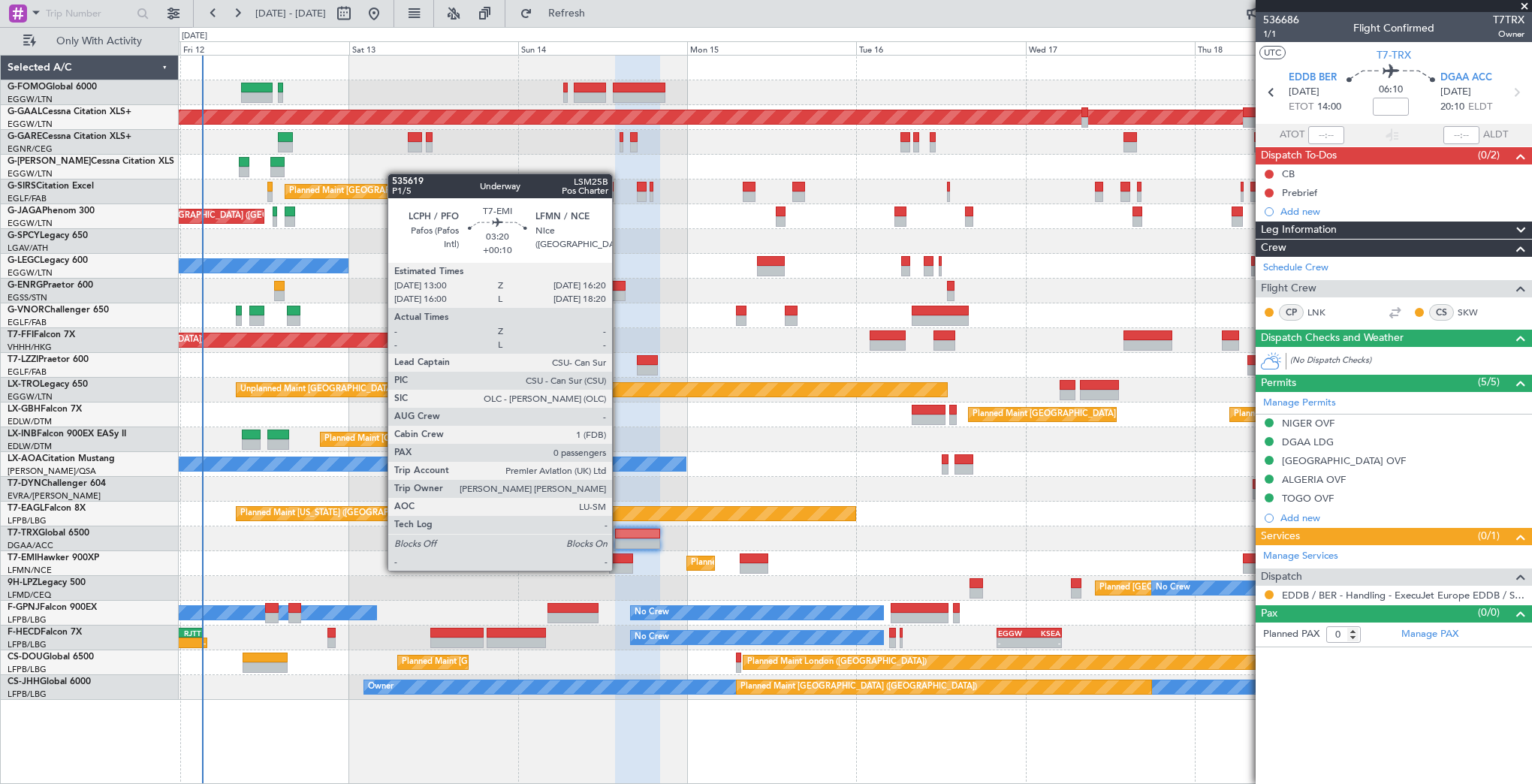
click at [619, 569] on div at bounding box center [620, 568] width 24 height 11
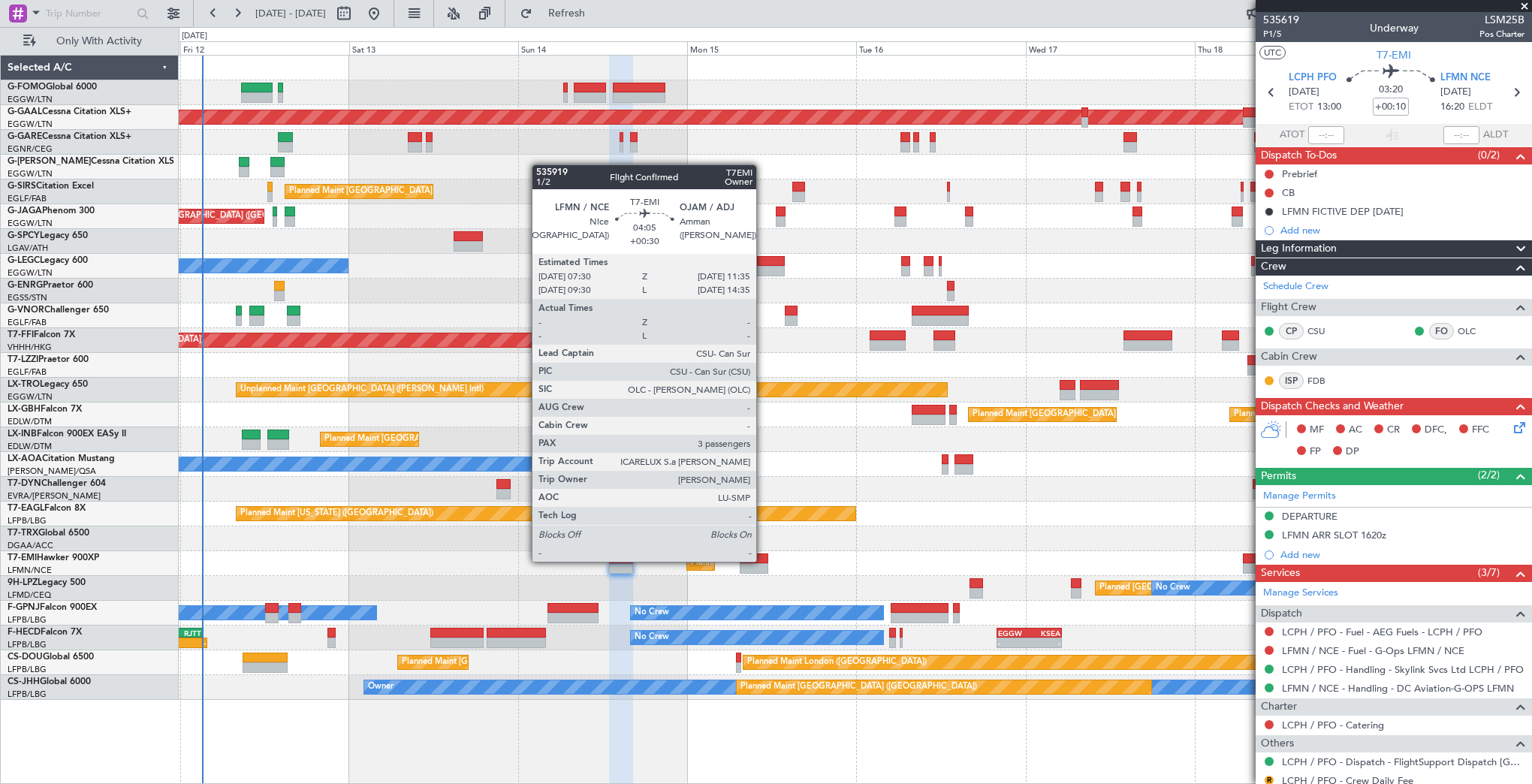
click at [763, 560] on div at bounding box center [754, 558] width 29 height 11
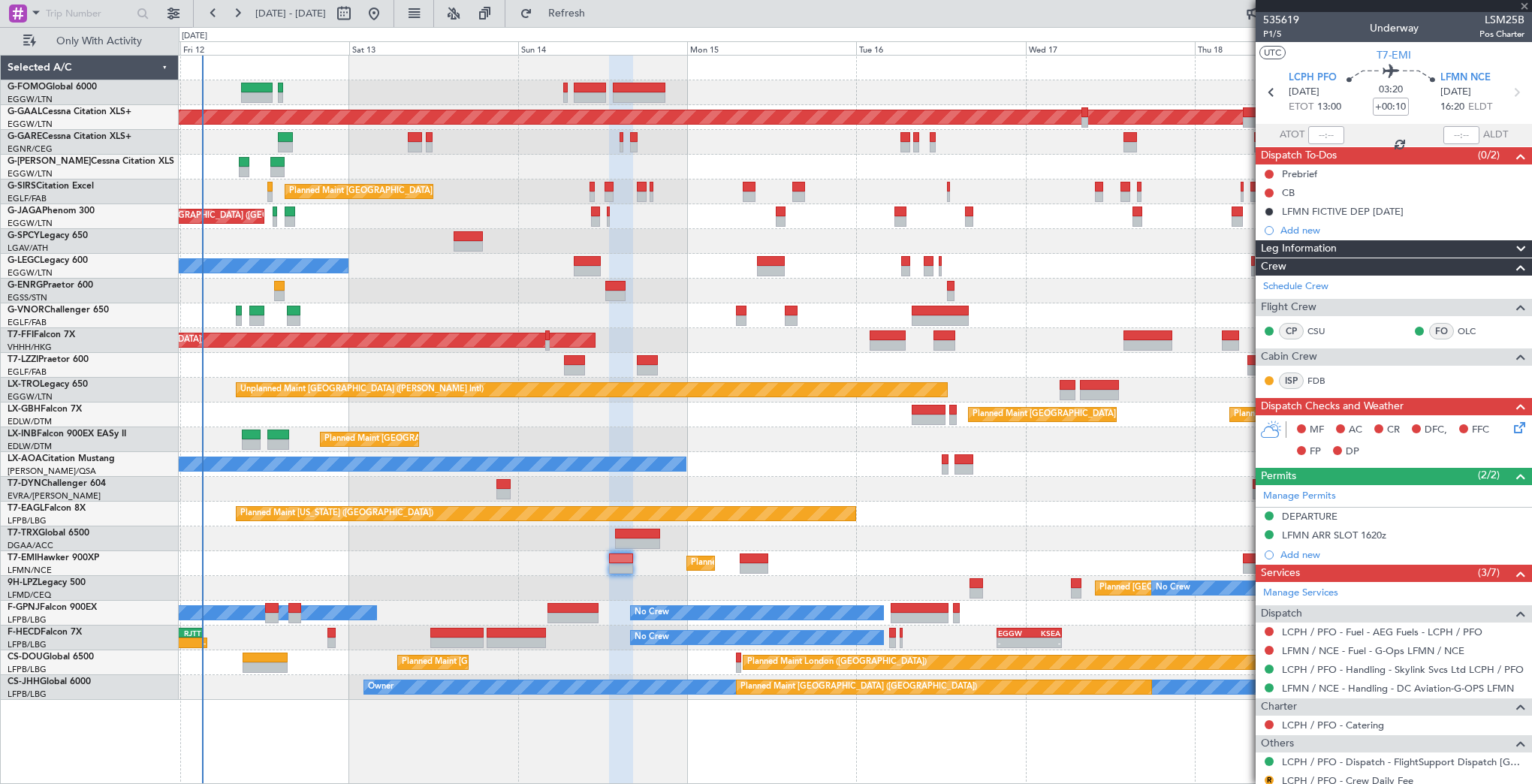
type input "+00:30"
type input "3"
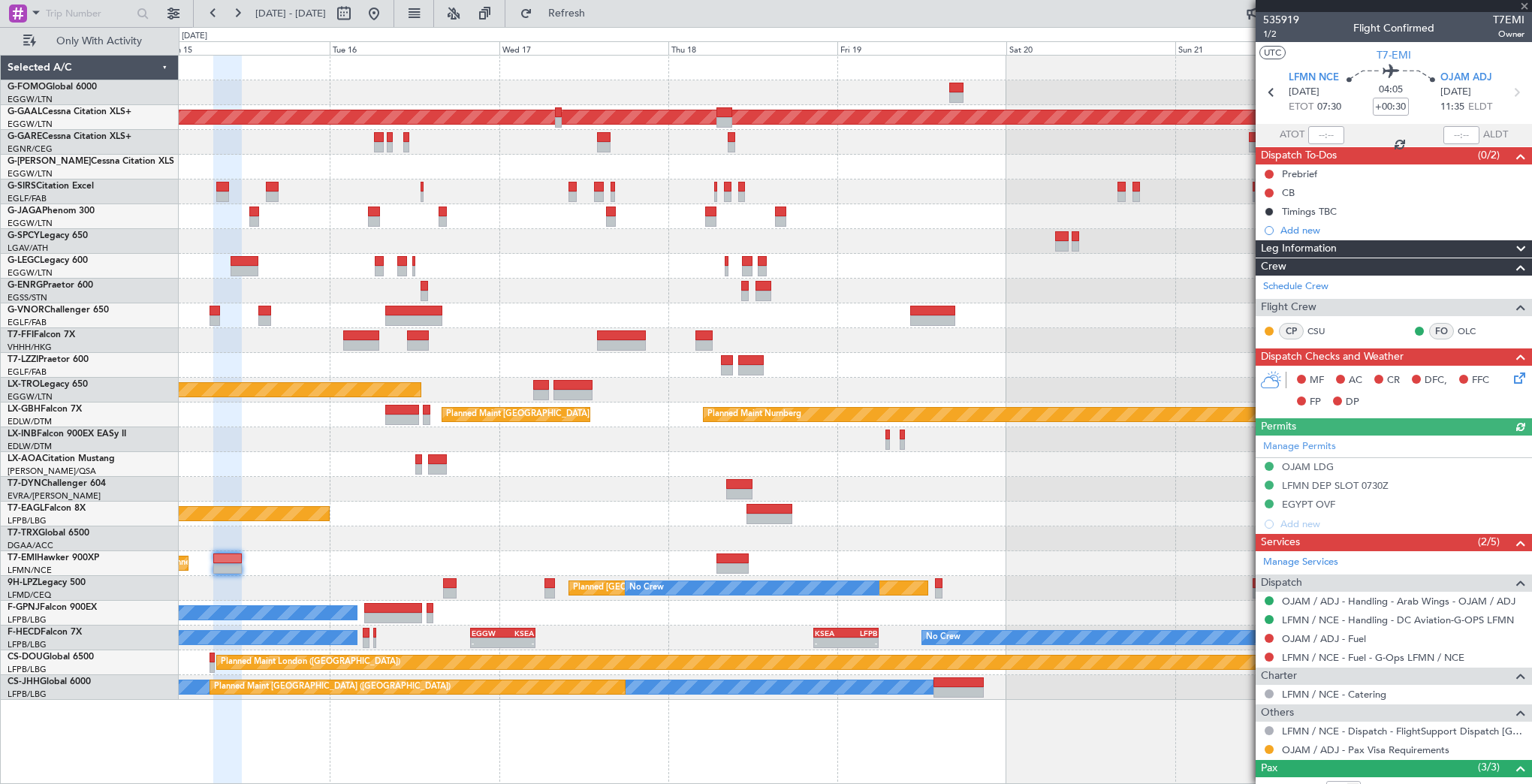
click at [488, 578] on div "Planned Maint Dusseldorf Planned Maint London (Farnborough) A/C Unavailable Lon…" at bounding box center [854, 378] width 1353 height 644
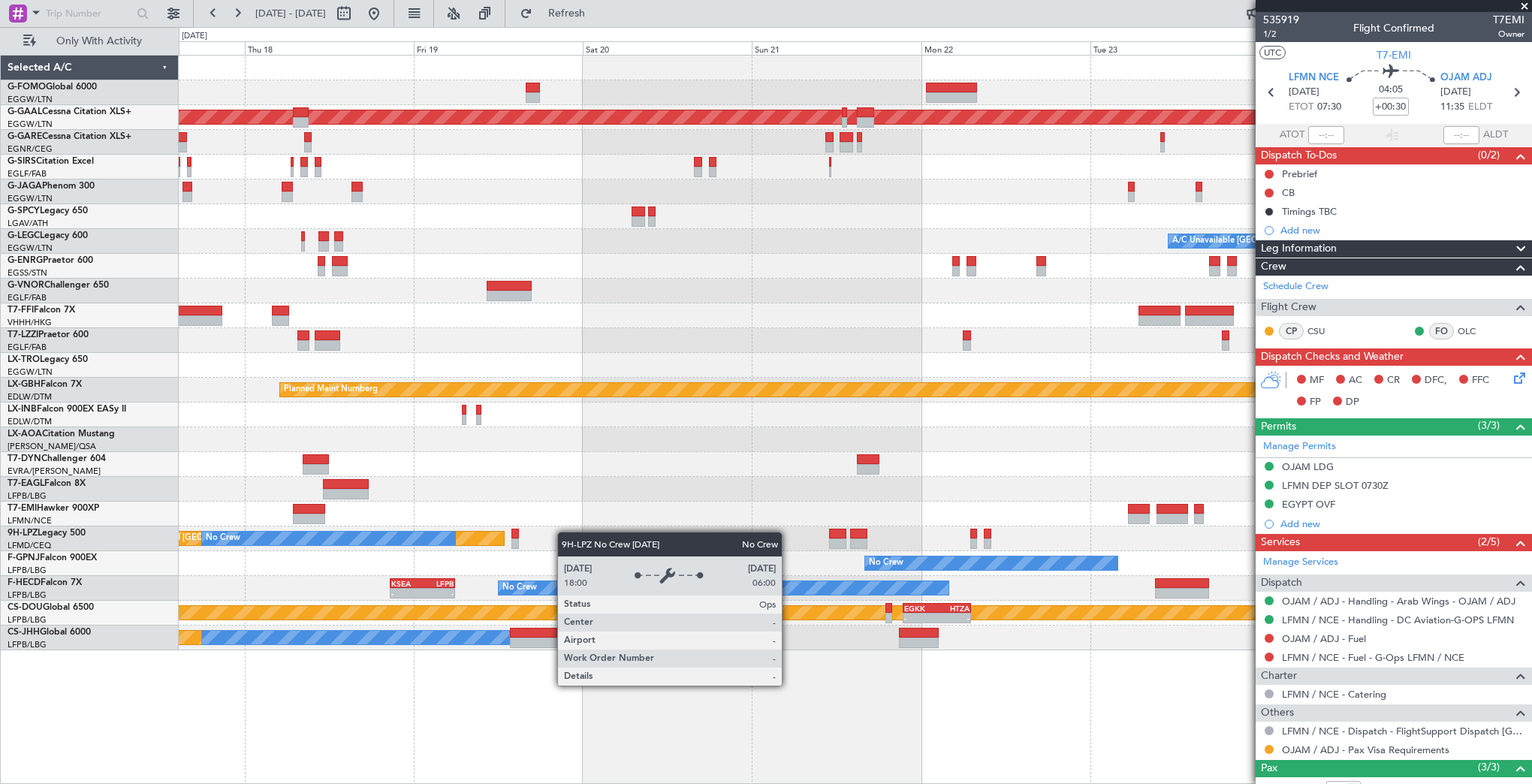
click at [447, 541] on div "Planned Maint Dusseldorf A/C Unavailable London (Luton) Unplanned Maint Athens …" at bounding box center [854, 353] width 1353 height 595
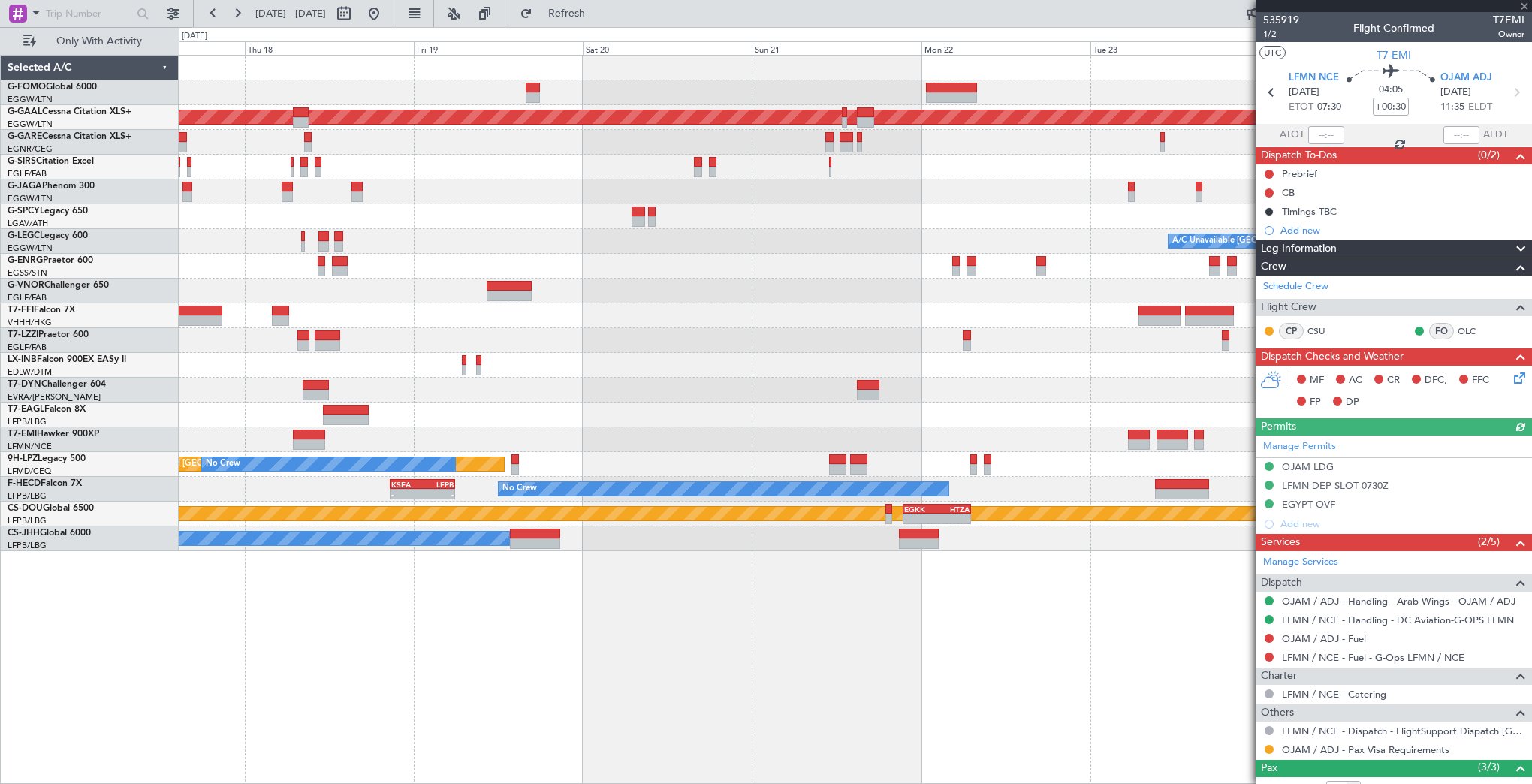
click at [1341, 423] on fb-app "17 Sep 2025 - 25 Sep 2025 Refresh Quick Links Only With Activity Planned Maint …" at bounding box center [766, 398] width 1532 height 772
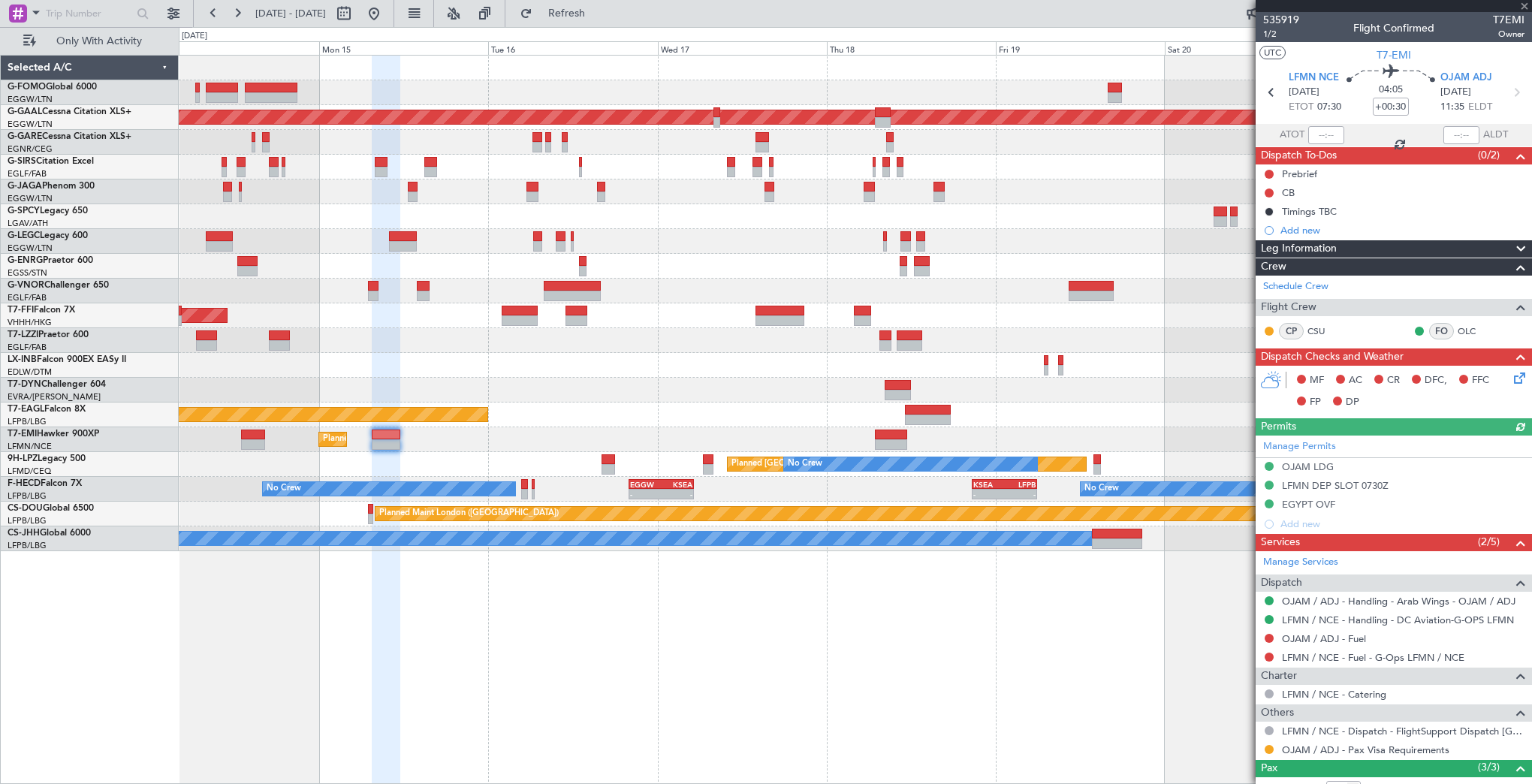
click at [1188, 392] on div at bounding box center [854, 390] width 1353 height 25
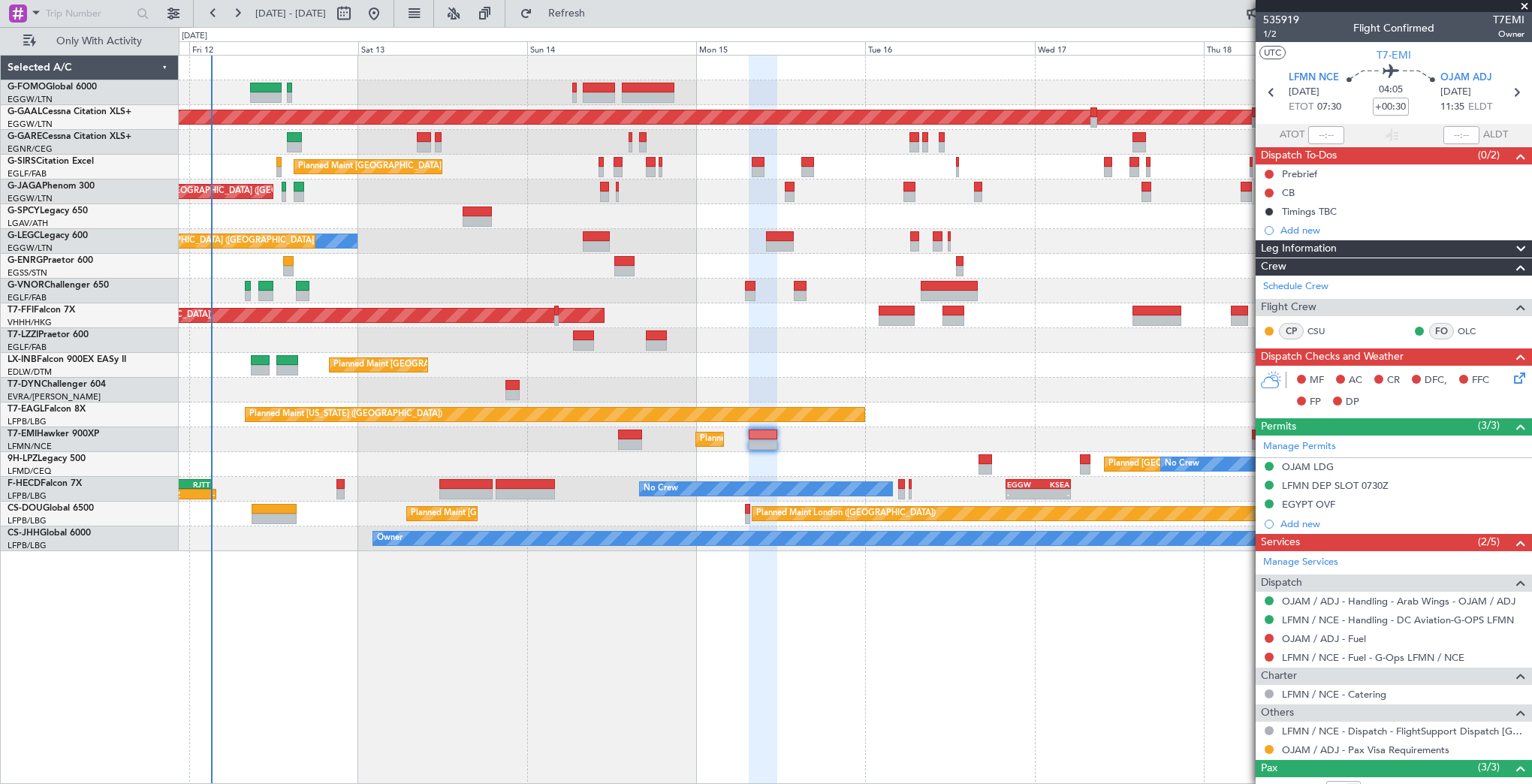
click at [1108, 392] on div at bounding box center [854, 390] width 1353 height 25
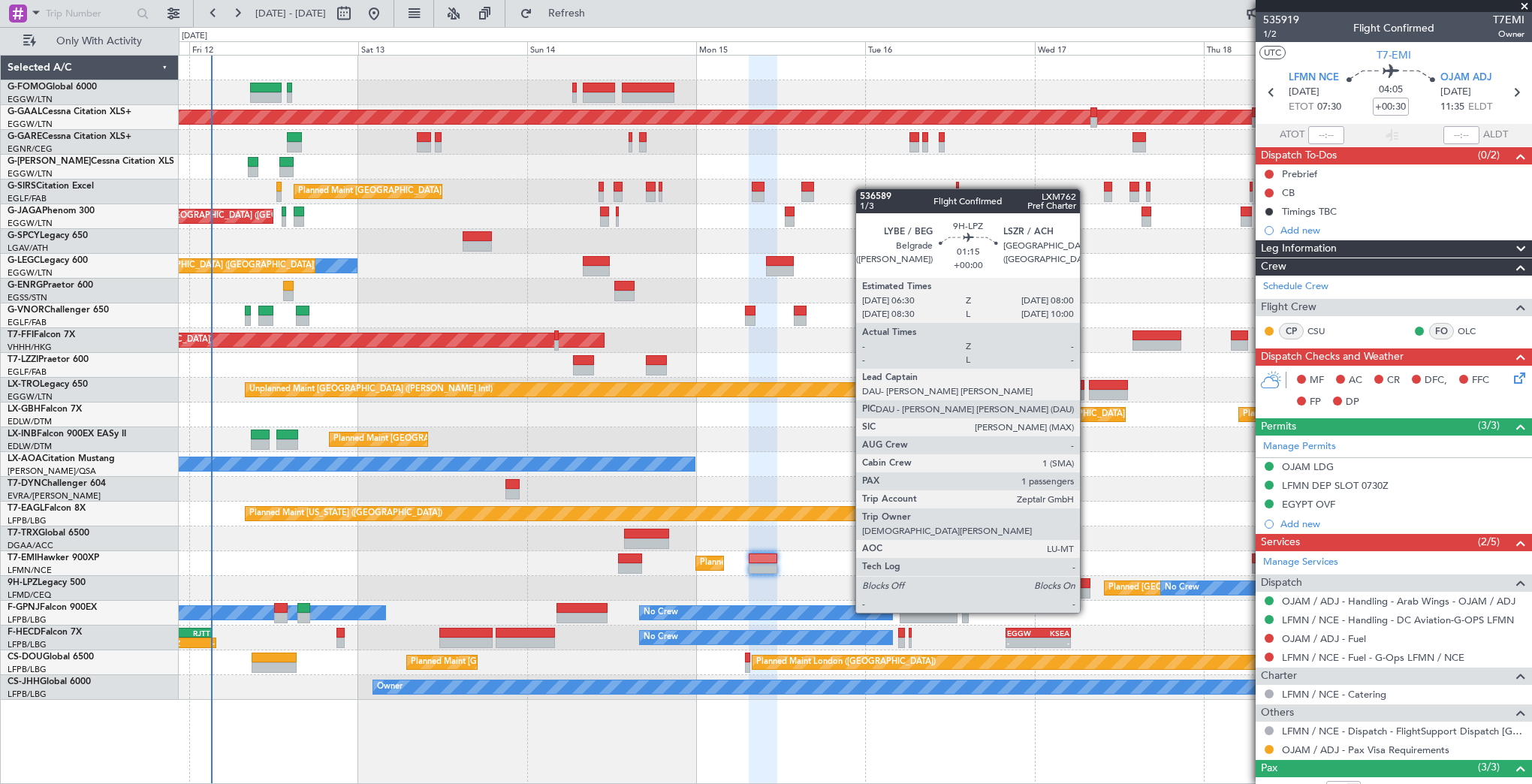
click at [1087, 584] on div at bounding box center [1085, 583] width 12 height 11
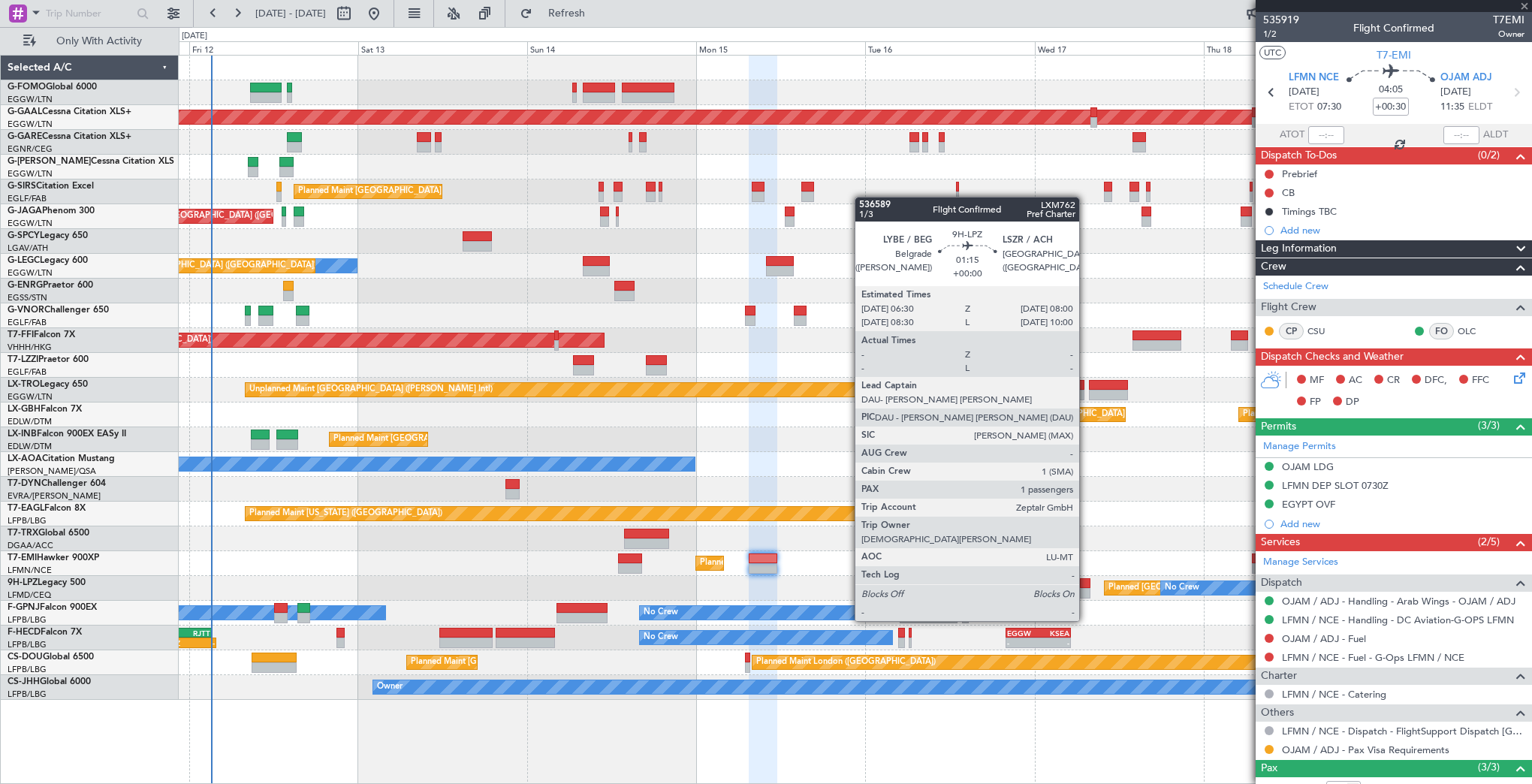
type input "1"
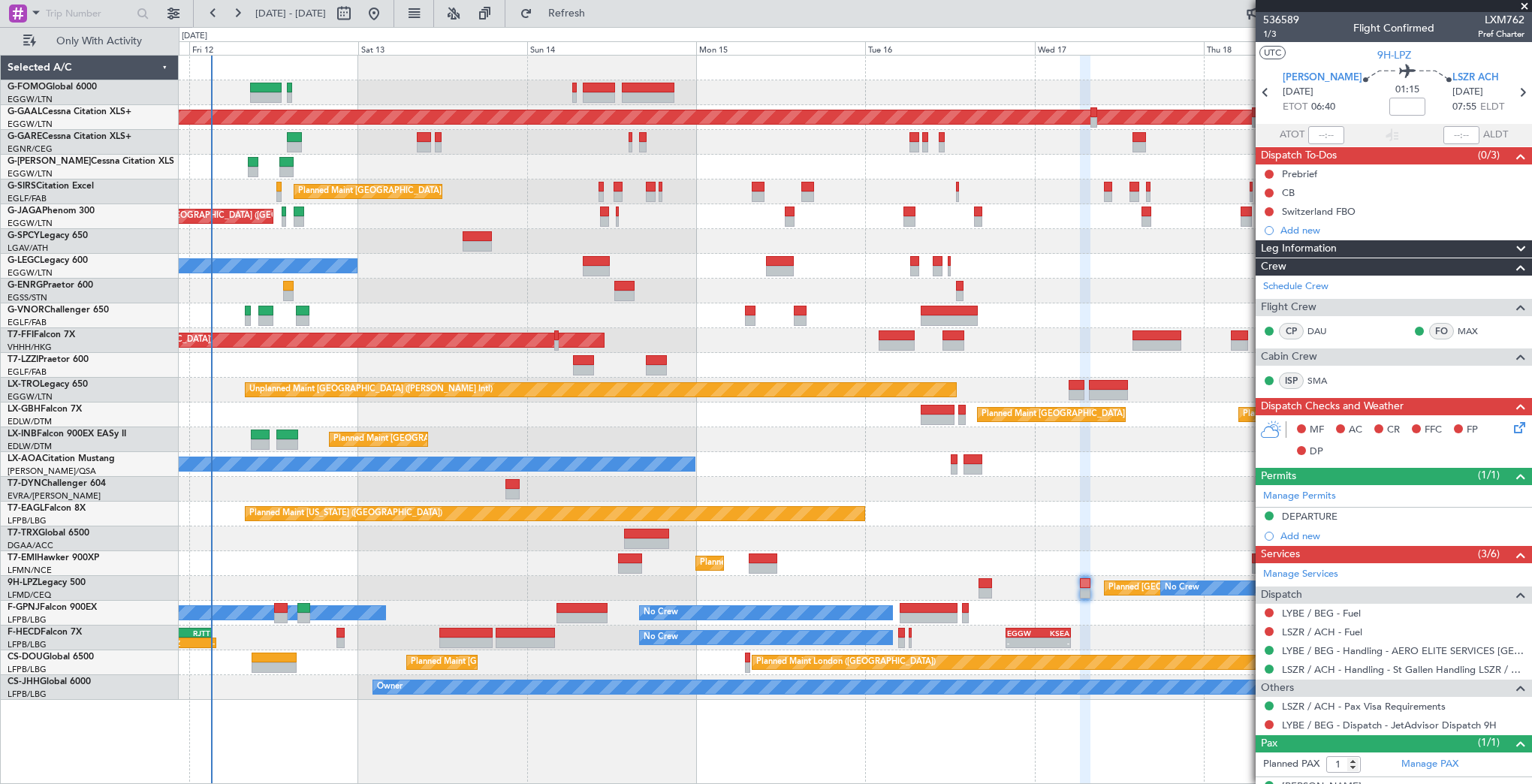
click at [949, 433] on div "Planned Maint London (Luton) Planned Maint Dusseldorf Planned Maint London (Lut…" at bounding box center [854, 378] width 1353 height 644
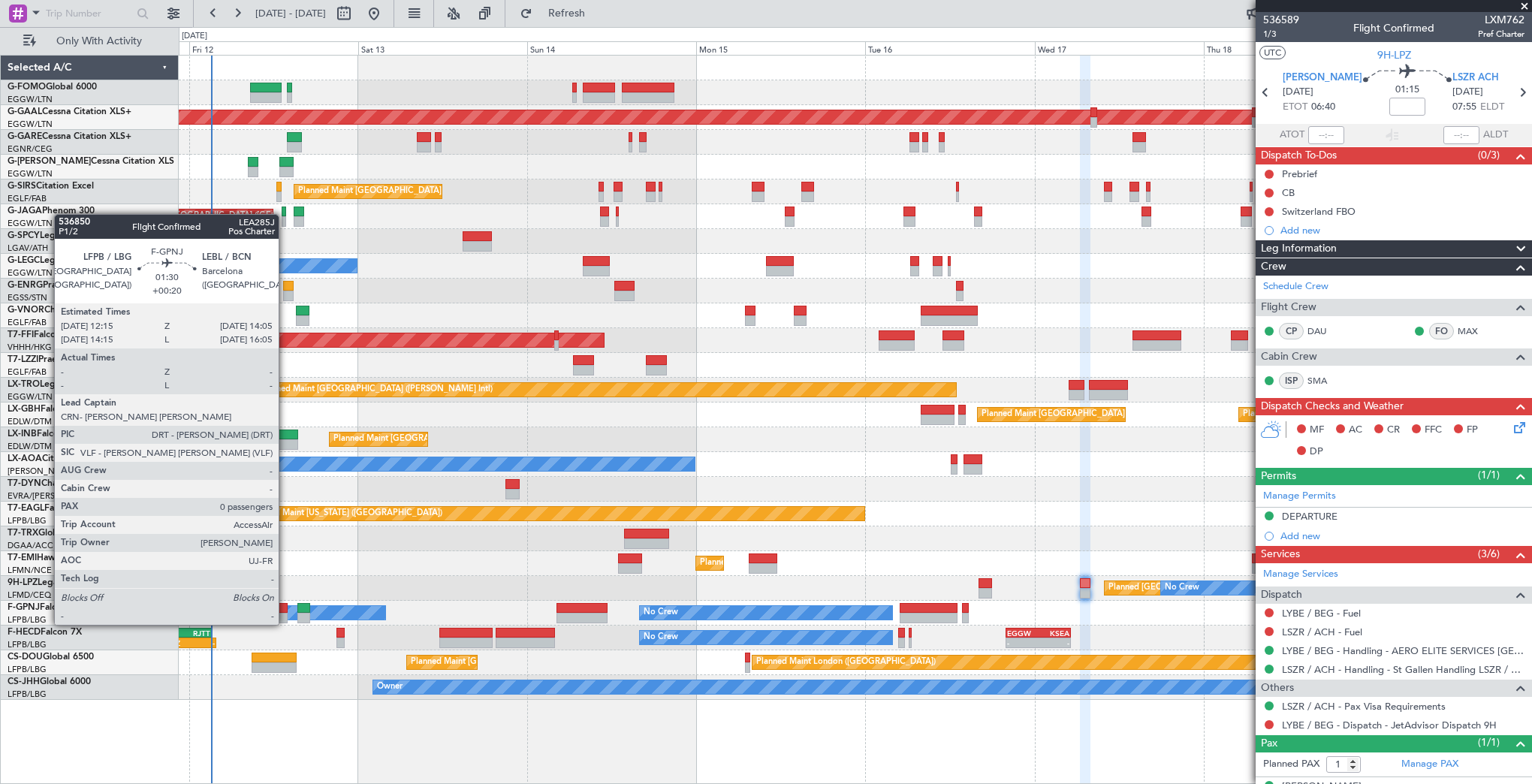
click at [285, 609] on div at bounding box center [280, 609] width 13 height 11
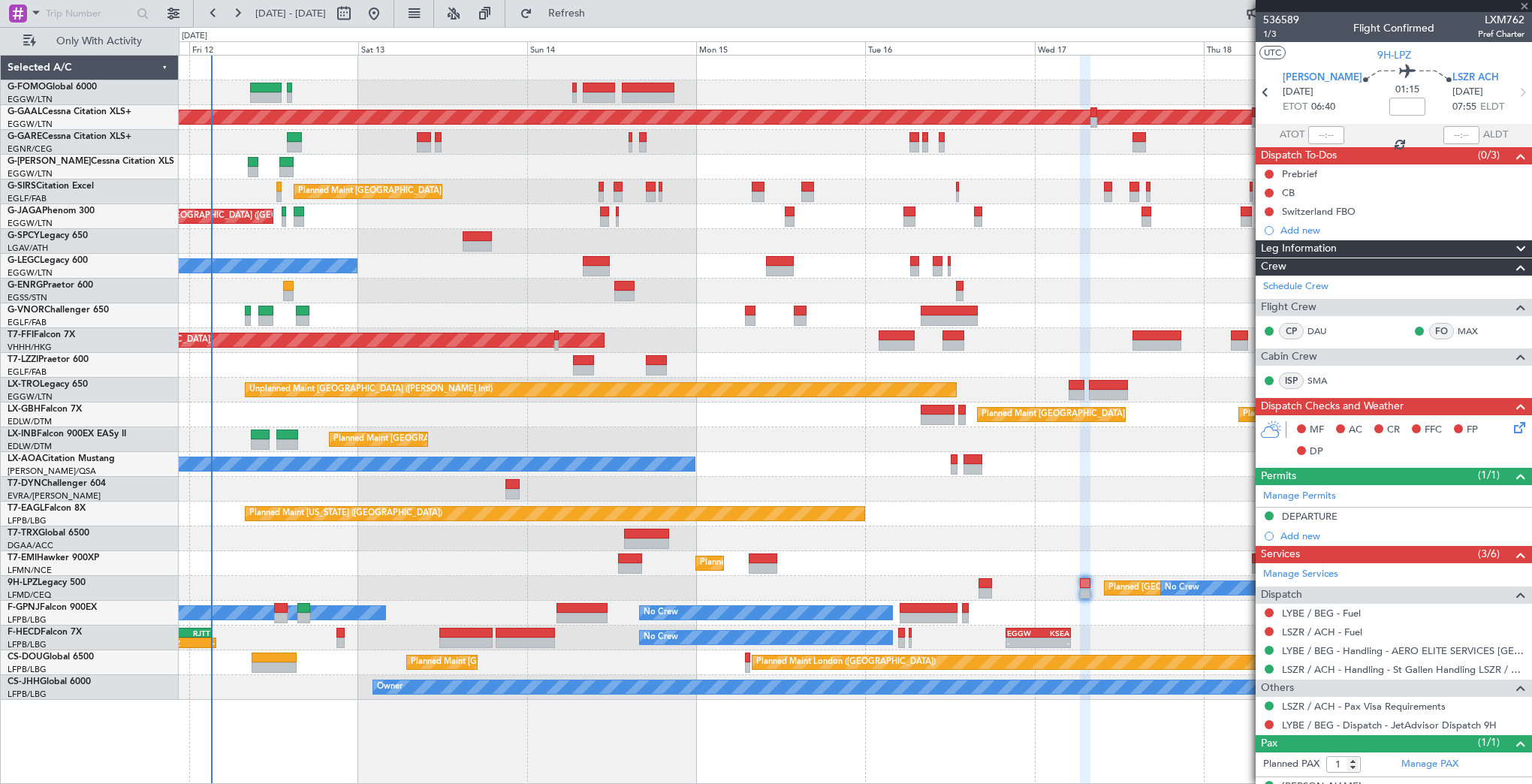
type input "+00:20"
type input "0"
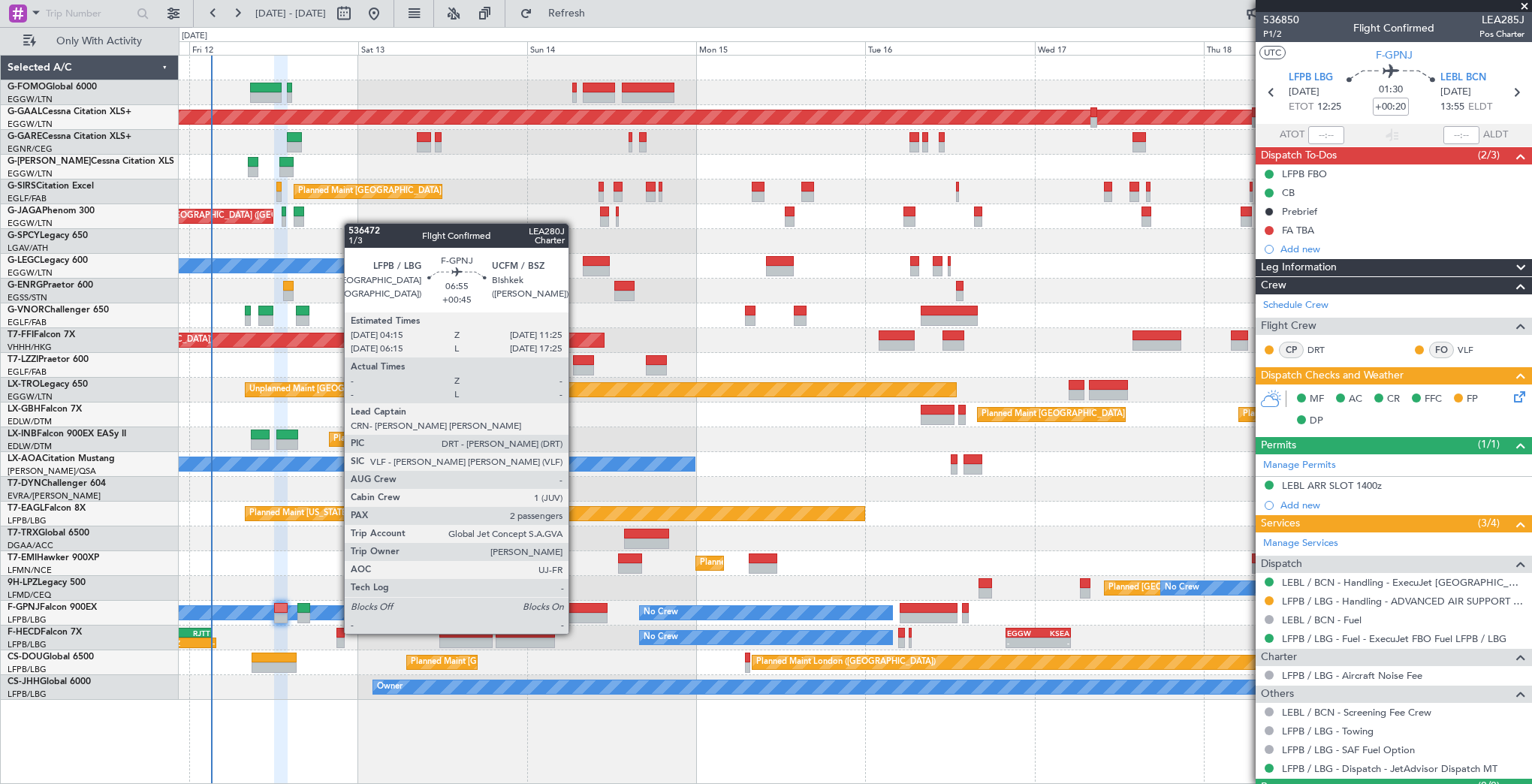
click at [576, 619] on div at bounding box center [582, 618] width 51 height 11
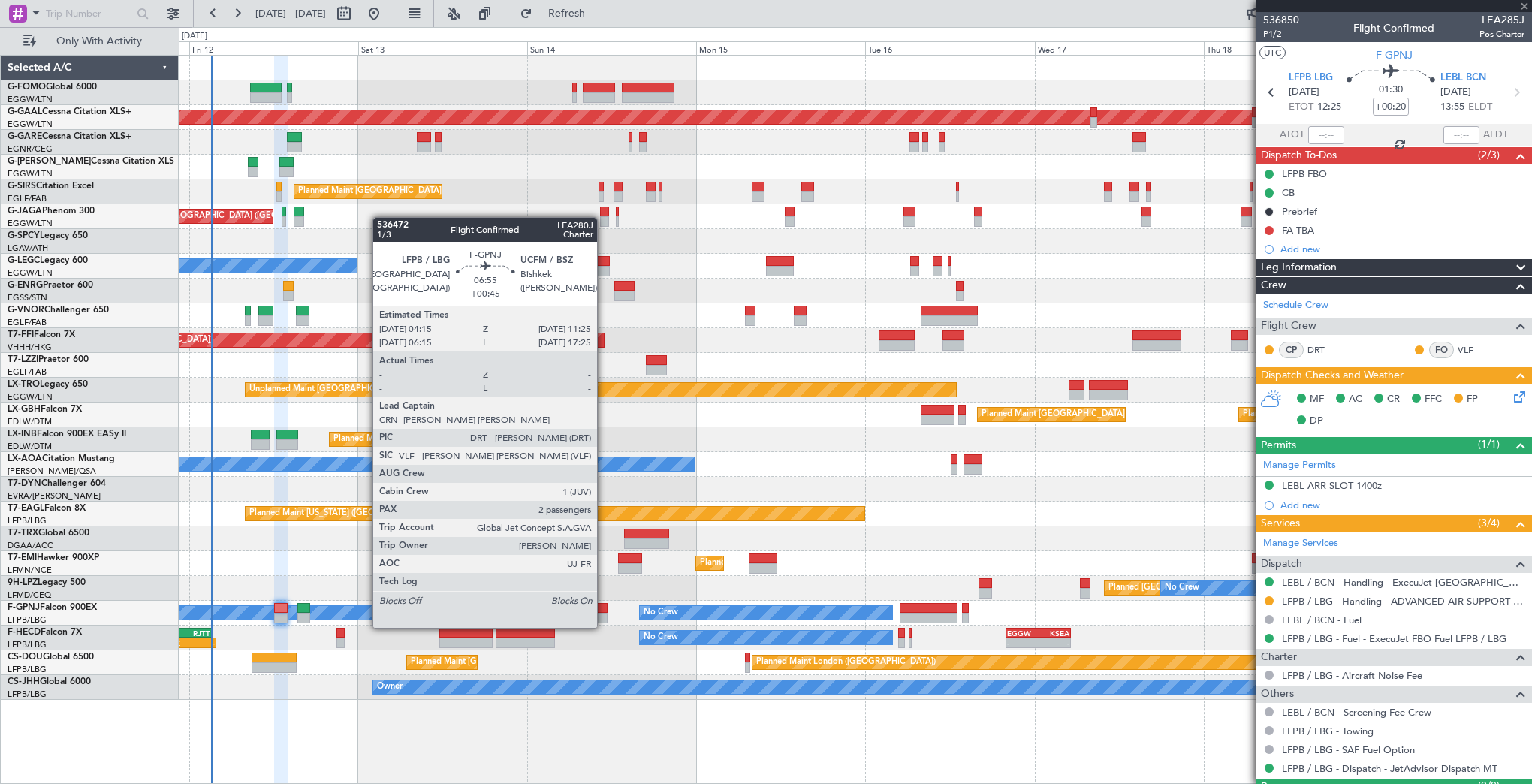
type input "+00:45"
type input "2"
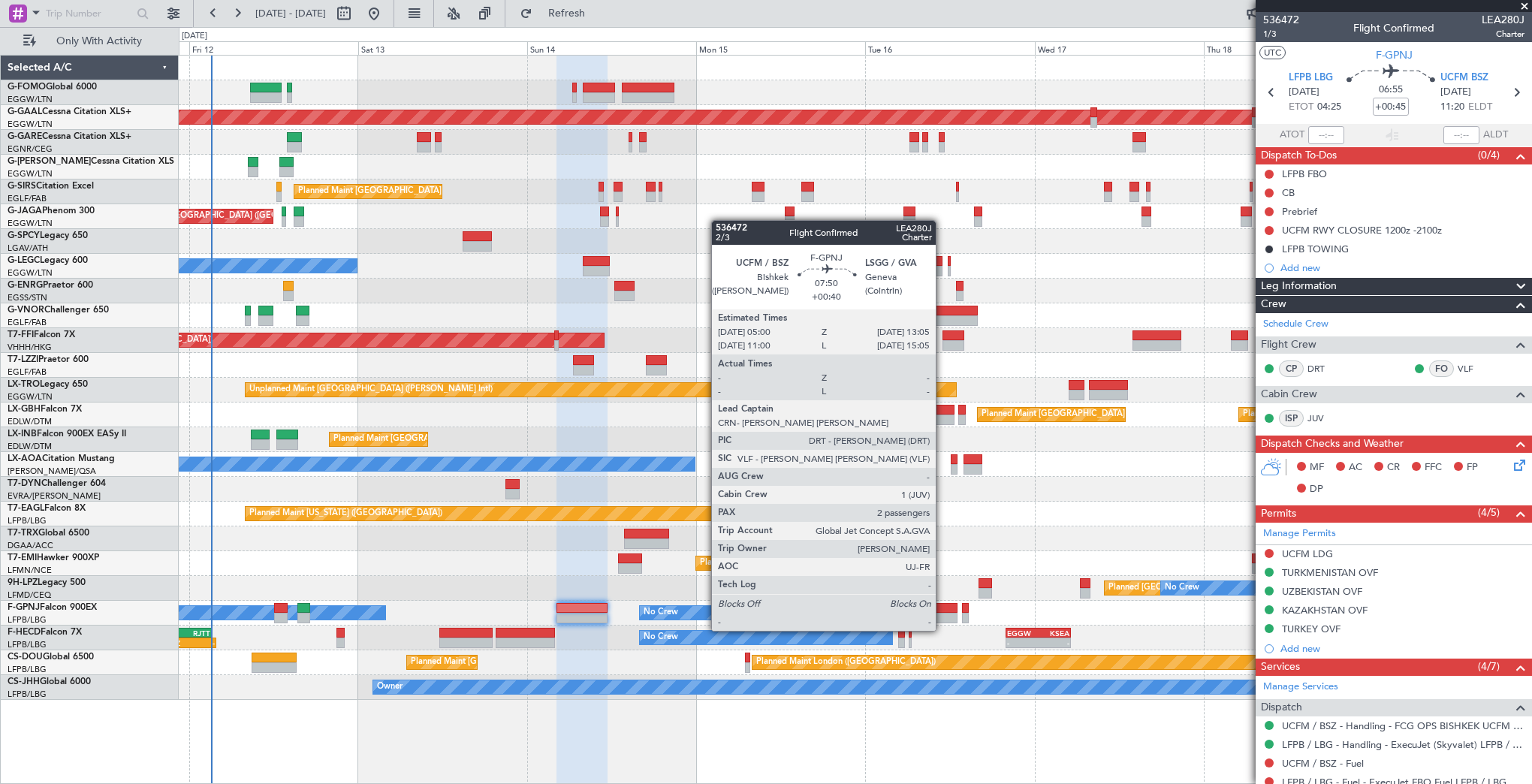
click at [943, 616] on div at bounding box center [929, 618] width 57 height 11
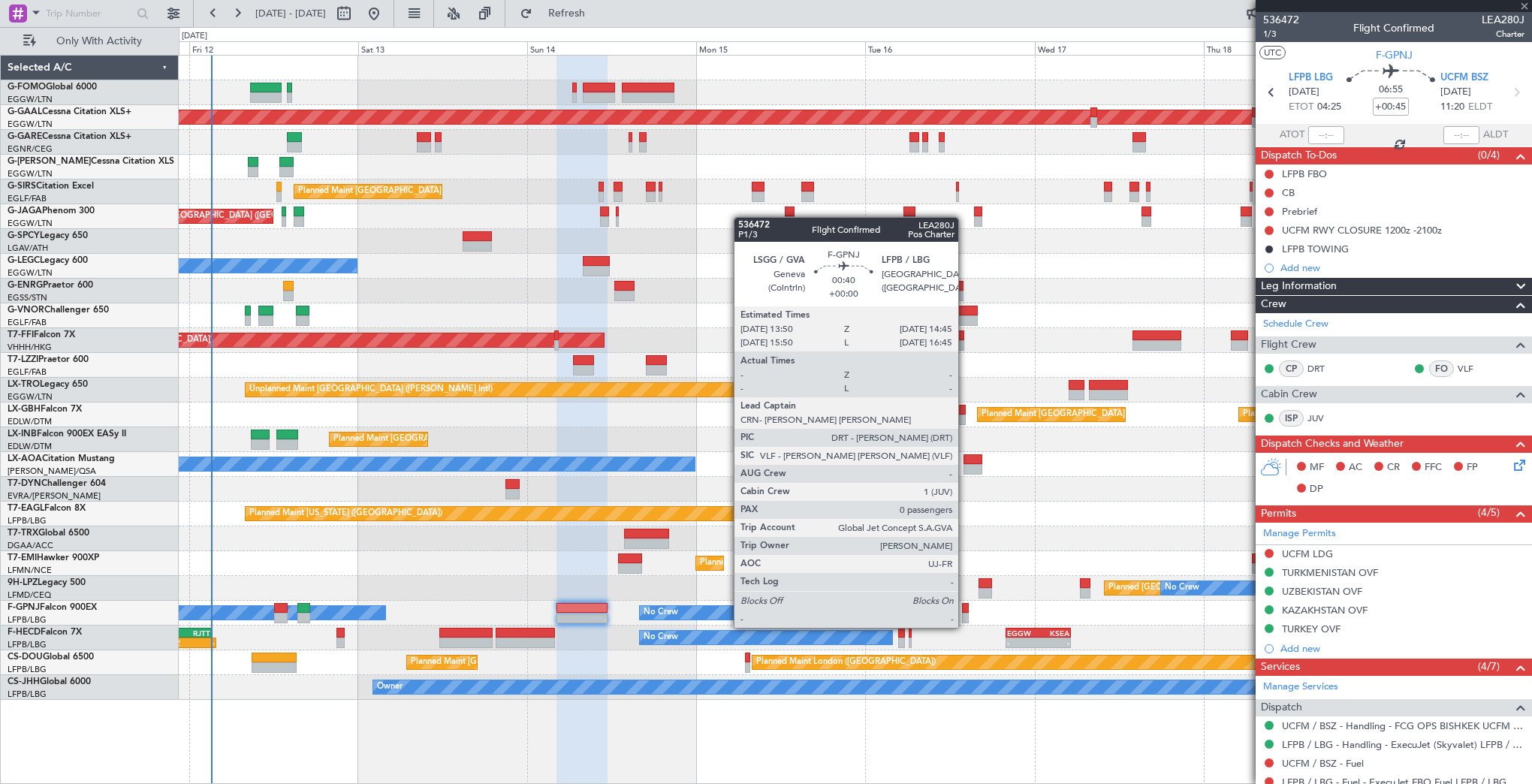
type input "+00:40"
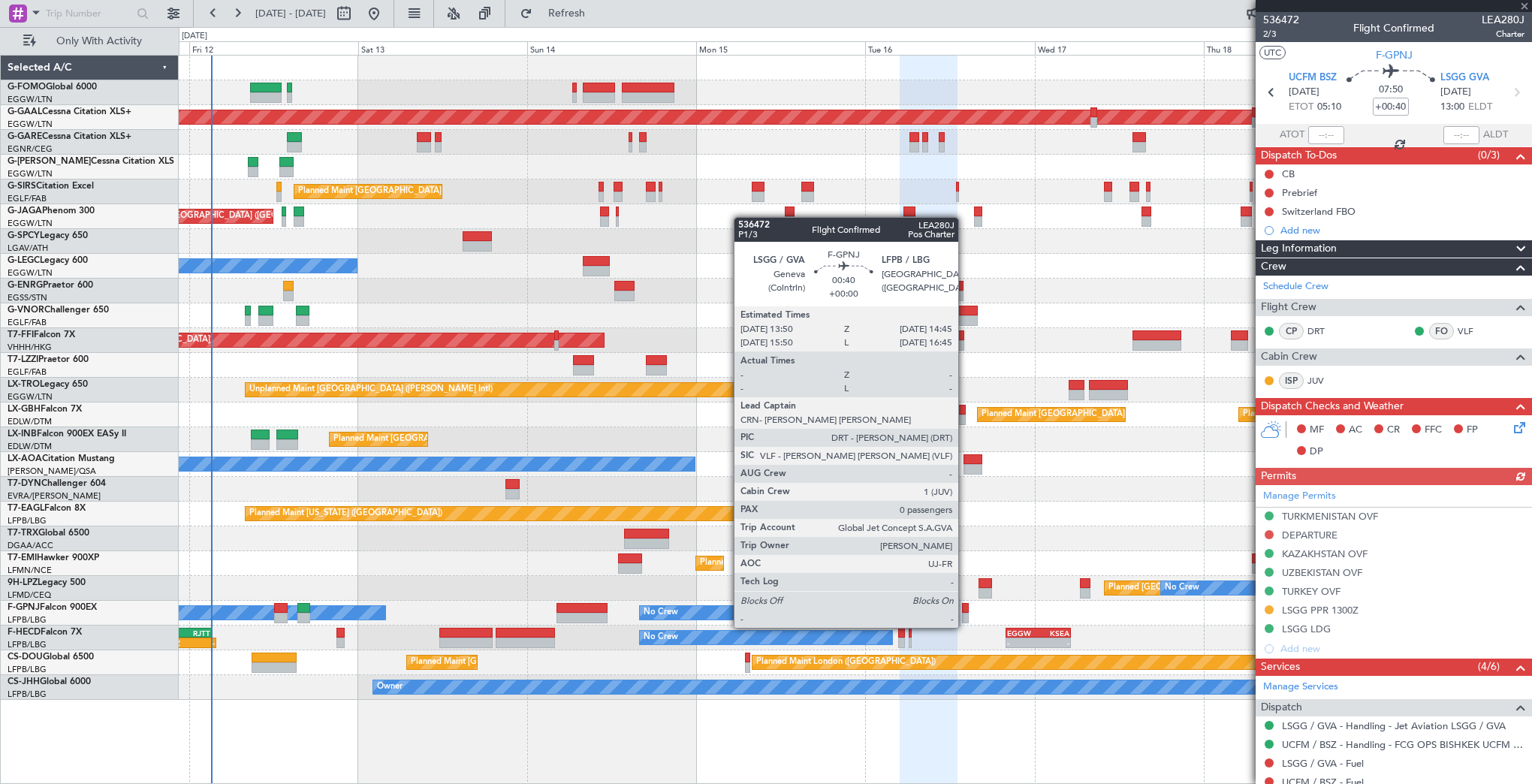
click at [965, 613] on div at bounding box center [965, 618] width 7 height 11
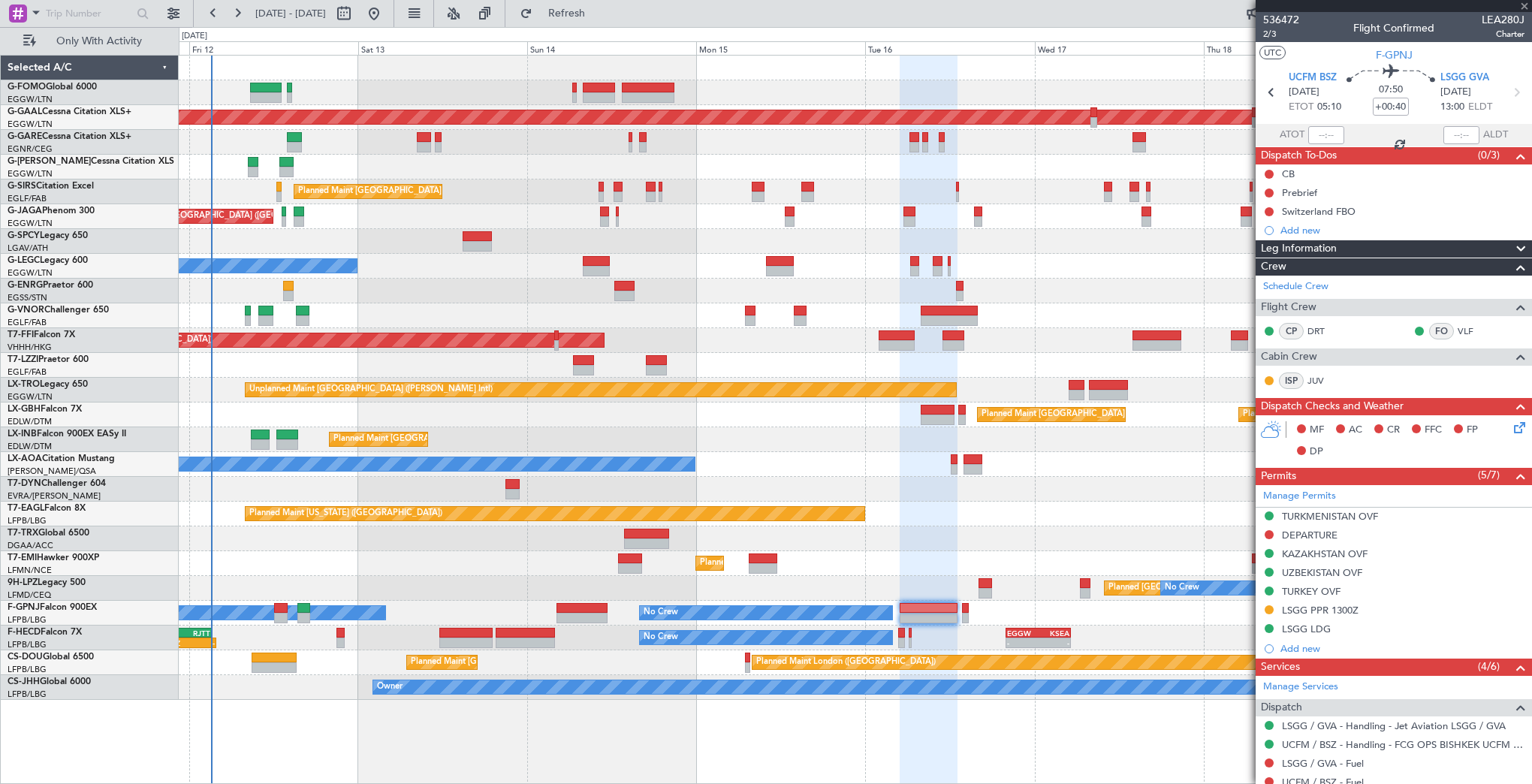
type input "0"
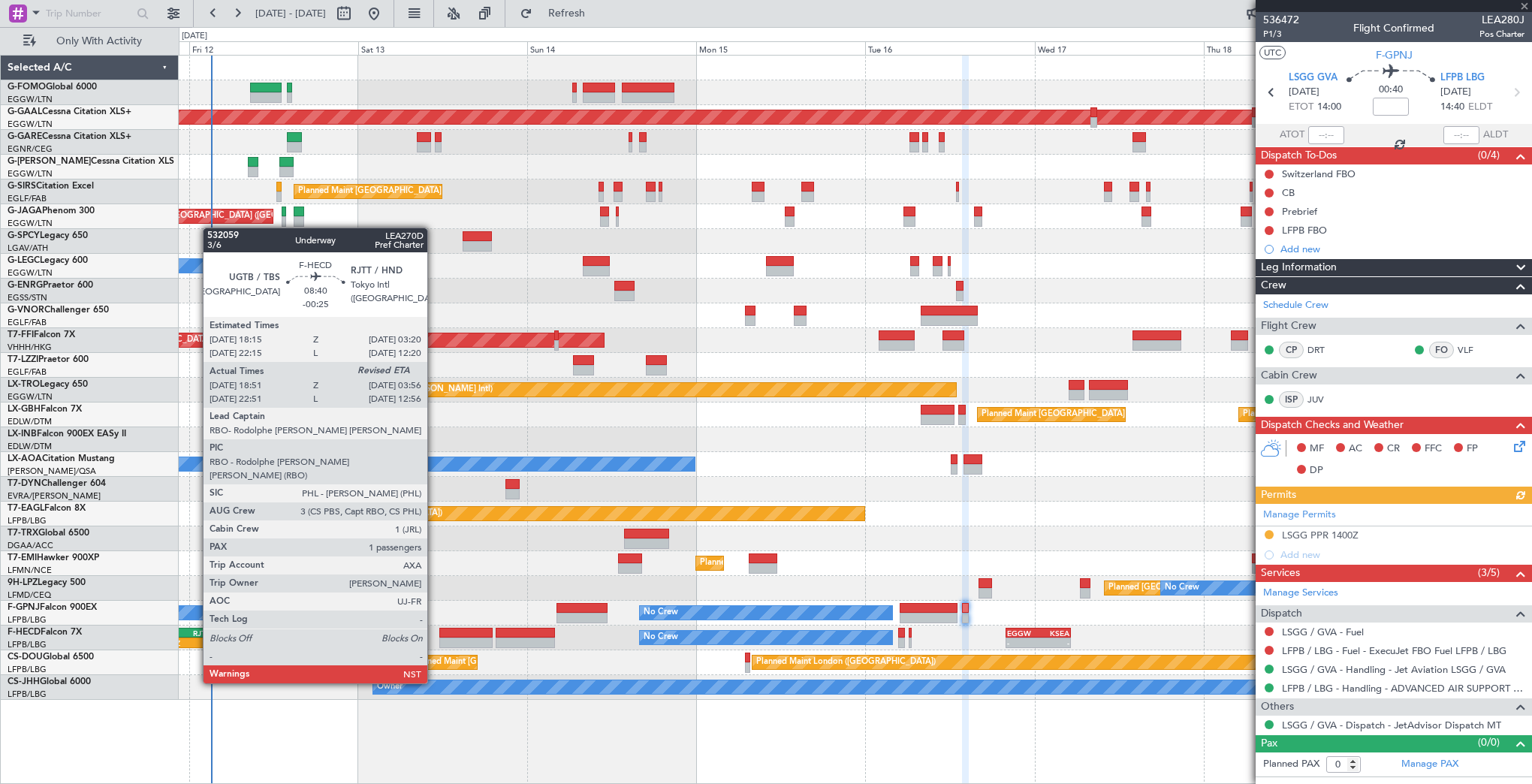
click at [195, 641] on div "-" at bounding box center [199, 643] width 31 height 9
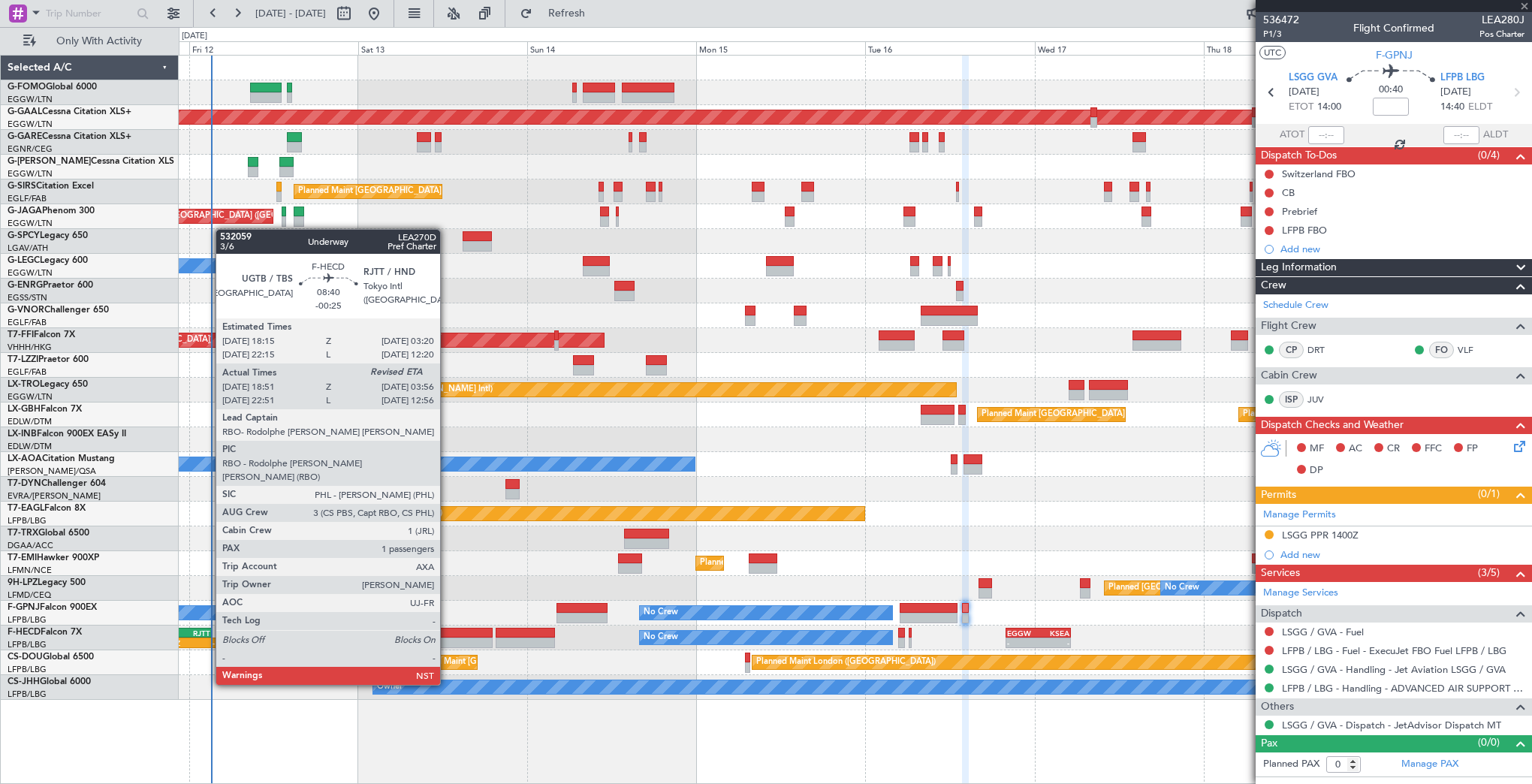
type input "-00:25"
type input "19:01"
type input "1"
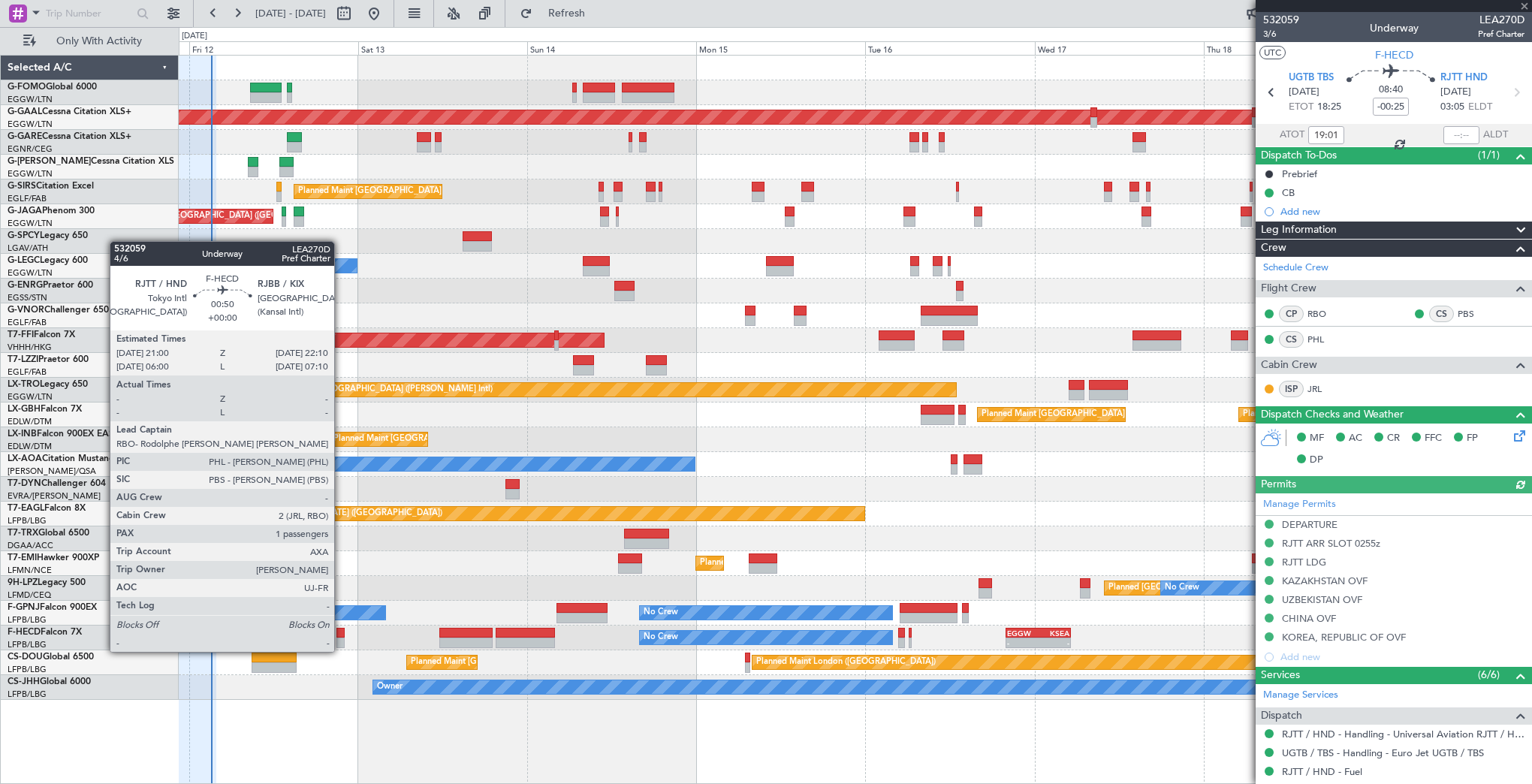
click at [341, 637] on div at bounding box center [340, 643] width 8 height 11
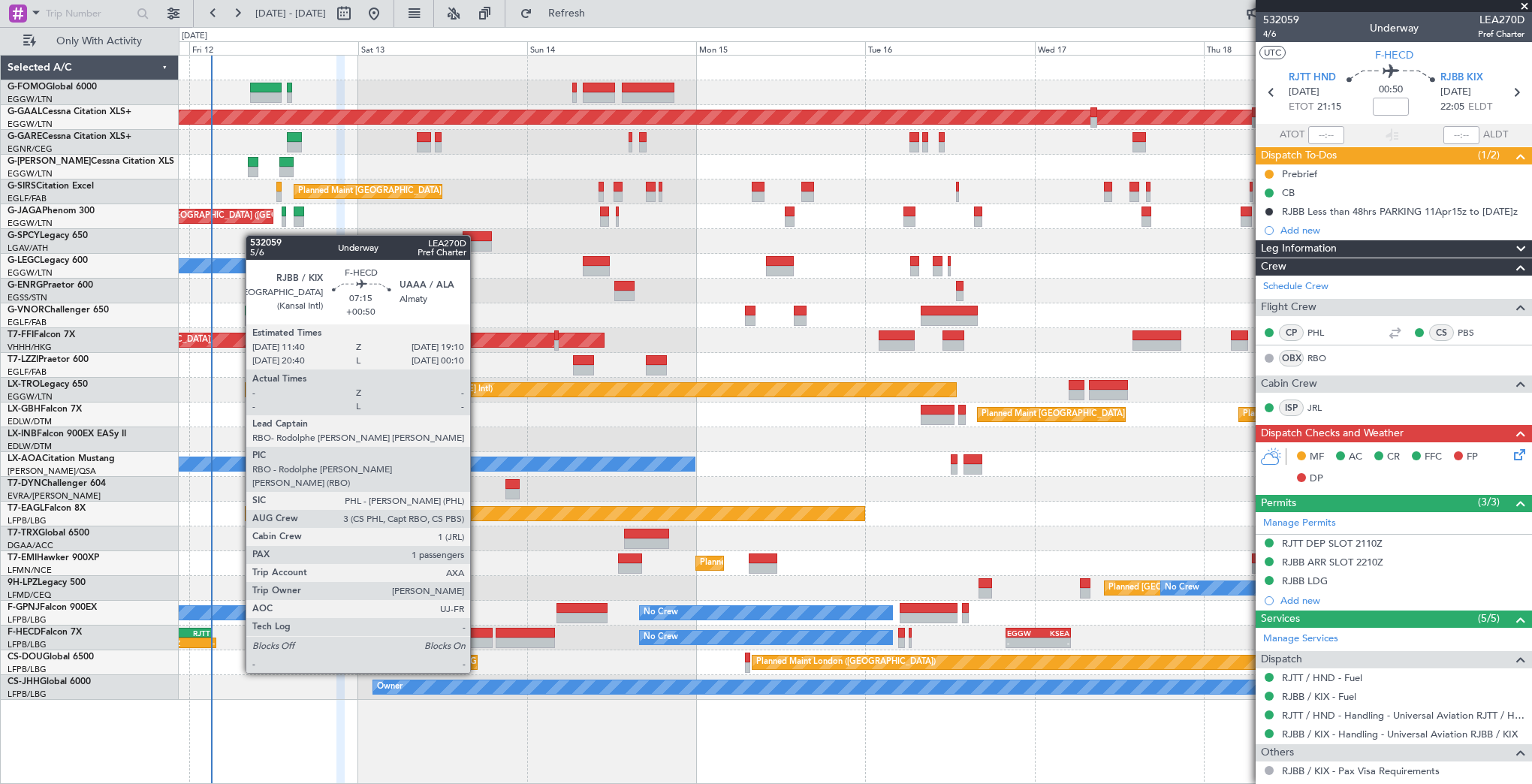
click at [477, 631] on div at bounding box center [466, 633] width 53 height 11
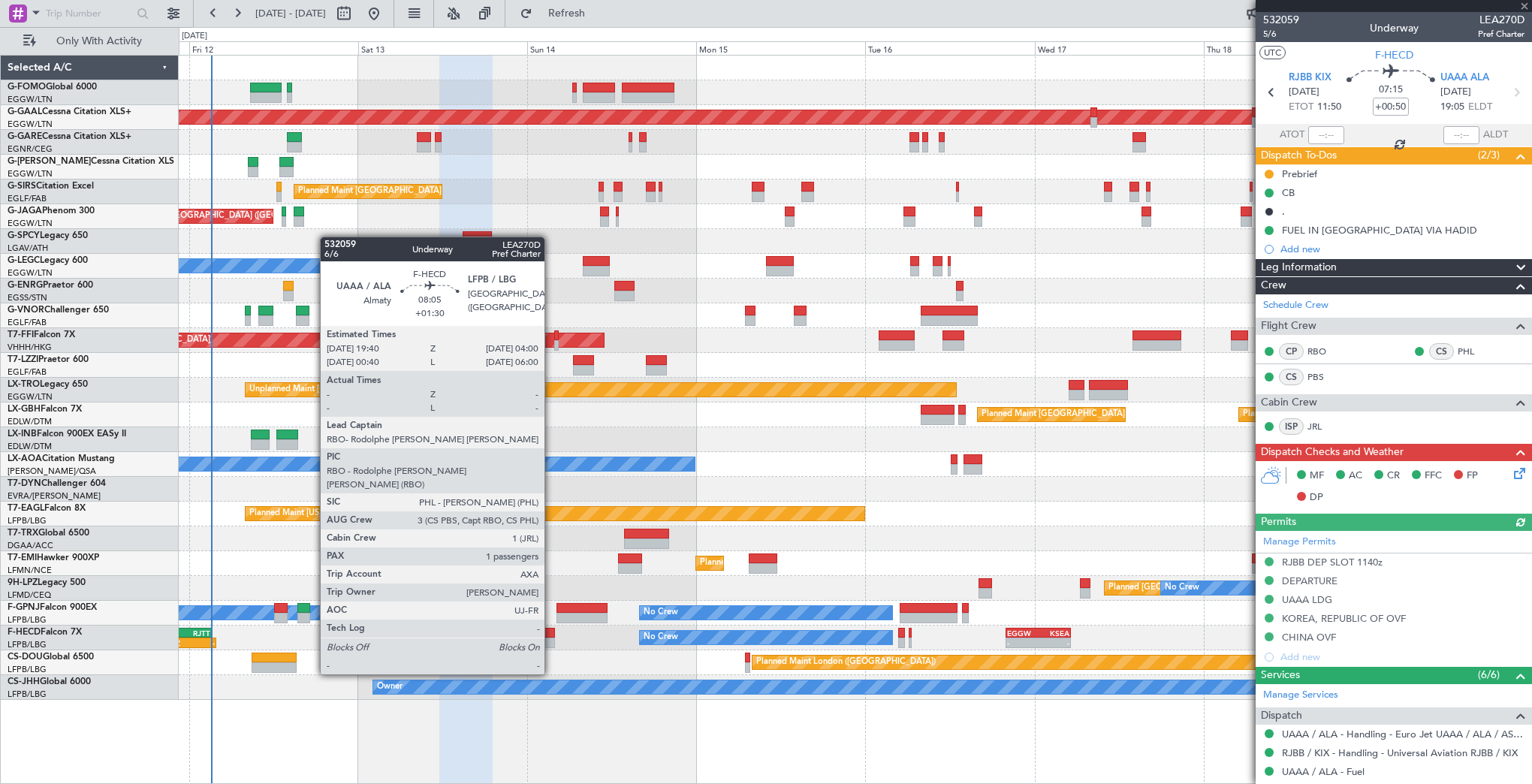
click at [551, 632] on div at bounding box center [525, 633] width 59 height 11
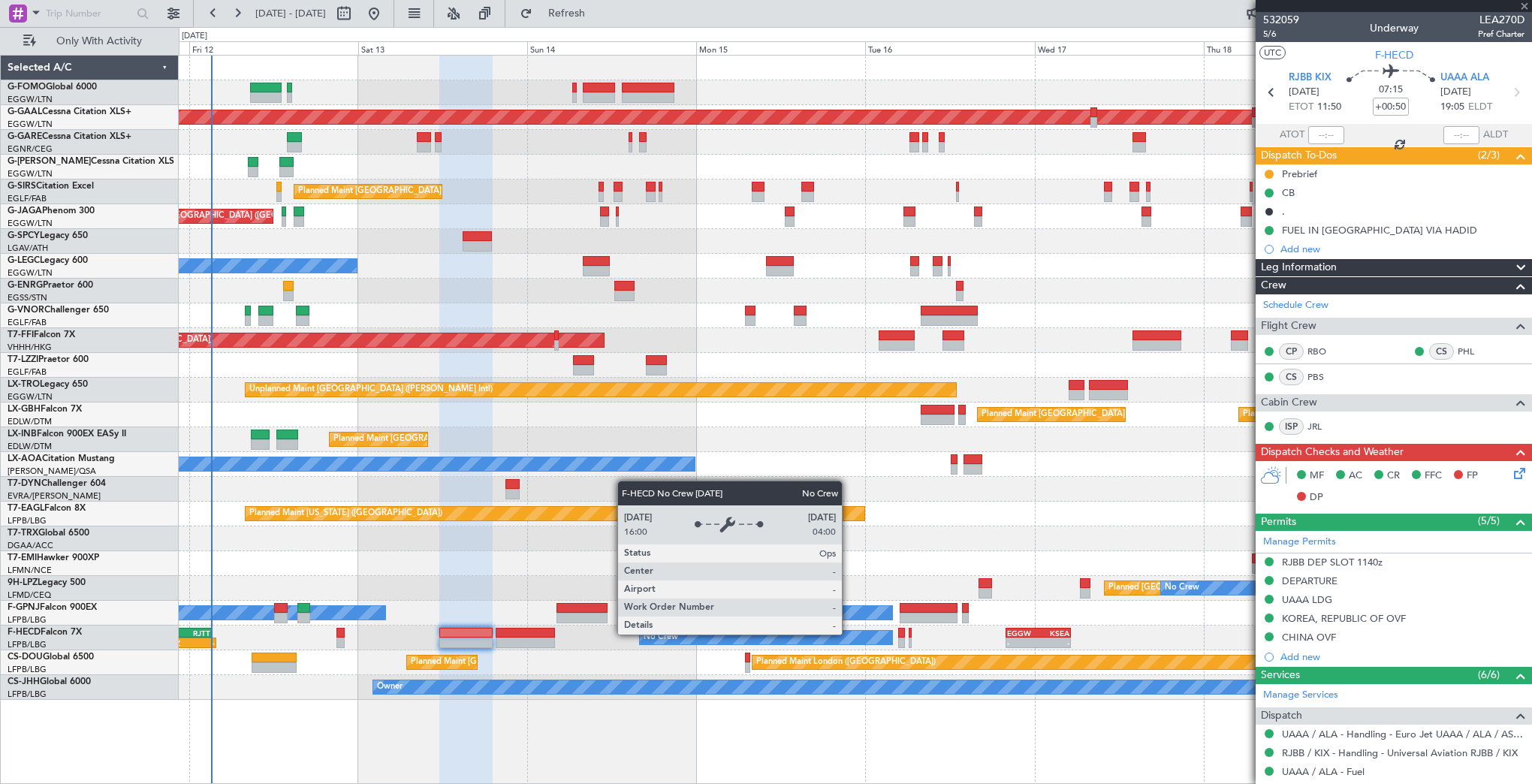
type input "+01:30"
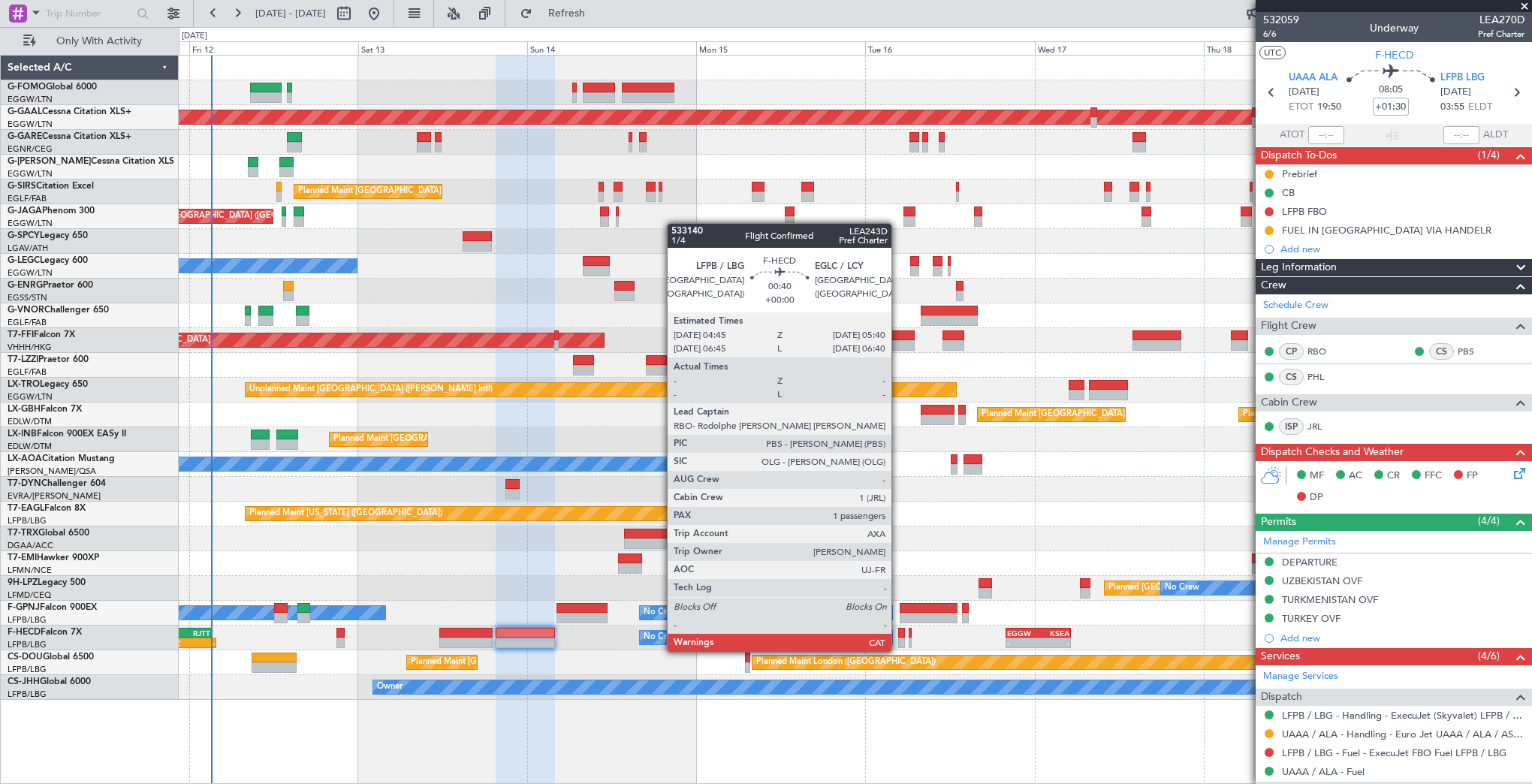
click at [898, 637] on div at bounding box center [902, 643] width 7 height 11
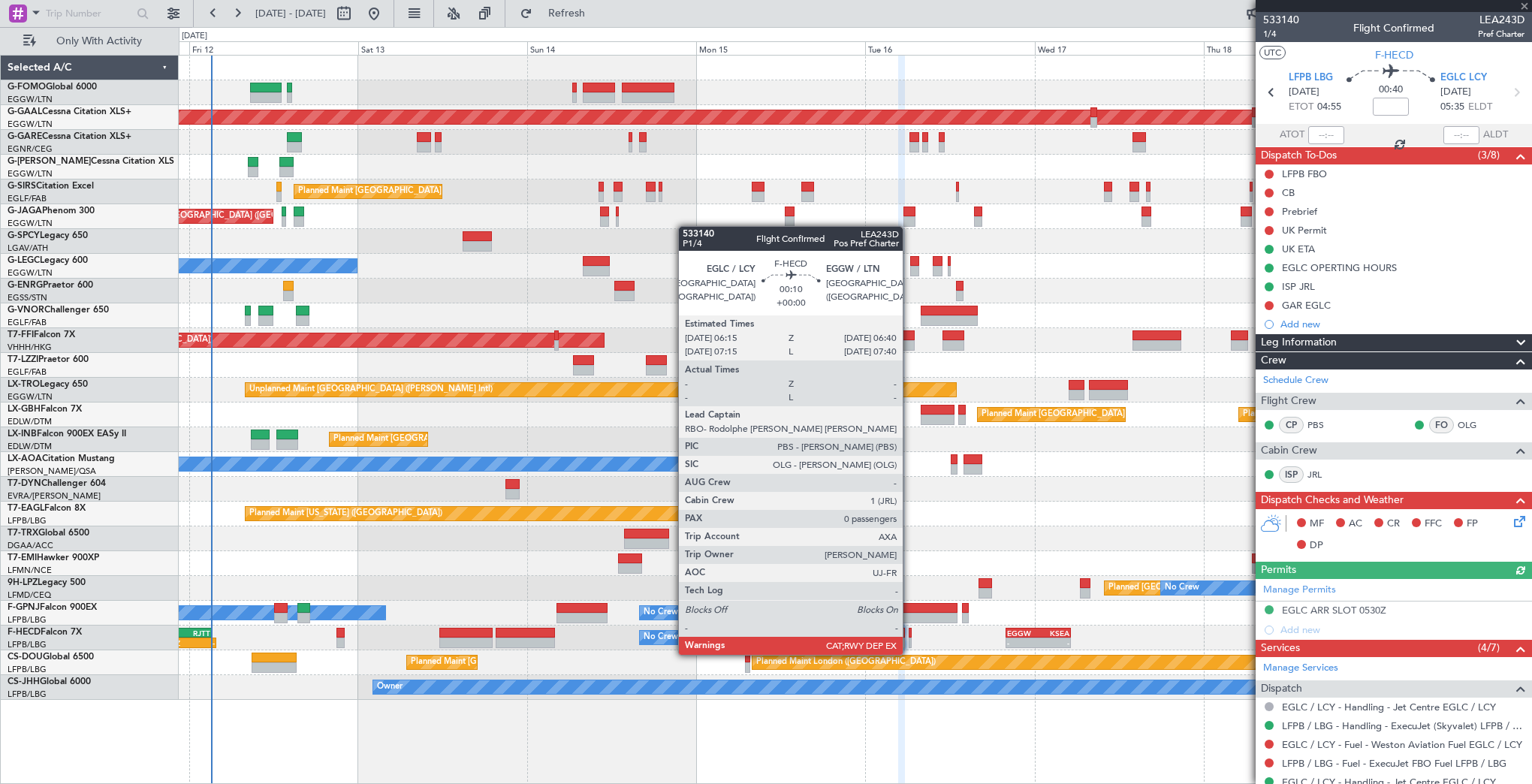
click at [909, 640] on div at bounding box center [910, 643] width 3 height 11
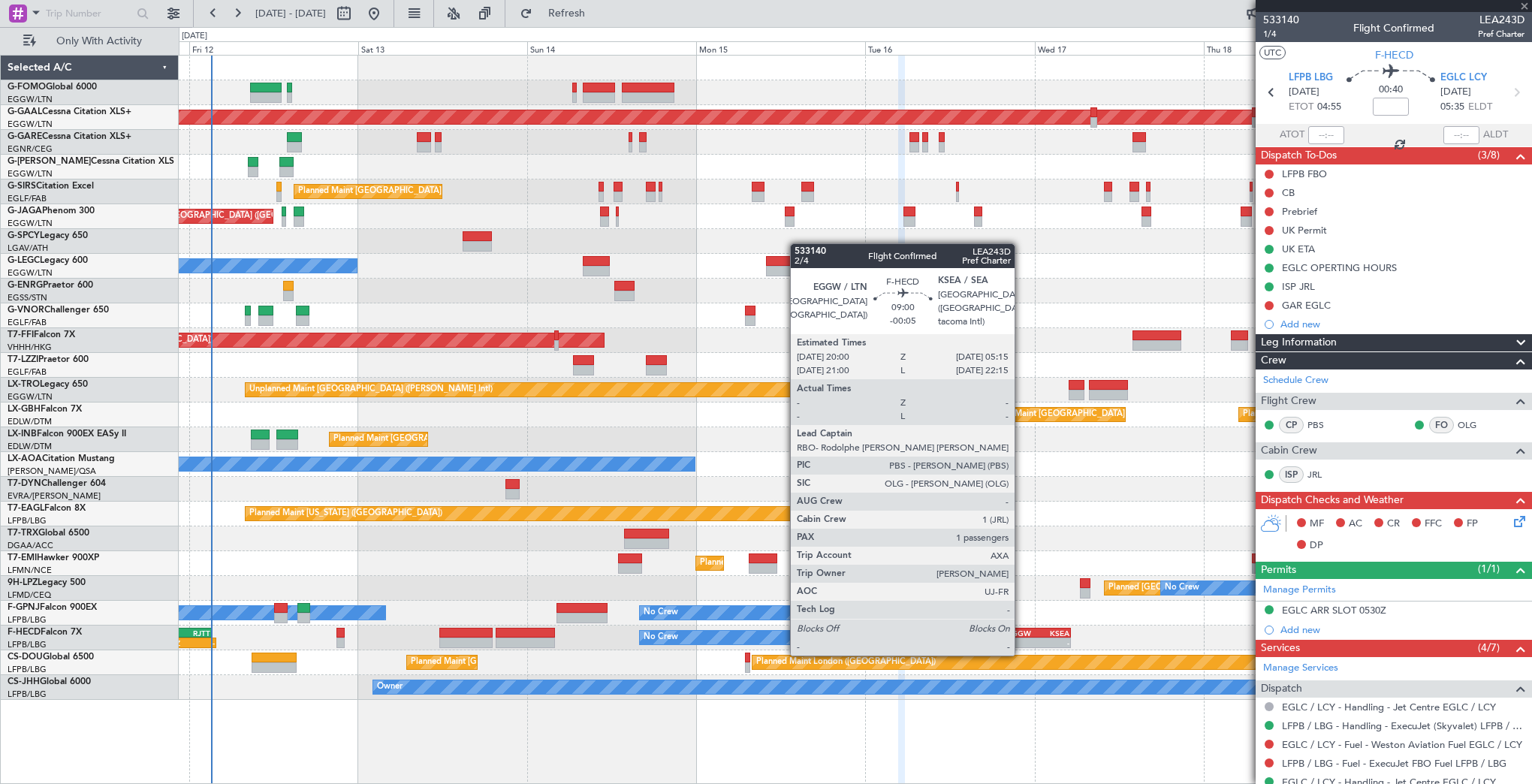
type input "0"
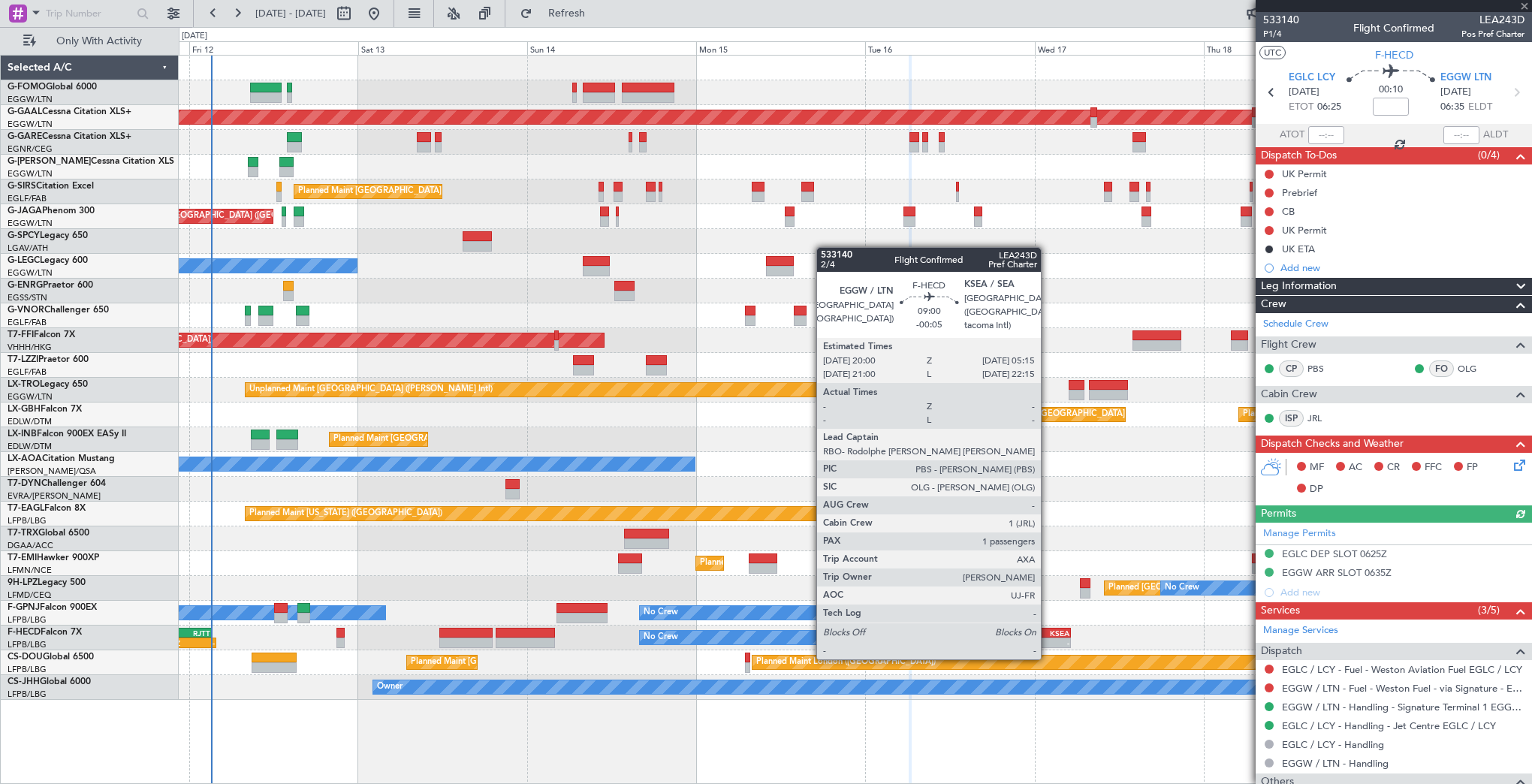
click at [1048, 643] on div "-" at bounding box center [1054, 643] width 32 height 9
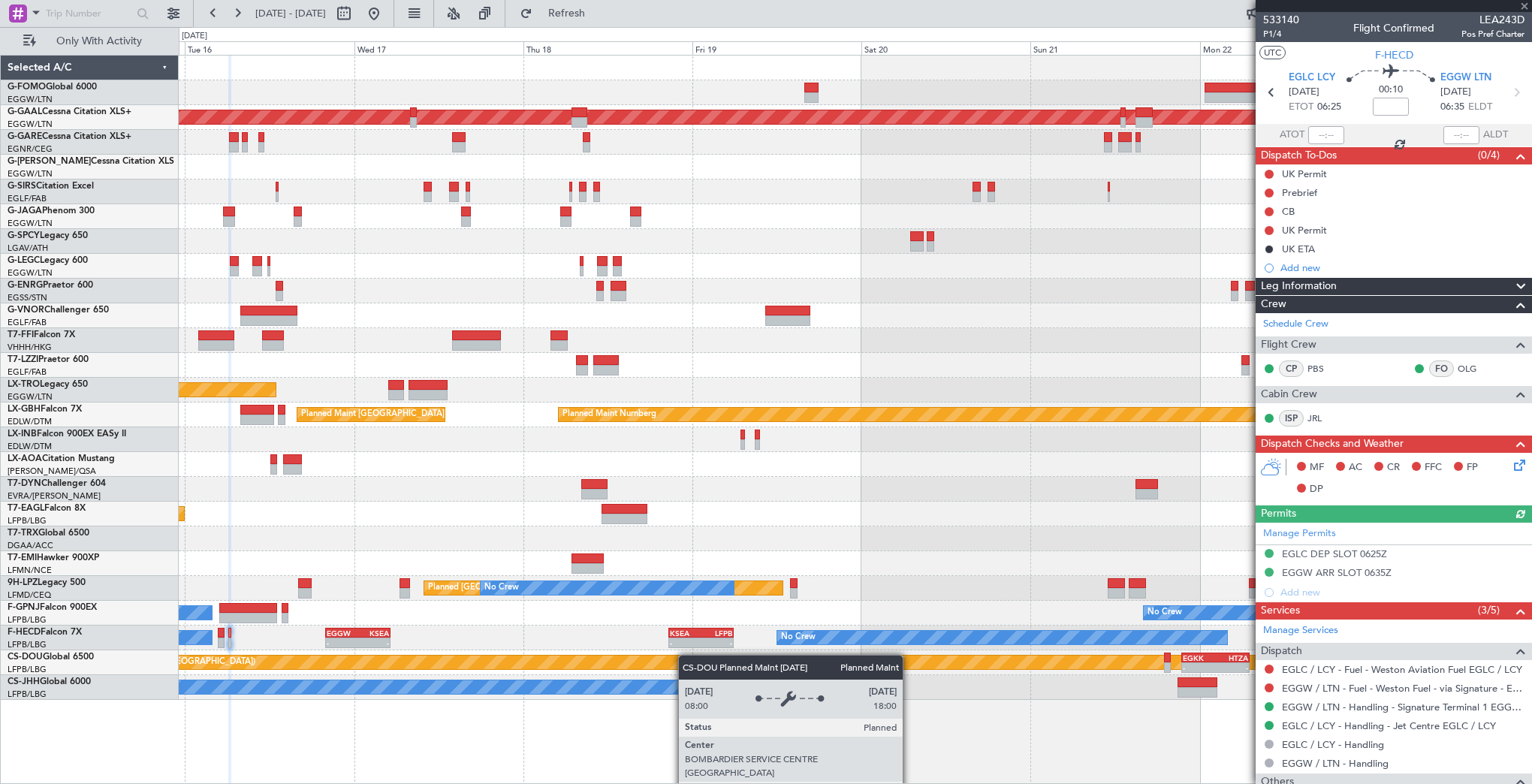
click at [399, 658] on div "Planned Maint Dusseldorf A/C Unavailable London (Luton) Planned Maint Tianjin (…" at bounding box center [854, 378] width 1353 height 644
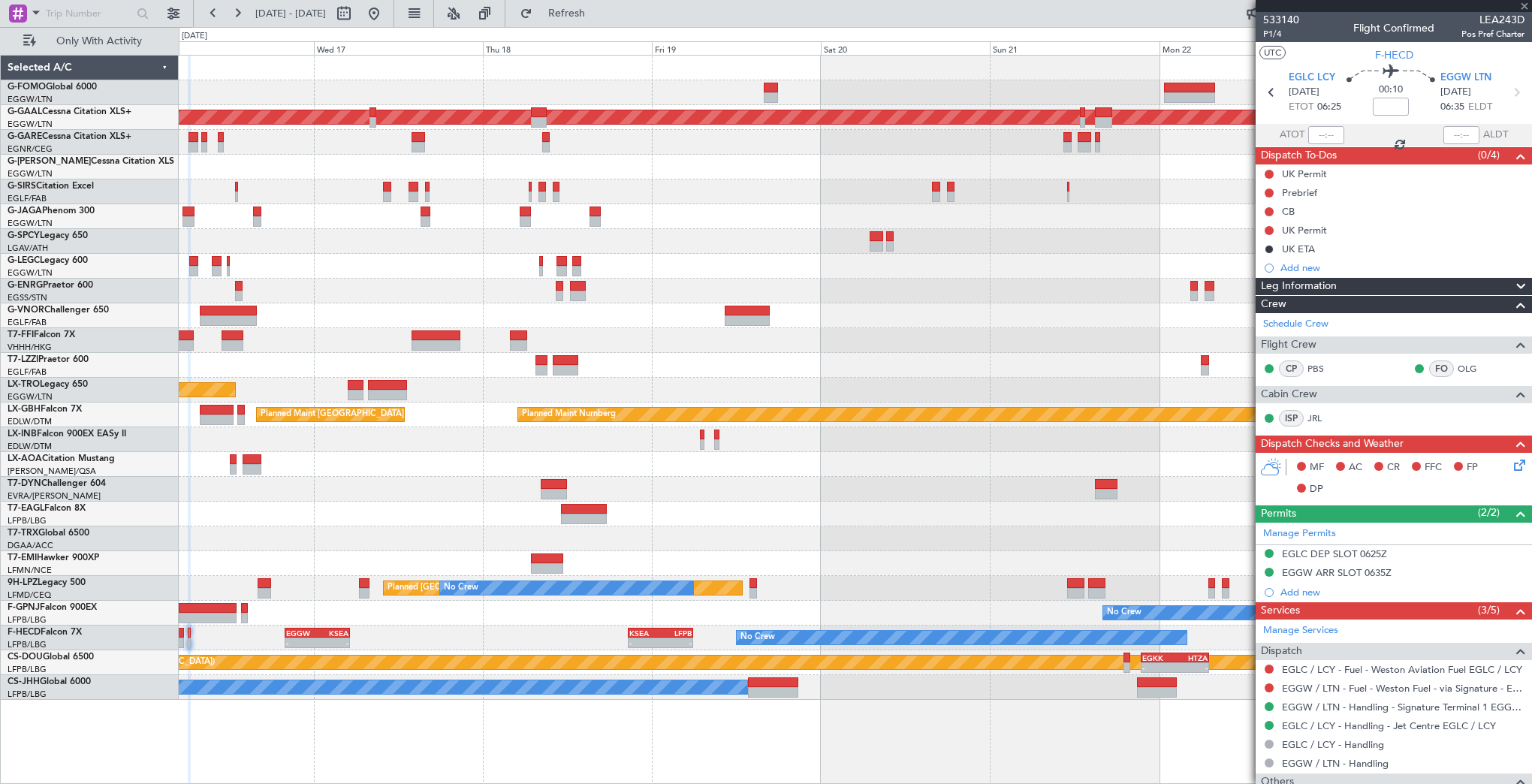
type input "-00:05"
type input "1"
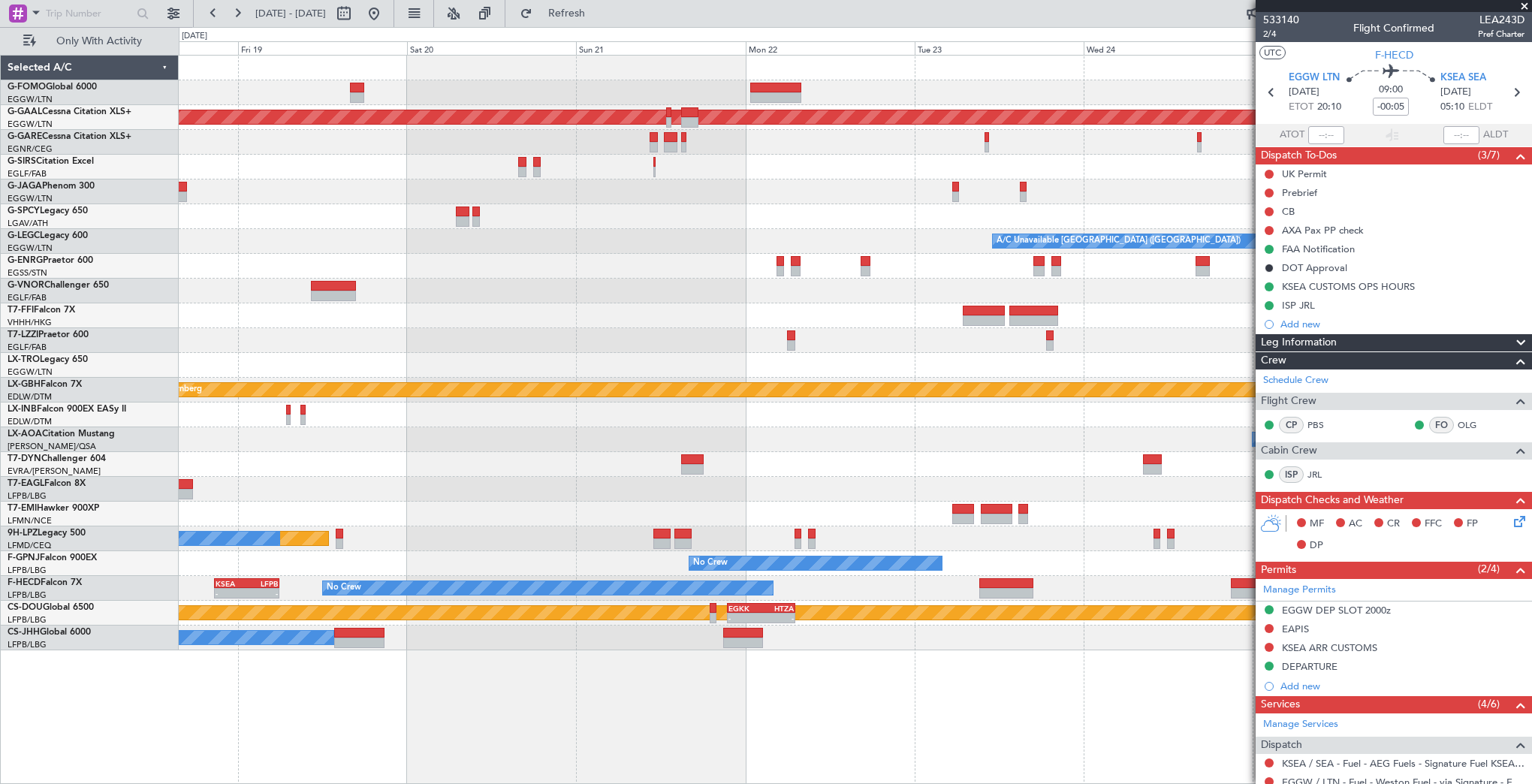
click at [525, 564] on div "No Crew" at bounding box center [854, 563] width 1353 height 25
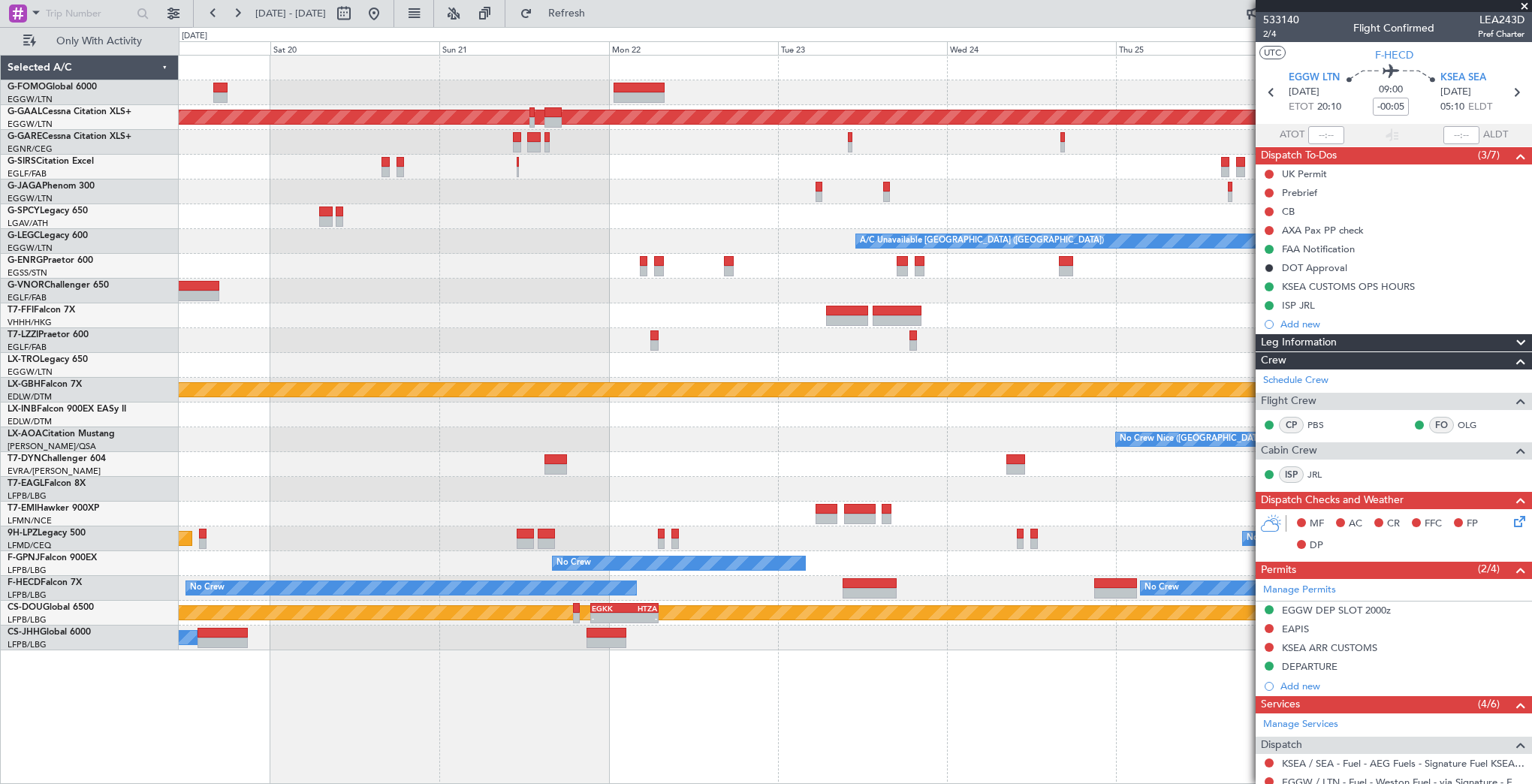
click at [814, 560] on div "No Crew" at bounding box center [854, 563] width 1353 height 25
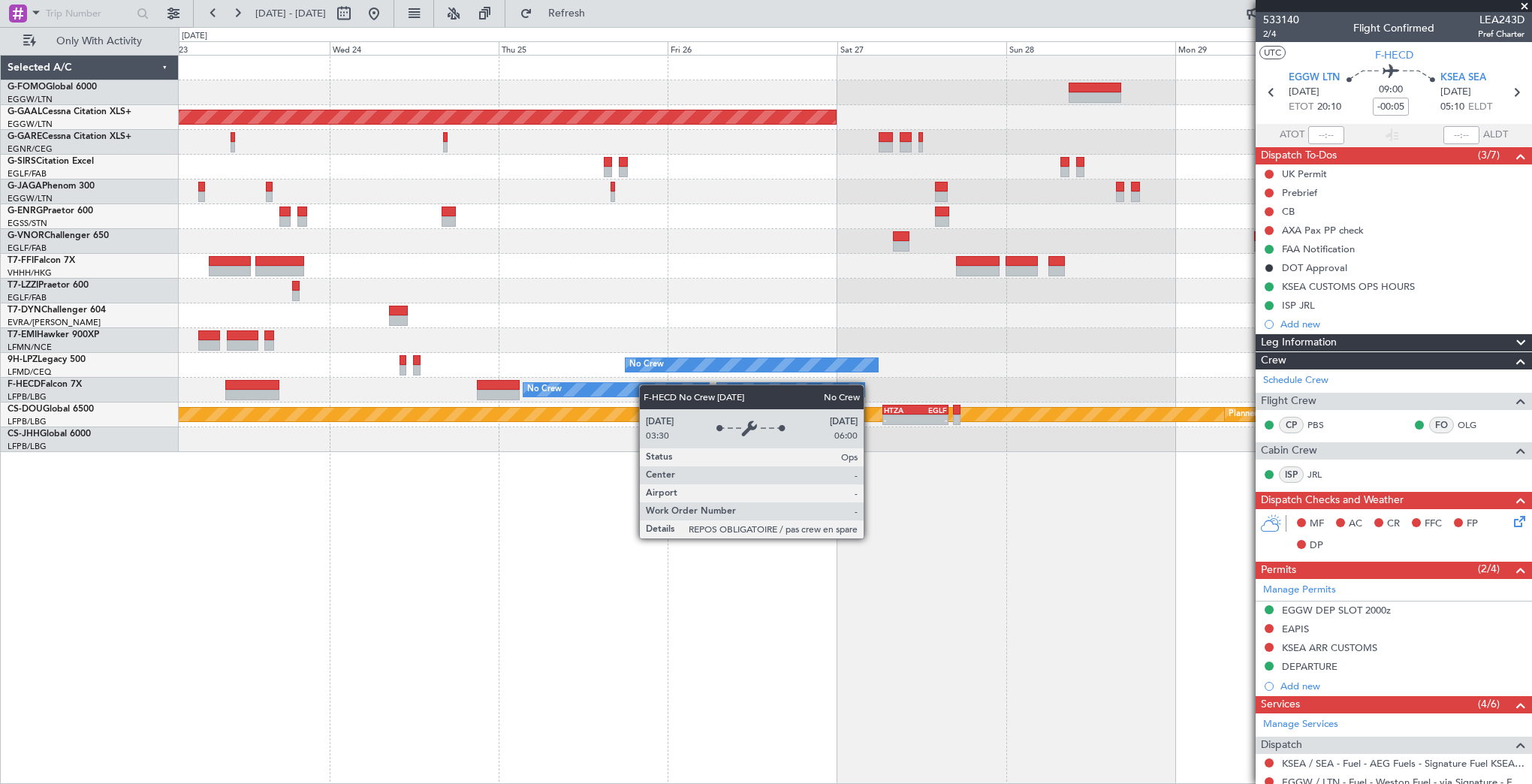
click at [391, 426] on div "Planned Maint Dusseldorf No Crew No Crew No Crew No Crew No Crew Planned Maint …" at bounding box center [854, 253] width 1353 height 396
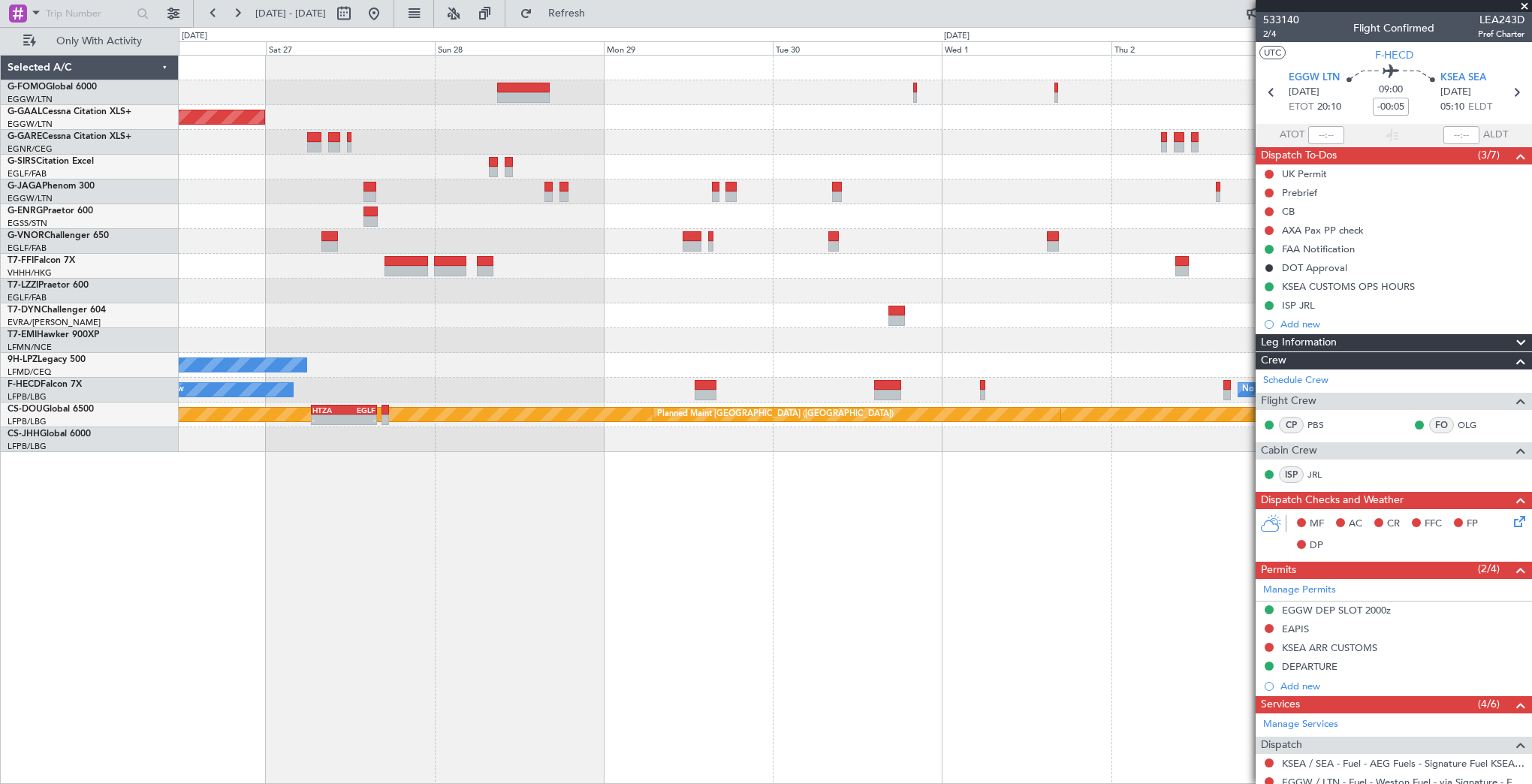
click at [726, 368] on div "Planned Maint Dusseldorf No Crew No Crew No Crew No Crew - - HEGN 19:30 Z WSSL …" at bounding box center [854, 253] width 1353 height 396
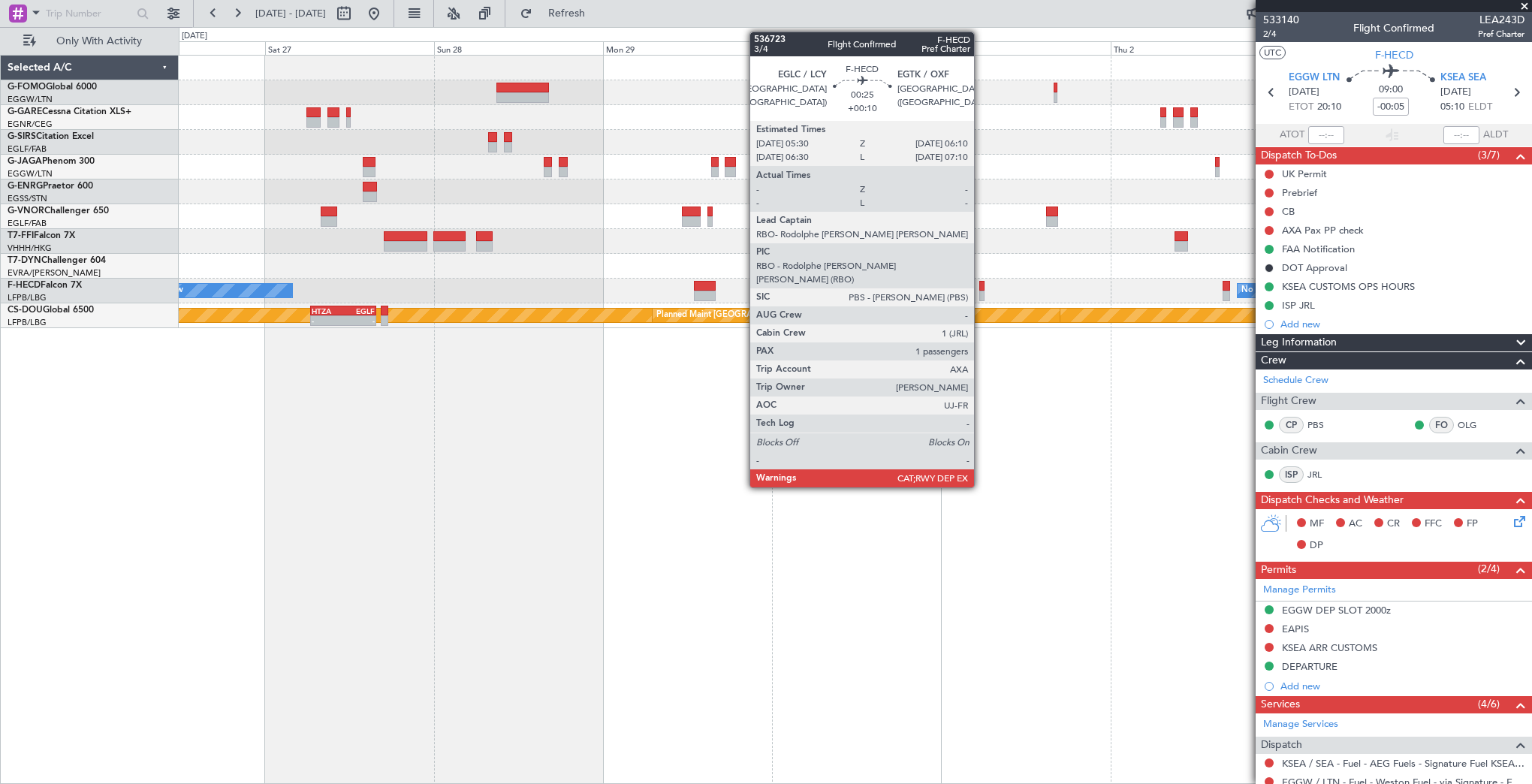
click at [981, 283] on div at bounding box center [982, 287] width 5 height 11
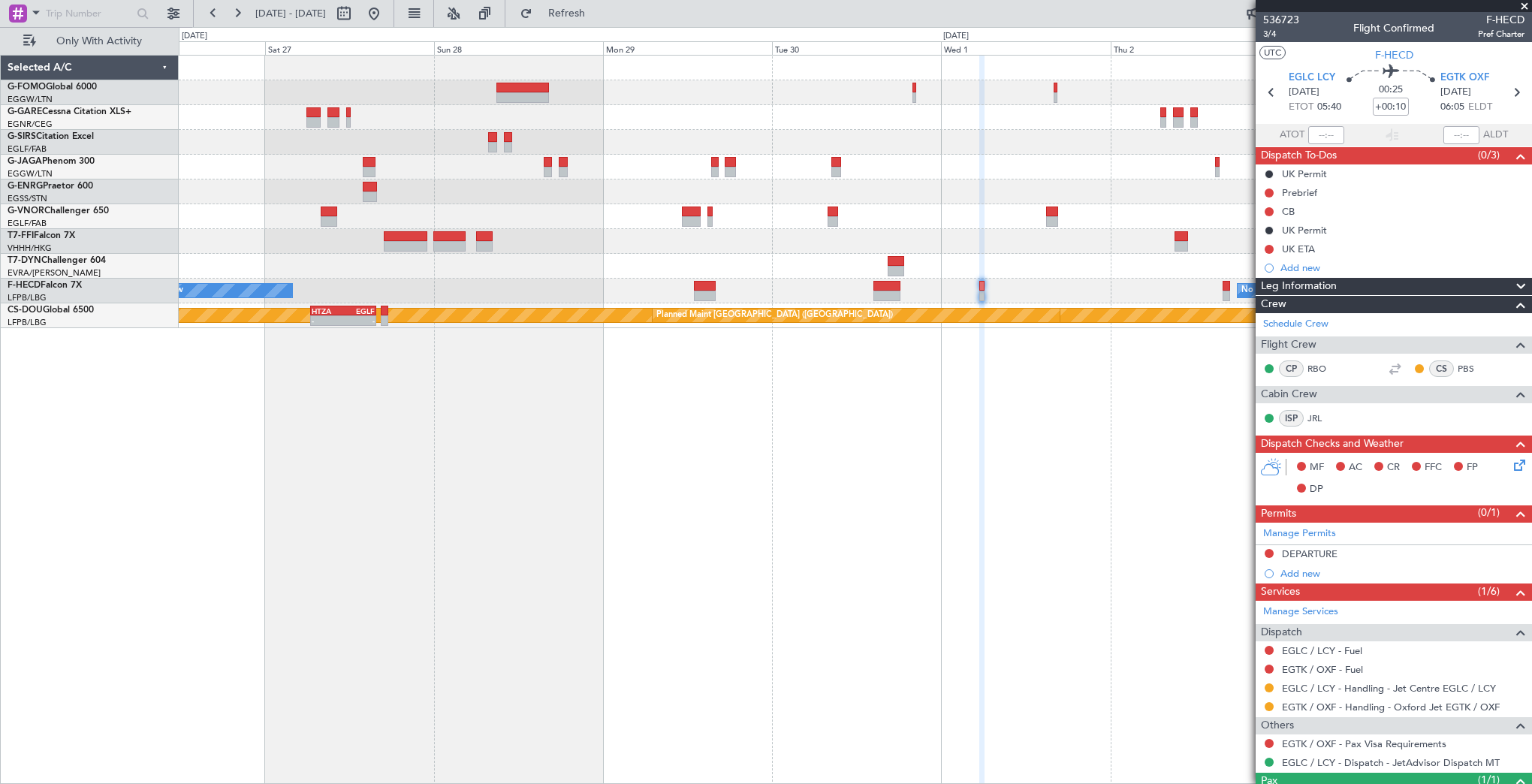
scroll to position [62, 0]
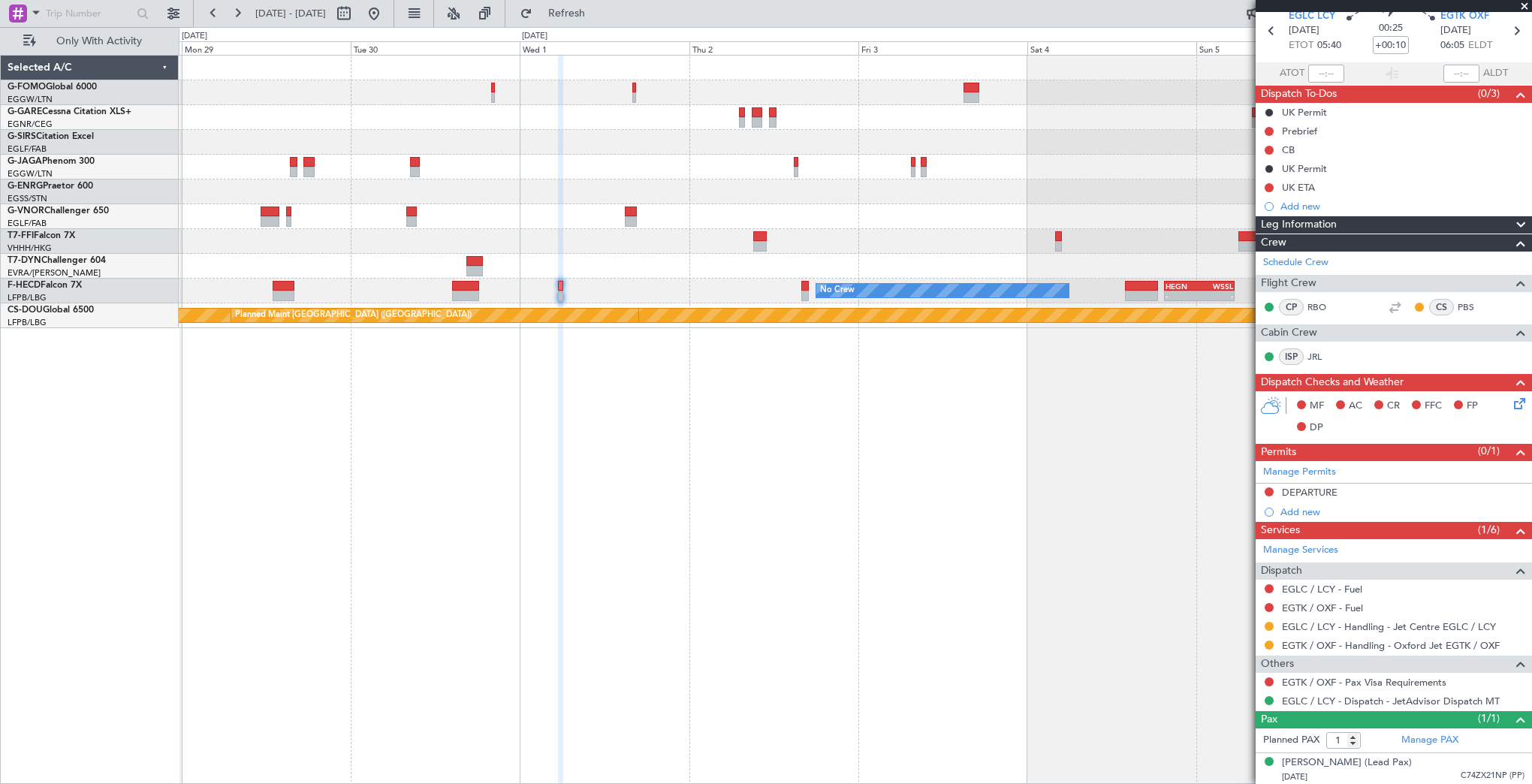
click at [604, 425] on div "No Crew - - HEGN 19:30 Z WSSL 05:25 Z No Crew Planned Maint London (Biggin Hill…" at bounding box center [855, 419] width 1354 height 729
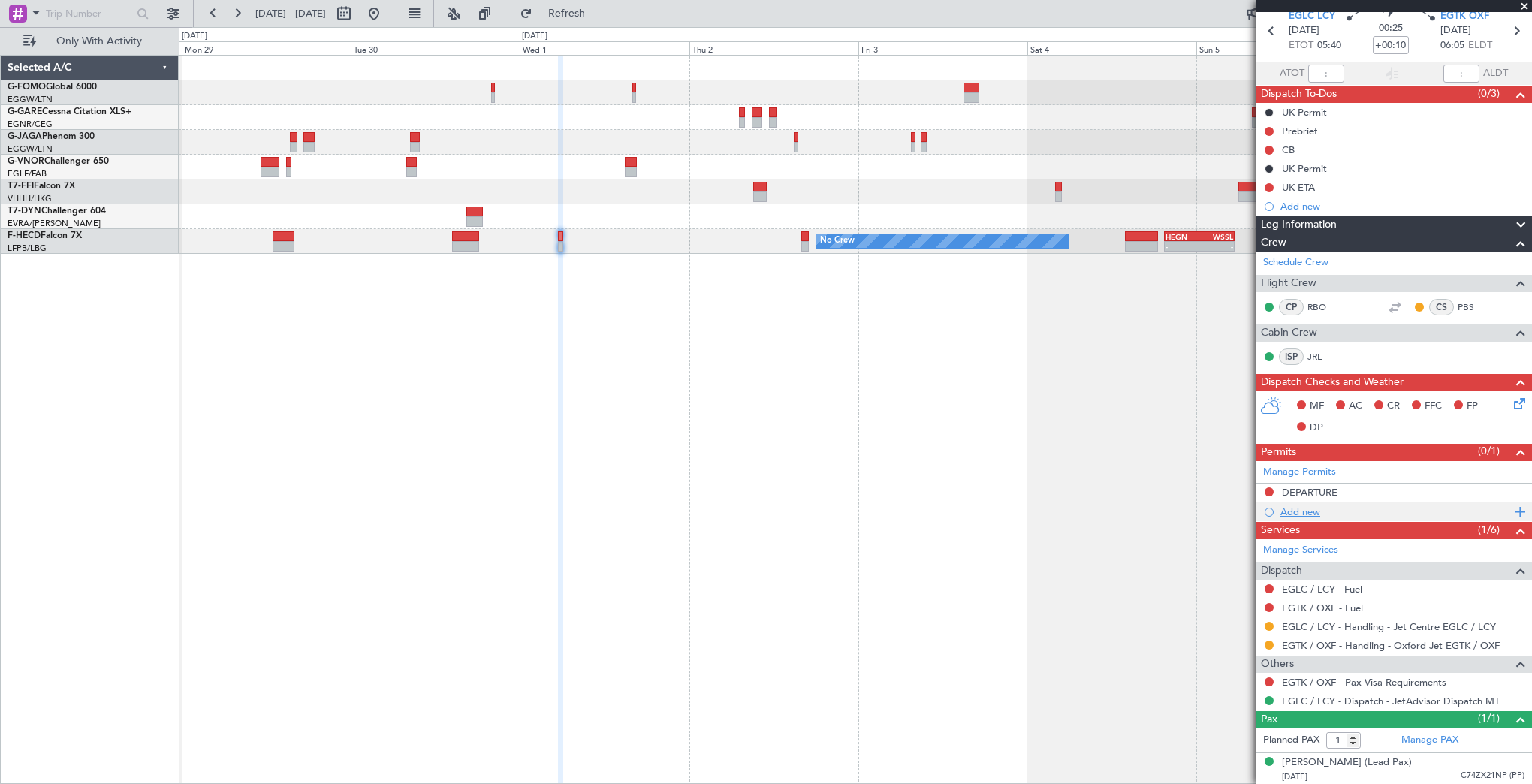
scroll to position [0, 0]
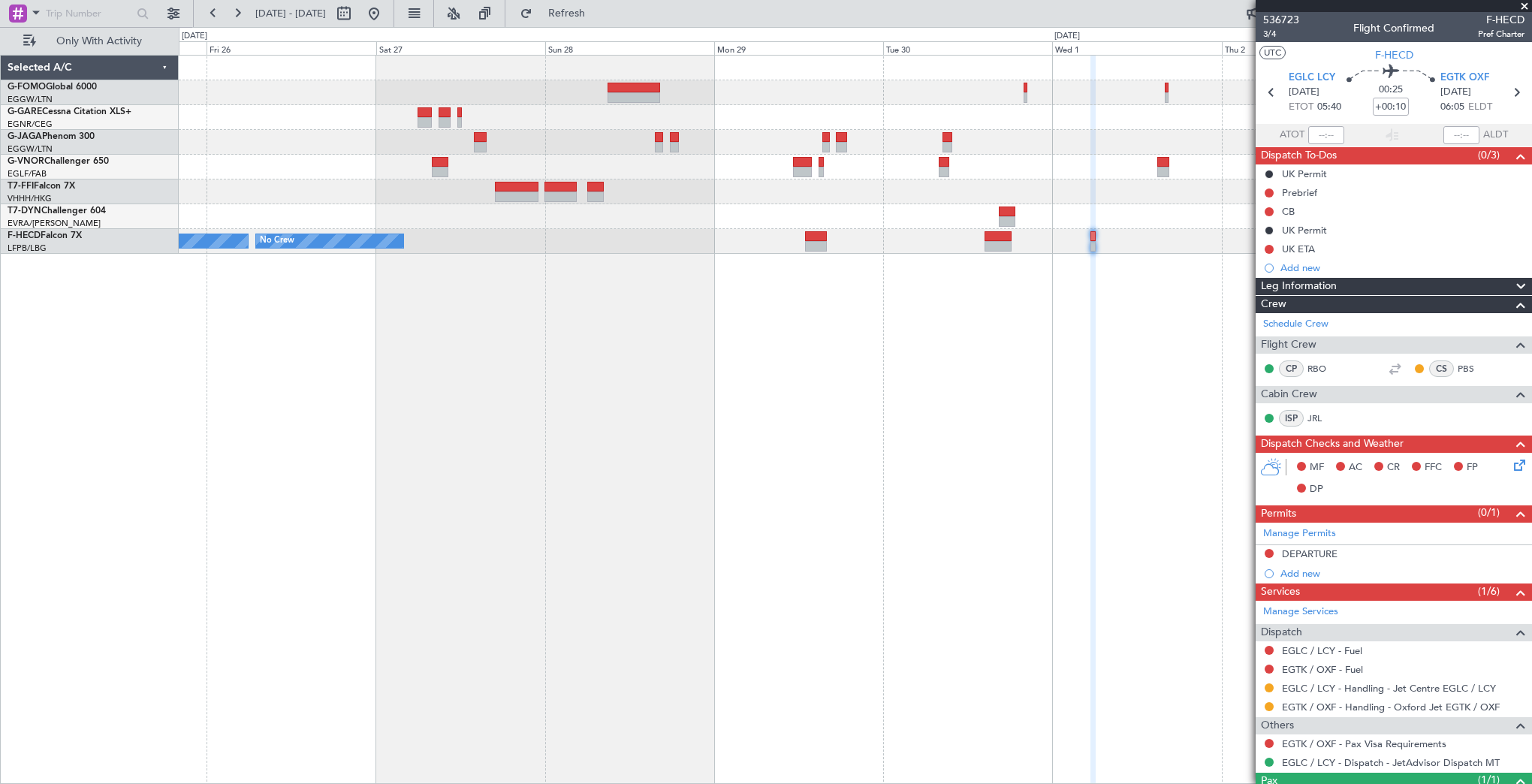
click at [935, 291] on div "No Crew No Crew No Crew - - HEGN 19:30 Z WSSL 05:25 Z" at bounding box center [855, 419] width 1354 height 729
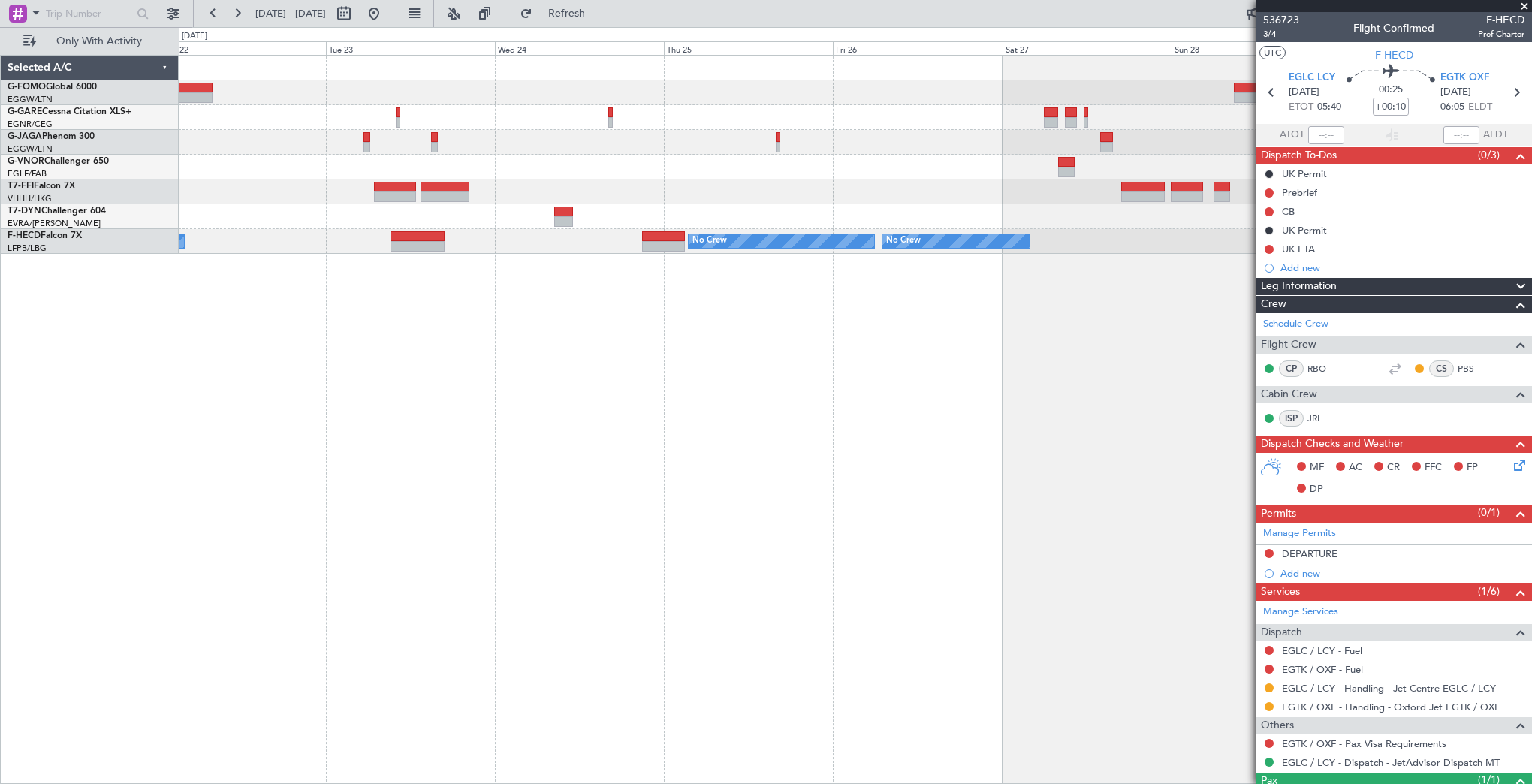
click at [1236, 281] on div "No Crew No Crew No Crew" at bounding box center [855, 419] width 1354 height 729
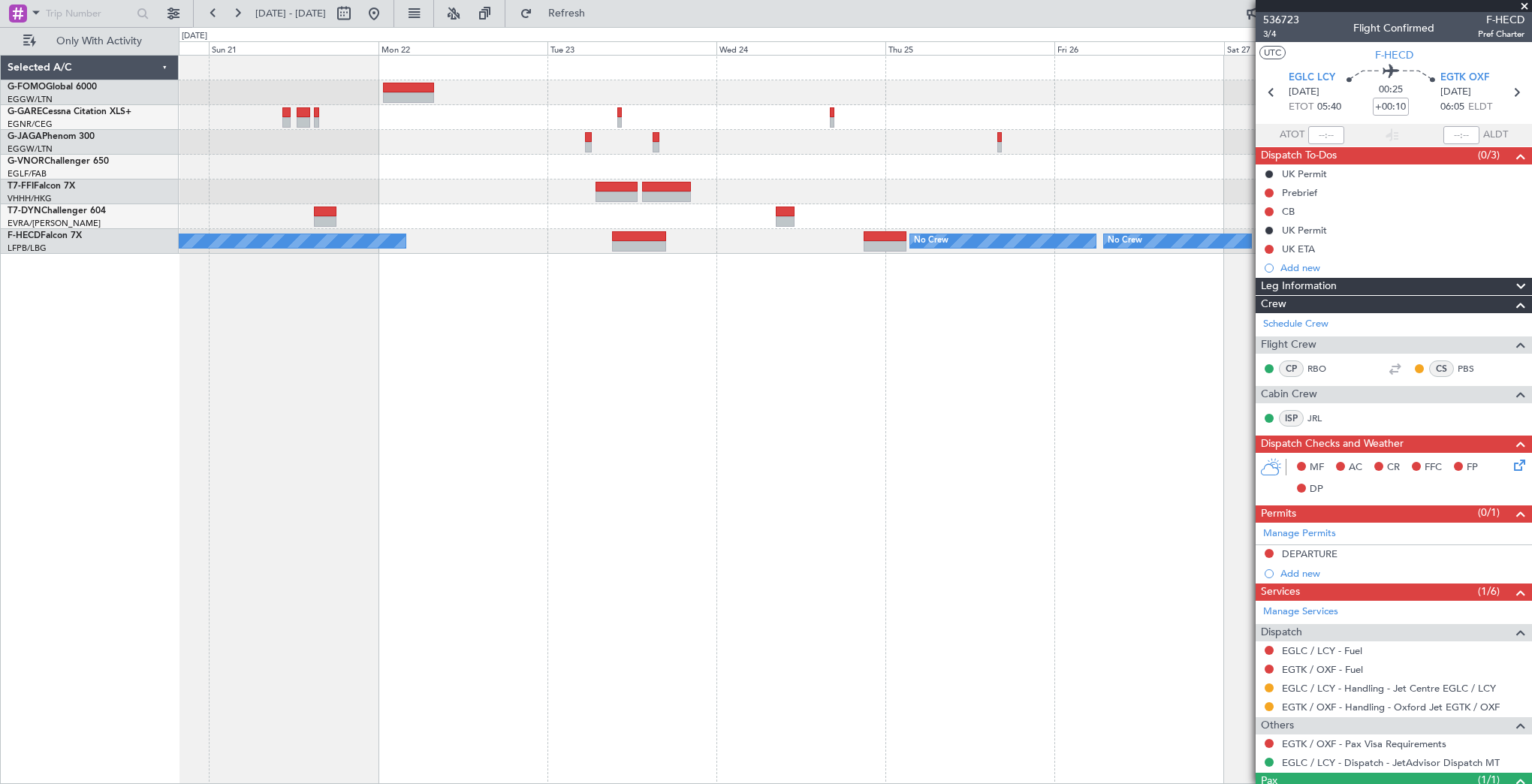
click at [1267, 377] on fb-app "28 Sep 2025 - 06 Oct 2025 Refresh Quick Links Only With Activity No Crew No Cre…" at bounding box center [766, 398] width 1532 height 772
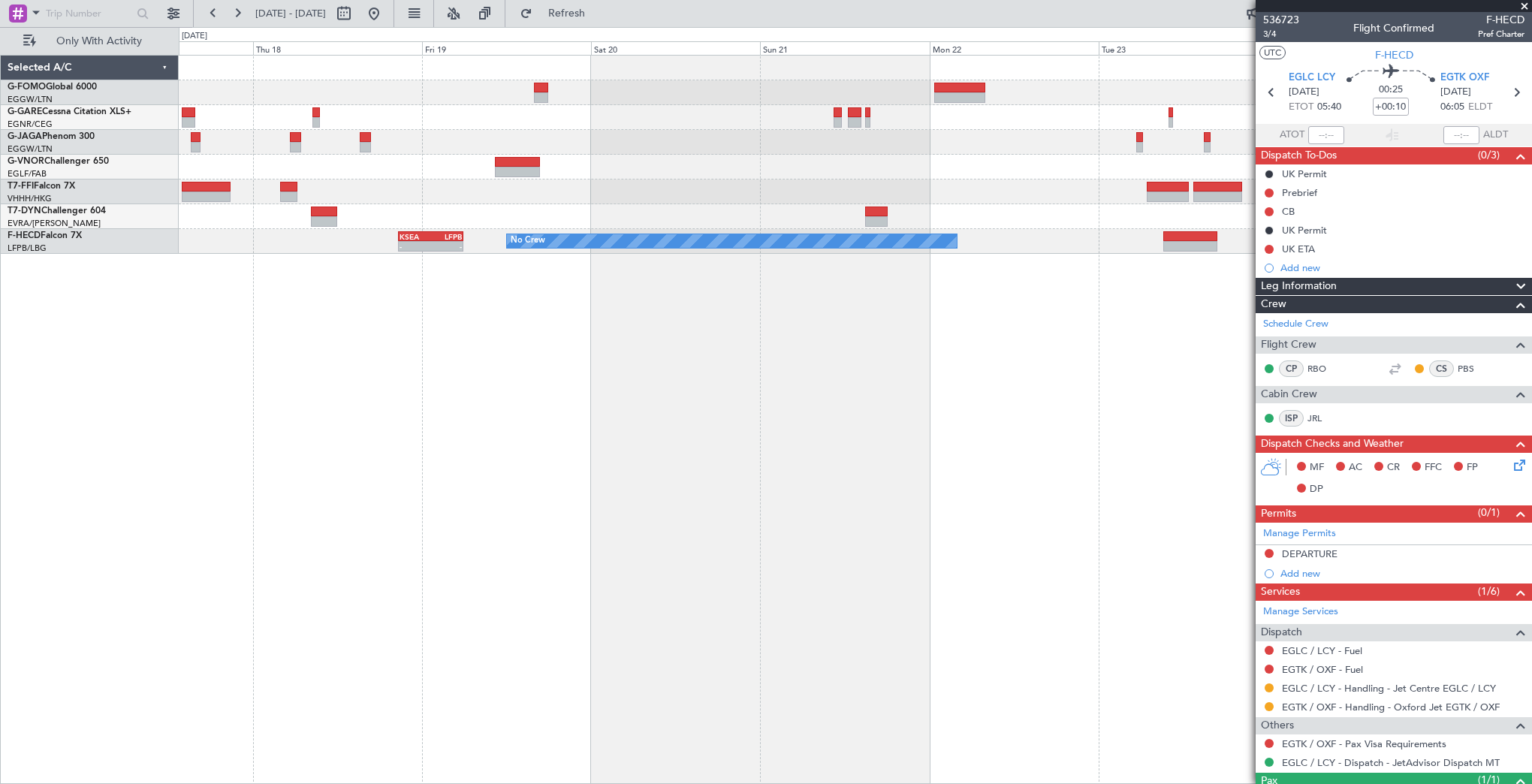
click at [1178, 381] on div "No Crew No Crew KSEA 20:45 Z LFPB 05:55 Z - - EGGW 20:00 Z KSEA 05:15 Z - - No …" at bounding box center [855, 419] width 1354 height 729
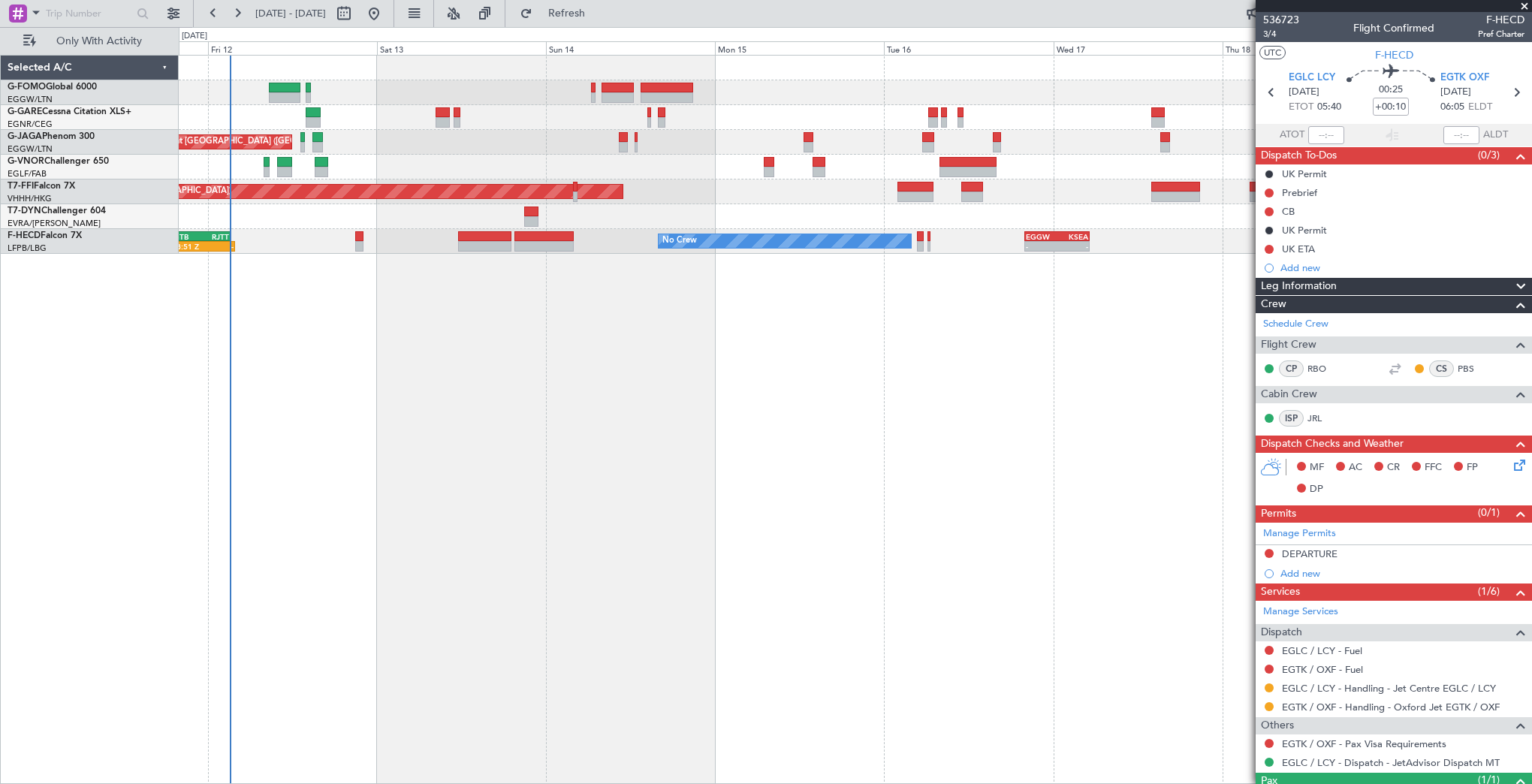
click at [1143, 364] on div "Planned Maint London (Luton) Planned Maint London (Luton) Planned Maint Tianjin…" at bounding box center [855, 419] width 1354 height 729
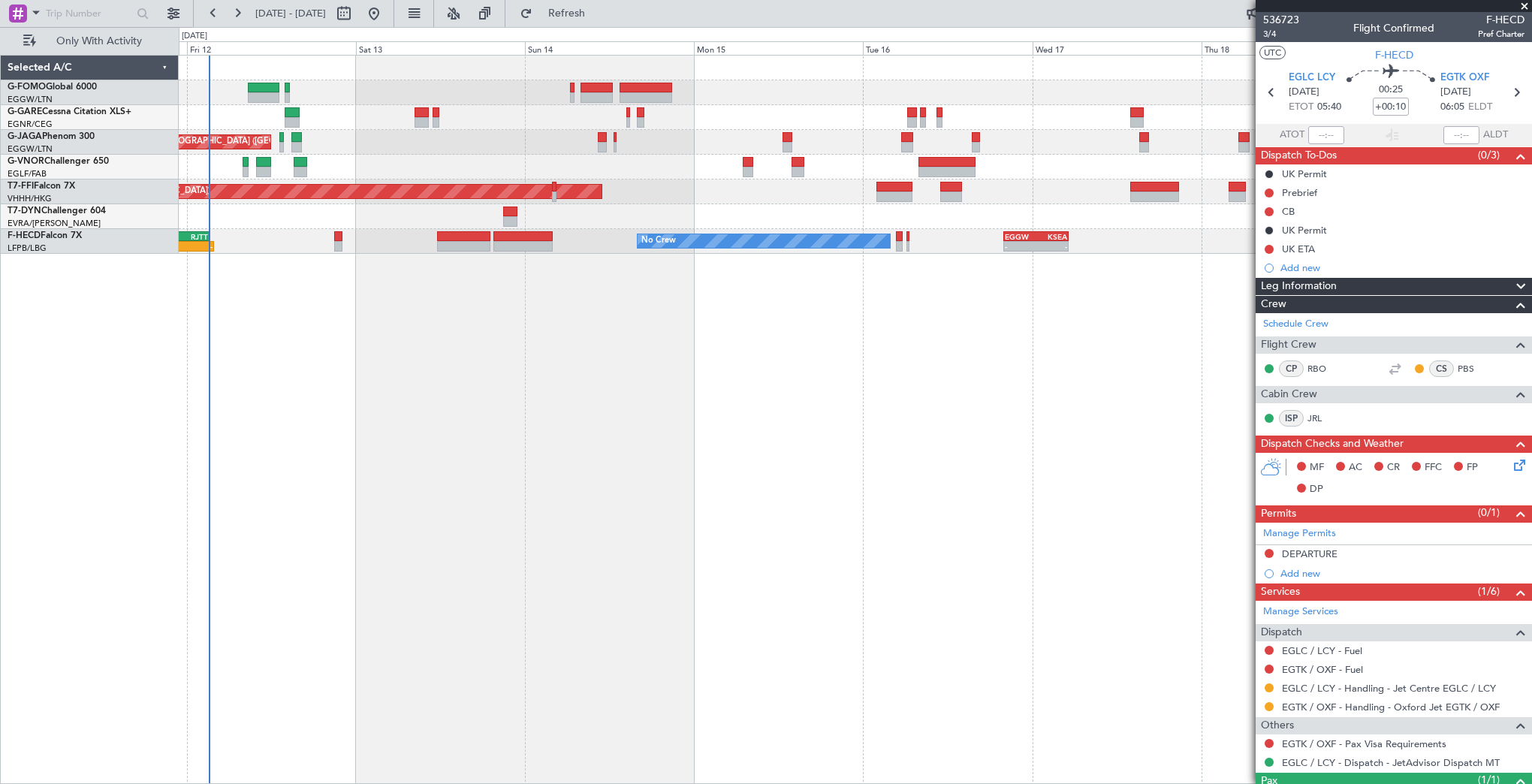
click at [582, 368] on div "Planned Maint London (Luton) Planned Maint London (Luton) Planned Maint Tianjin…" at bounding box center [855, 419] width 1354 height 729
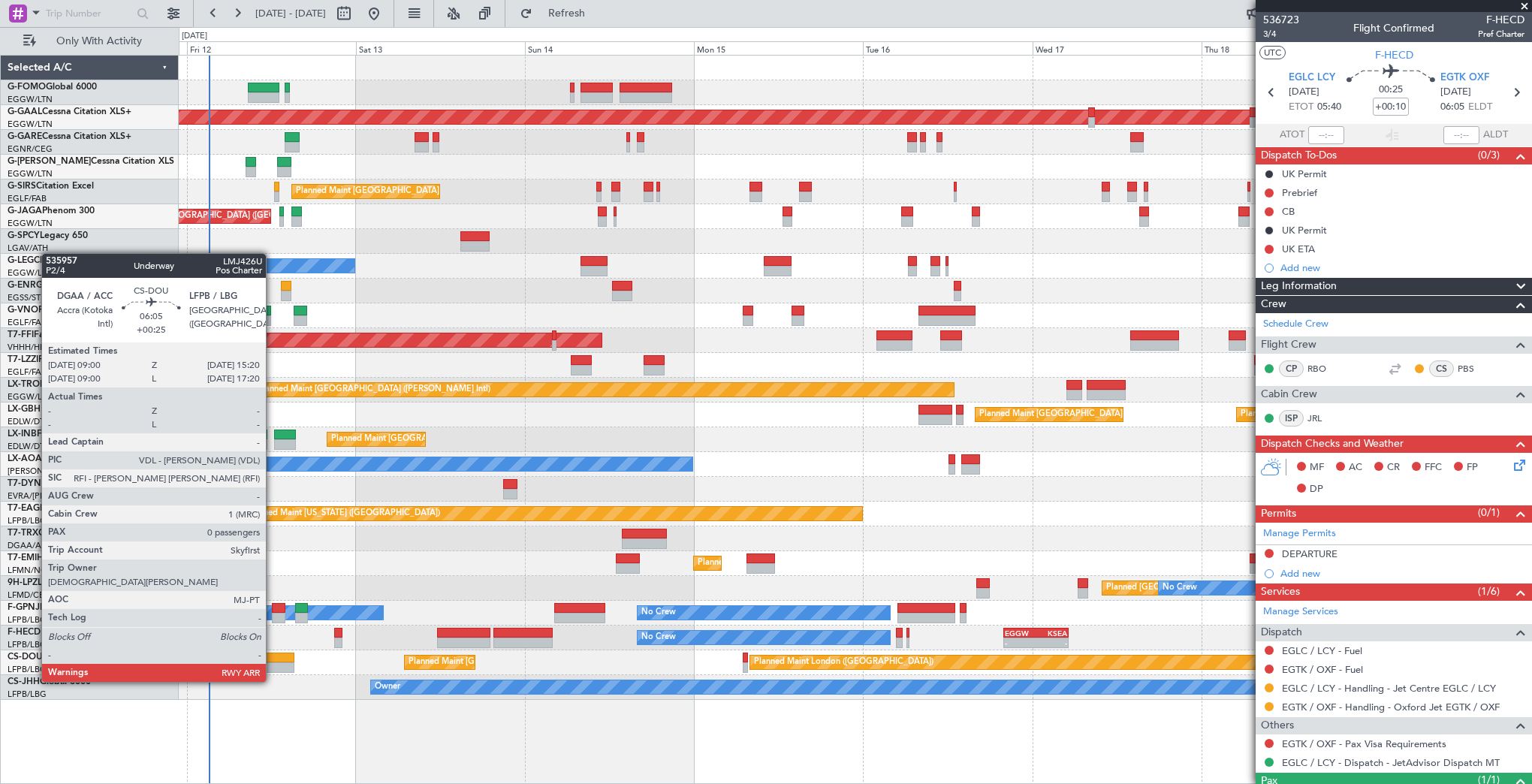
click at [273, 667] on div at bounding box center [272, 667] width 45 height 11
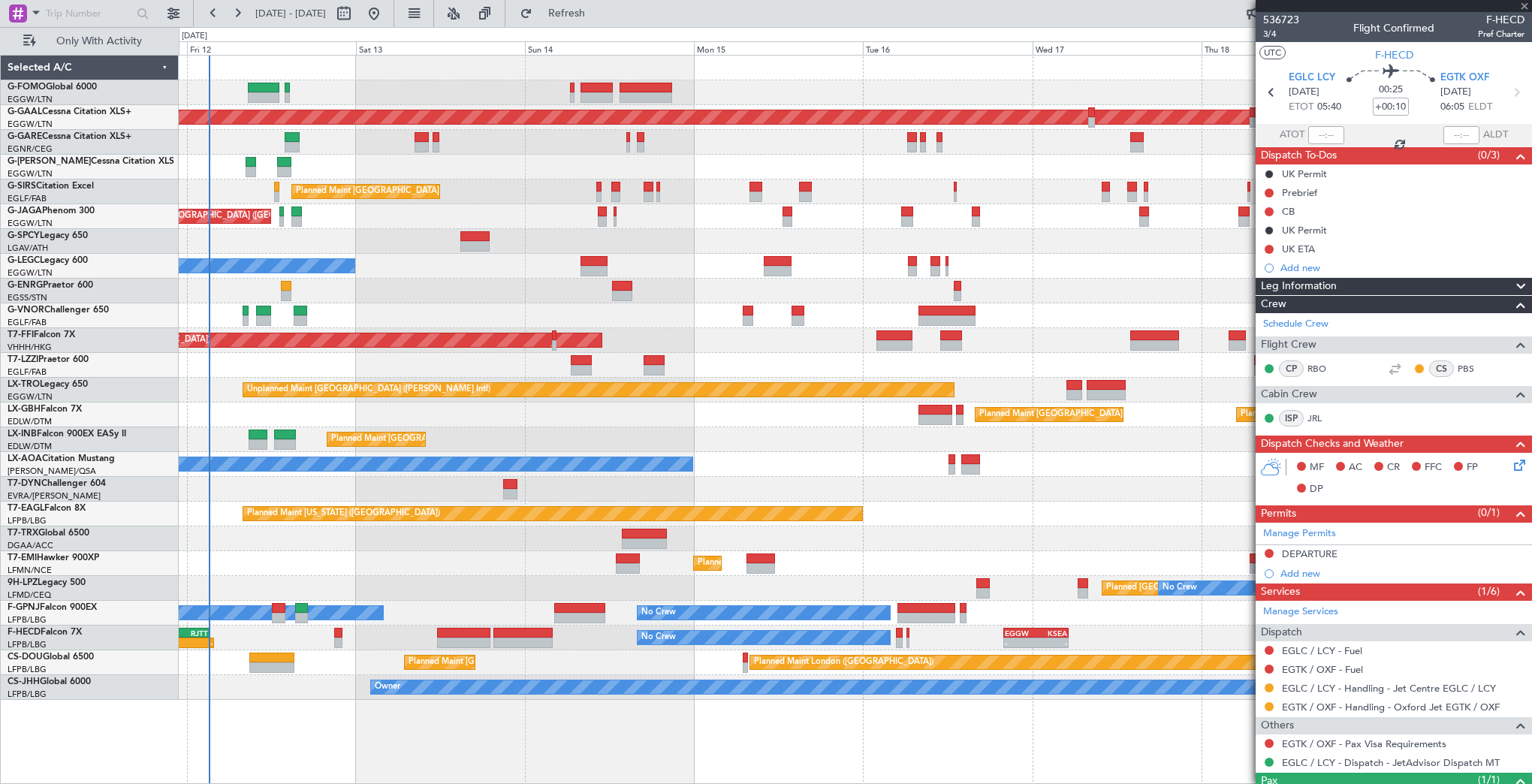
type input "+00:25"
type input "0"
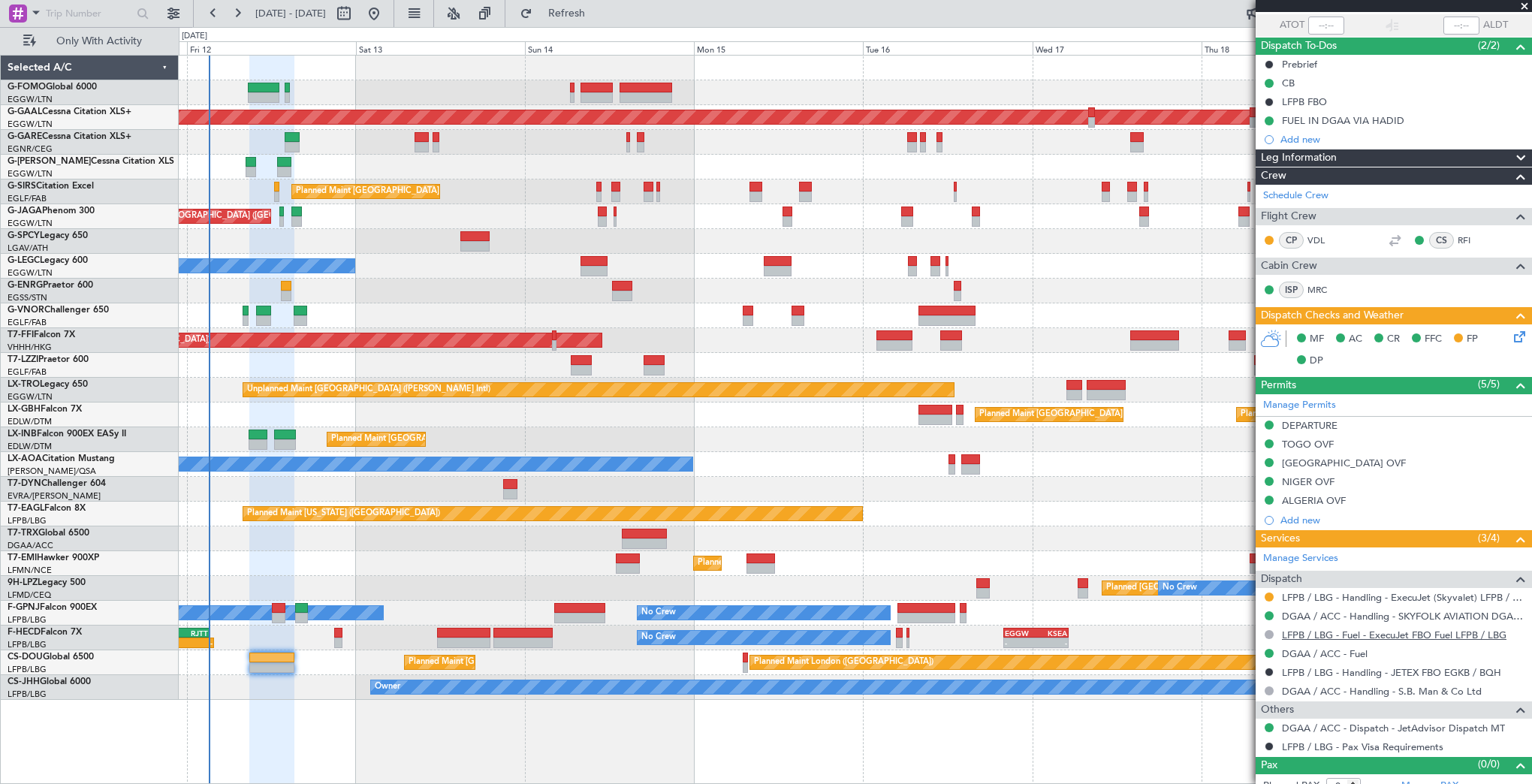
scroll to position [121, 0]
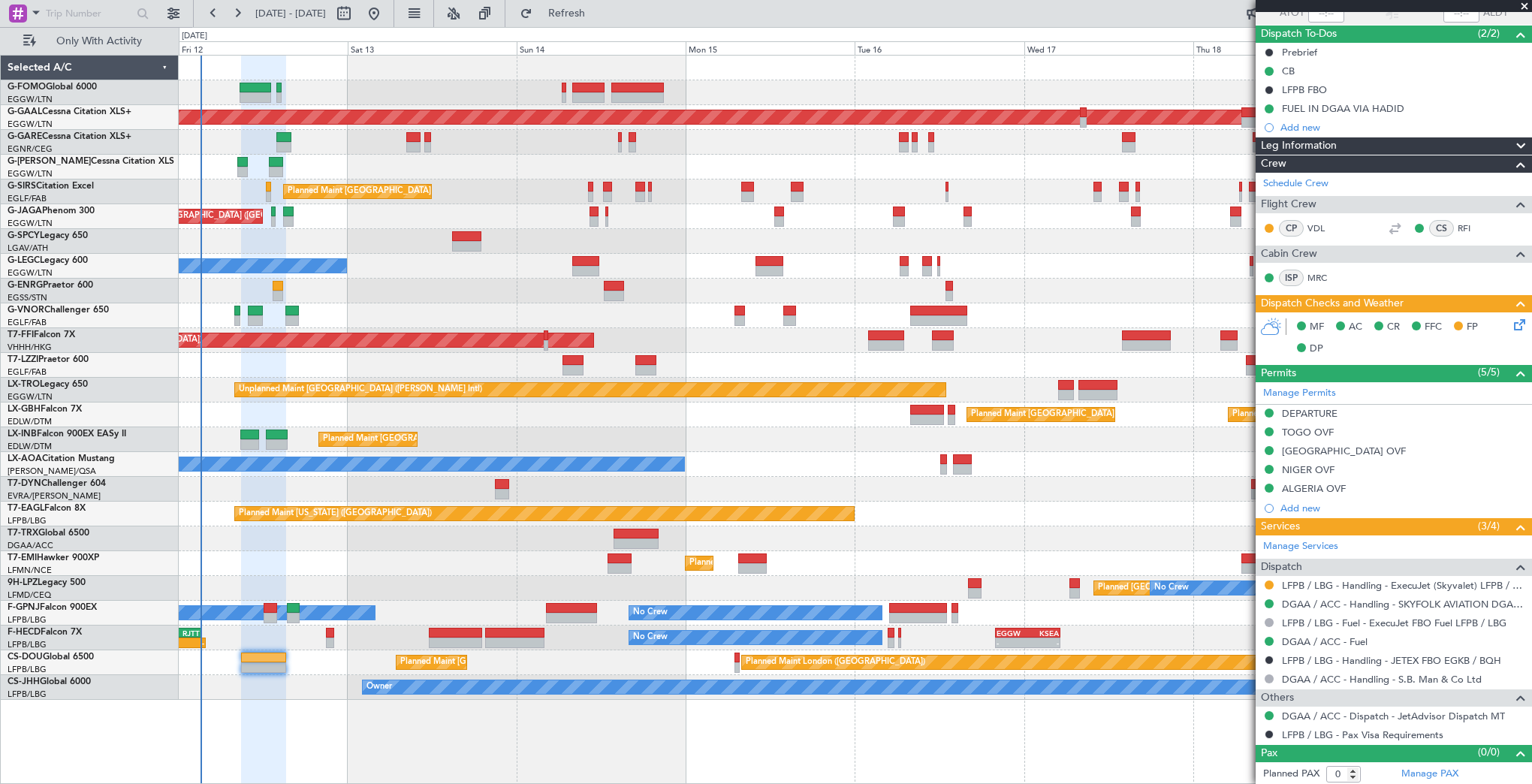
click at [382, 552] on div "Planned Maint [GEOGRAPHIC_DATA]" at bounding box center [854, 563] width 1353 height 25
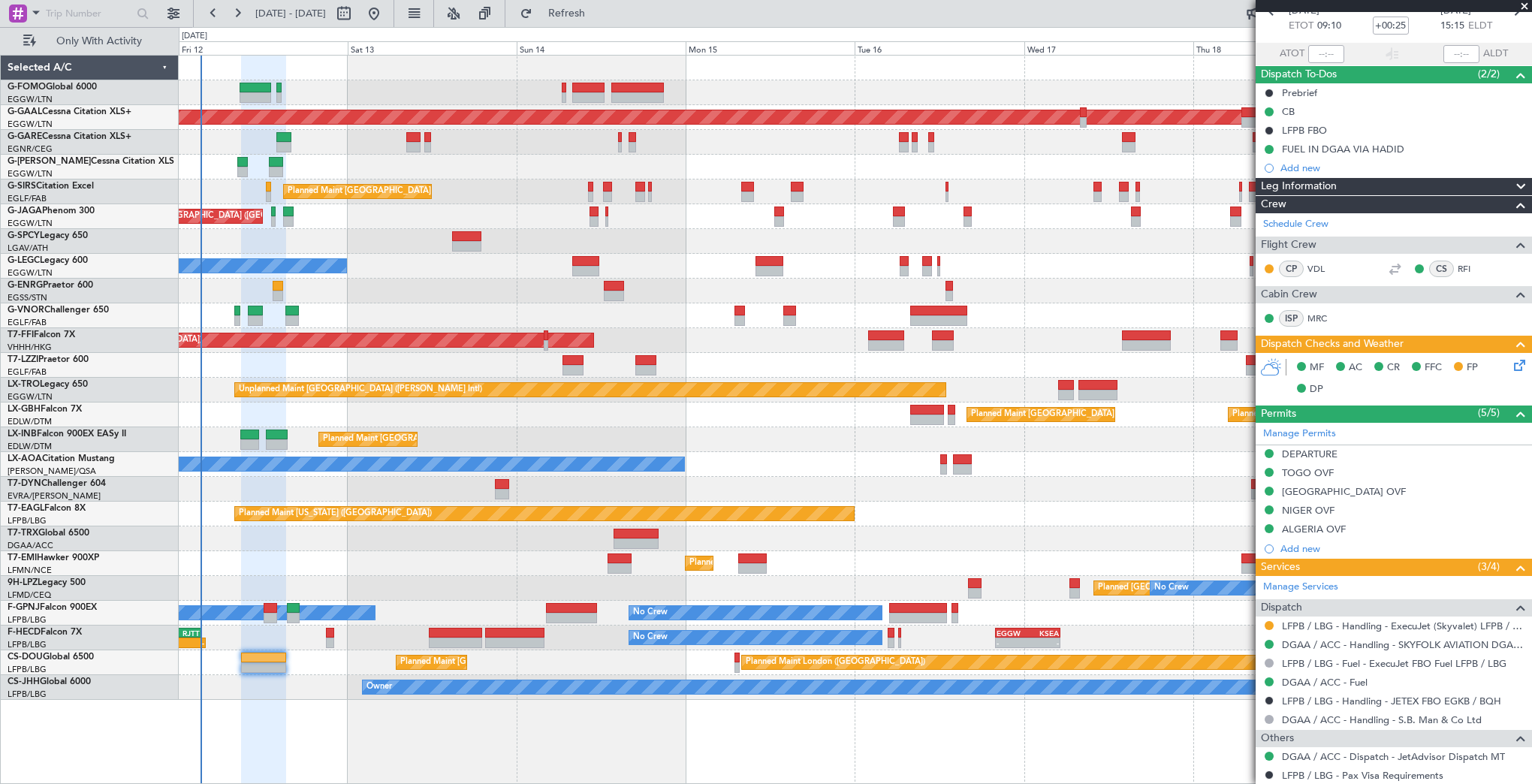
scroll to position [0, 0]
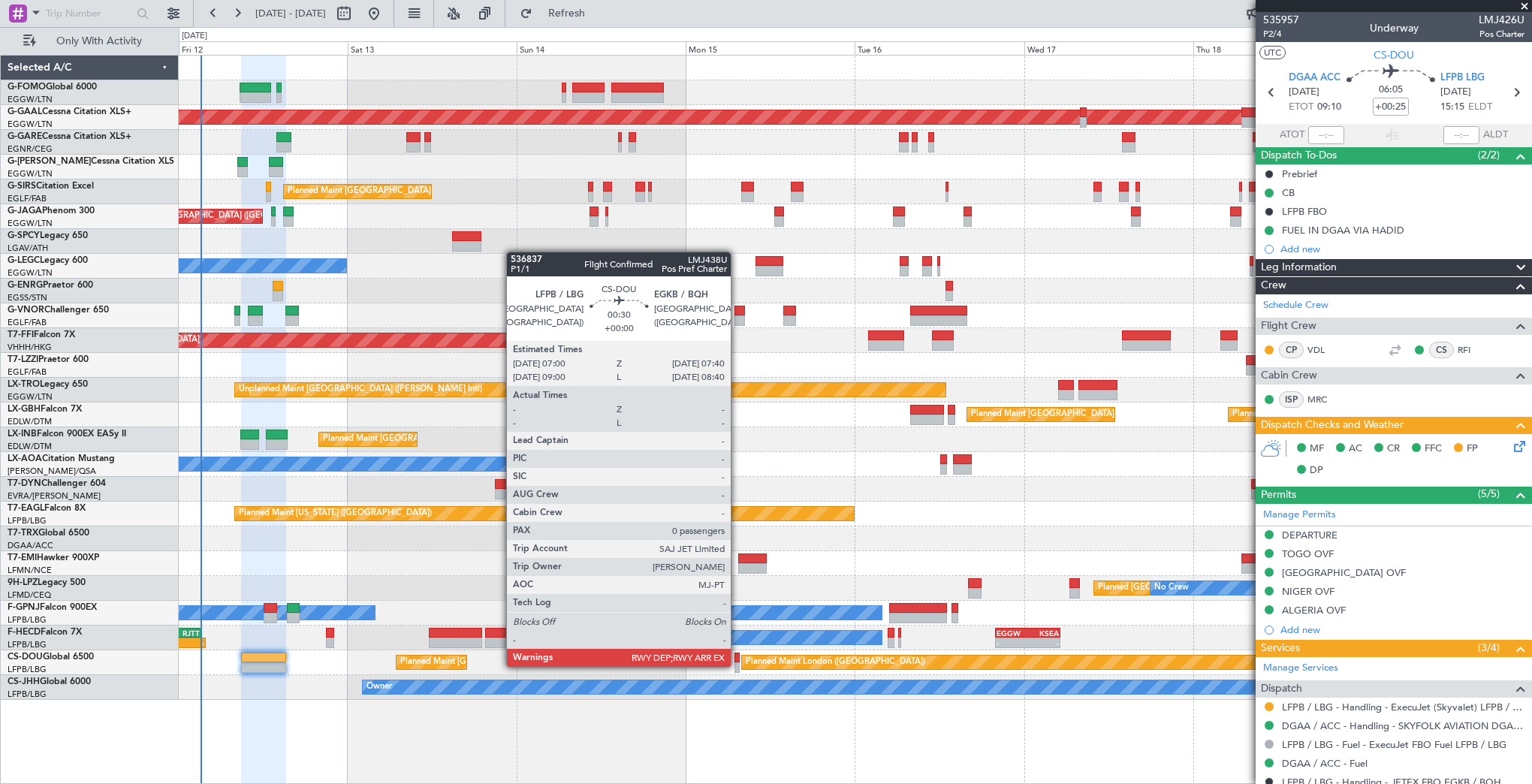
click at [738, 665] on div at bounding box center [737, 667] width 5 height 11
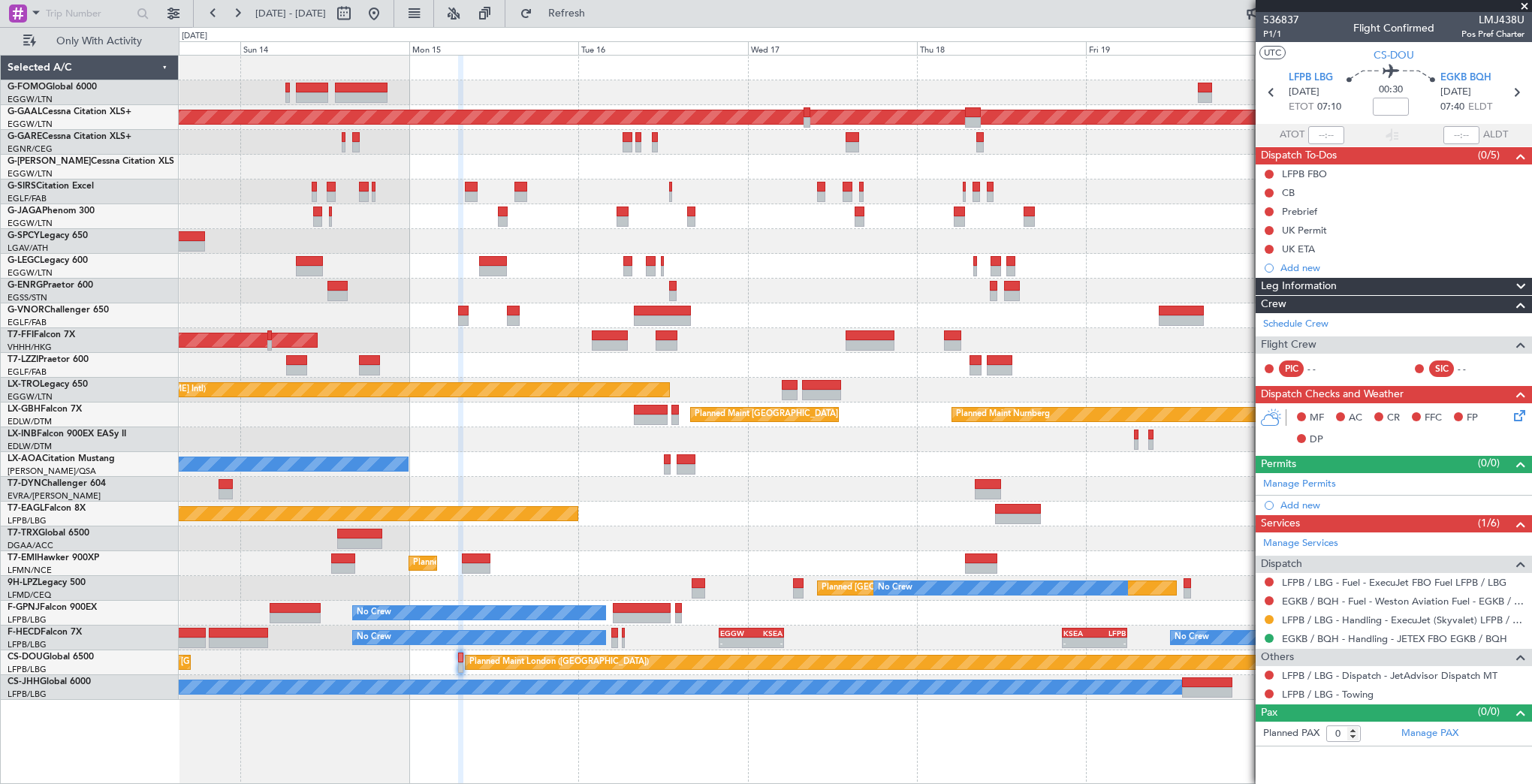
click at [623, 667] on div "Planned Maint London (Luton) Planned Maint Dusseldorf Planned Maint London (Far…" at bounding box center [854, 378] width 1353 height 644
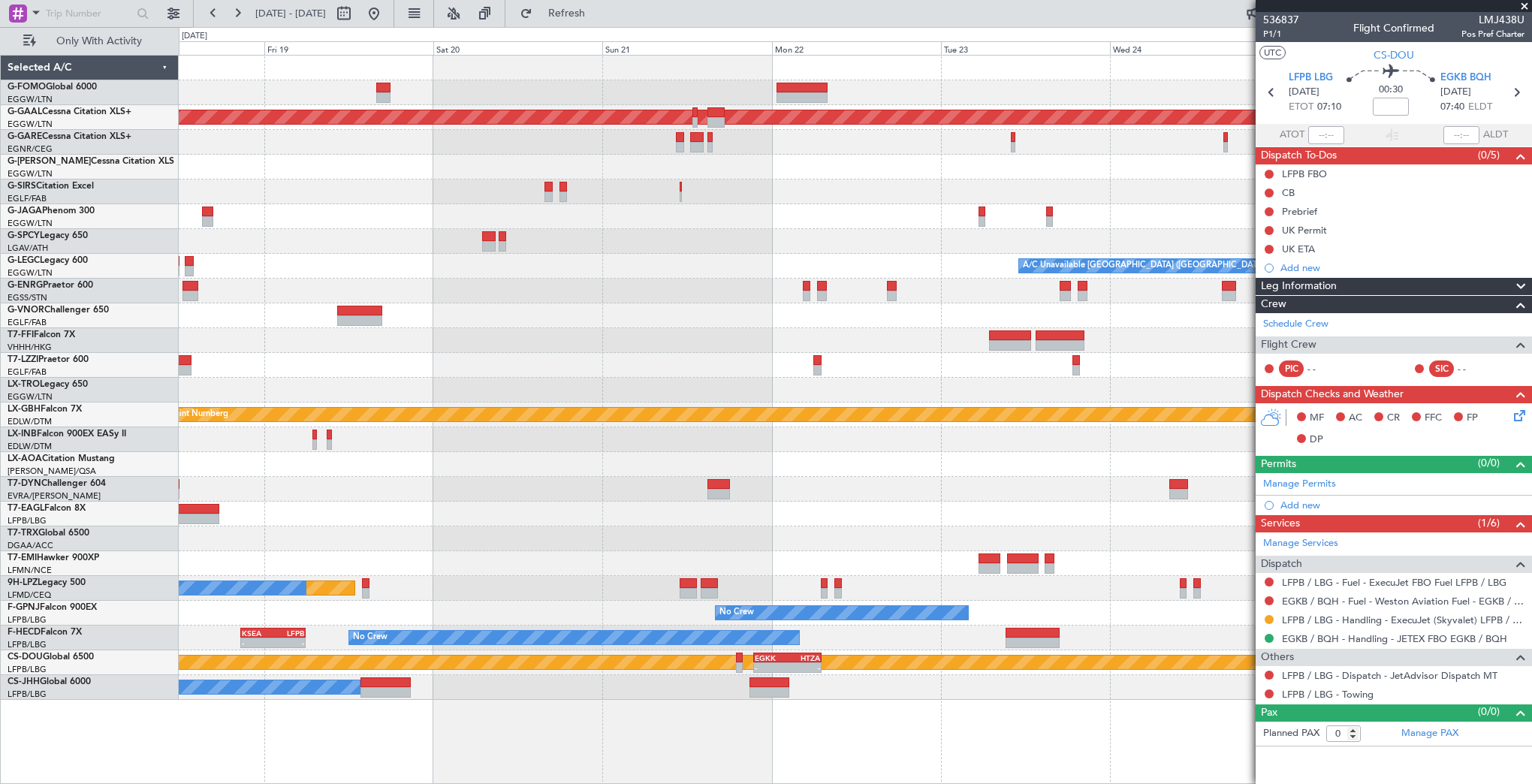
click at [469, 613] on div "Planned Maint Dusseldorf A/C Unavailable London (Luton) Unplanned Maint Athens …" at bounding box center [854, 378] width 1353 height 644
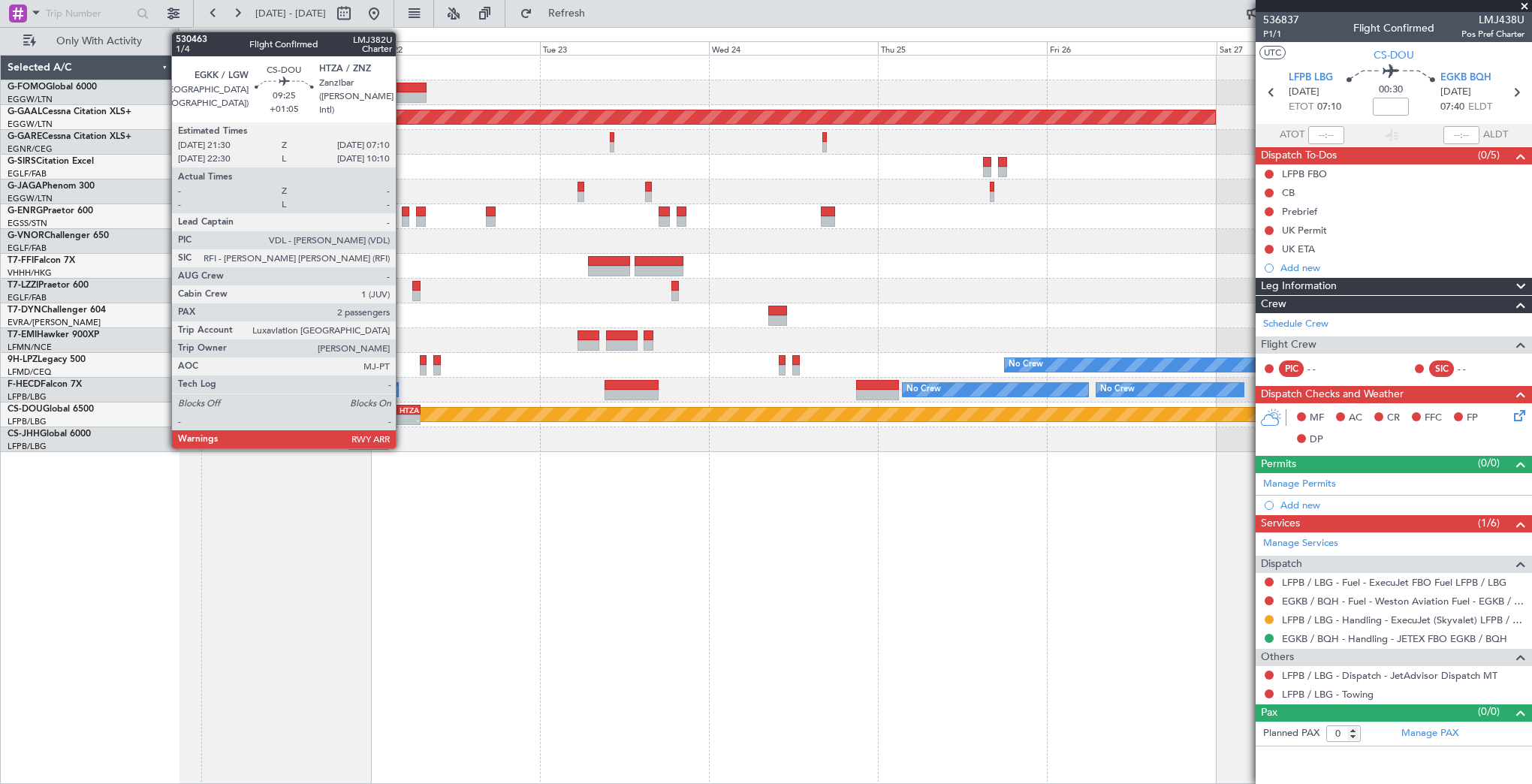
click at [403, 412] on div "HTZA" at bounding box center [403, 410] width 33 height 9
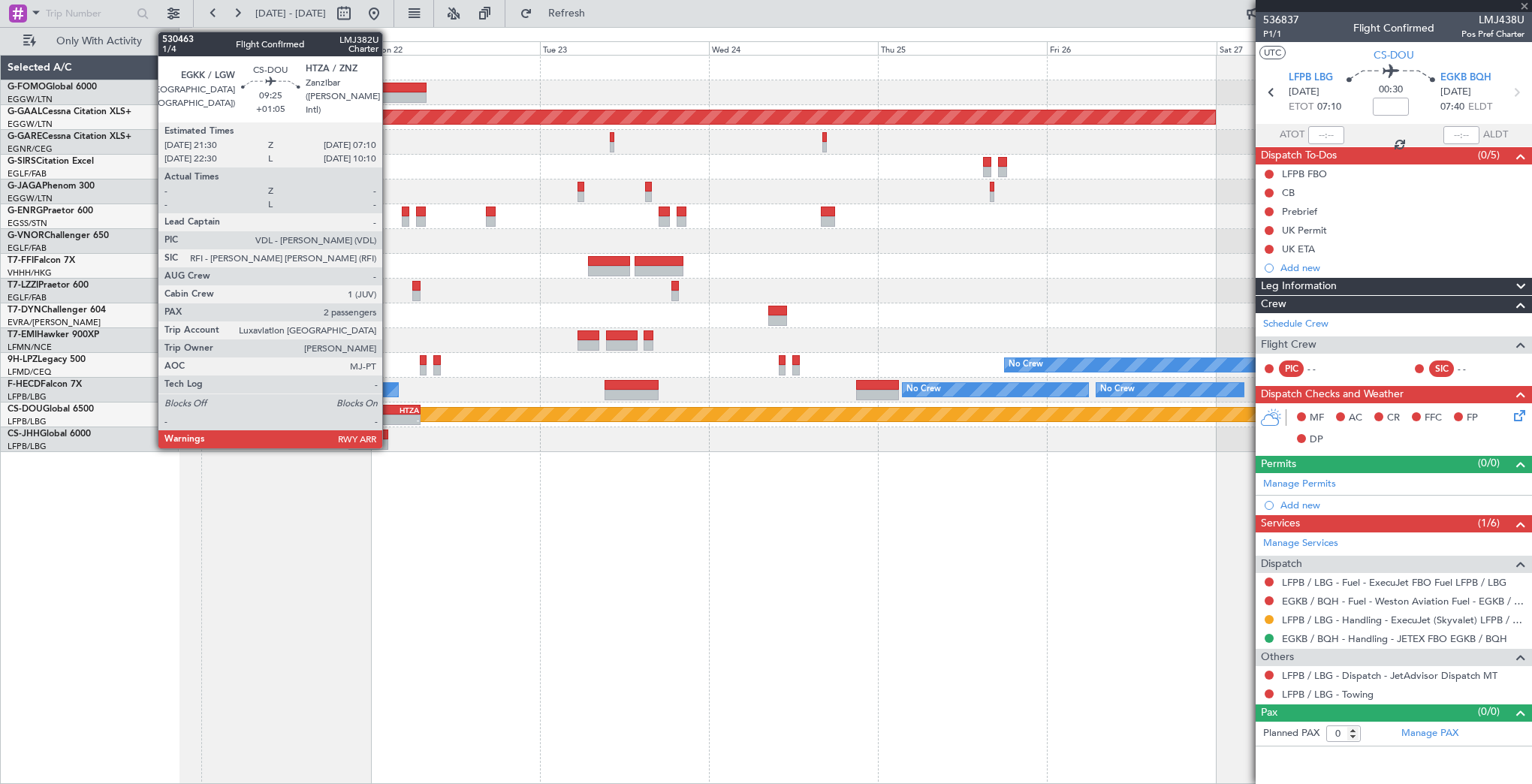
type input "+01:05"
type input "2"
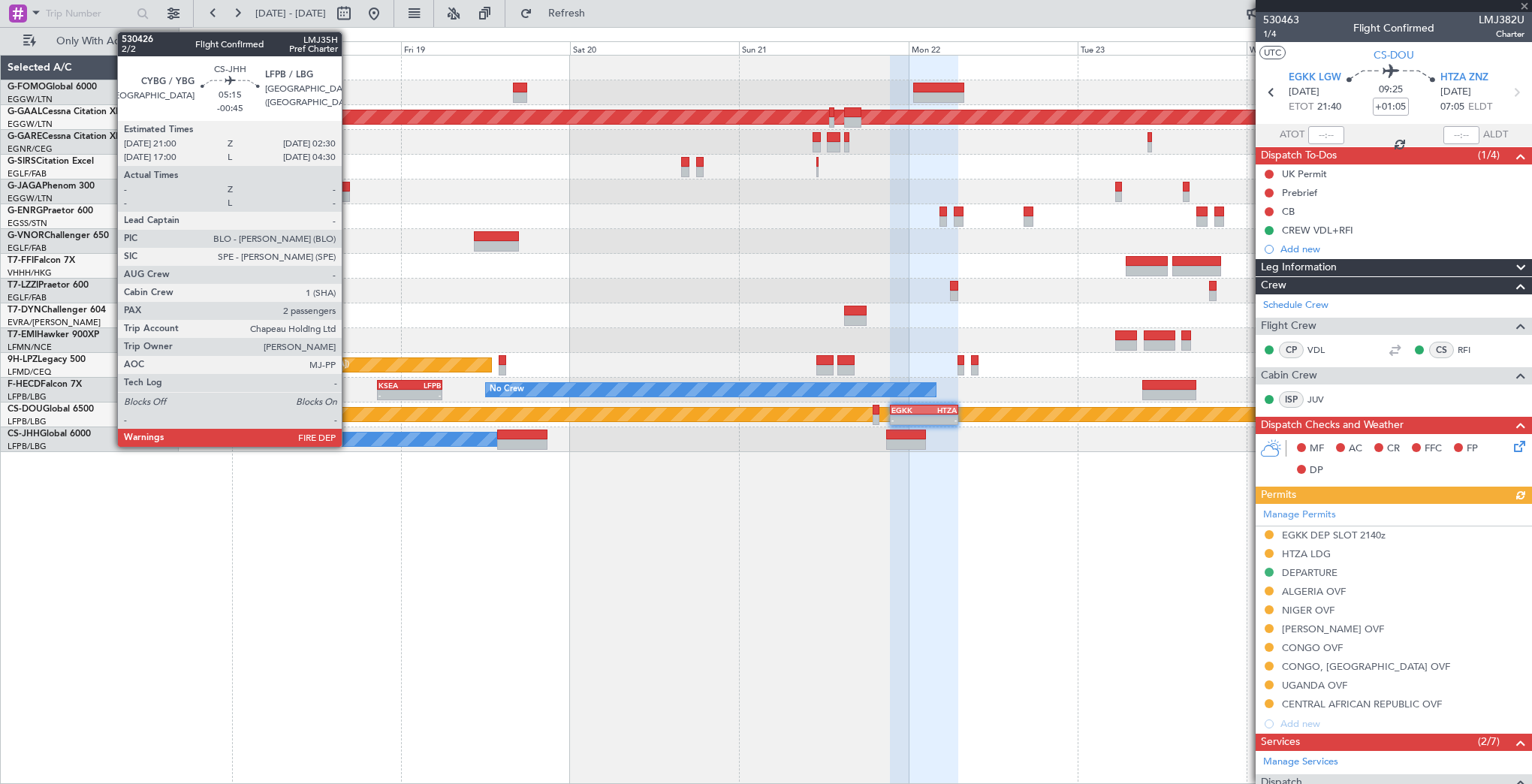
click at [1170, 538] on div "Planned Maint Dusseldorf No Crew Planned Maint St Gallen (Altenrhein) No Crew N…" at bounding box center [855, 419] width 1354 height 729
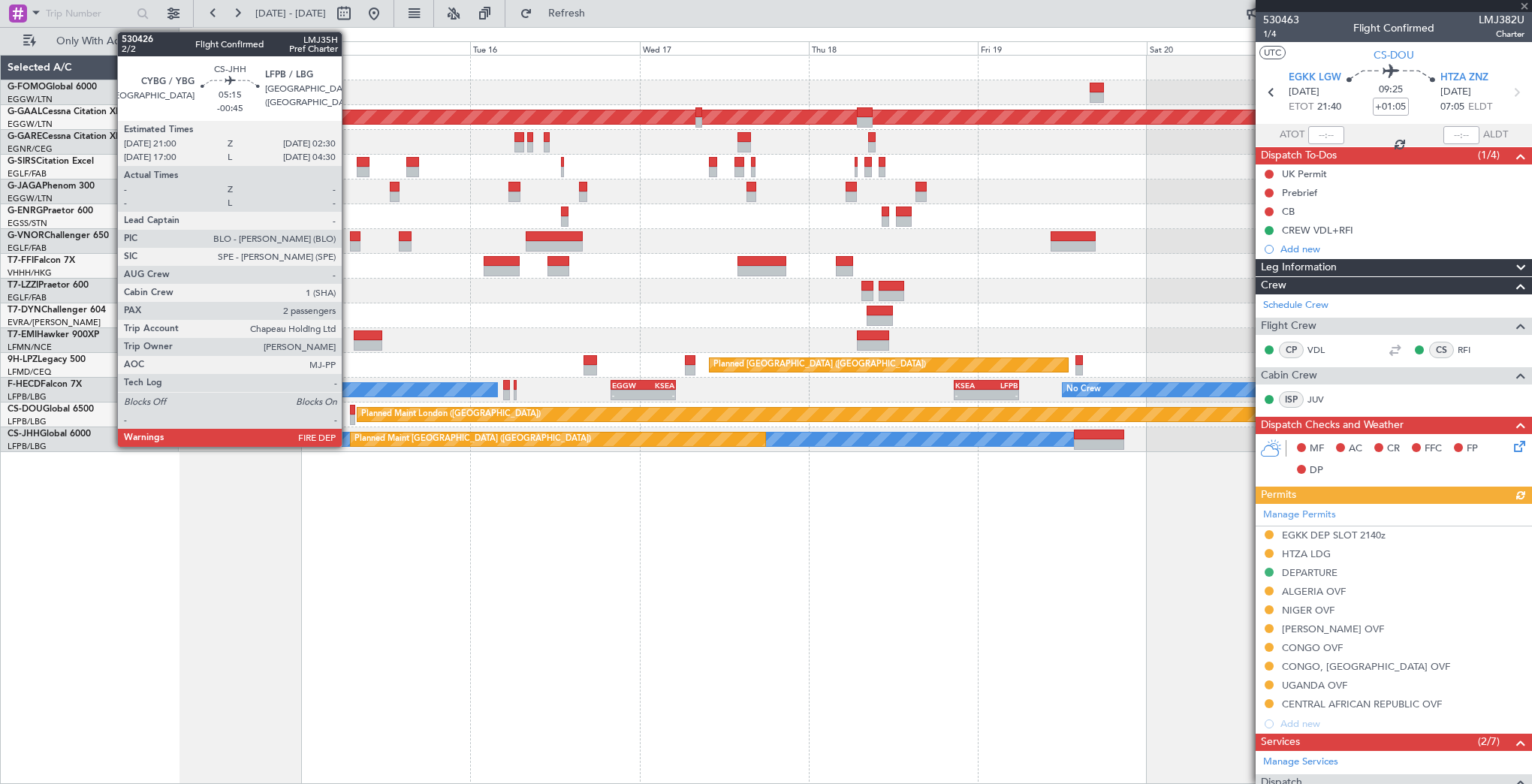
click at [1224, 558] on div "Planned Maint Dusseldorf Planned Maint London (Farnborough) Planned Maint Londo…" at bounding box center [855, 419] width 1354 height 729
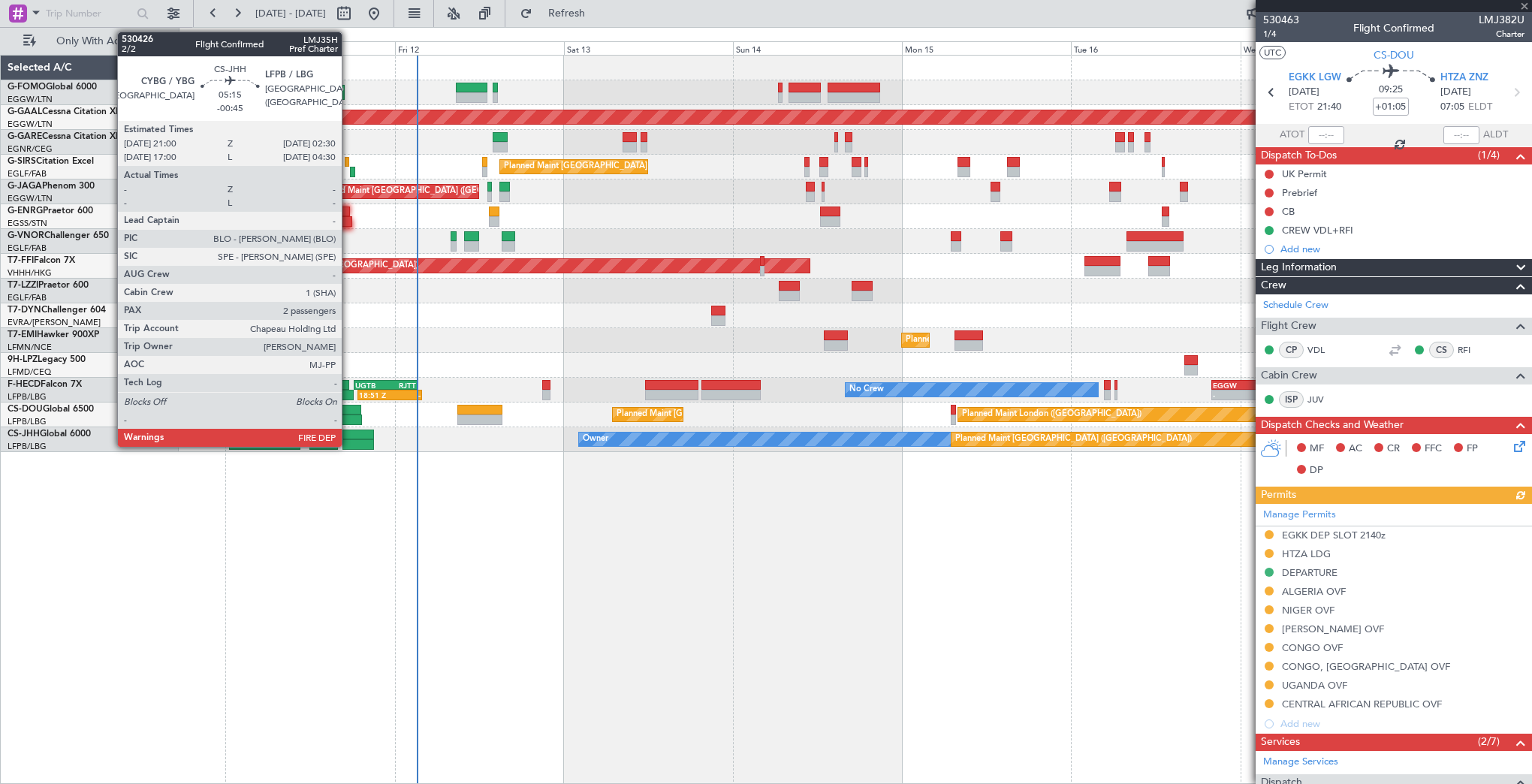
click at [1231, 513] on div "Planned Maint London (Luton) Planned Maint Dusseldorf Planned Maint London (Far…" at bounding box center [855, 419] width 1354 height 729
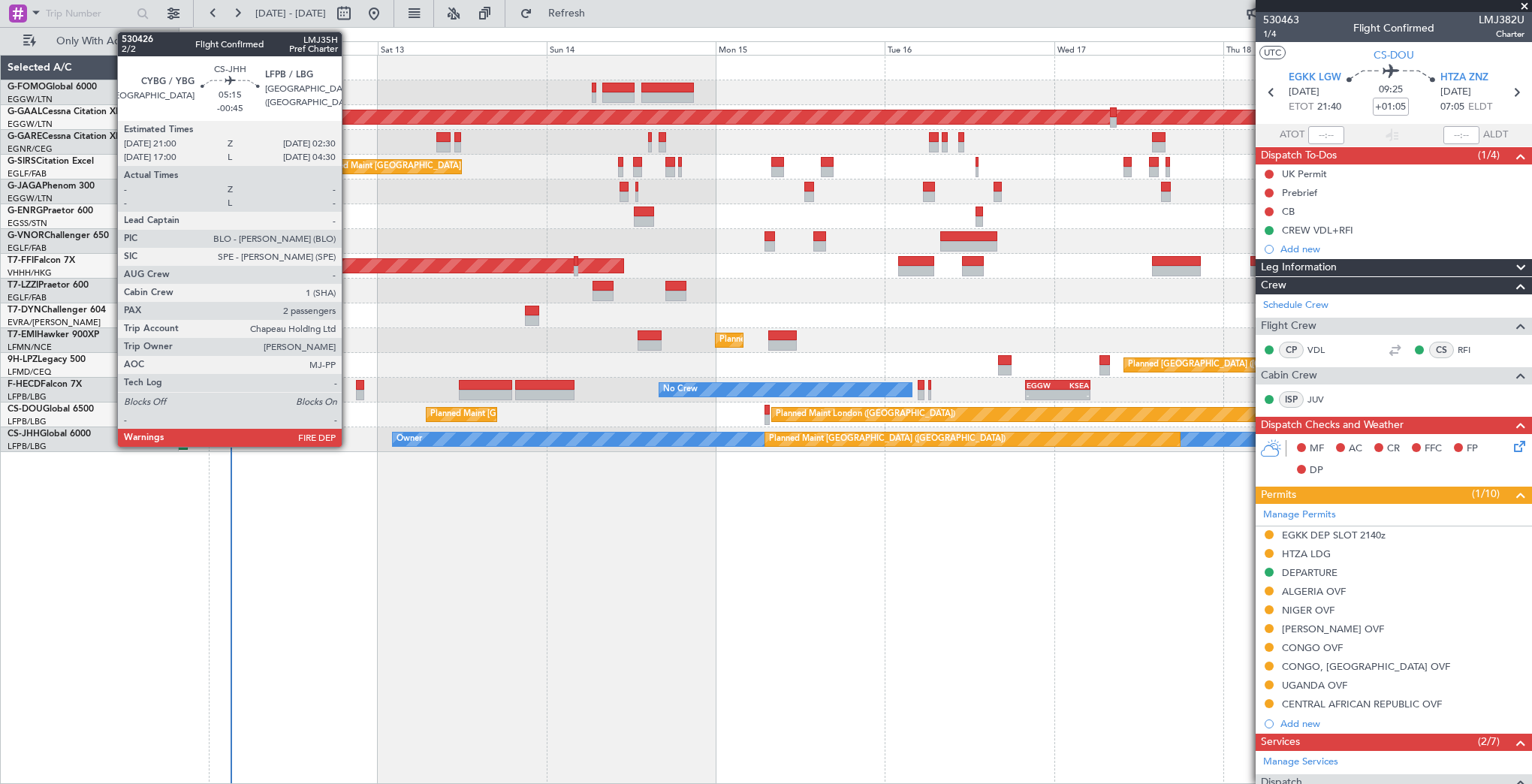
click at [243, 558] on div "Planned Maint London (Luton) Planned Maint Dusseldorf Planned Maint London (Far…" at bounding box center [855, 419] width 1354 height 729
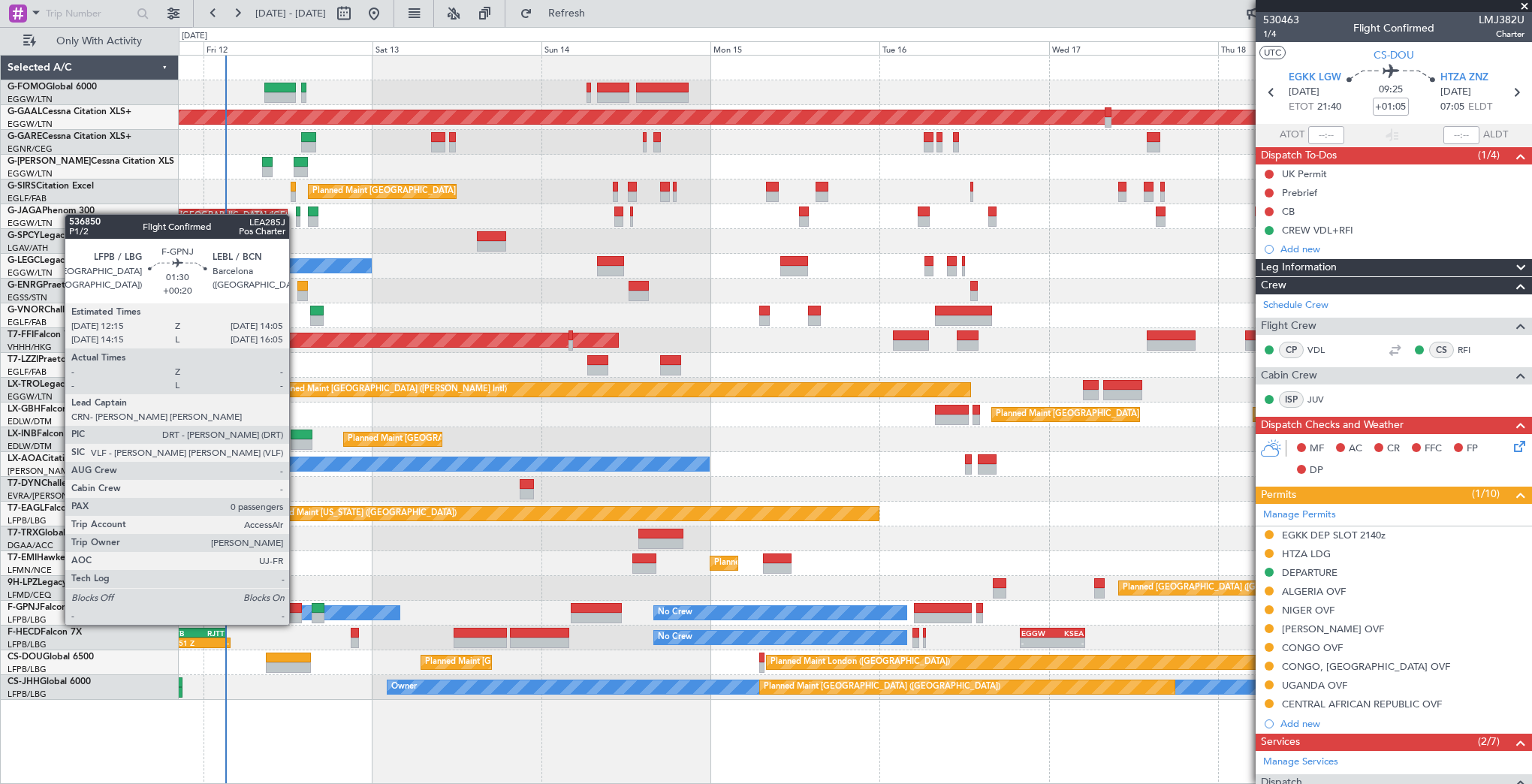
click at [296, 609] on div at bounding box center [294, 609] width 13 height 11
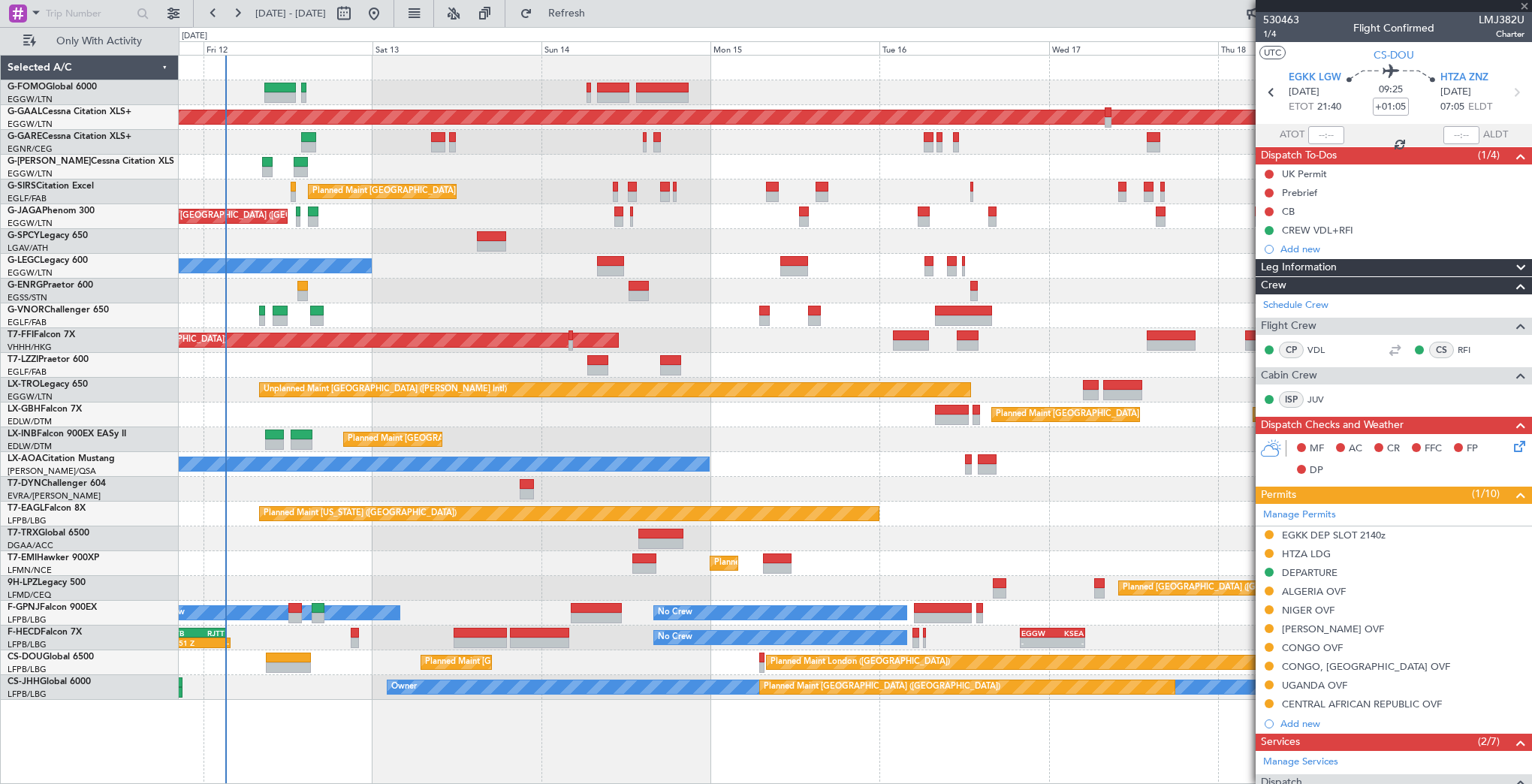
type input "+00:20"
type input "0"
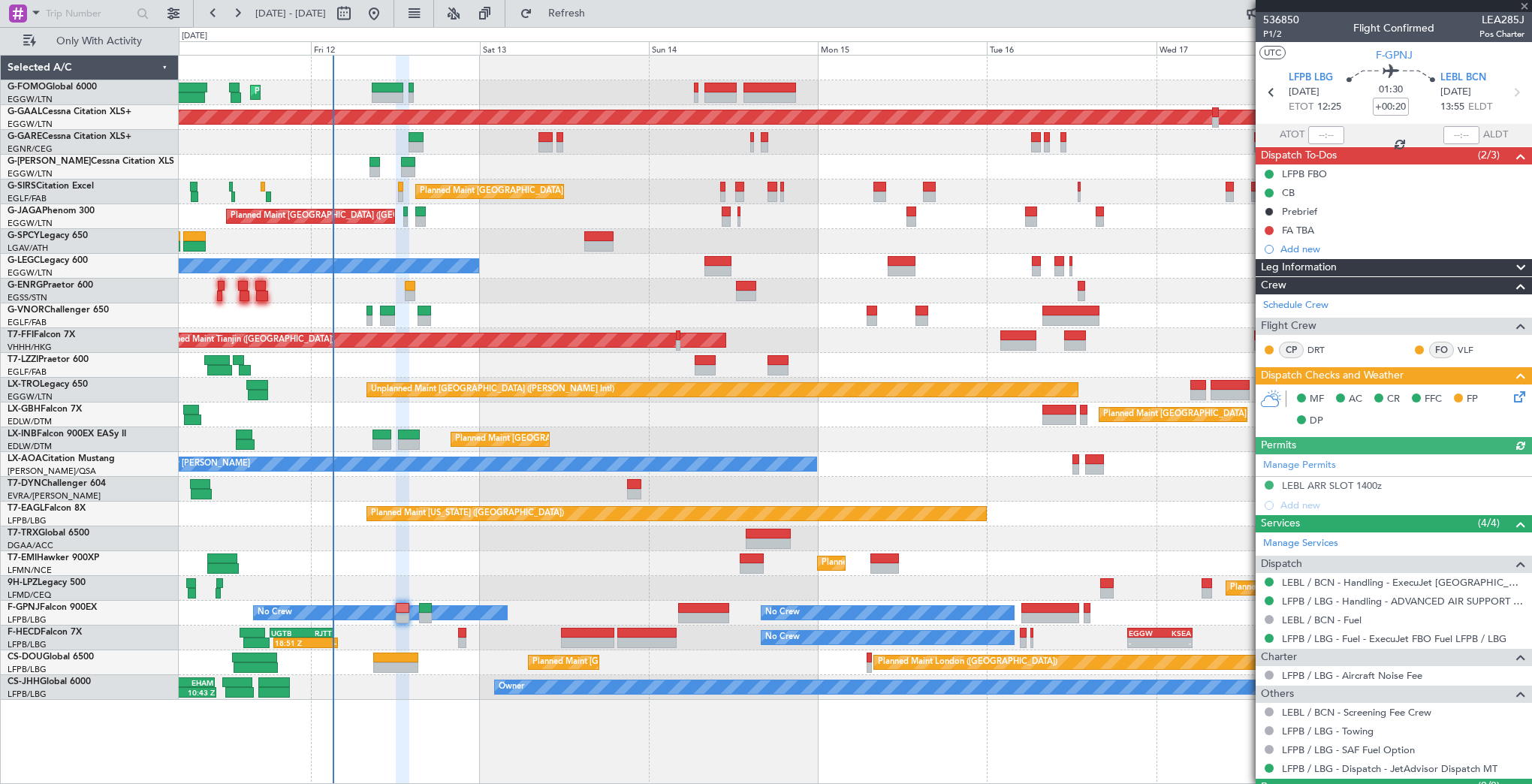
click at [308, 726] on div "Planned Maint London (Luton) Planned Maint Dusseldorf Planned Maint London (Lut…" at bounding box center [855, 419] width 1354 height 729
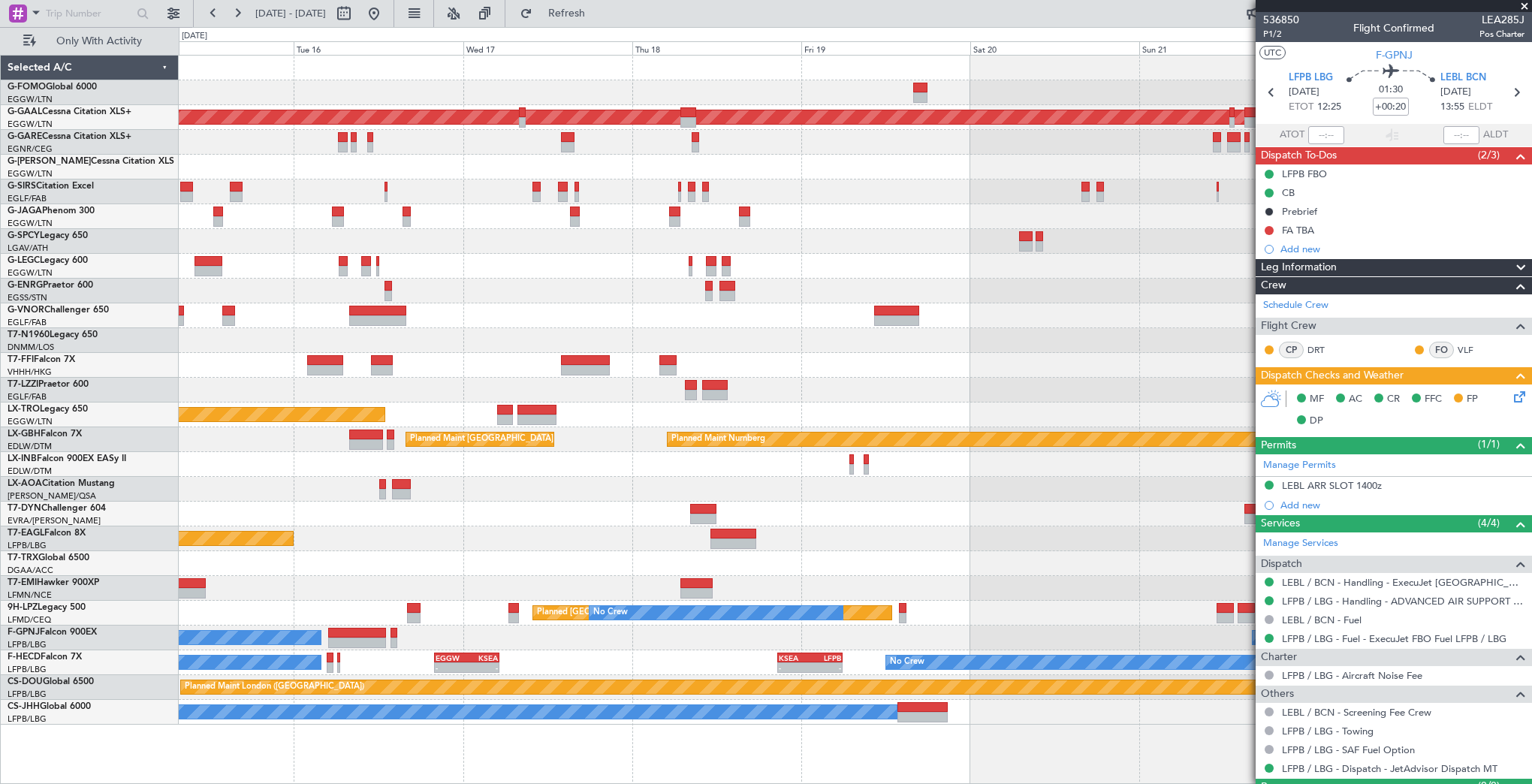
click at [54, 720] on div "Planned Maint Dusseldorf Planned Maint London (Farnborough) A/C Unavailable Lon…" at bounding box center [766, 406] width 1532 height 757
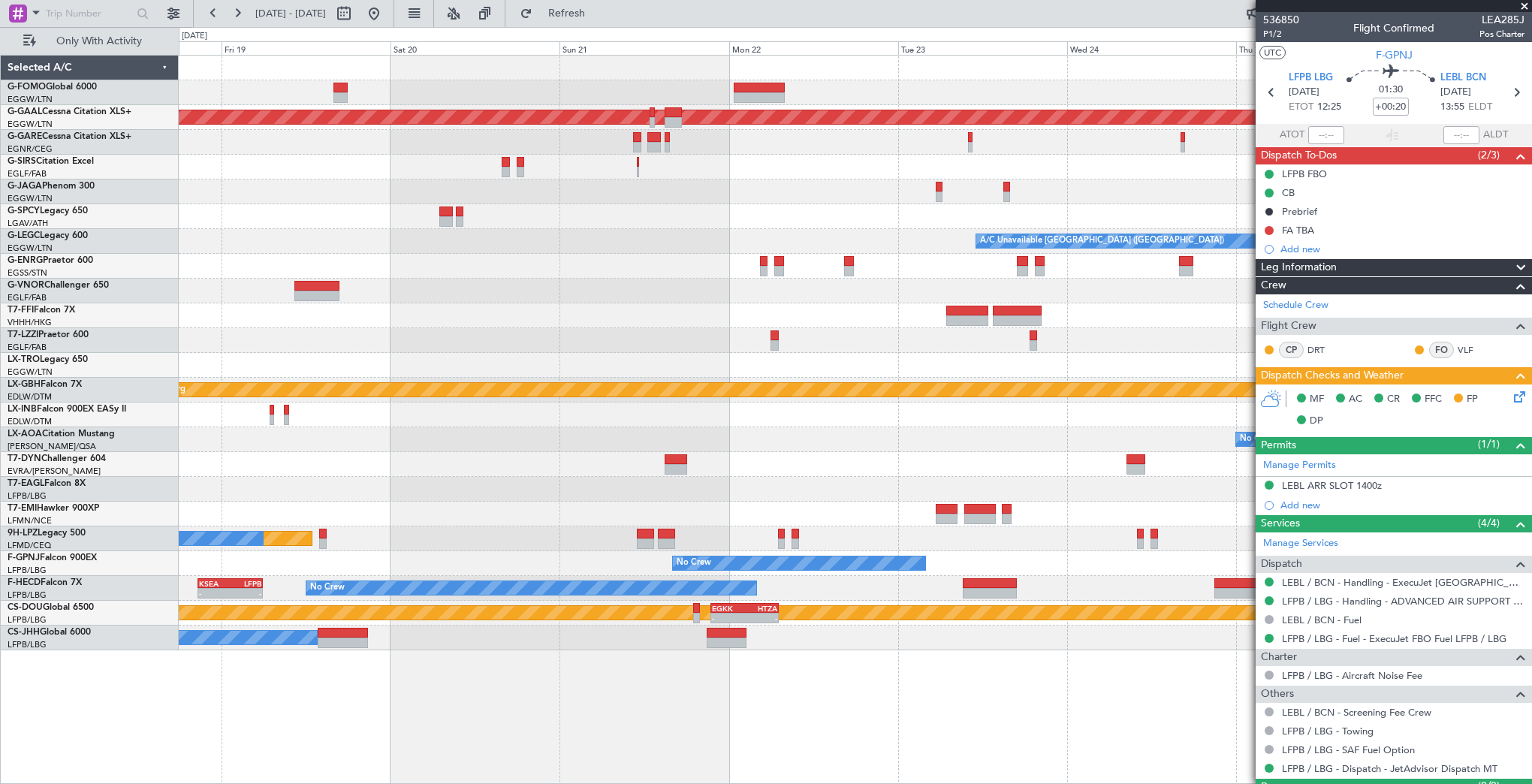
click at [332, 670] on div "Planned Maint Dusseldorf A/C Unavailable London (Luton) Planned Maint Nurnberg …" at bounding box center [855, 419] width 1354 height 729
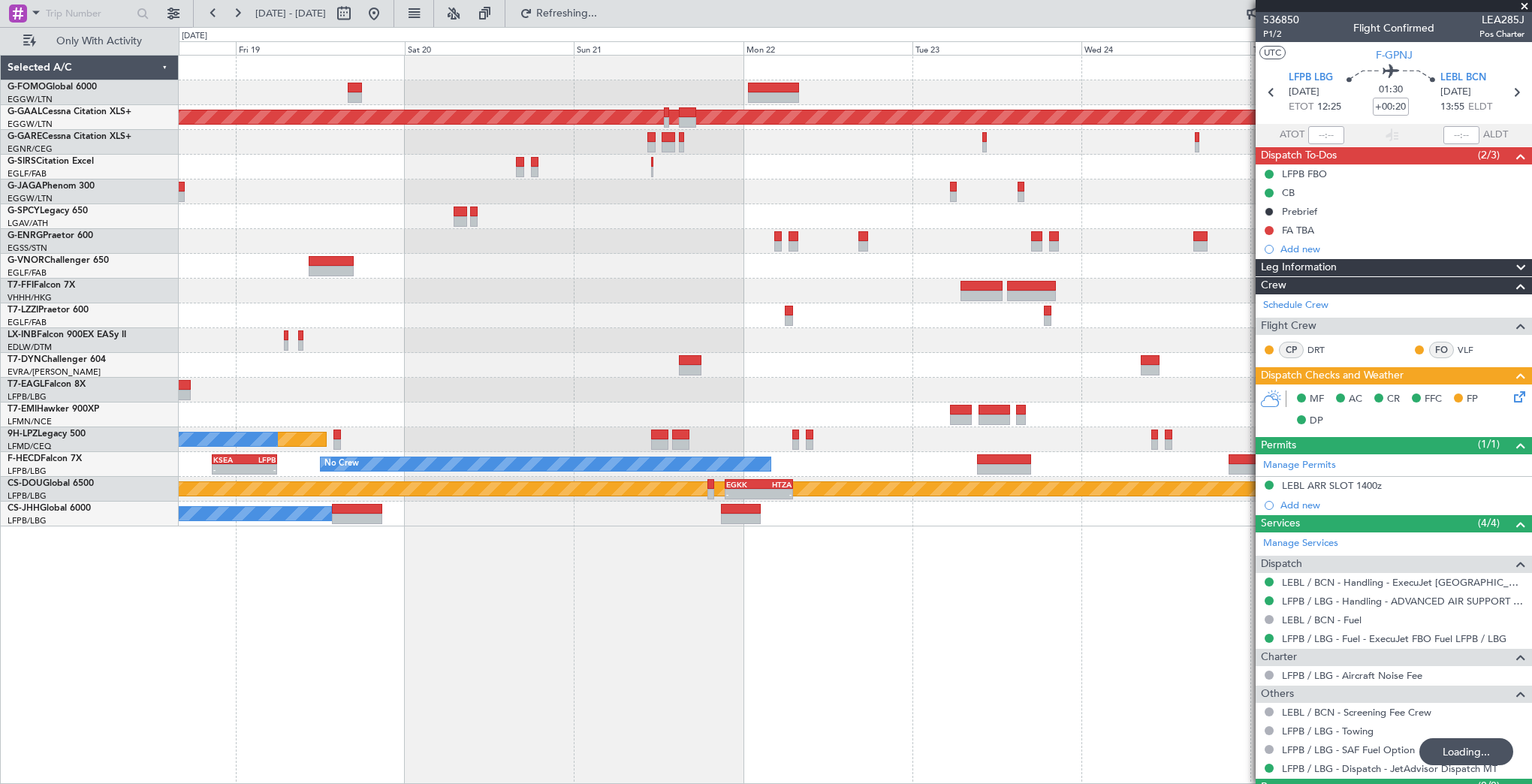
click at [888, 613] on div "Planned Maint Dusseldorf Planned Maint St Gallen (Altenrhein) No Crew No Crew -…" at bounding box center [855, 419] width 1354 height 729
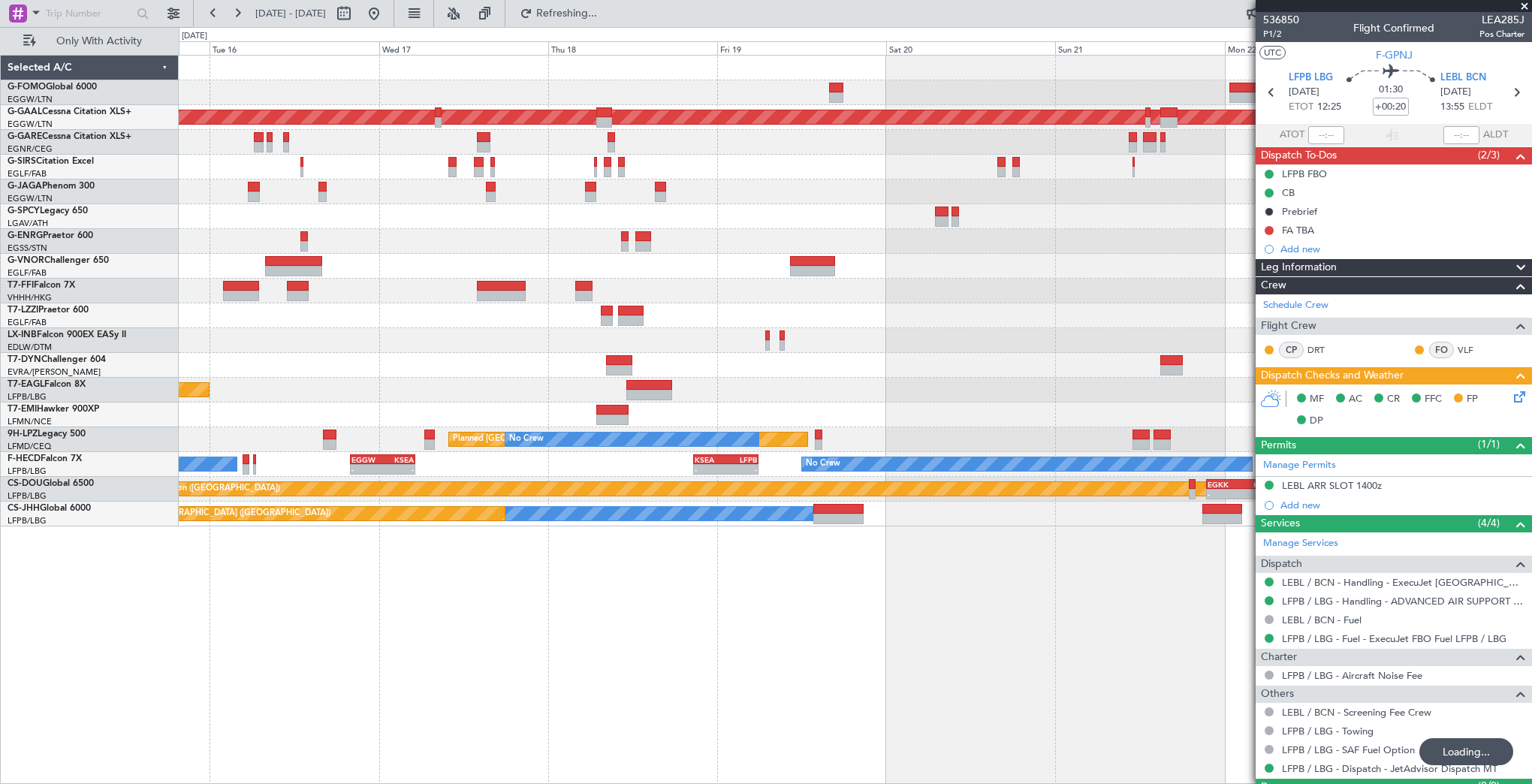
click at [1038, 582] on div "Planned Maint Dusseldorf Planned Maint Tianjin (Binhai) Planned Maint New York …" at bounding box center [855, 419] width 1354 height 729
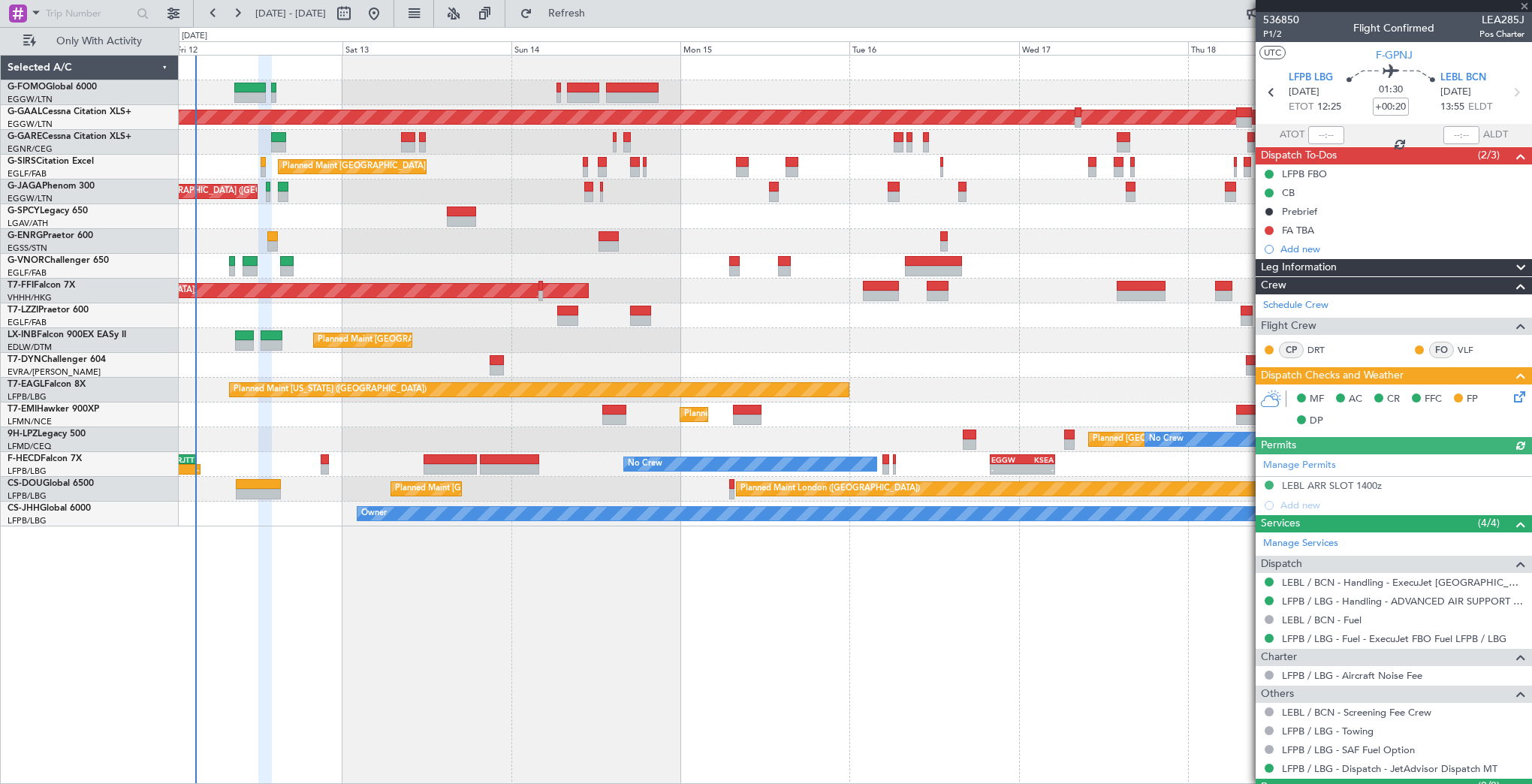
click at [657, 581] on div "Planned Maint London (Luton) Planned Maint Dusseldorf Planned Maint London (Far…" at bounding box center [855, 419] width 1354 height 729
